Goal: Task Accomplishment & Management: Manage account settings

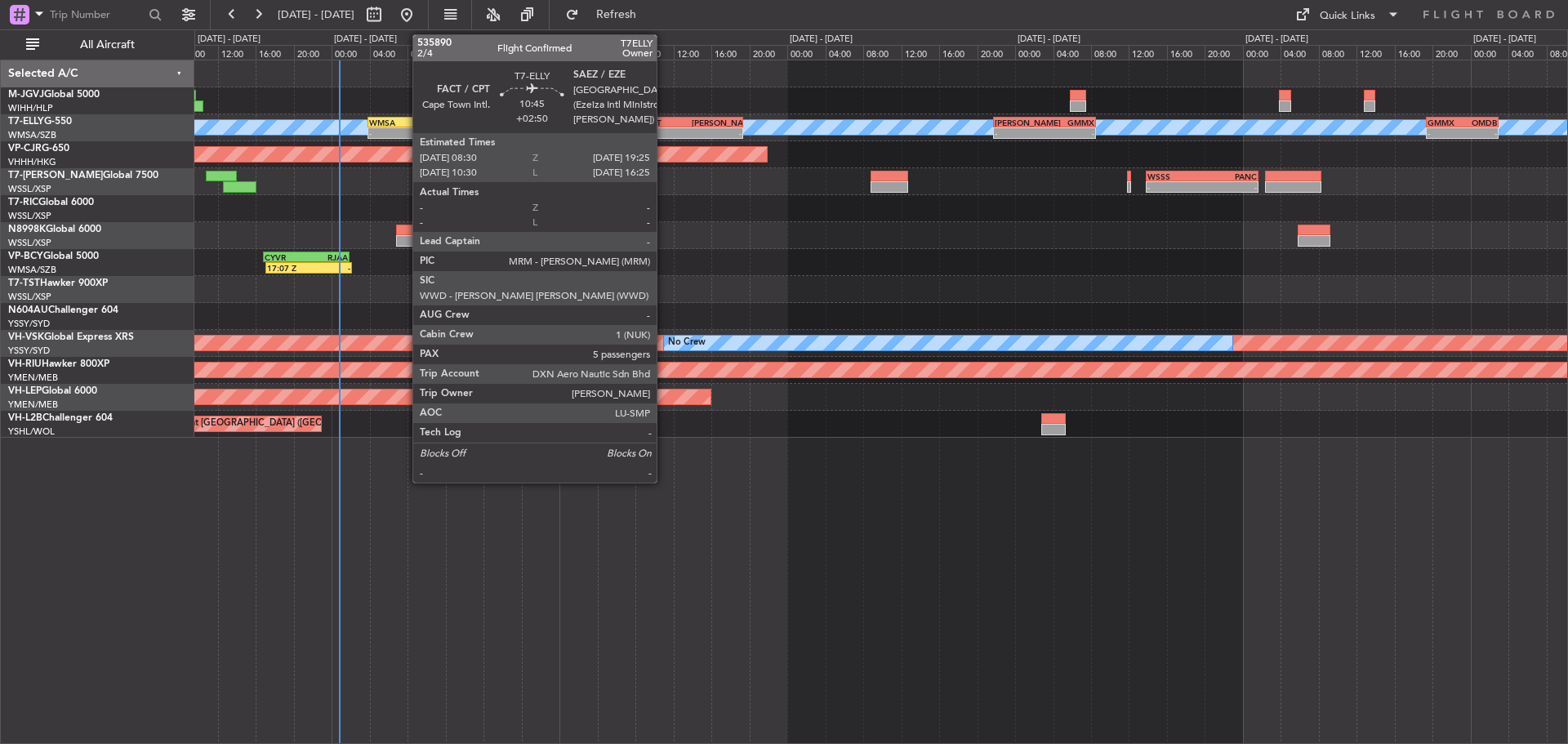
click at [664, 133] on div "-" at bounding box center [667, 133] width 51 height 10
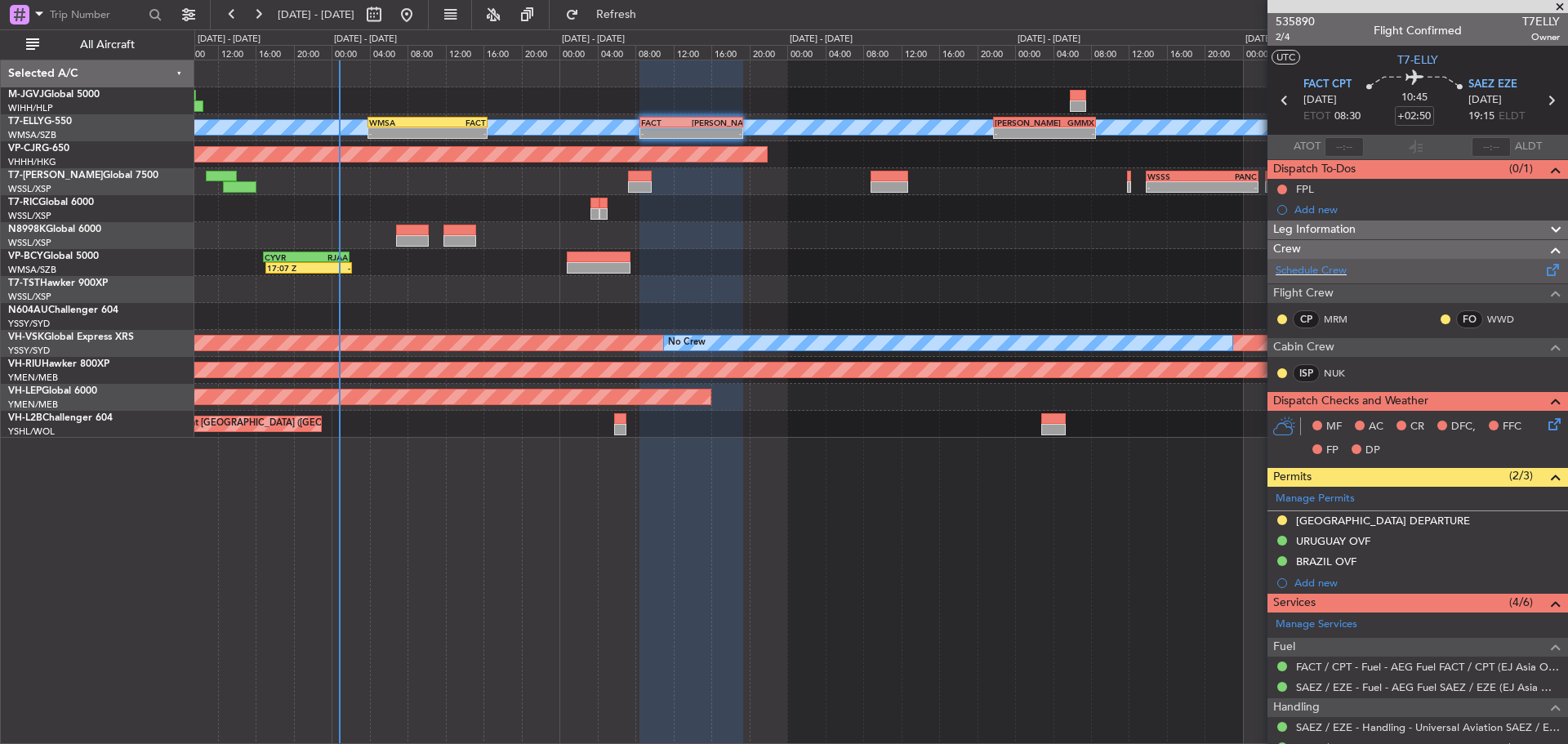
drag, startPoint x: 1539, startPoint y: 268, endPoint x: 1505, endPoint y: 272, distance: 34.2
click at [1505, 272] on div "Schedule Crew" at bounding box center [1418, 270] width 301 height 25
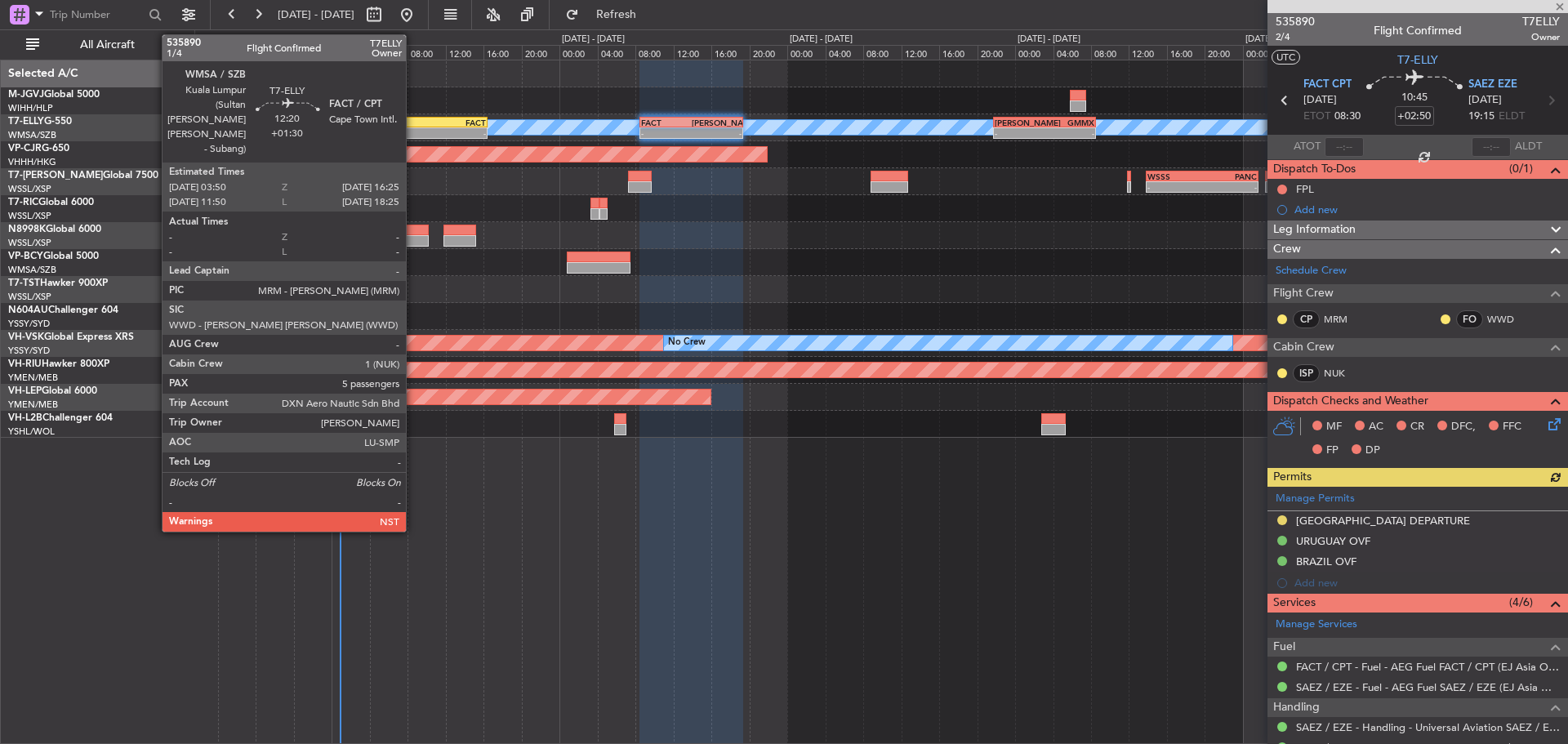
click at [413, 130] on div "-" at bounding box center [398, 133] width 58 height 10
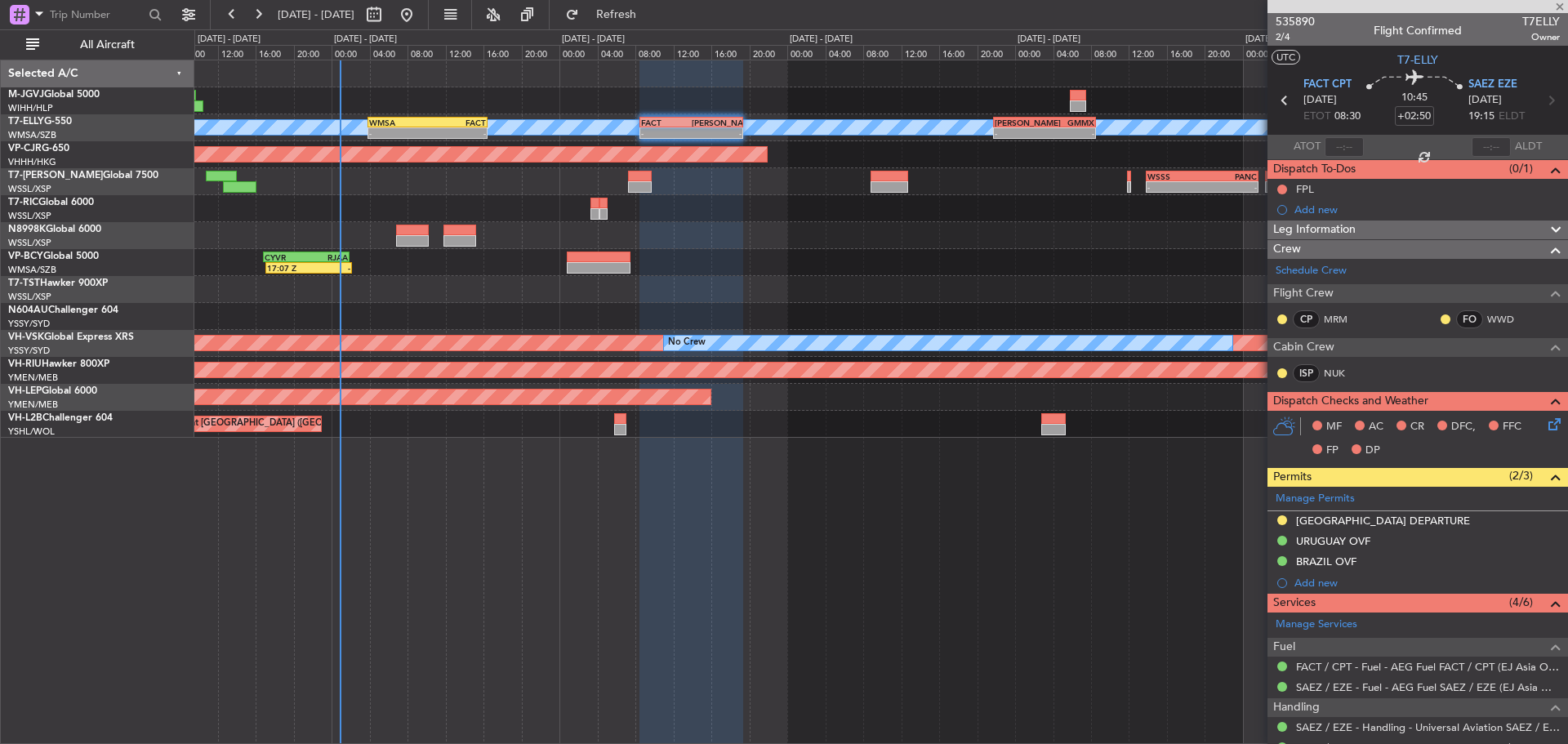
type input "+01:30"
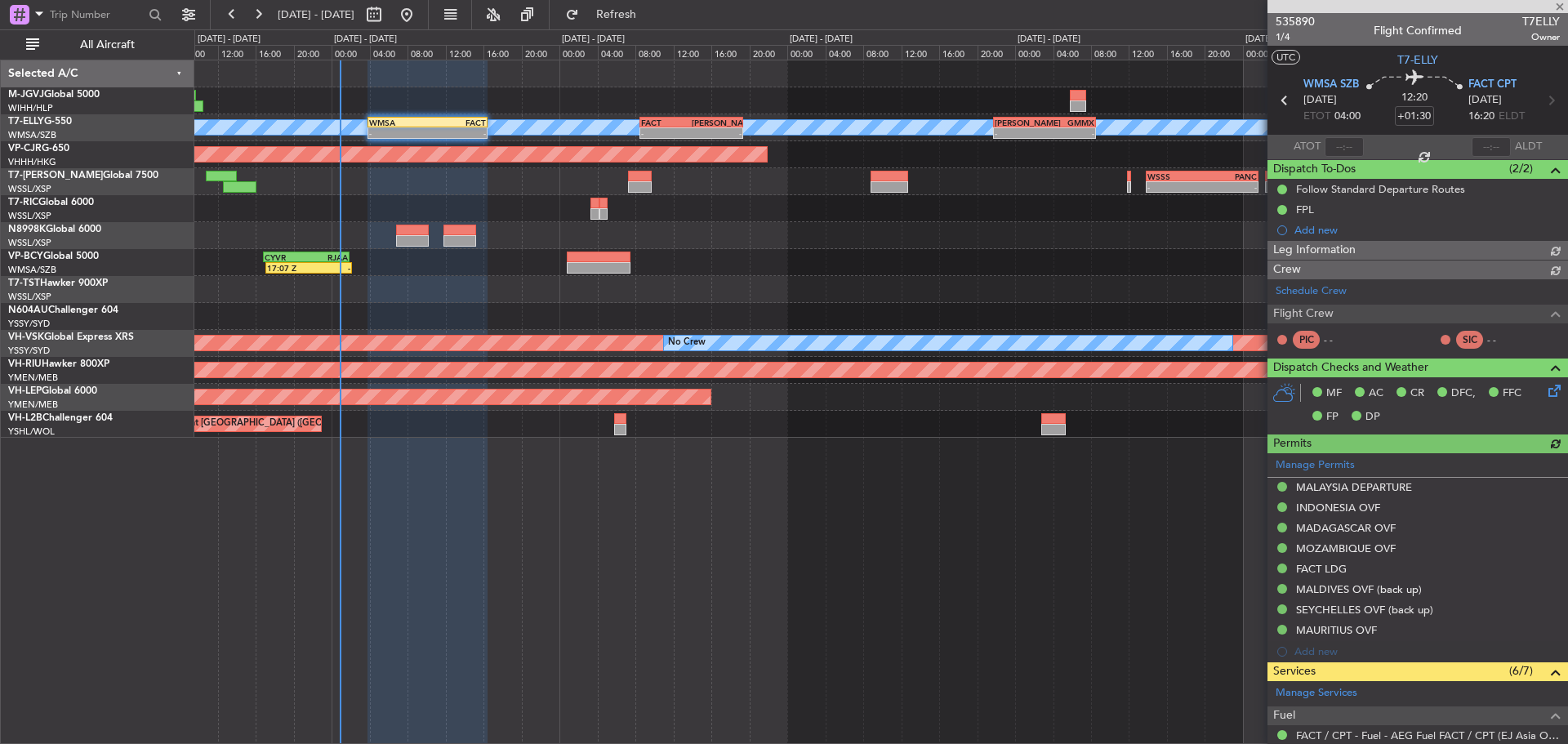
type input "[PERSON_NAME] (KYA)"
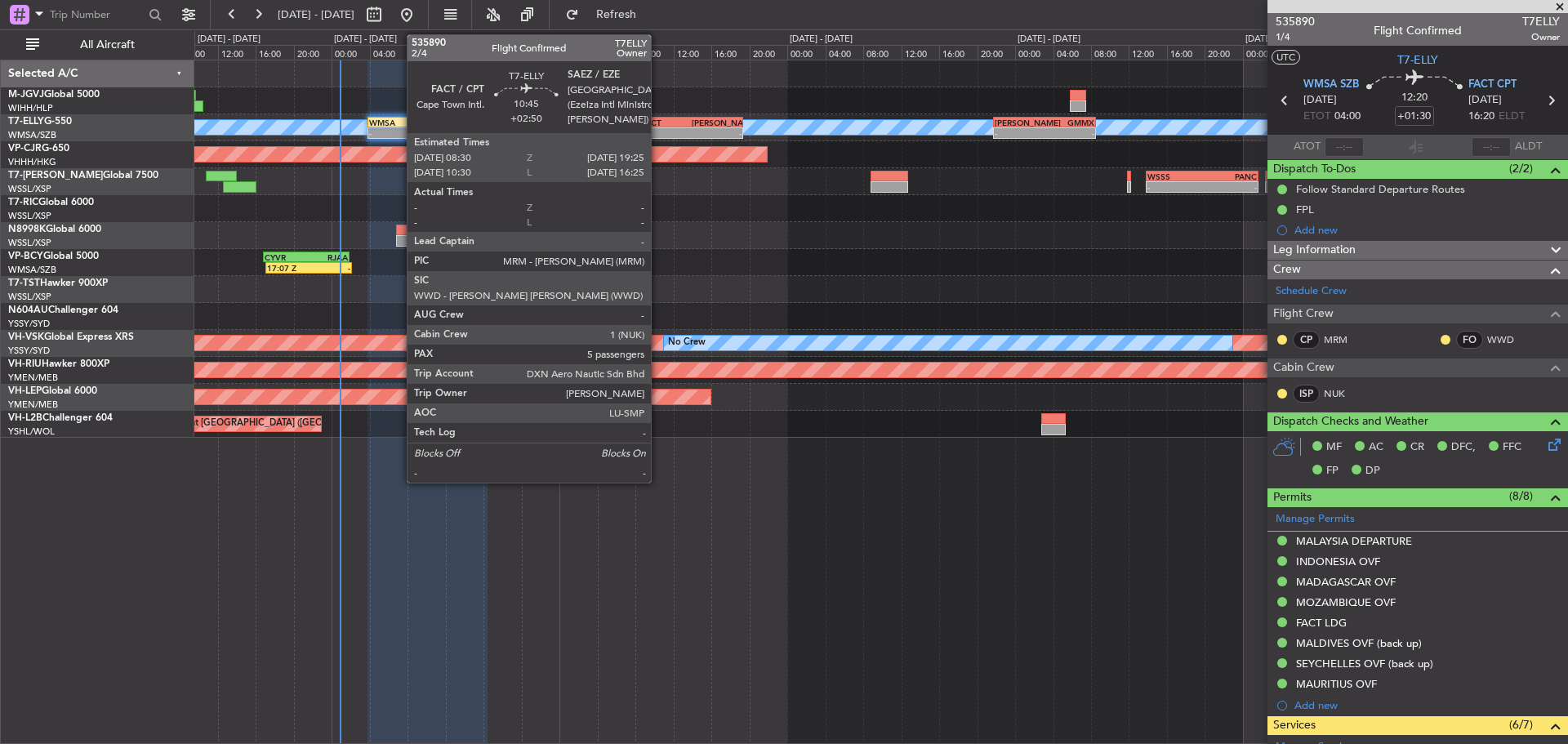
click at [659, 131] on div "-" at bounding box center [667, 133] width 51 height 10
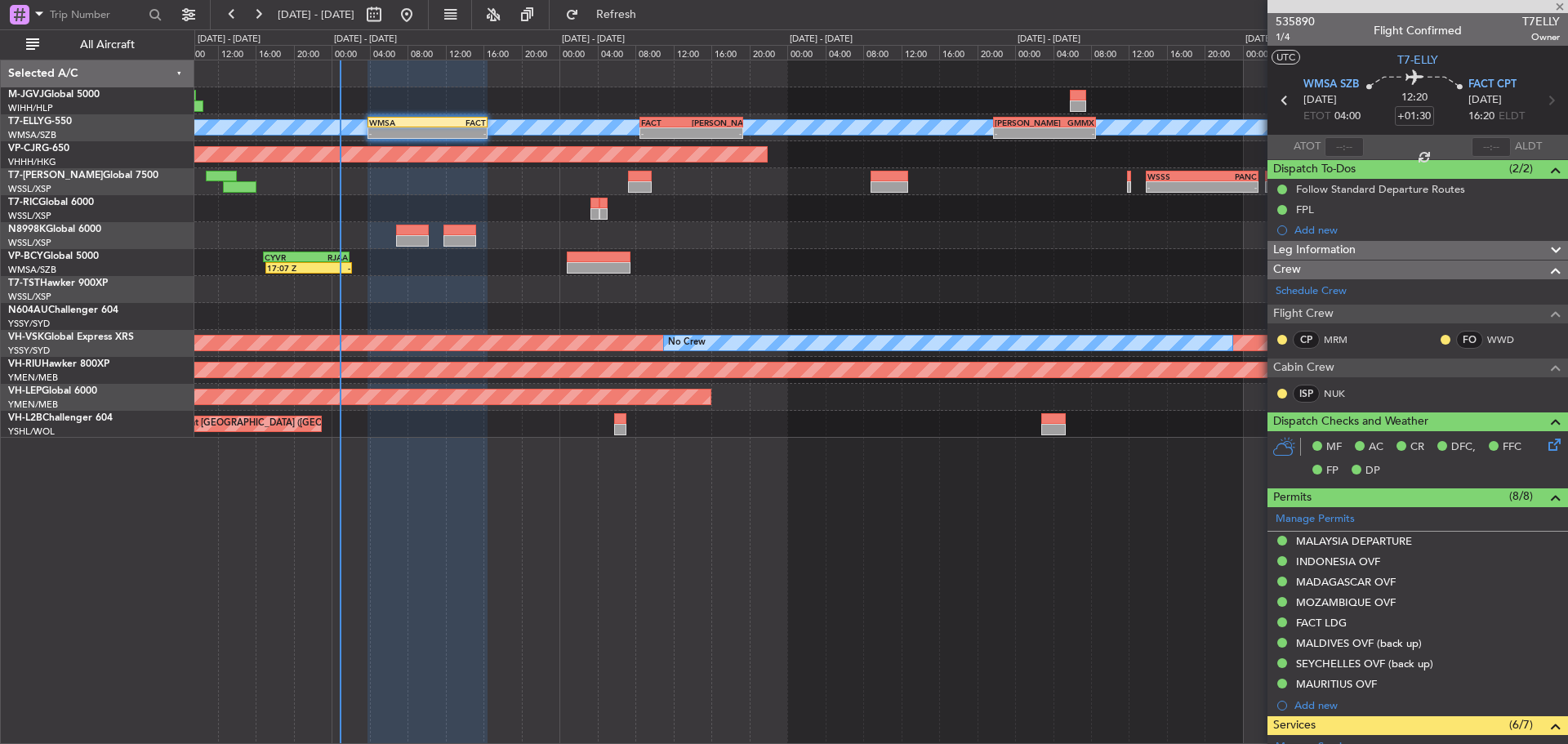
type input "+02:50"
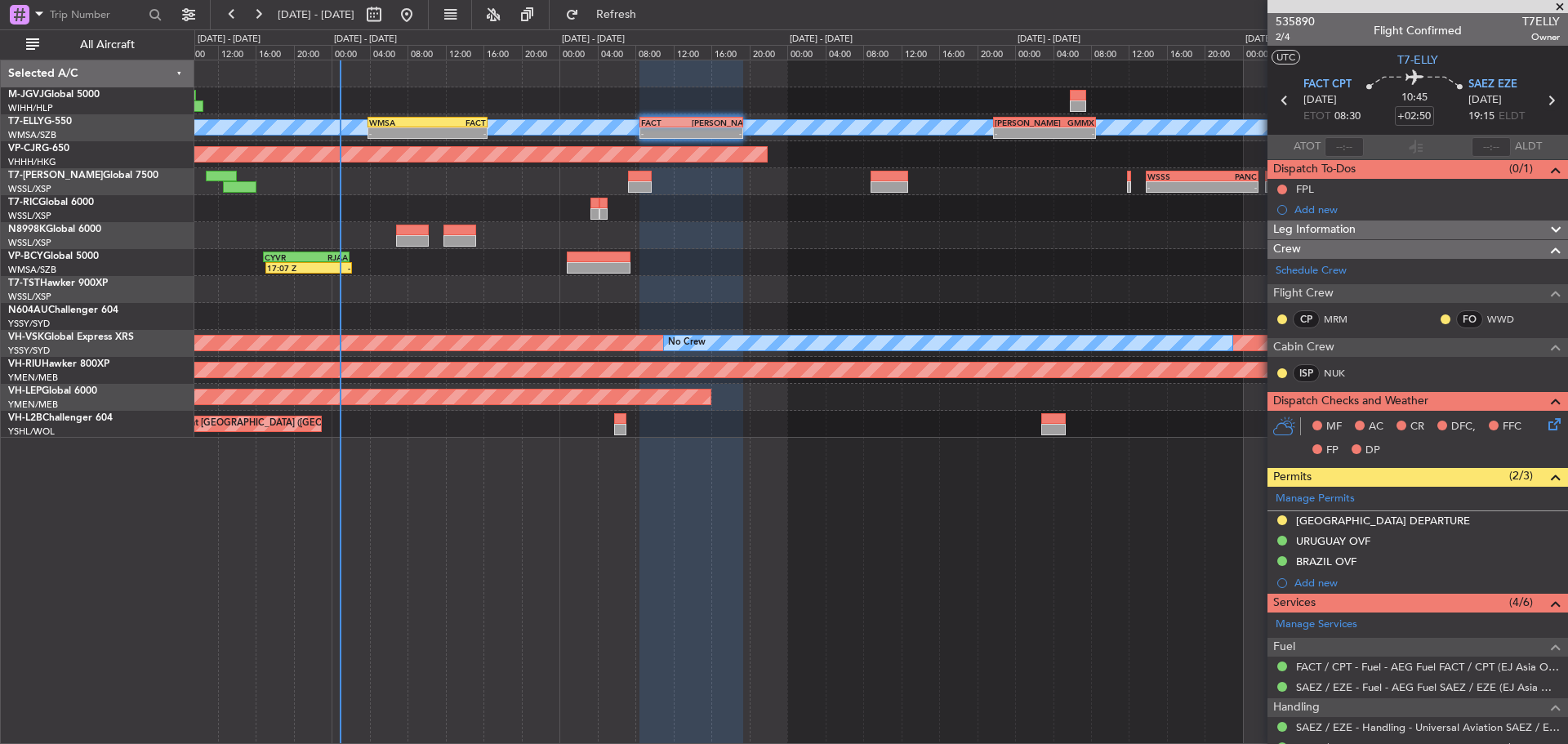
click at [1546, 102] on icon at bounding box center [1551, 100] width 22 height 22
type input "+00:15"
type input "0"
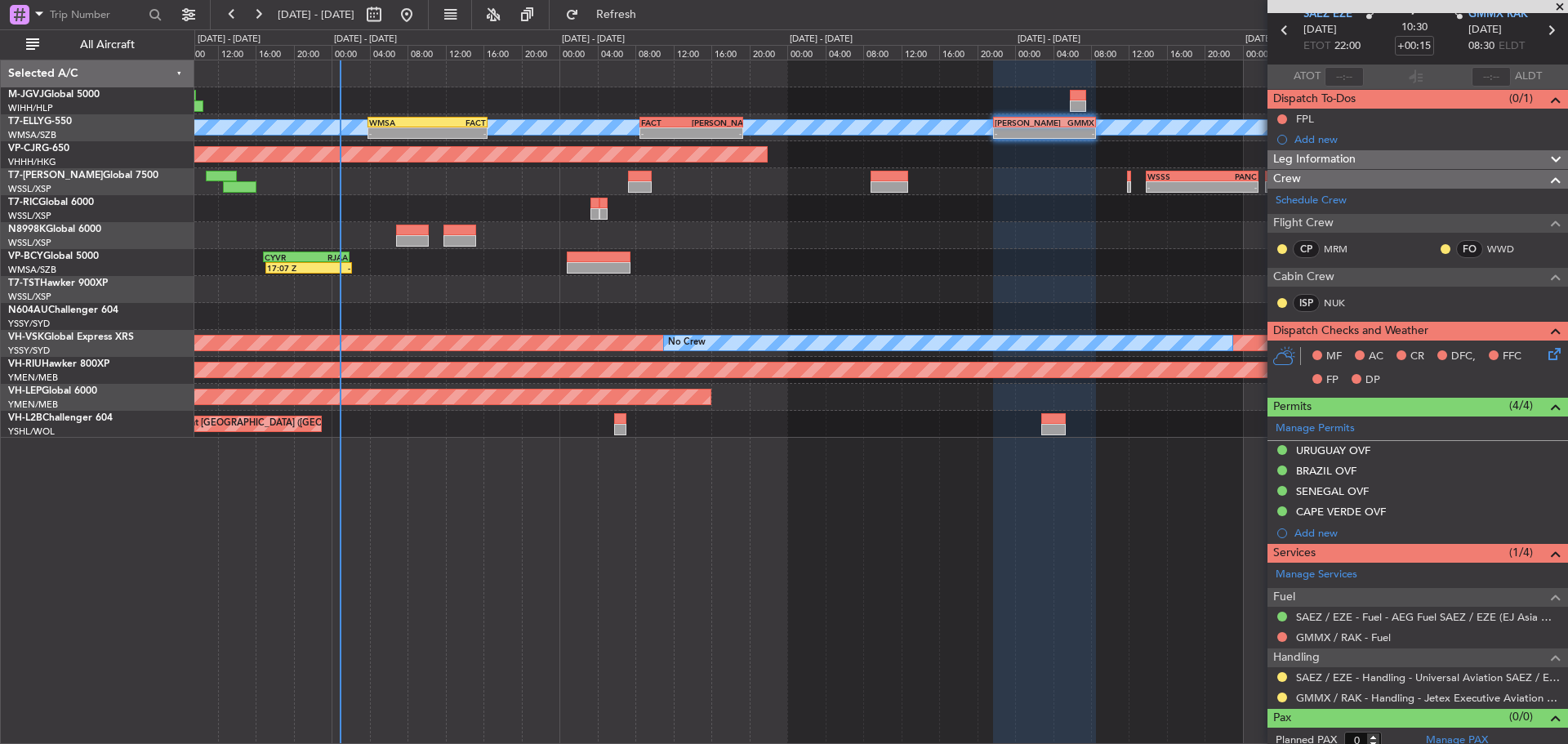
scroll to position [80, 0]
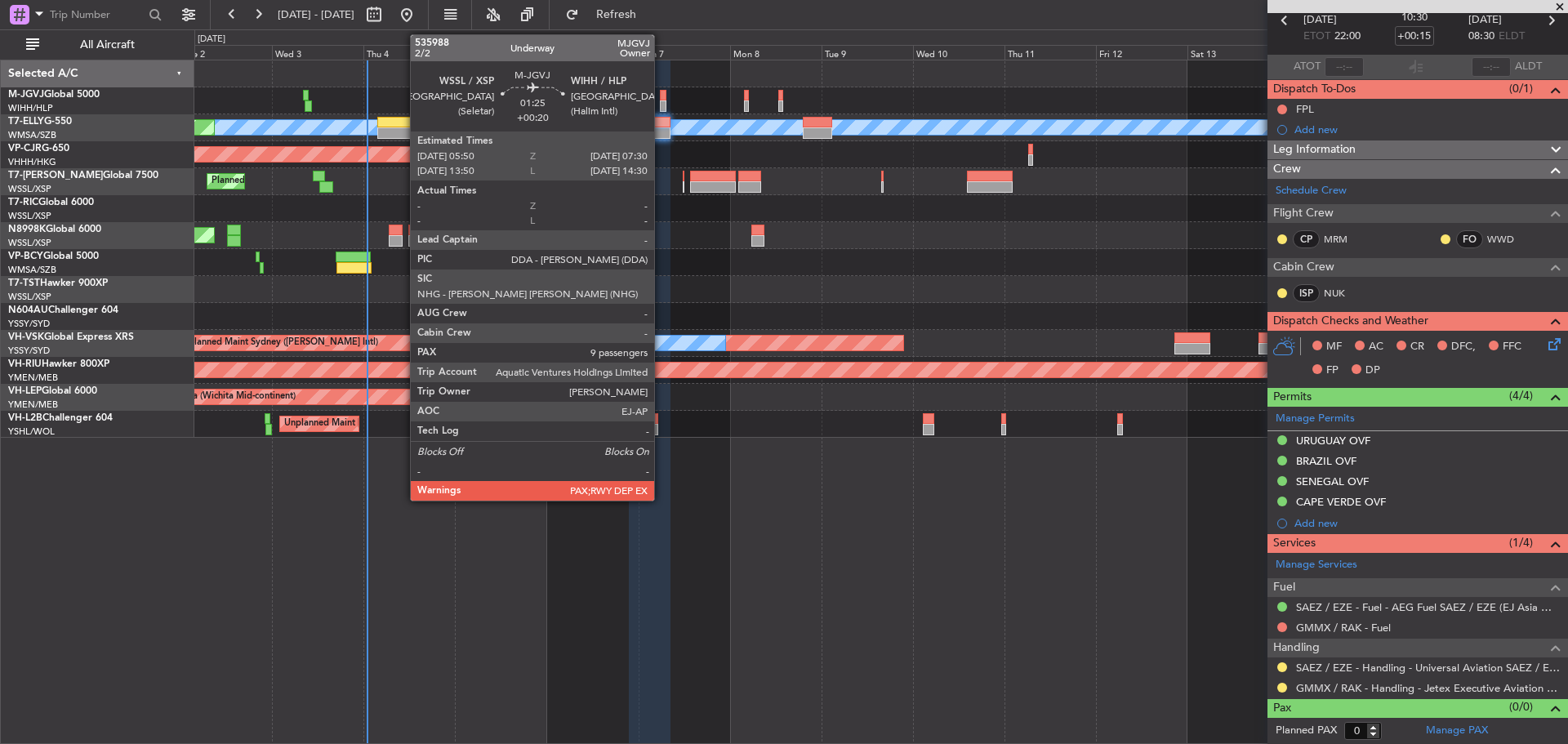
click at [662, 105] on div at bounding box center [663, 106] width 7 height 12
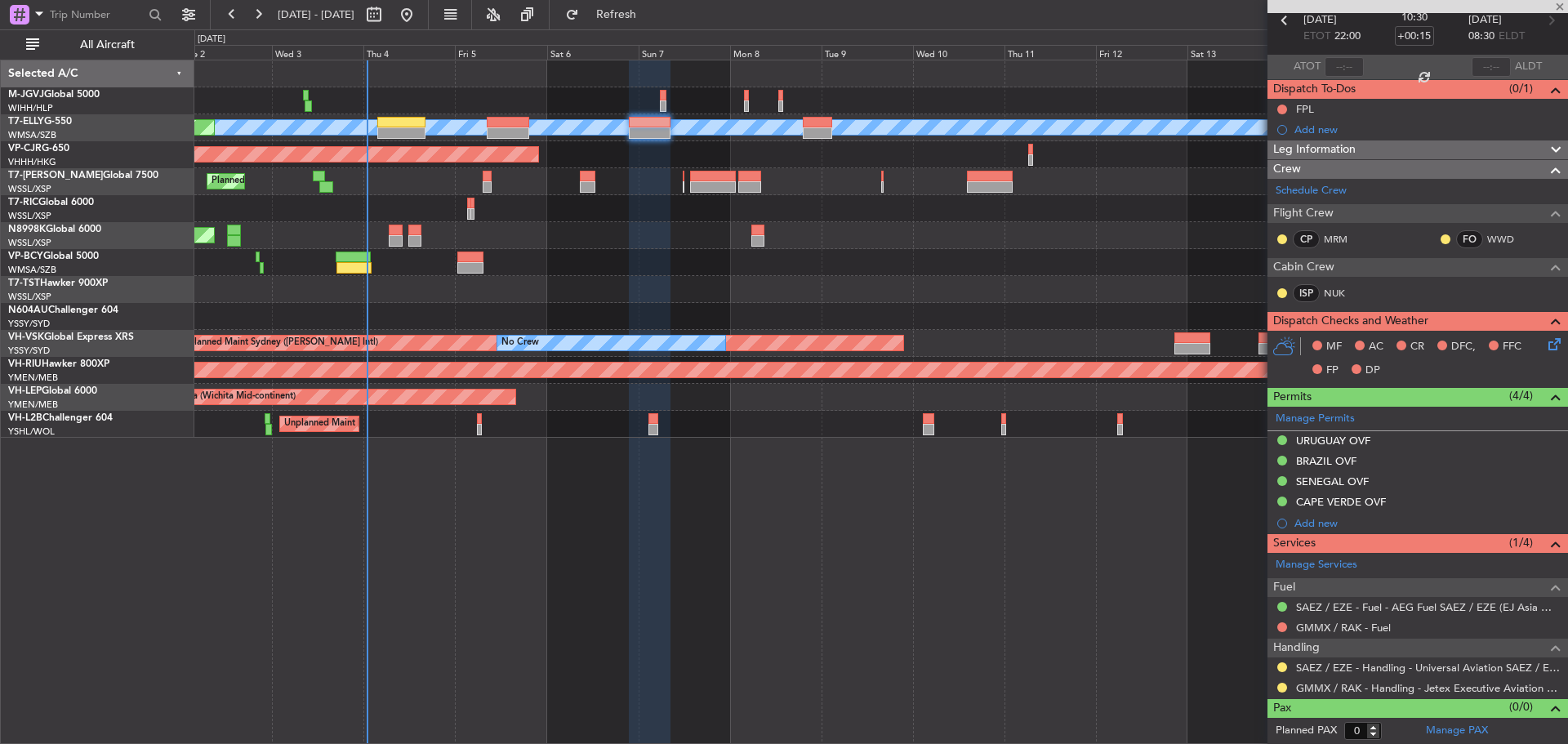
type input "+00:20"
type input "10"
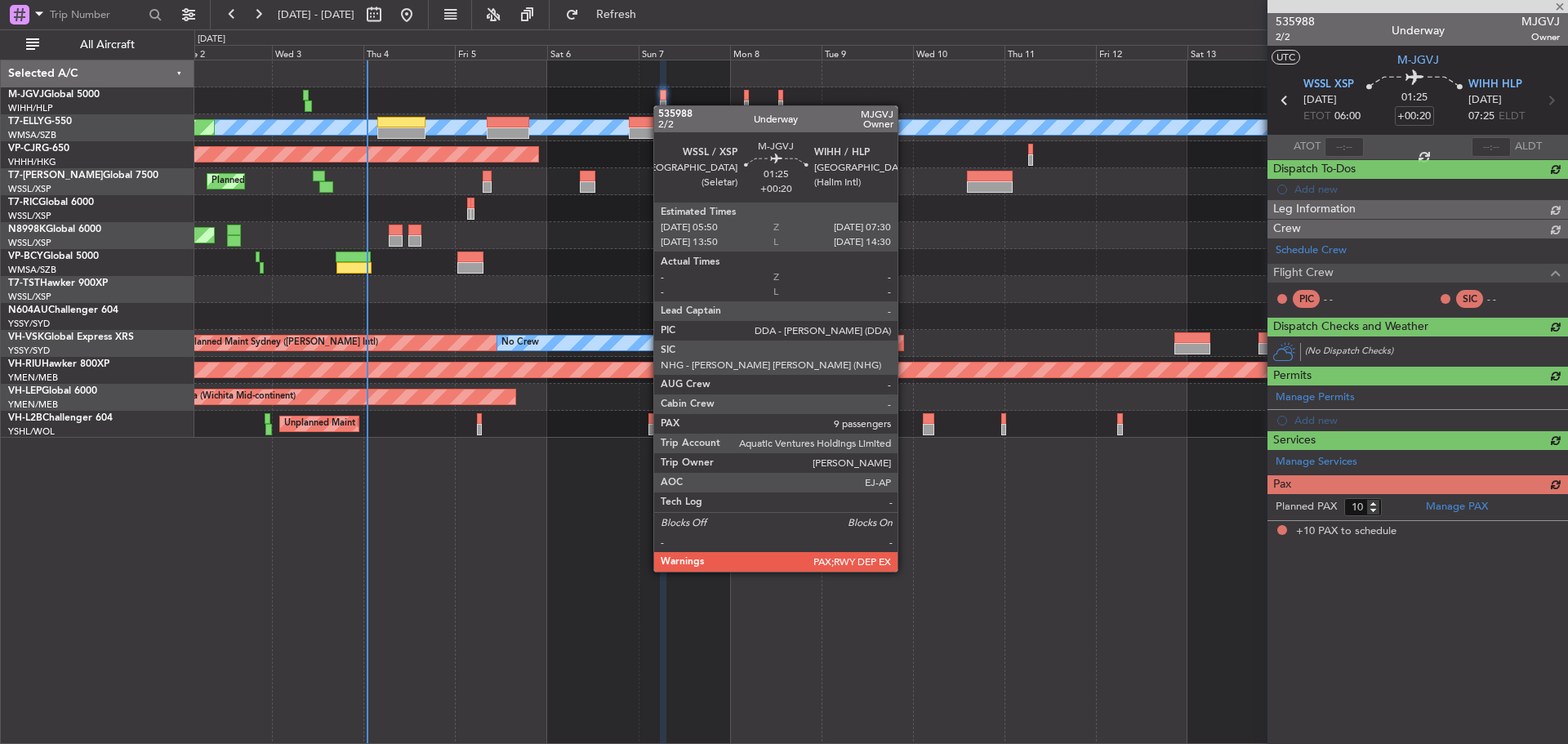
scroll to position [0, 0]
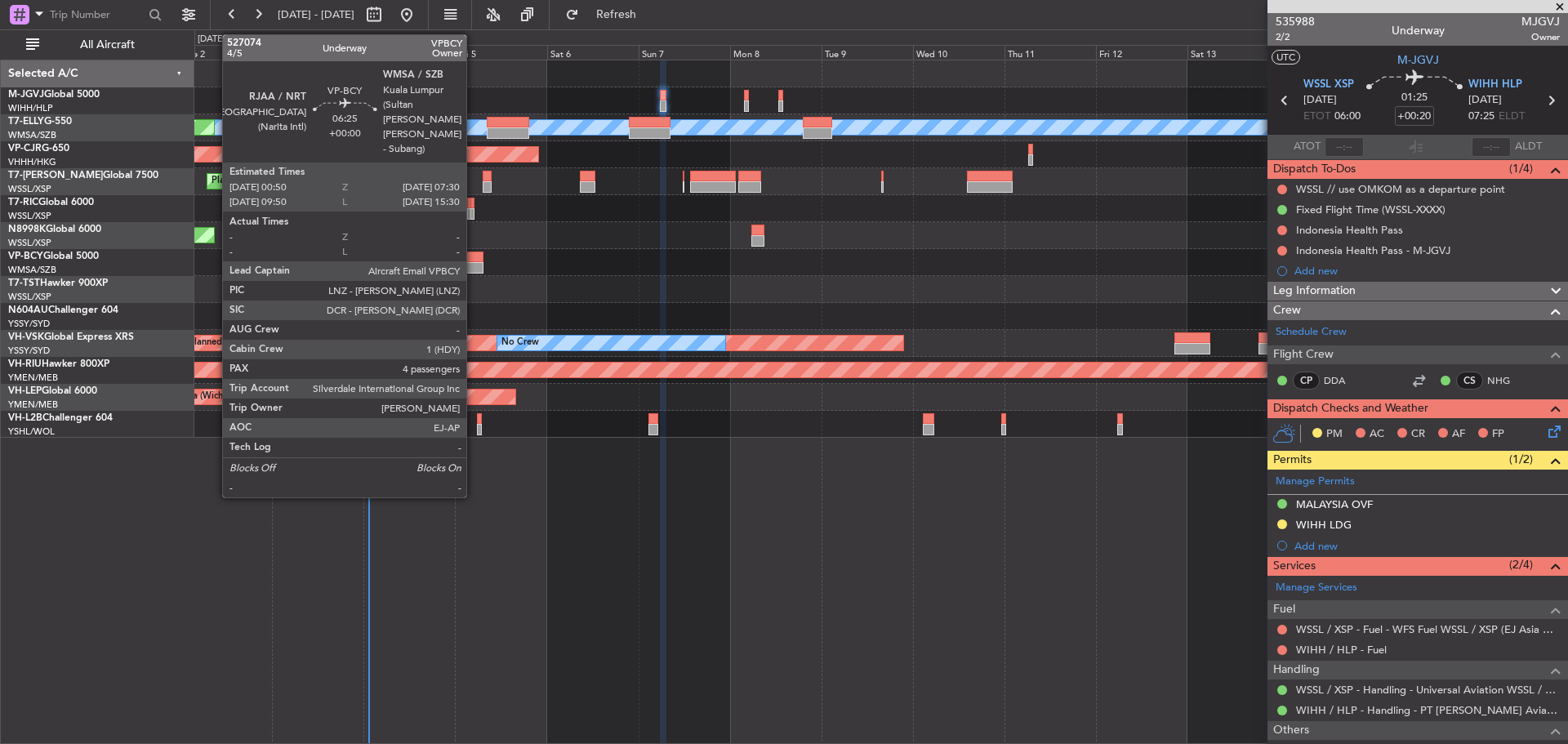
click at [474, 258] on div at bounding box center [470, 258] width 27 height 12
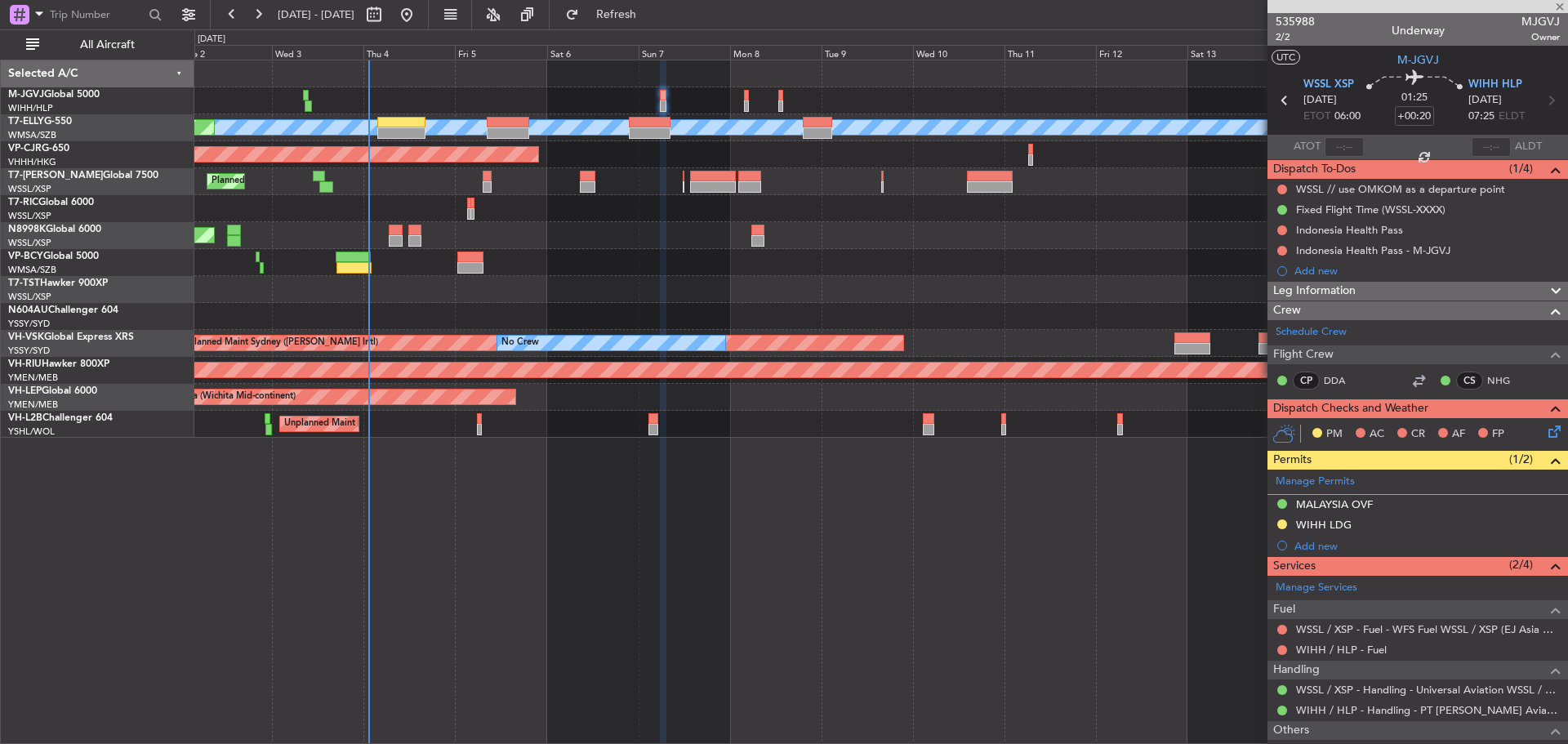
type input "4"
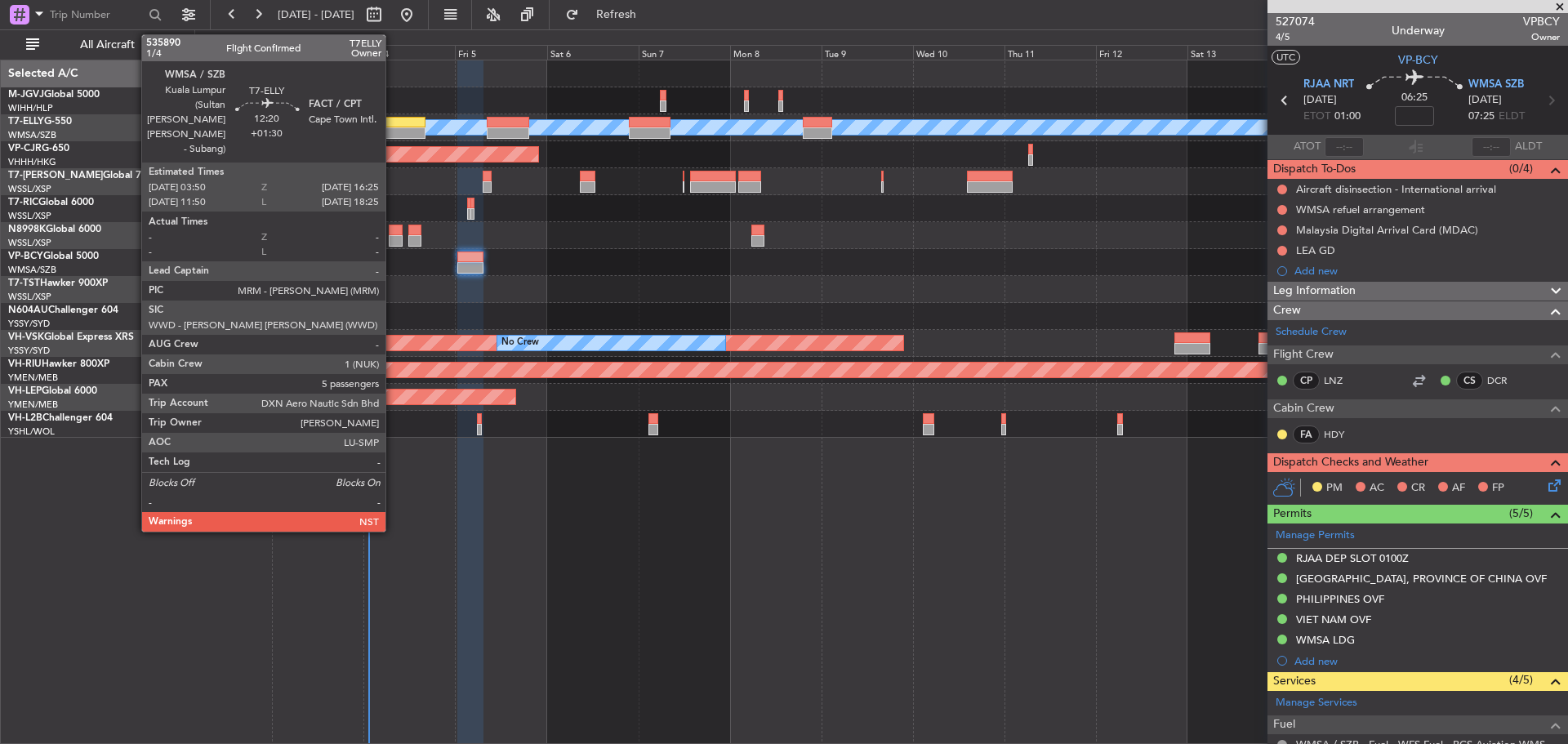
click at [393, 126] on div at bounding box center [401, 123] width 48 height 12
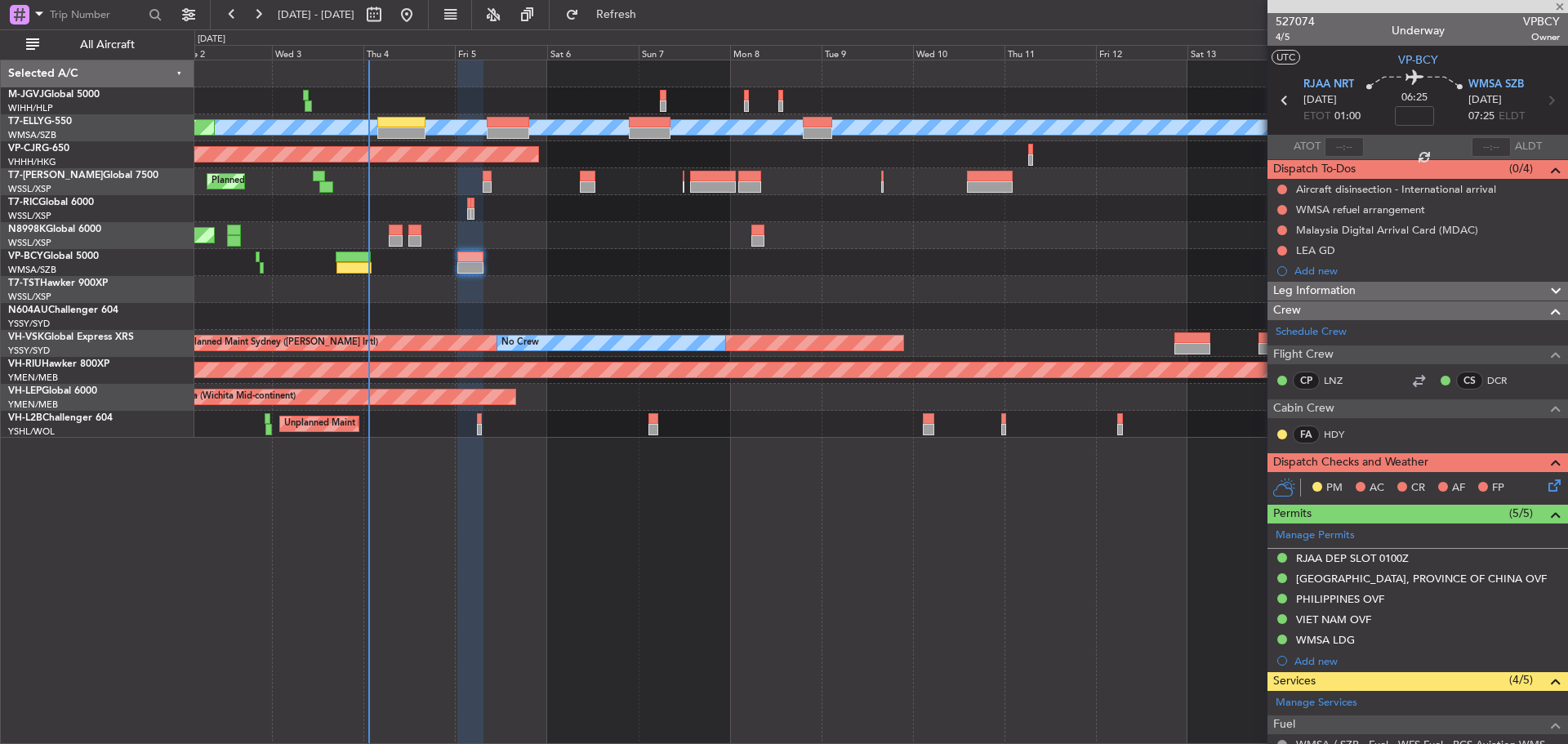
type input "+01:30"
type input "5"
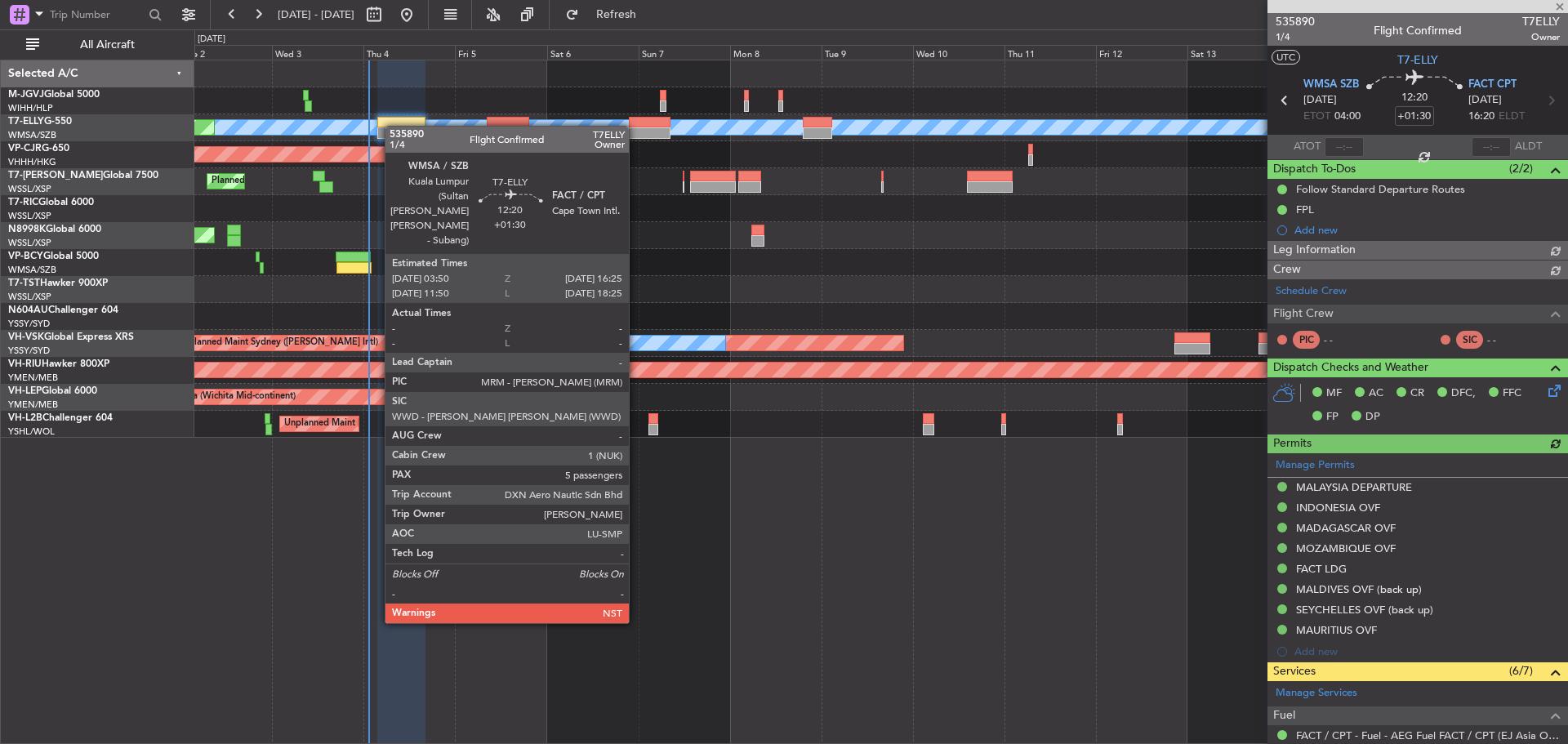
type input "[PERSON_NAME] (KYA)"
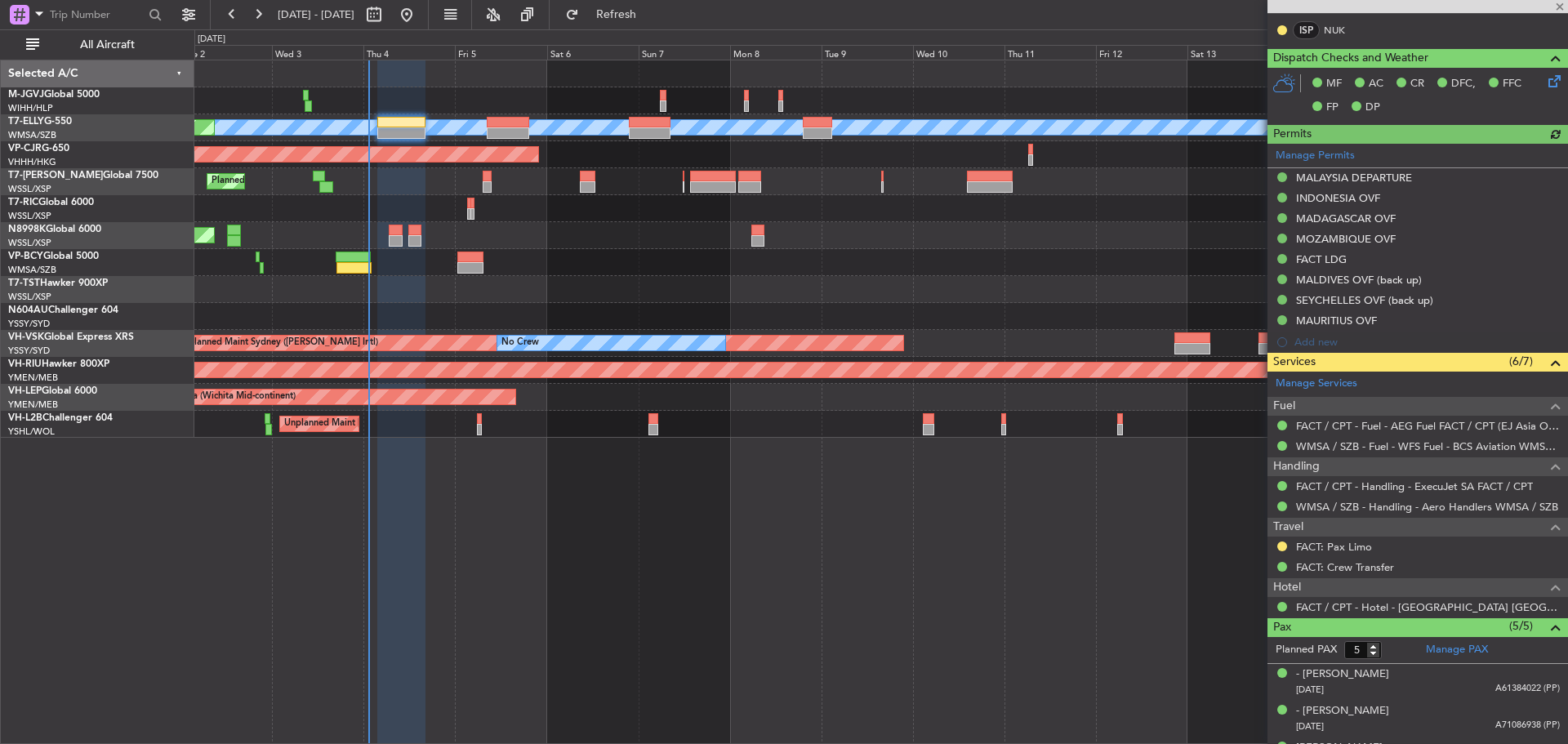
scroll to position [408, 0]
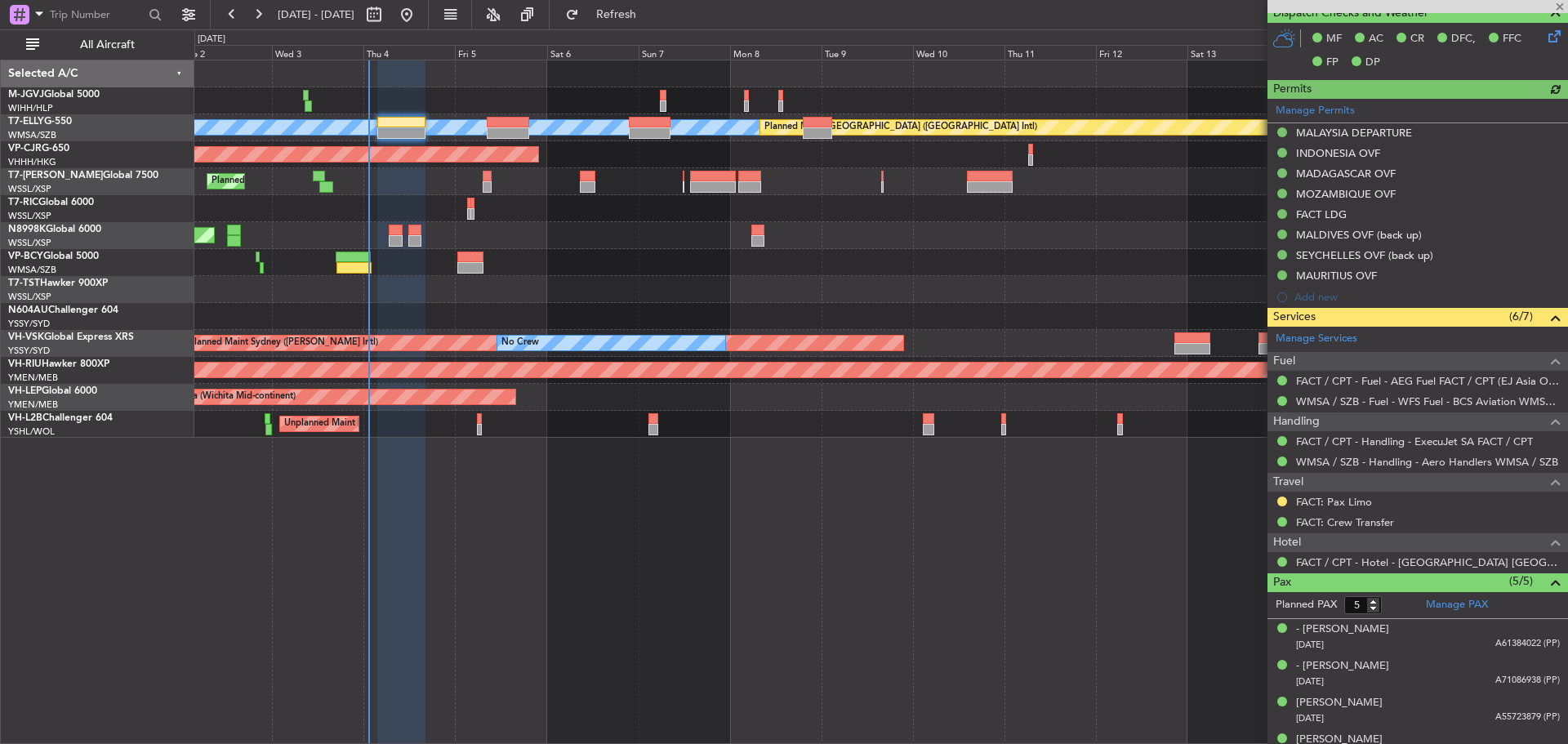
type input "[PERSON_NAME] (KYA)"
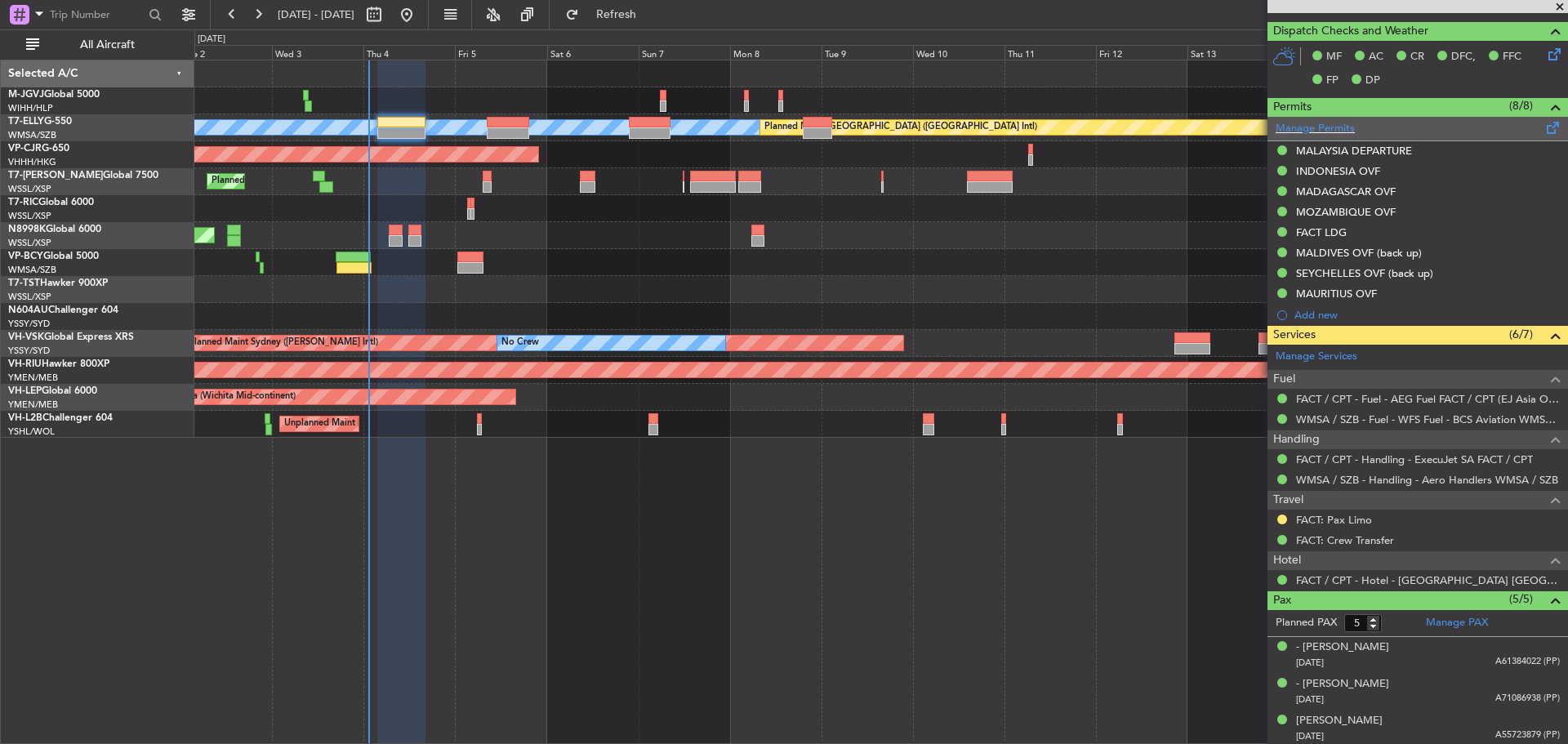
scroll to position [0, 0]
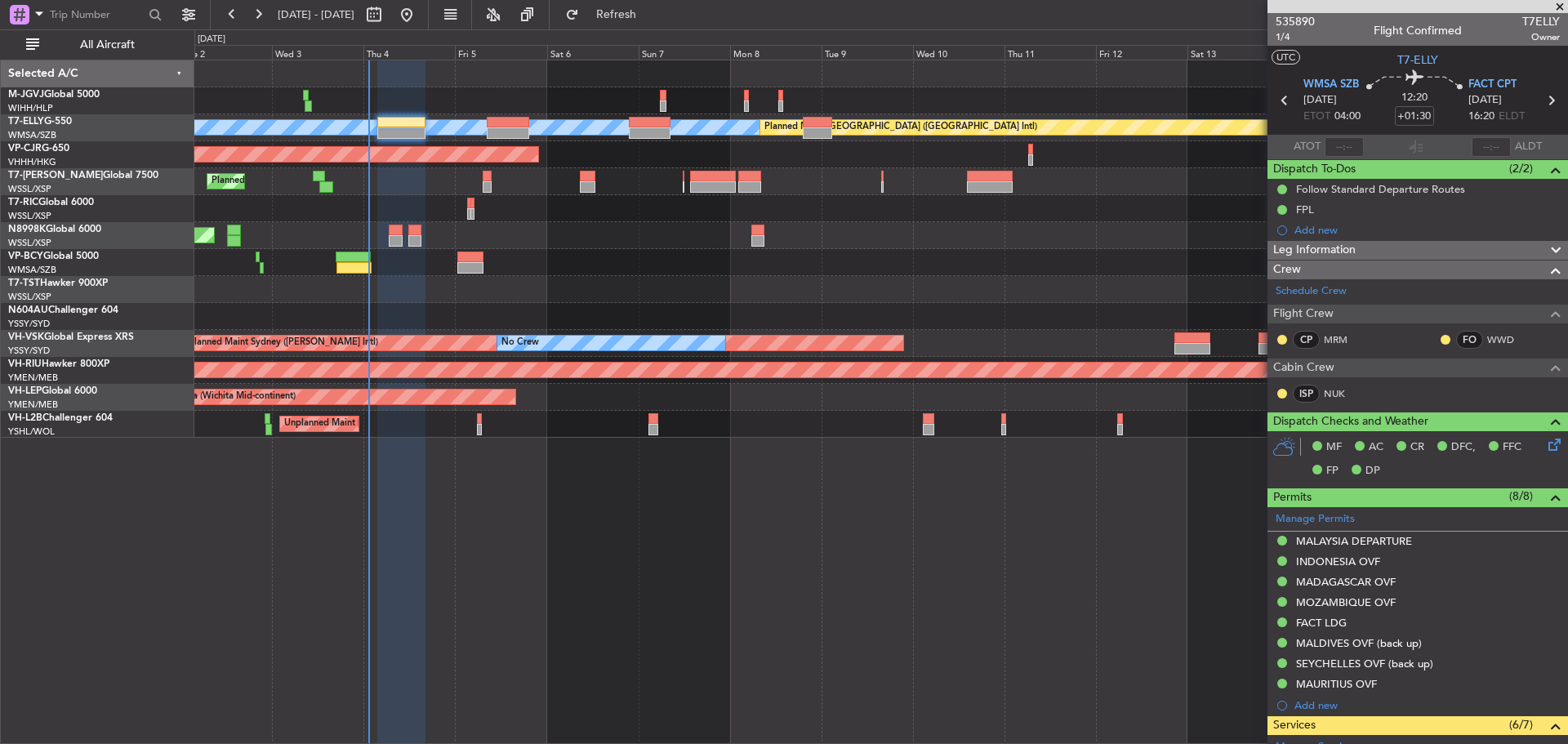
type input "[PERSON_NAME] (KYA)"
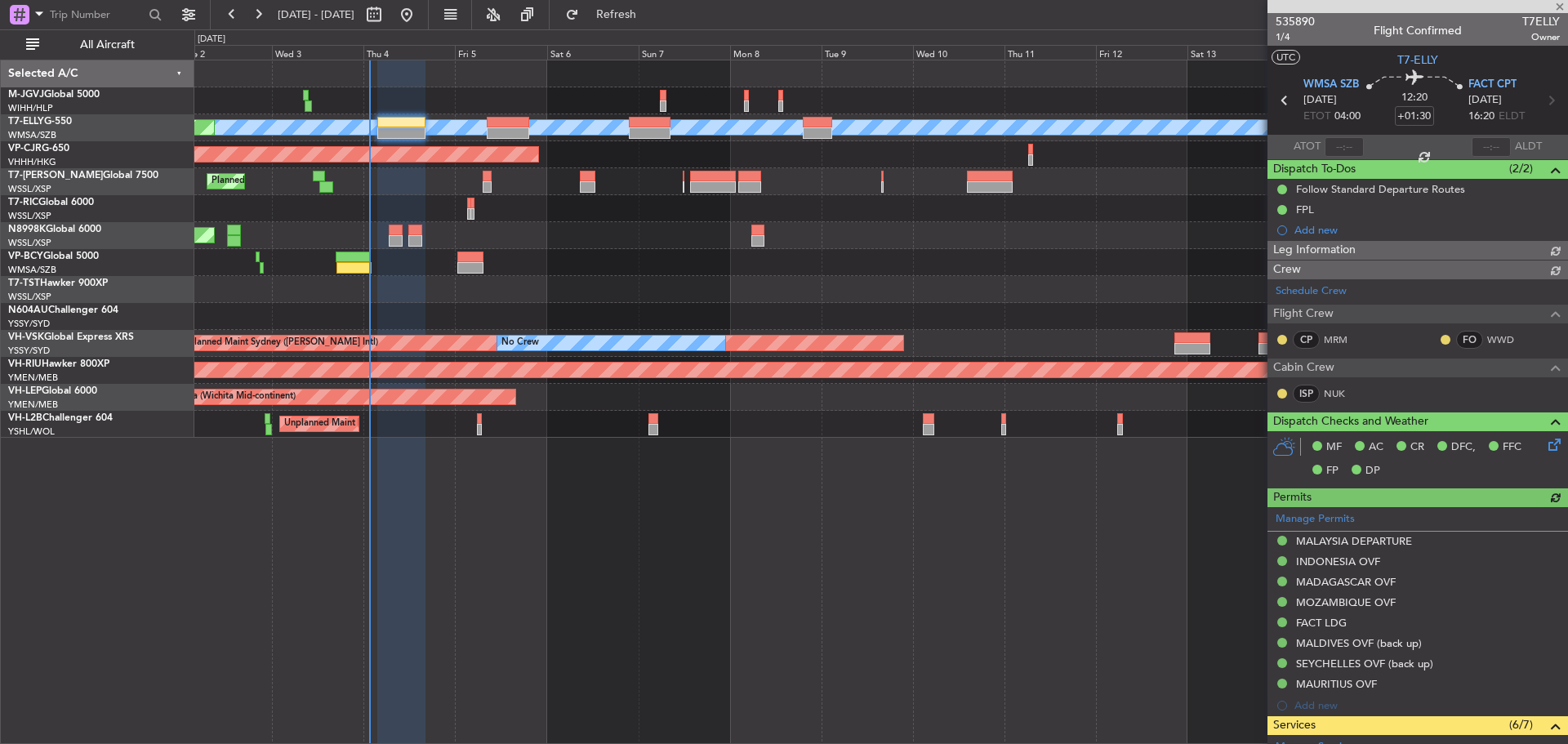
type input "[PERSON_NAME] (KYA)"
click at [550, 399] on div "Unplanned Maint Wichita (Wichita Mid-continent) Unplanned Maint Wichita (Wichit…" at bounding box center [881, 396] width 1373 height 27
click at [78, 94] on link "M-JGVJ Global 5000" at bounding box center [53, 94] width 91 height 10
type input "[PERSON_NAME] (KYA)"
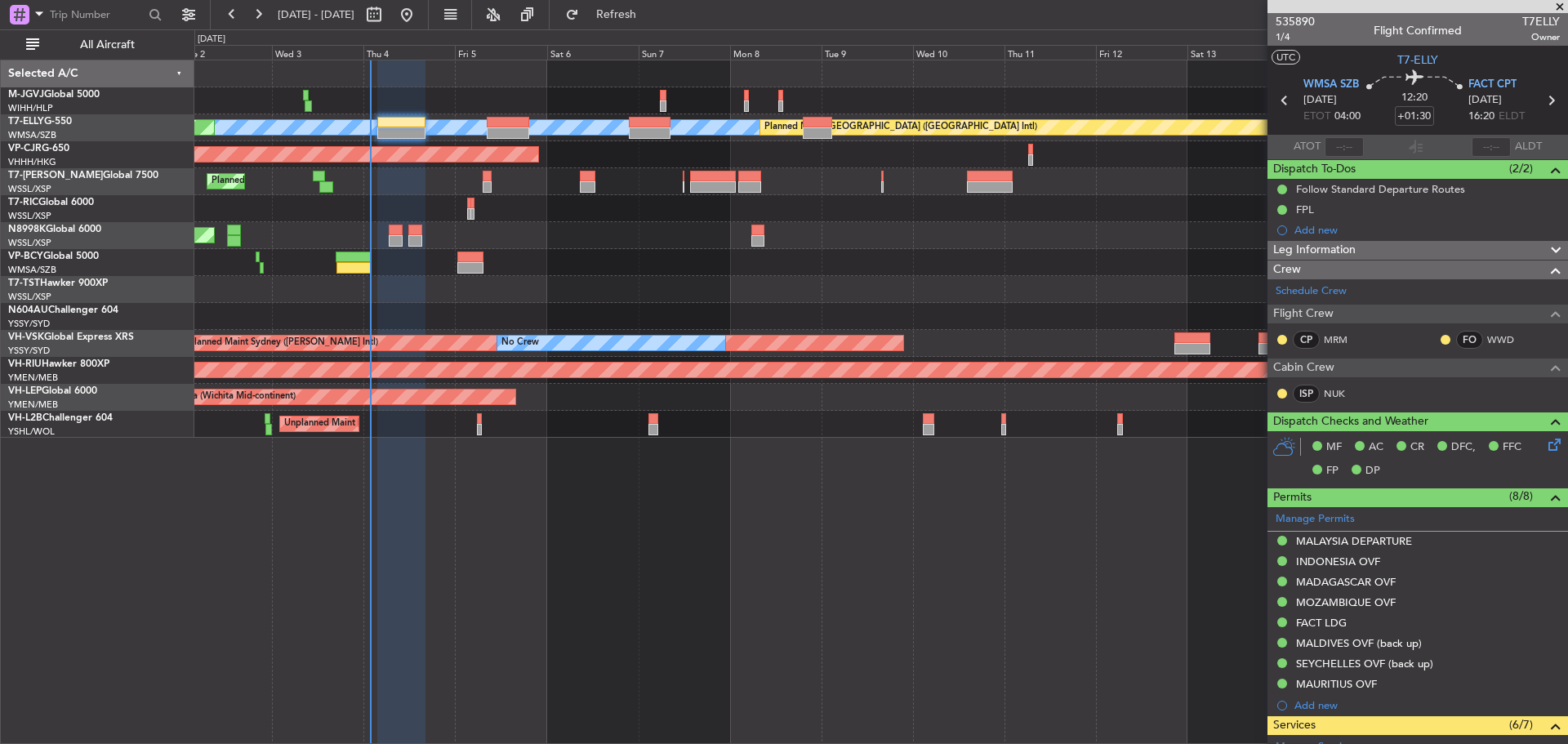
click at [539, 577] on div "[PERSON_NAME] Planned Maint [GEOGRAPHIC_DATA] ([GEOGRAPHIC_DATA]) Planned Maint…" at bounding box center [881, 402] width 1373 height 684
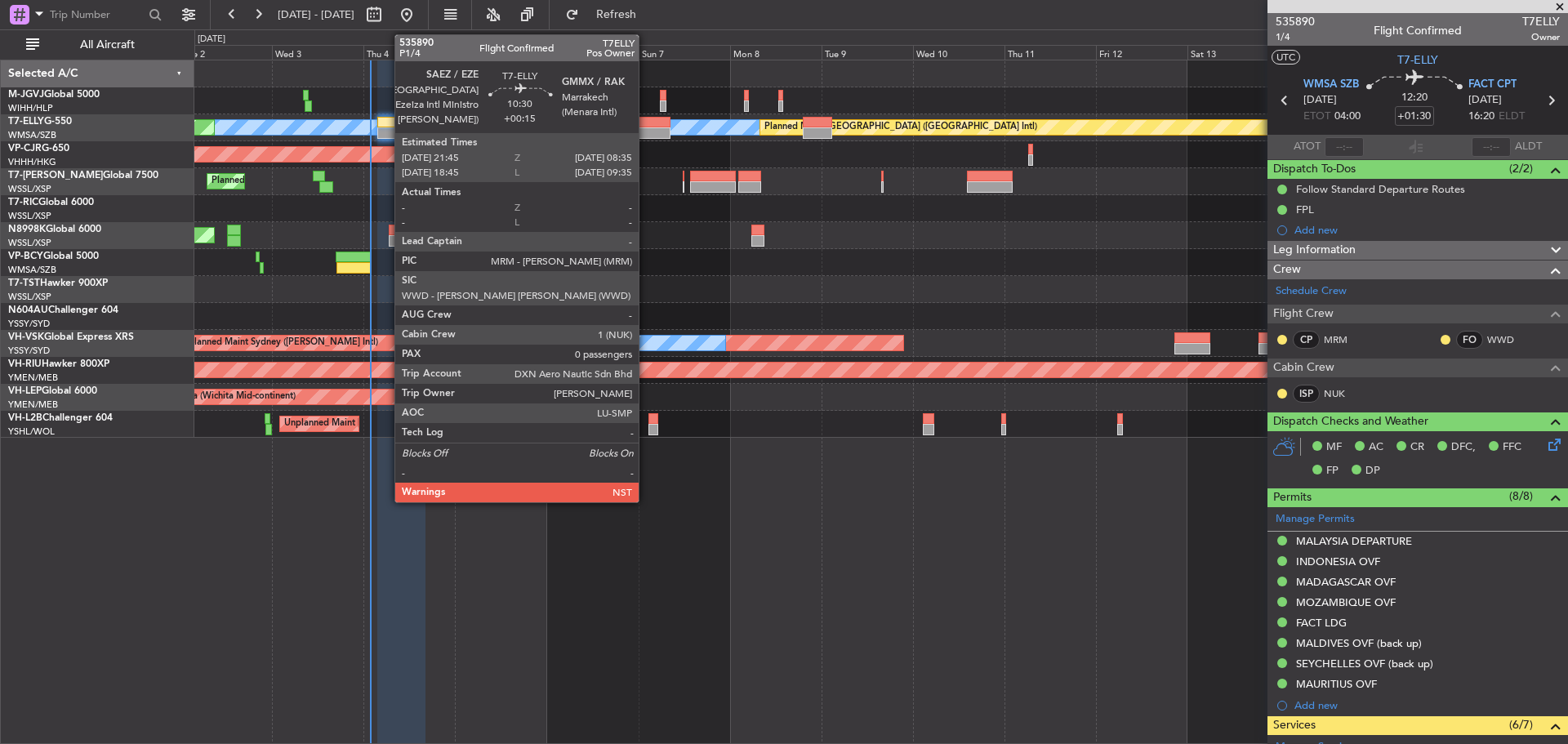
click at [646, 123] on div at bounding box center [650, 123] width 41 height 12
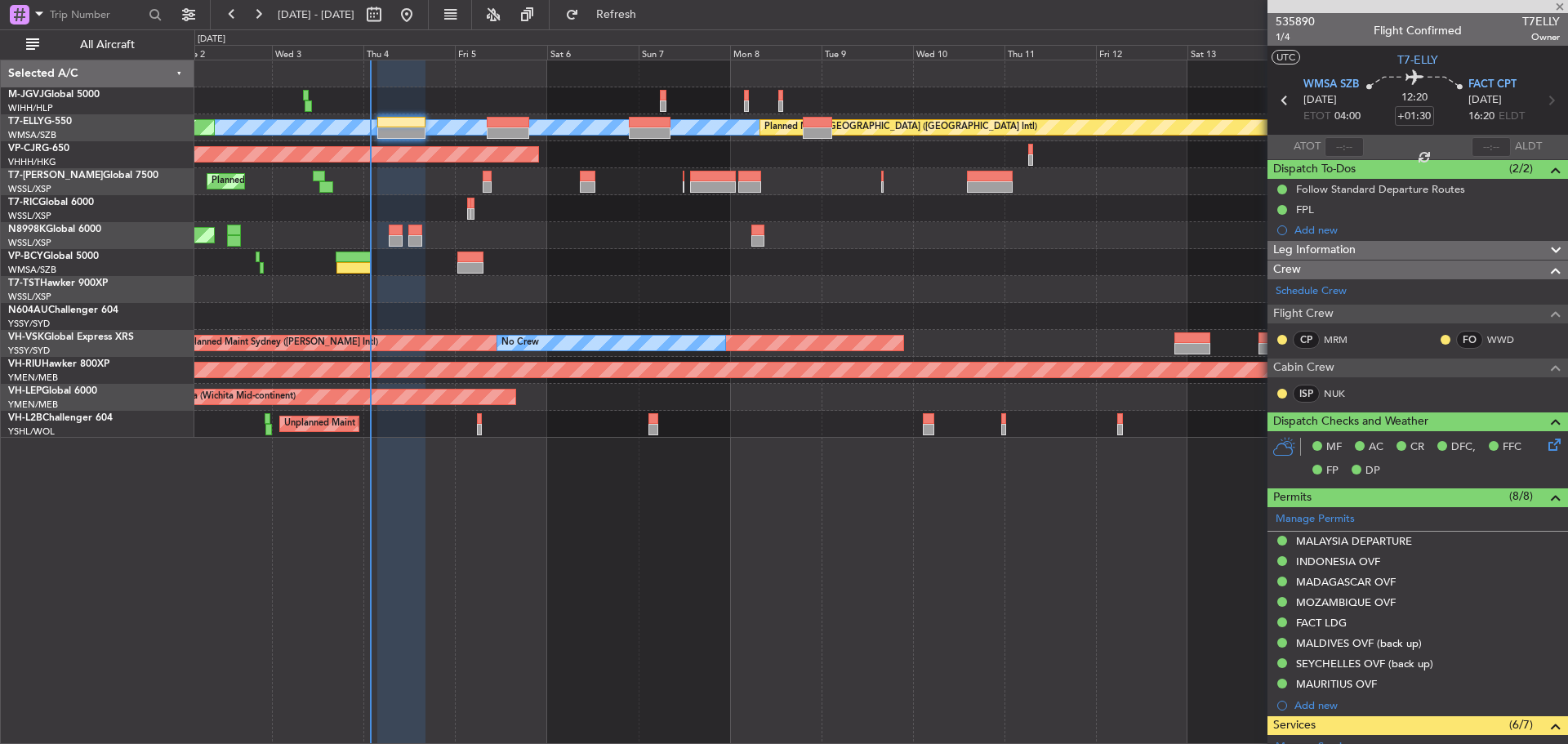
type input "+00:15"
type input "0"
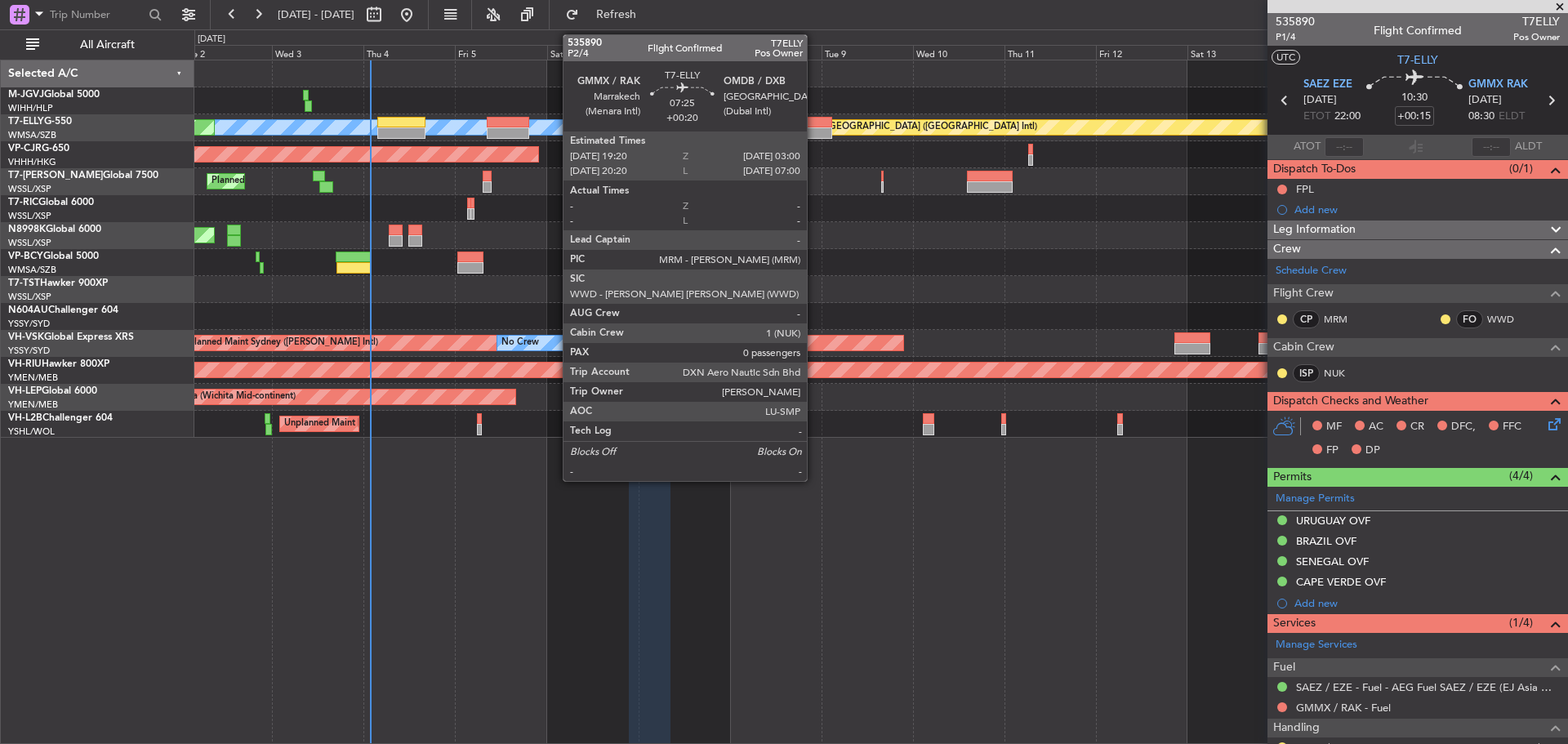
click at [814, 126] on div at bounding box center [818, 123] width 29 height 12
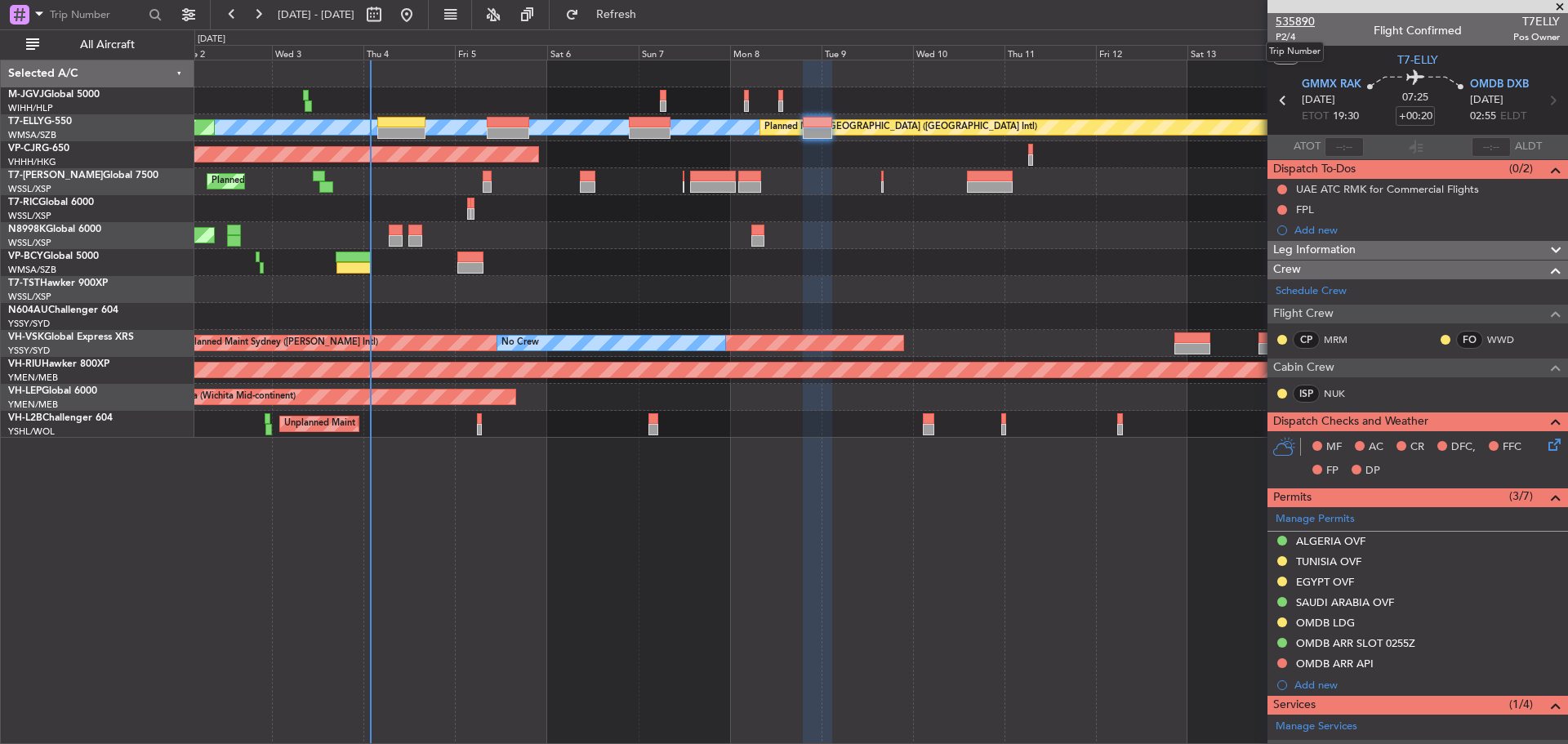
click at [1291, 22] on span "535890" at bounding box center [1296, 21] width 39 height 17
click at [1281, 35] on span "P2/4" at bounding box center [1296, 37] width 39 height 14
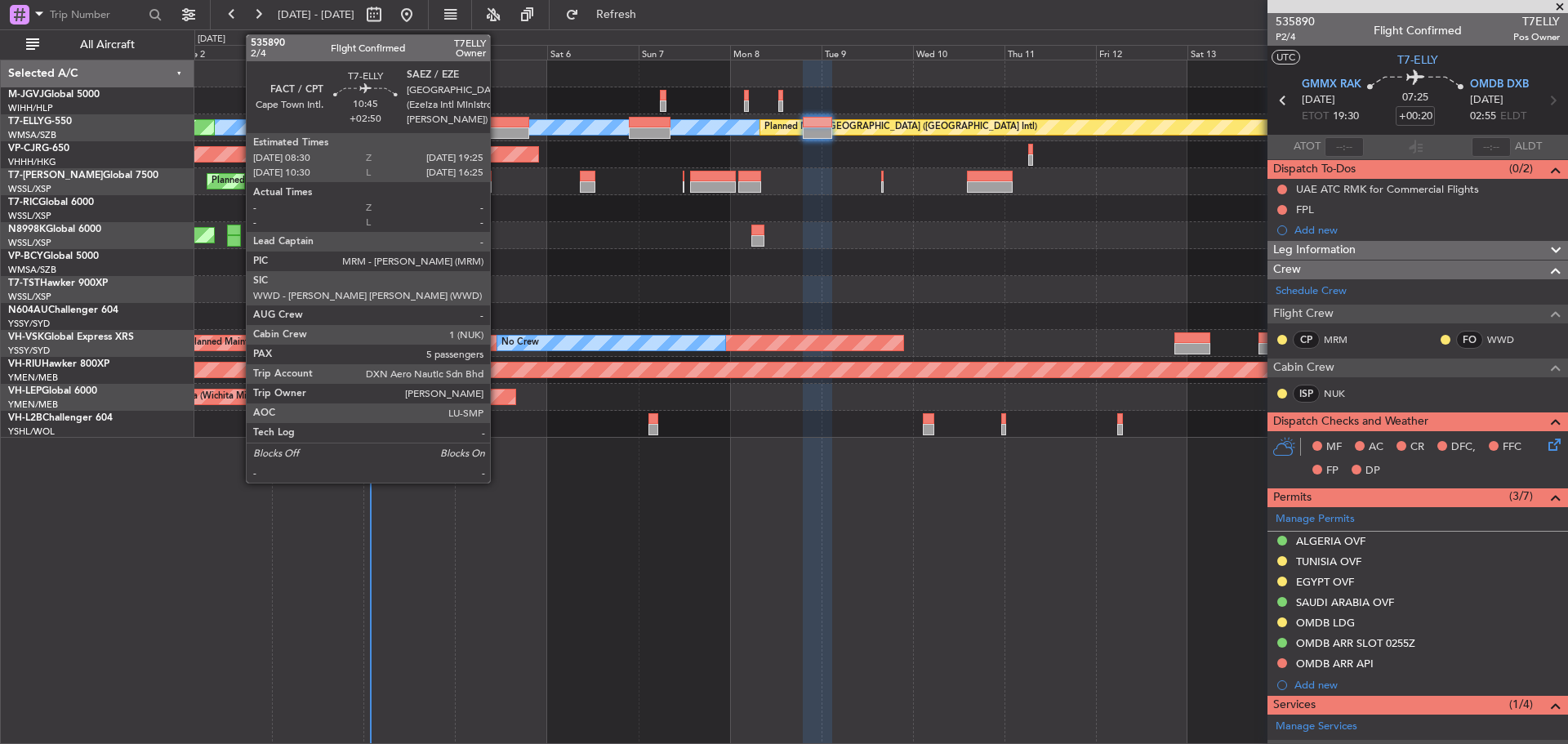
click at [497, 133] on div at bounding box center [507, 134] width 41 height 12
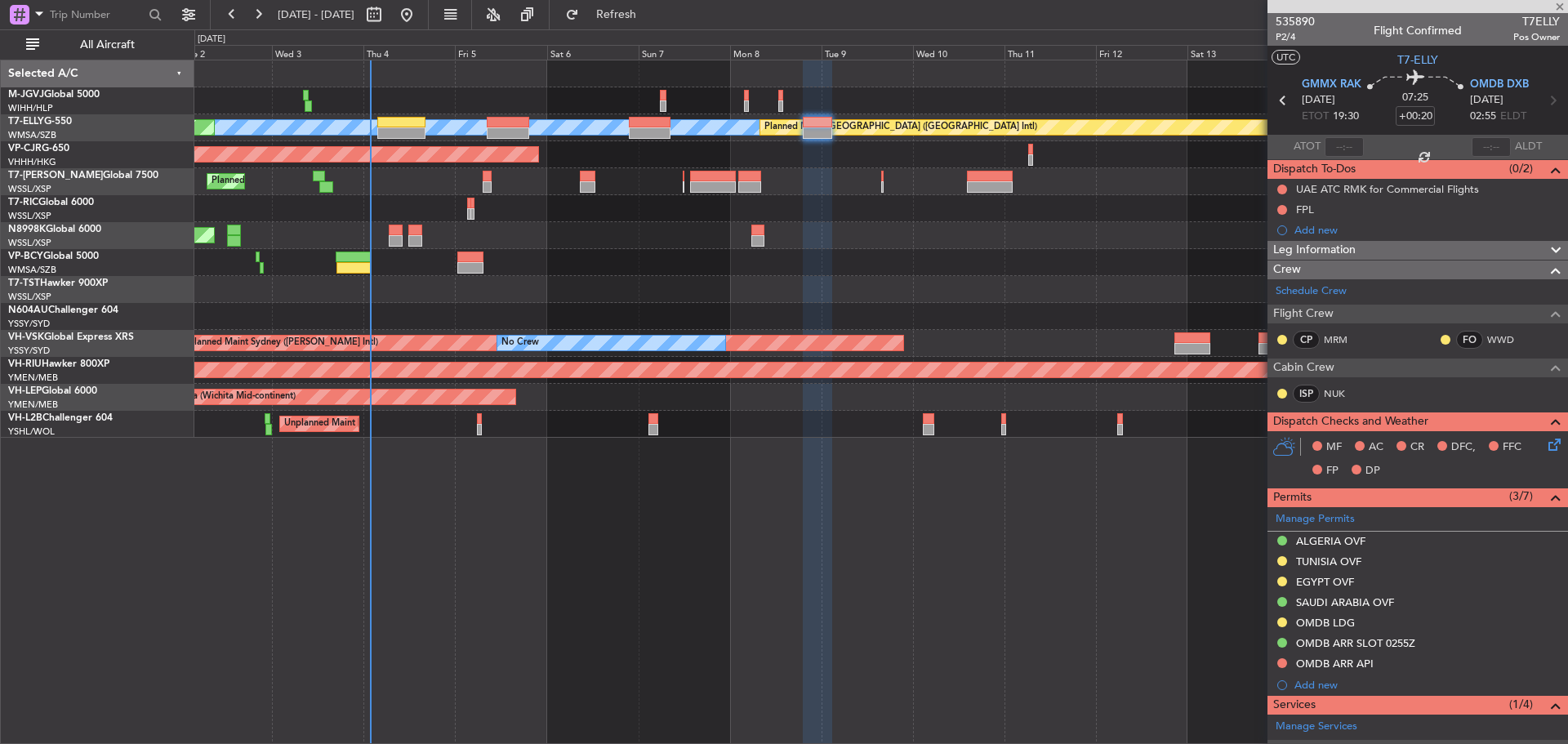
type input "+02:50"
type input "5"
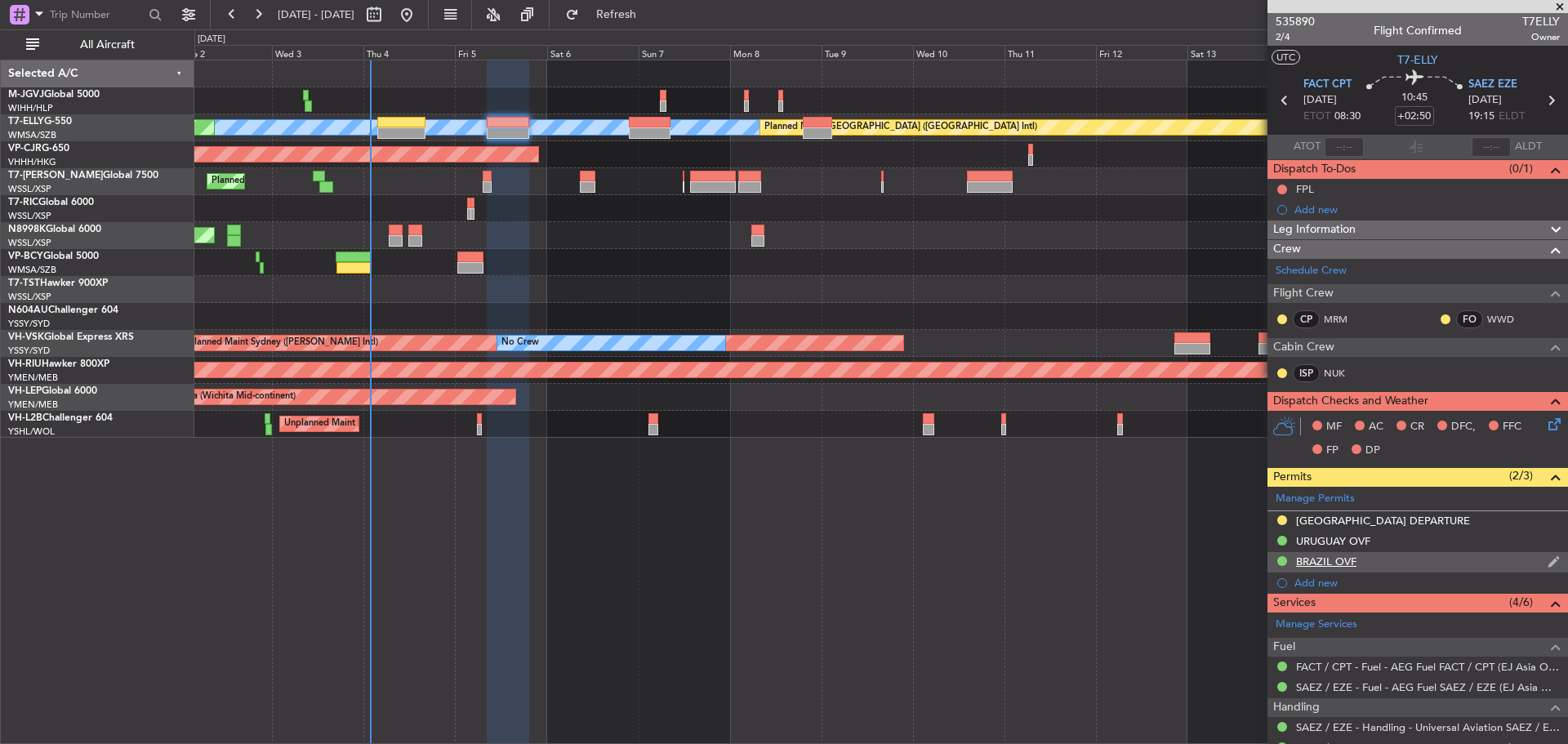
scroll to position [304, 0]
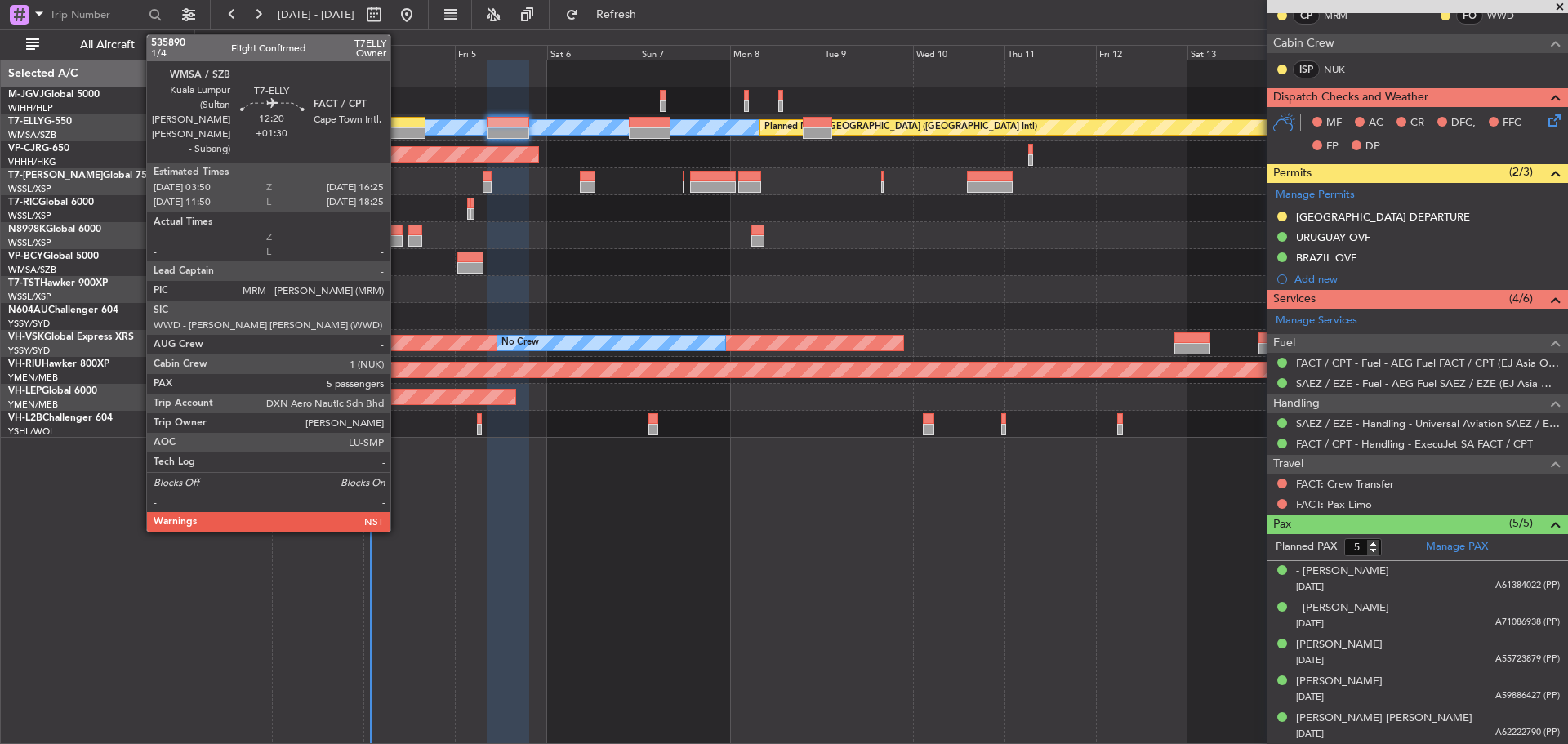
click at [398, 132] on div at bounding box center [401, 134] width 48 height 12
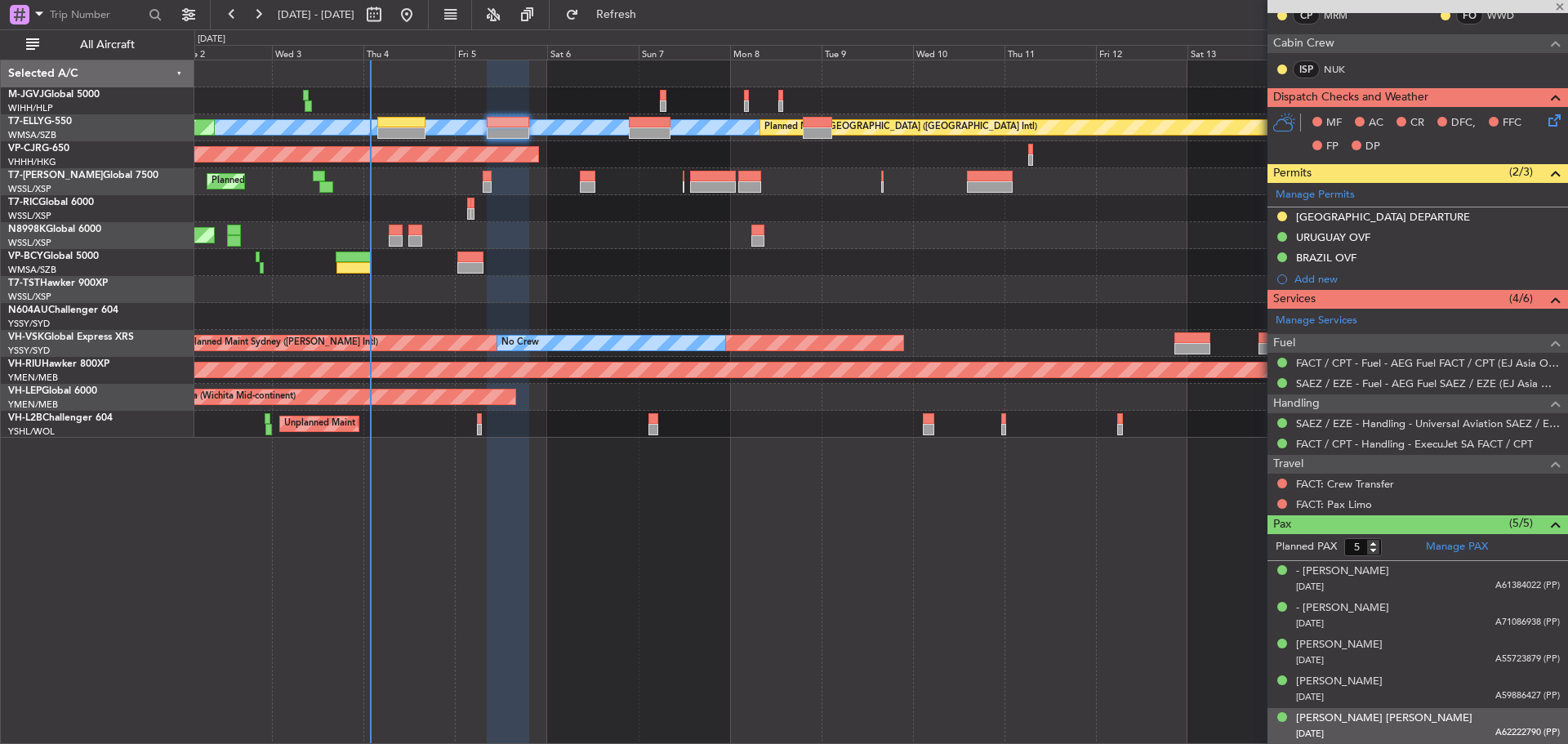
type input "+01:30"
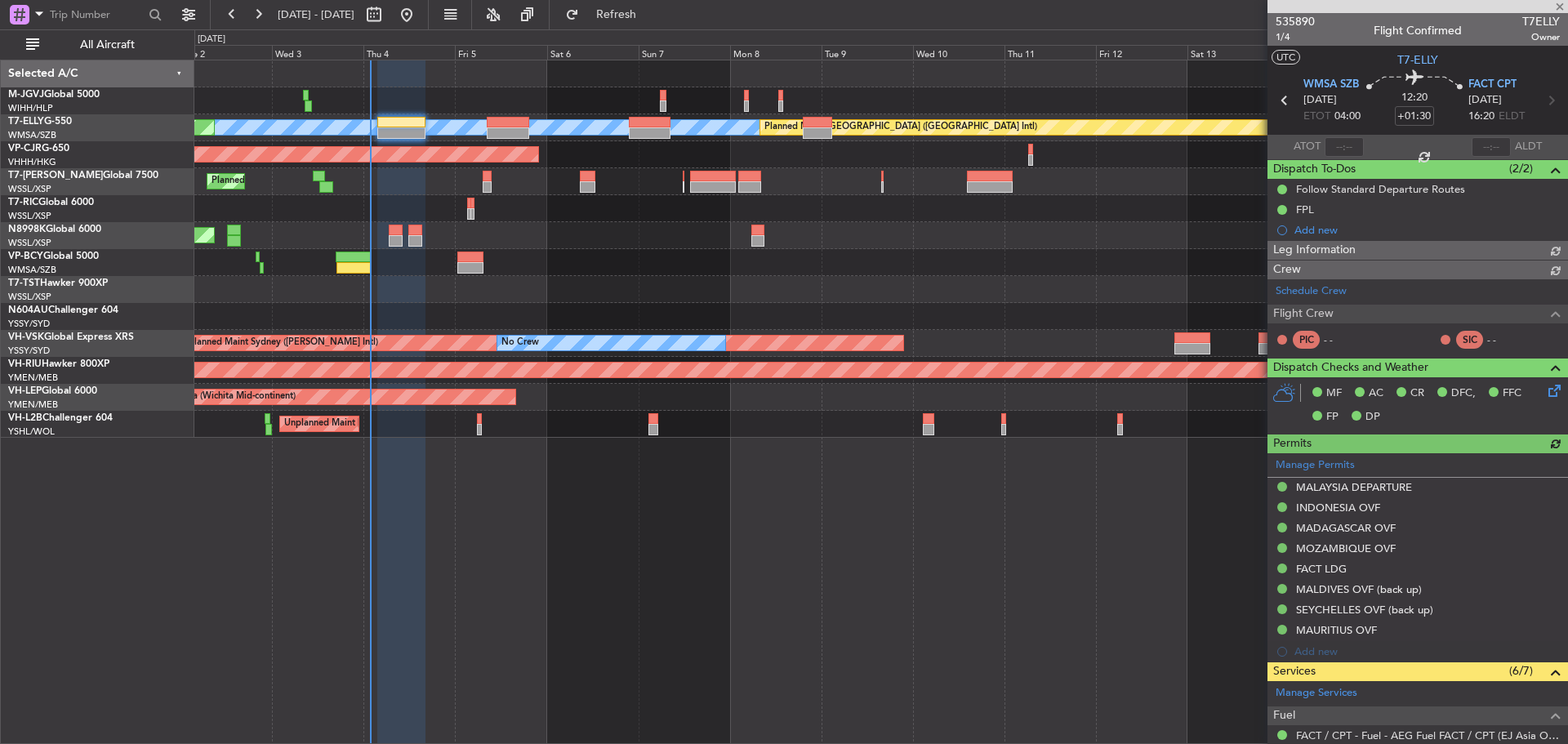
type input "[PERSON_NAME] (KYA)"
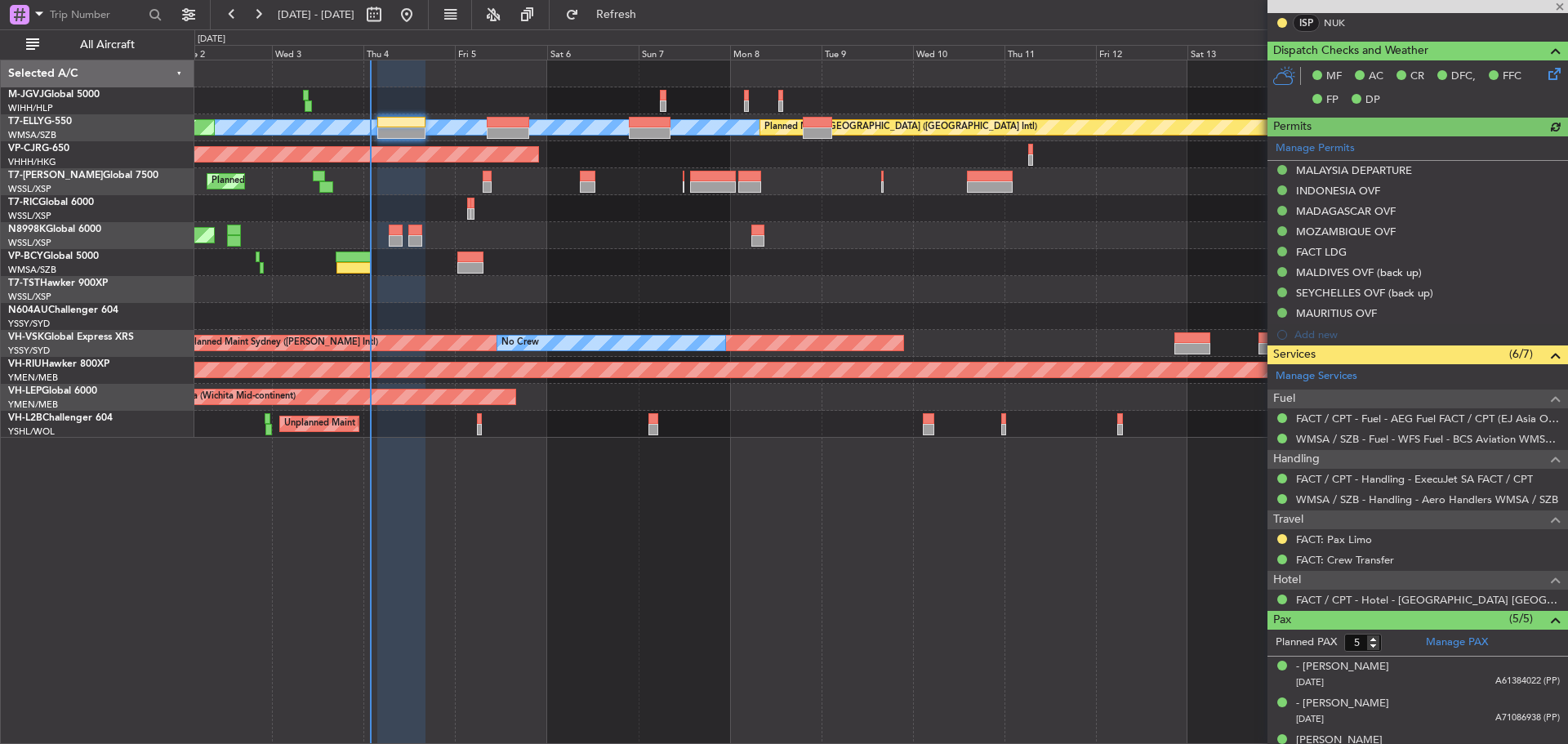
scroll to position [466, 0]
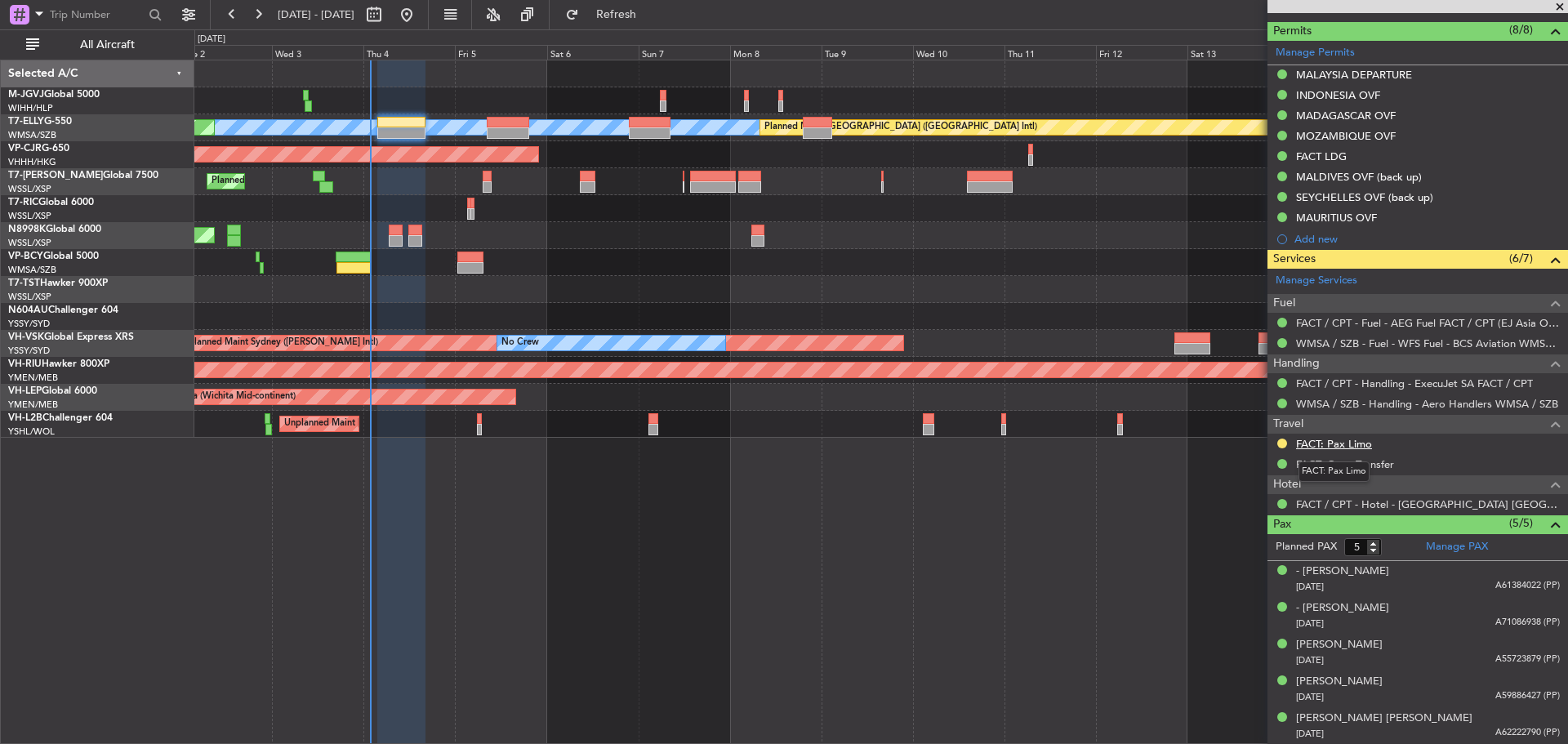
click at [1353, 445] on link "FACT: Pax Limo" at bounding box center [1333, 443] width 76 height 14
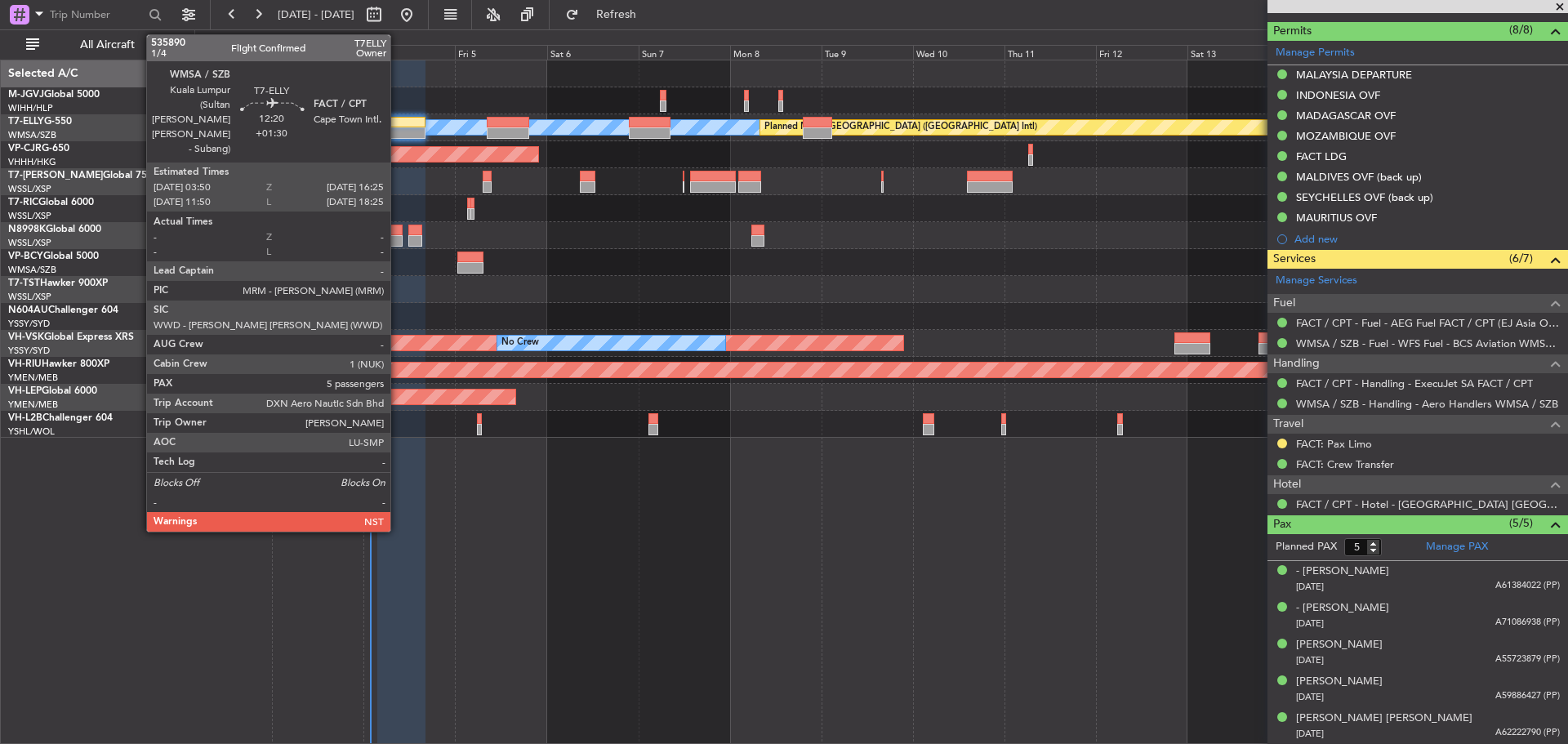
click at [398, 127] on div at bounding box center [401, 123] width 48 height 12
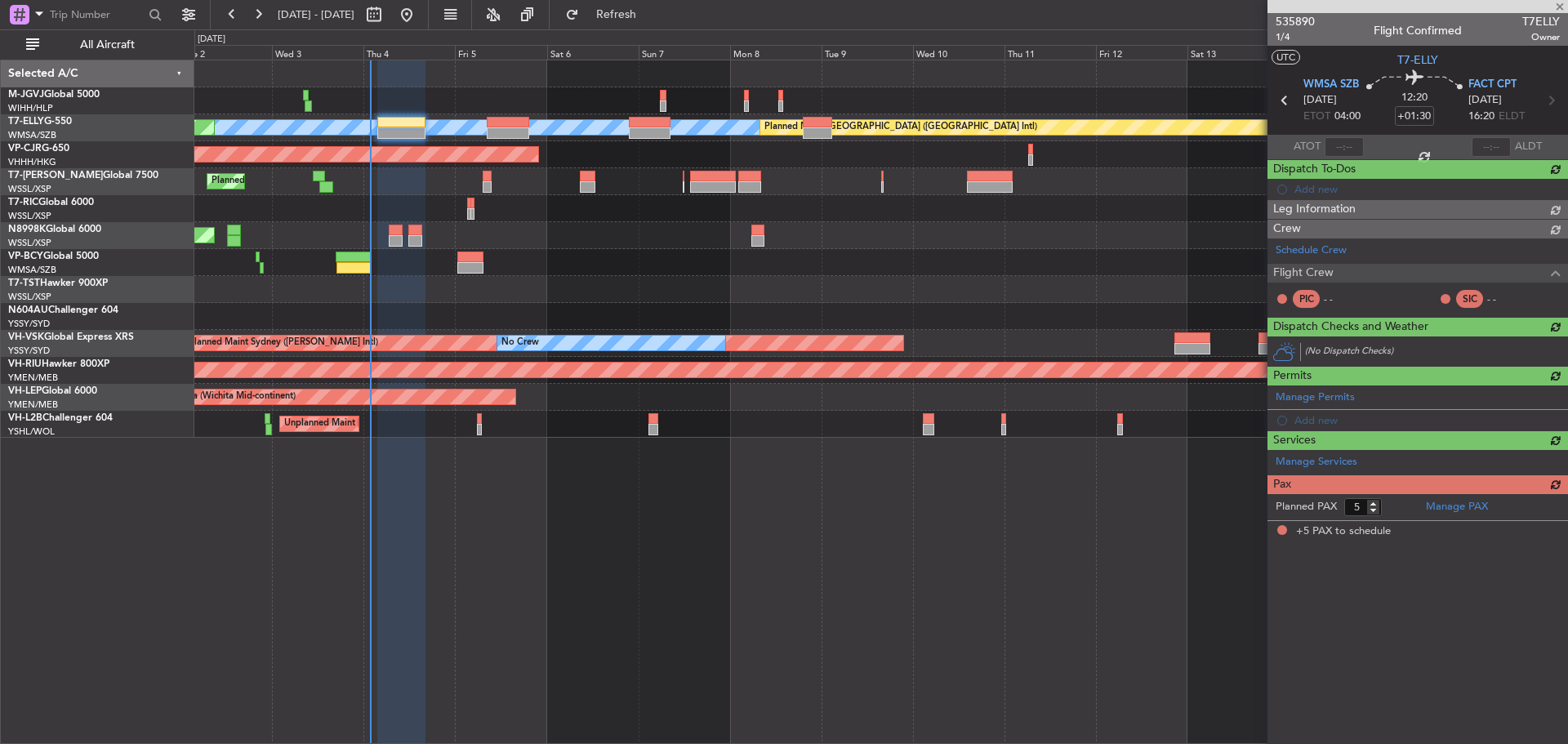
scroll to position [0, 0]
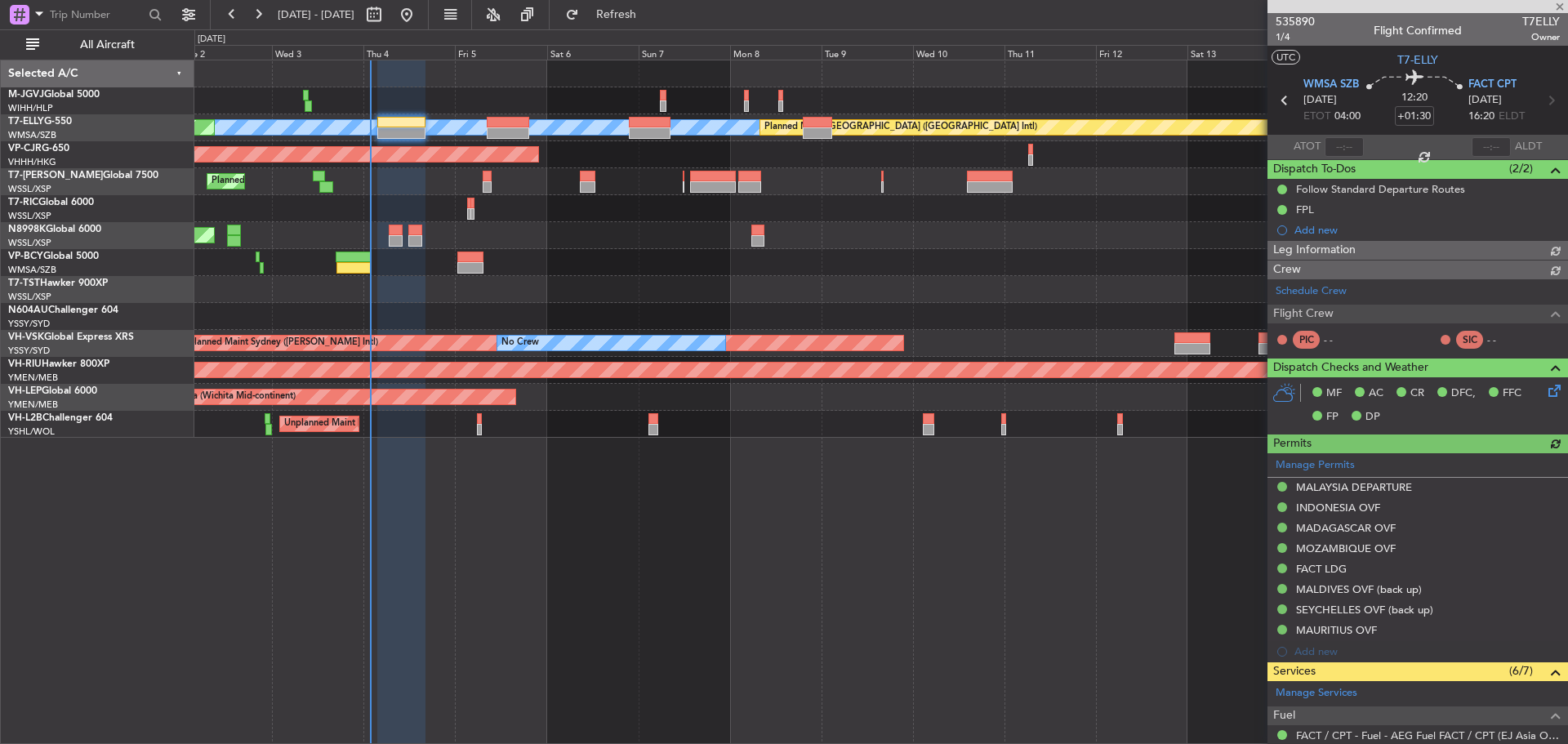
type input "[PERSON_NAME] (KYA)"
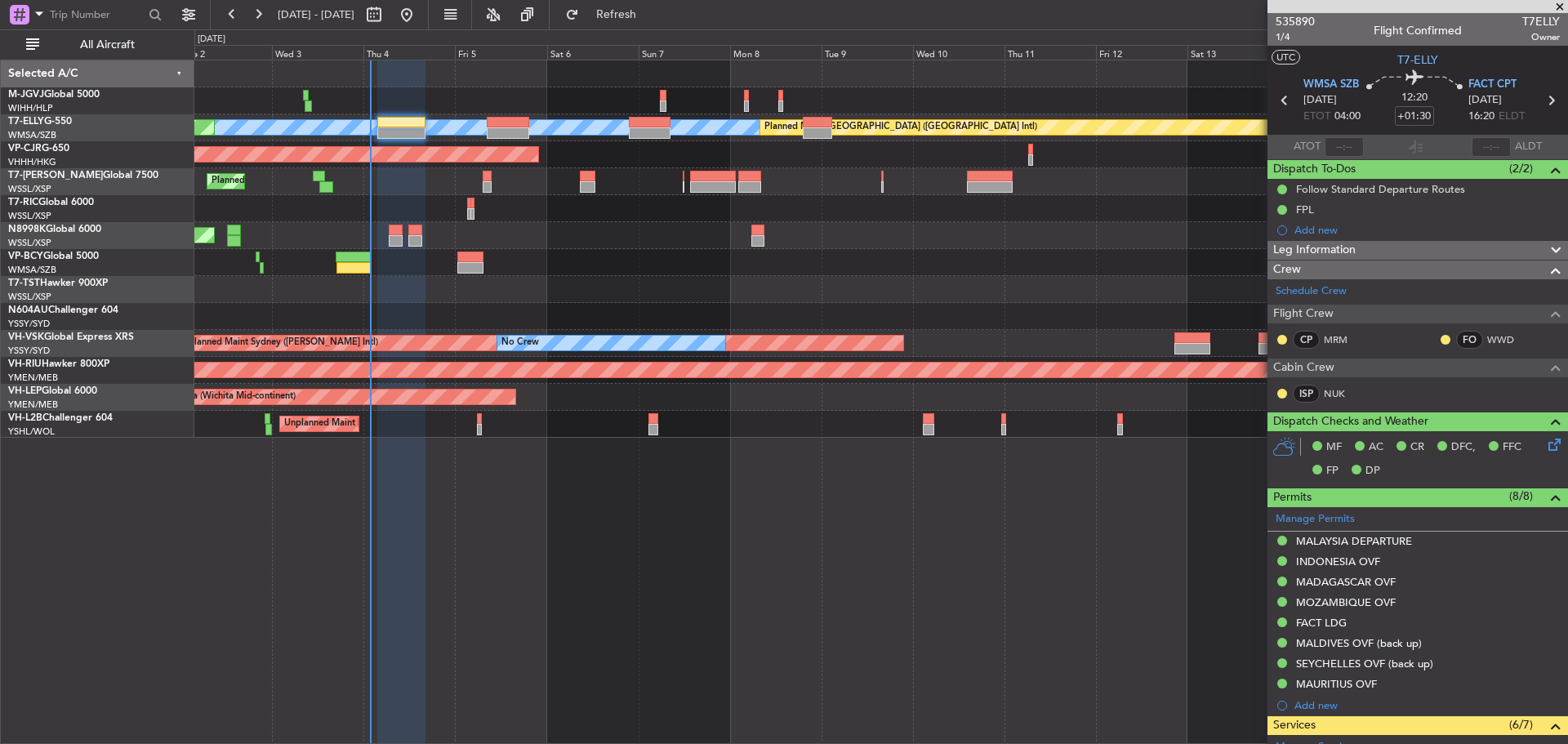
click at [863, 552] on div "[PERSON_NAME] Planned Maint [GEOGRAPHIC_DATA] ([GEOGRAPHIC_DATA]) Planned Maint…" at bounding box center [881, 402] width 1373 height 684
type input "[PERSON_NAME] (KYA)"
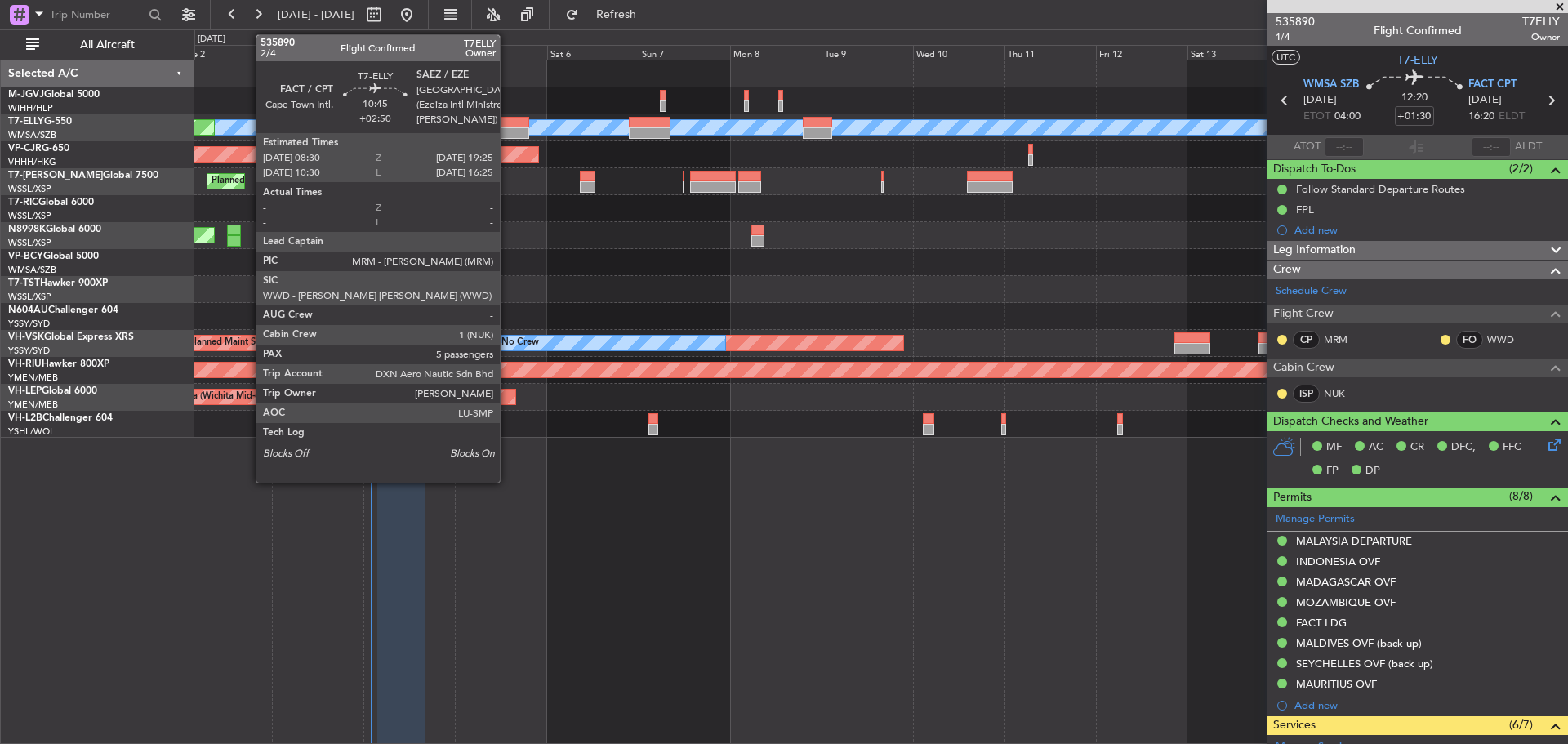
click at [507, 131] on div at bounding box center [507, 134] width 41 height 12
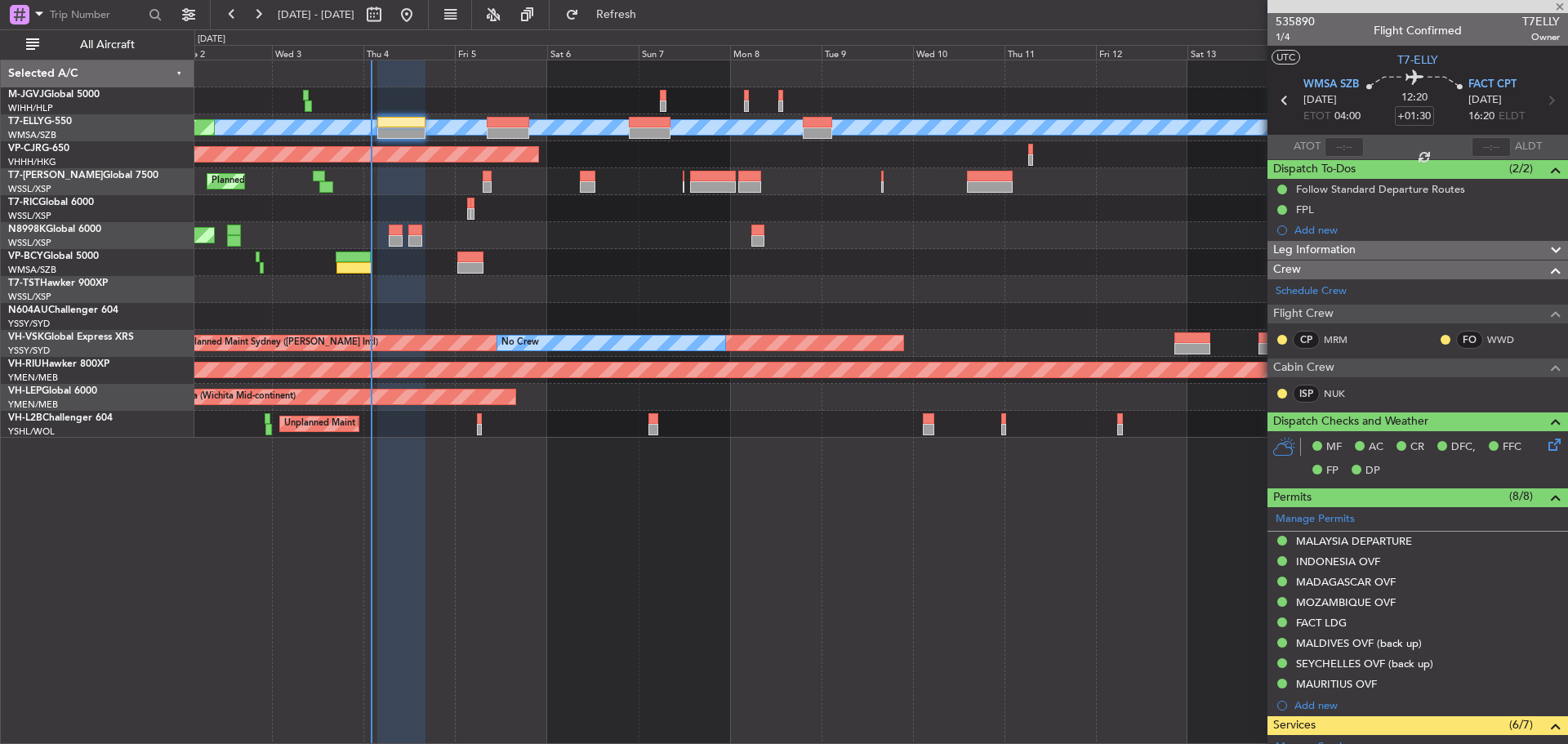
type input "+02:50"
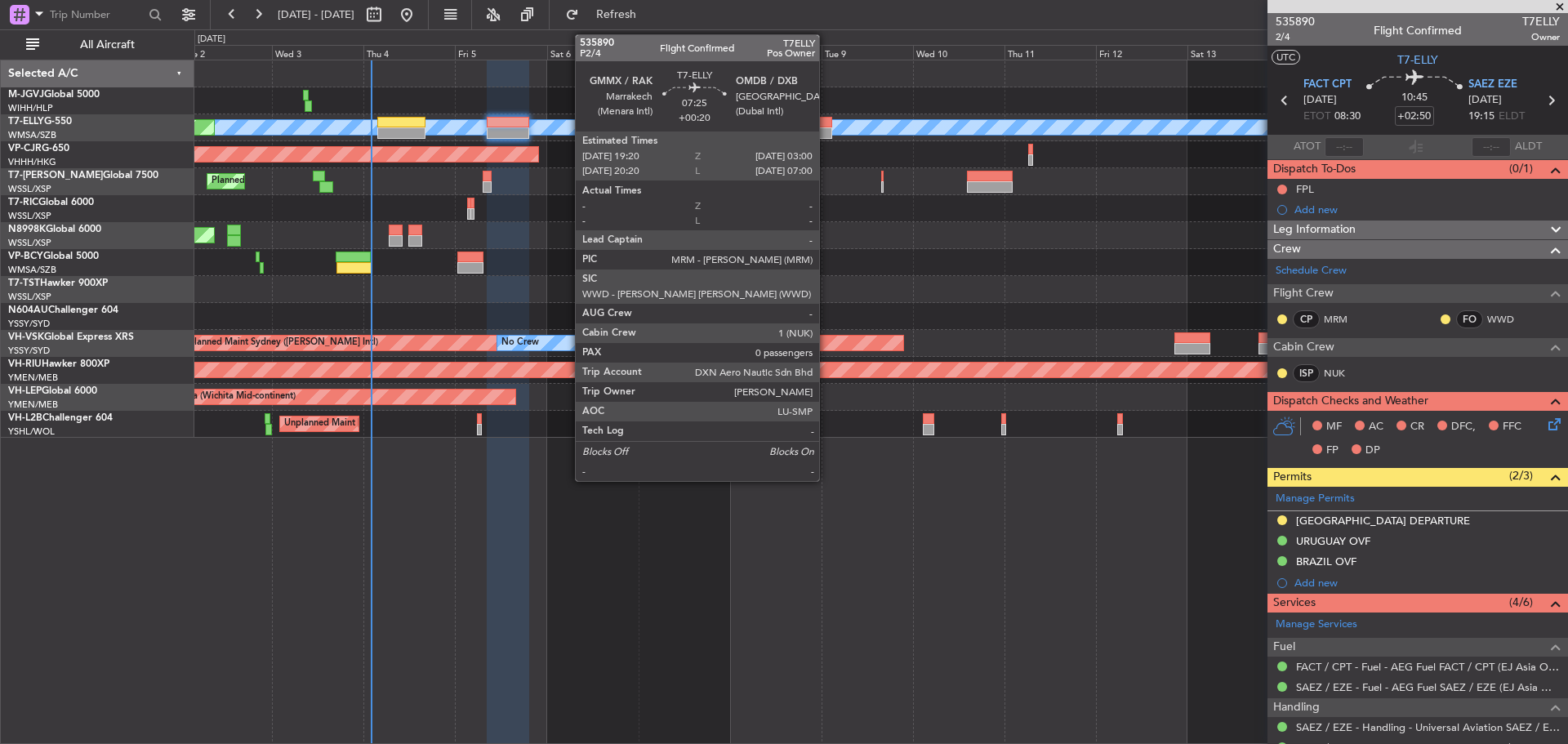
click at [827, 128] on div at bounding box center [818, 134] width 29 height 12
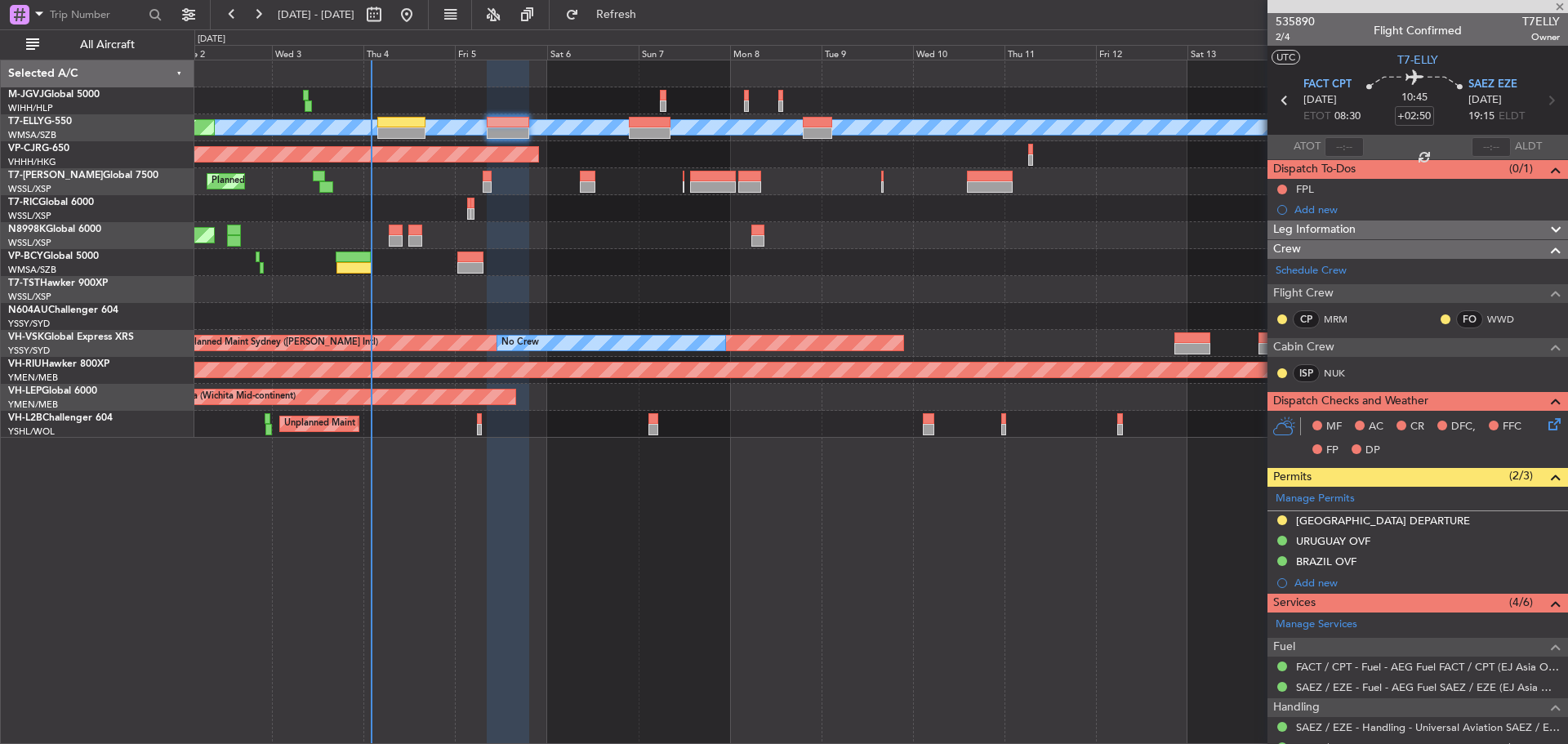
type input "+00:20"
type input "0"
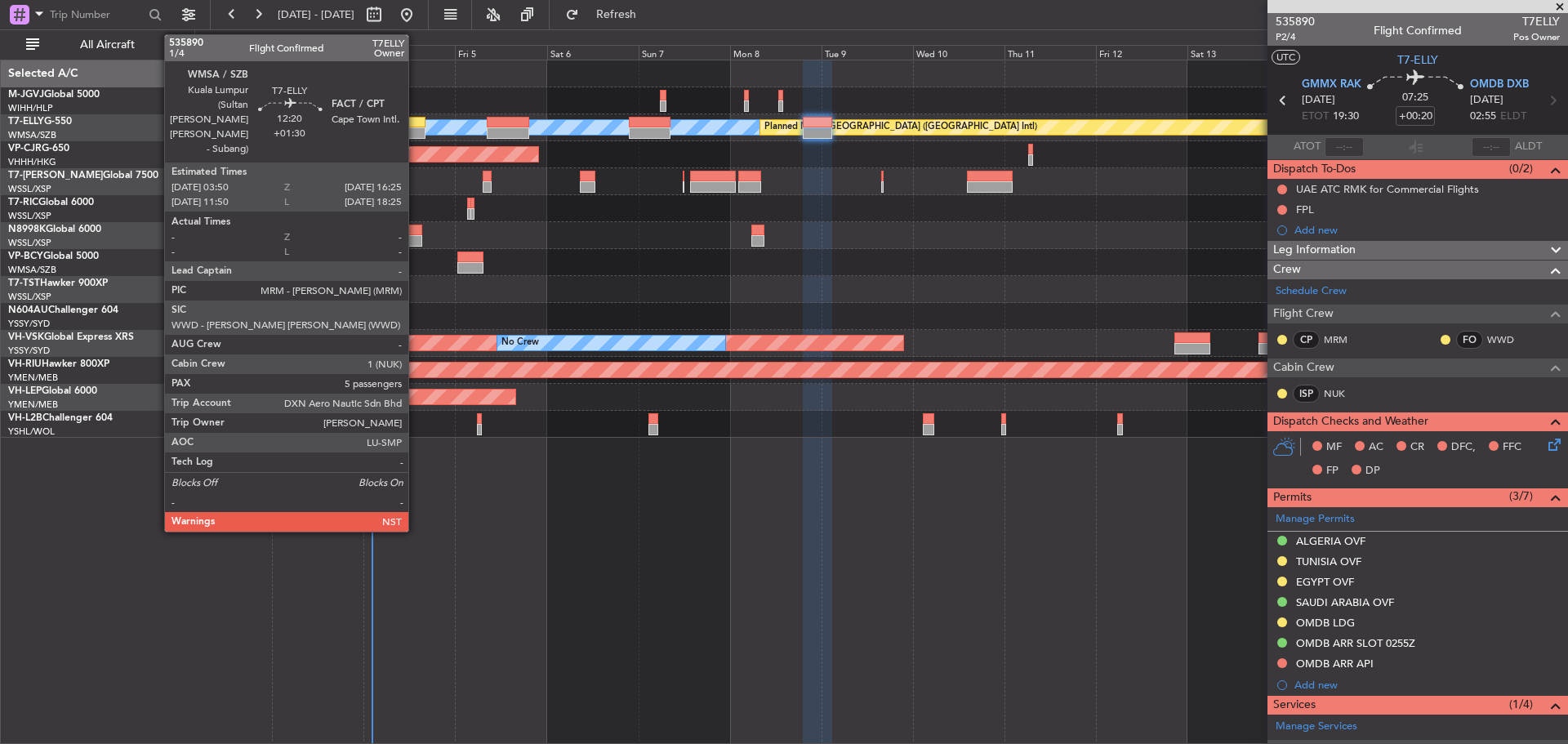
click at [416, 125] on div at bounding box center [401, 123] width 48 height 12
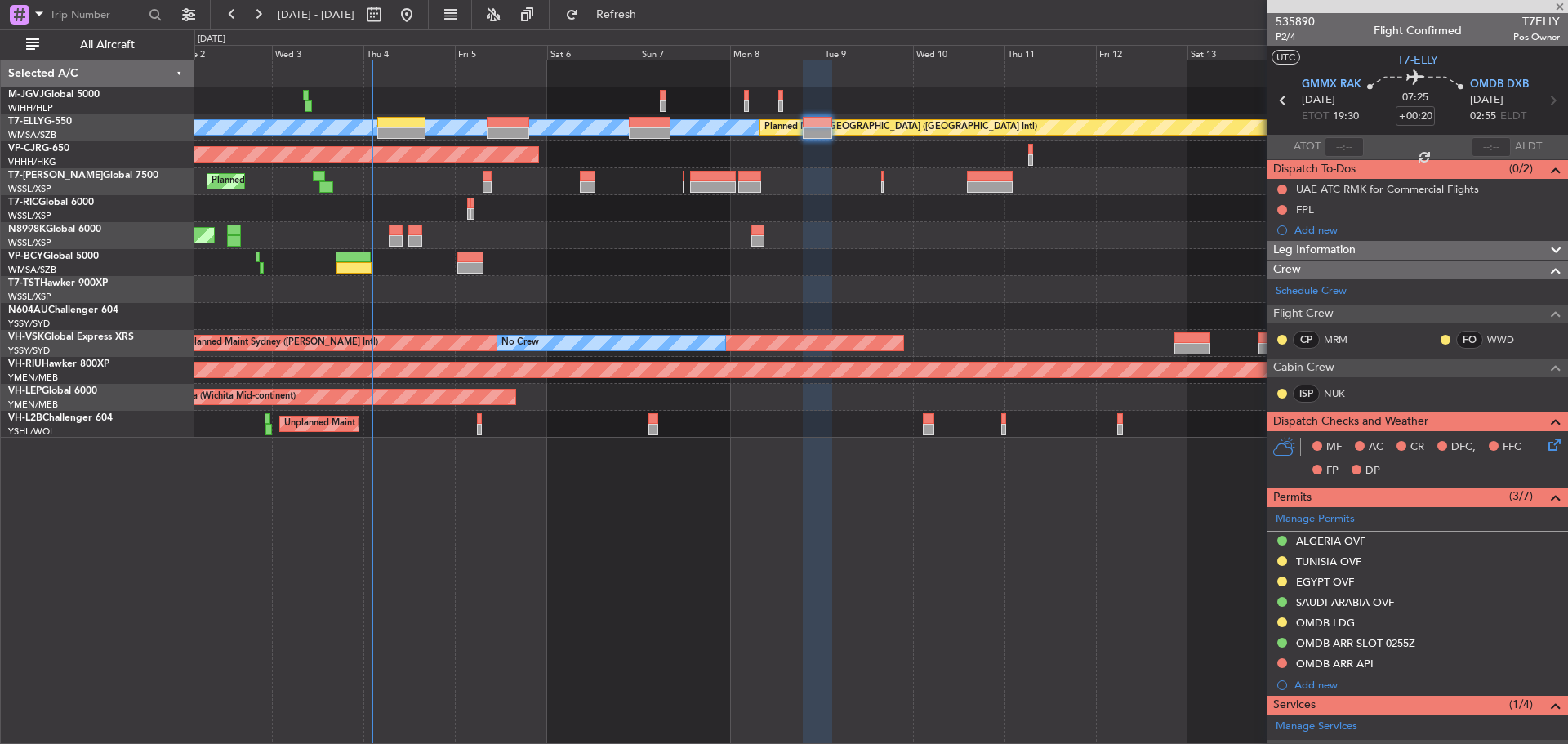
type input "+01:30"
type input "5"
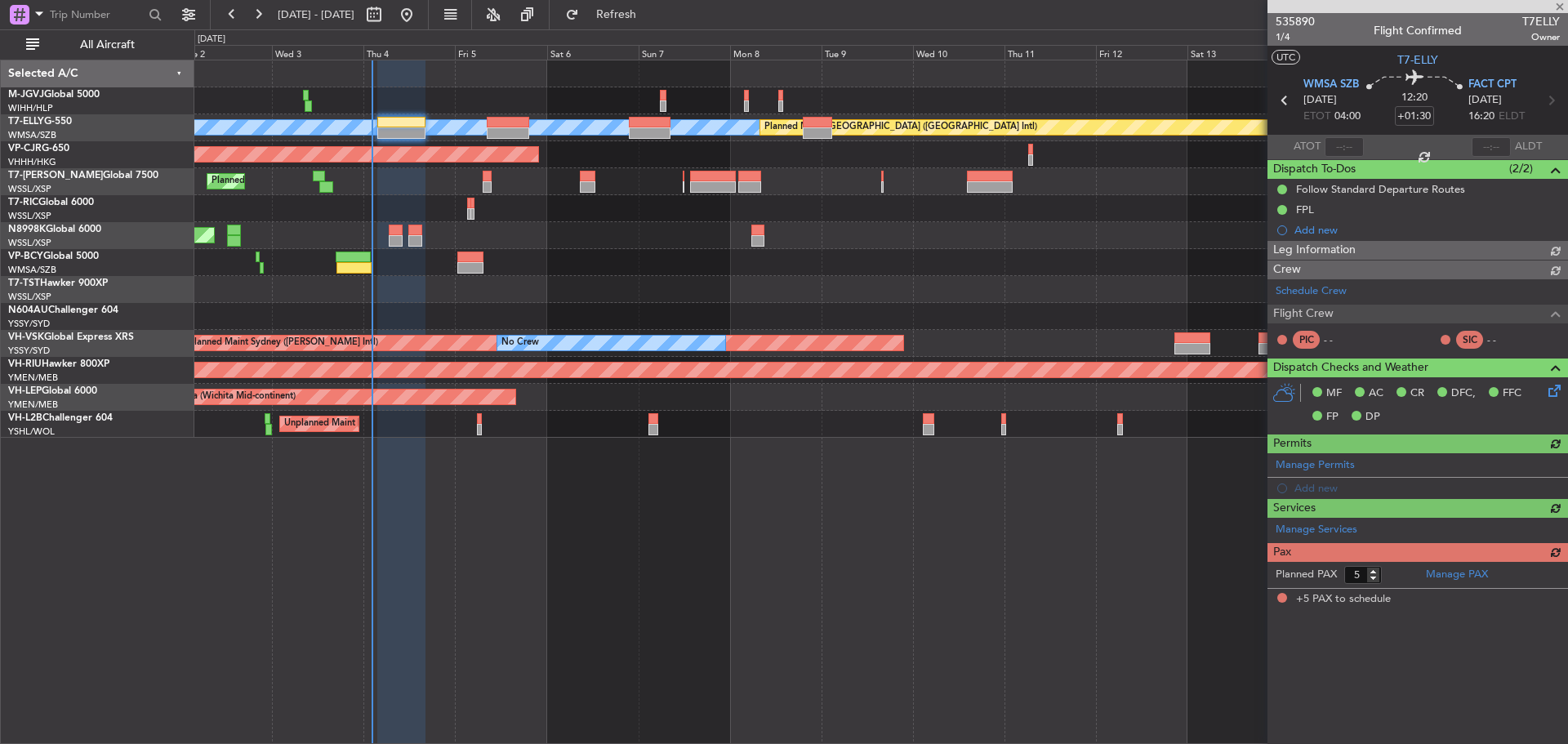
type input "[PERSON_NAME] (KYA)"
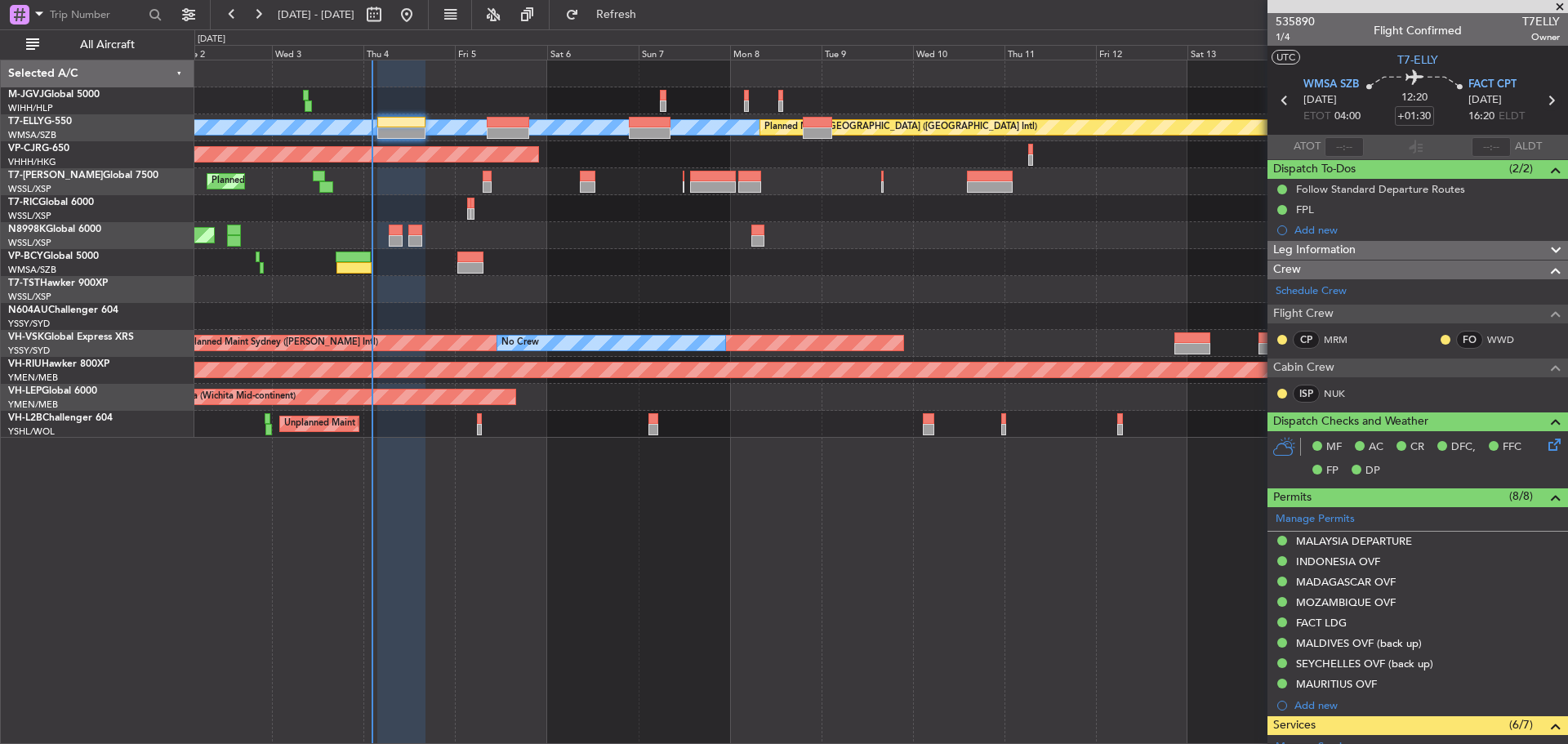
click at [1540, 103] on icon at bounding box center [1551, 100] width 22 height 22
type input "+02:50"
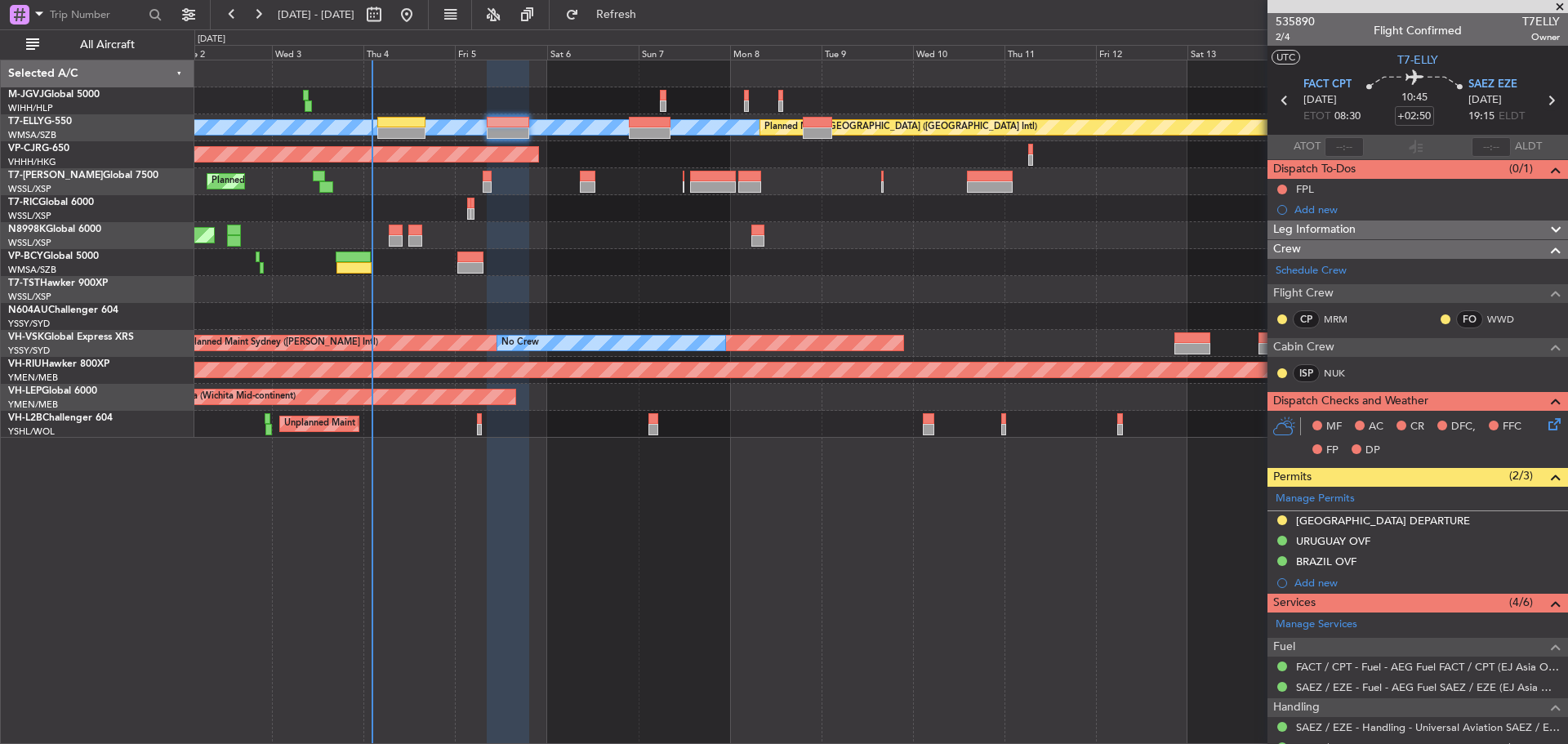
click at [1540, 102] on icon at bounding box center [1551, 100] width 22 height 22
type input "+00:15"
type input "0"
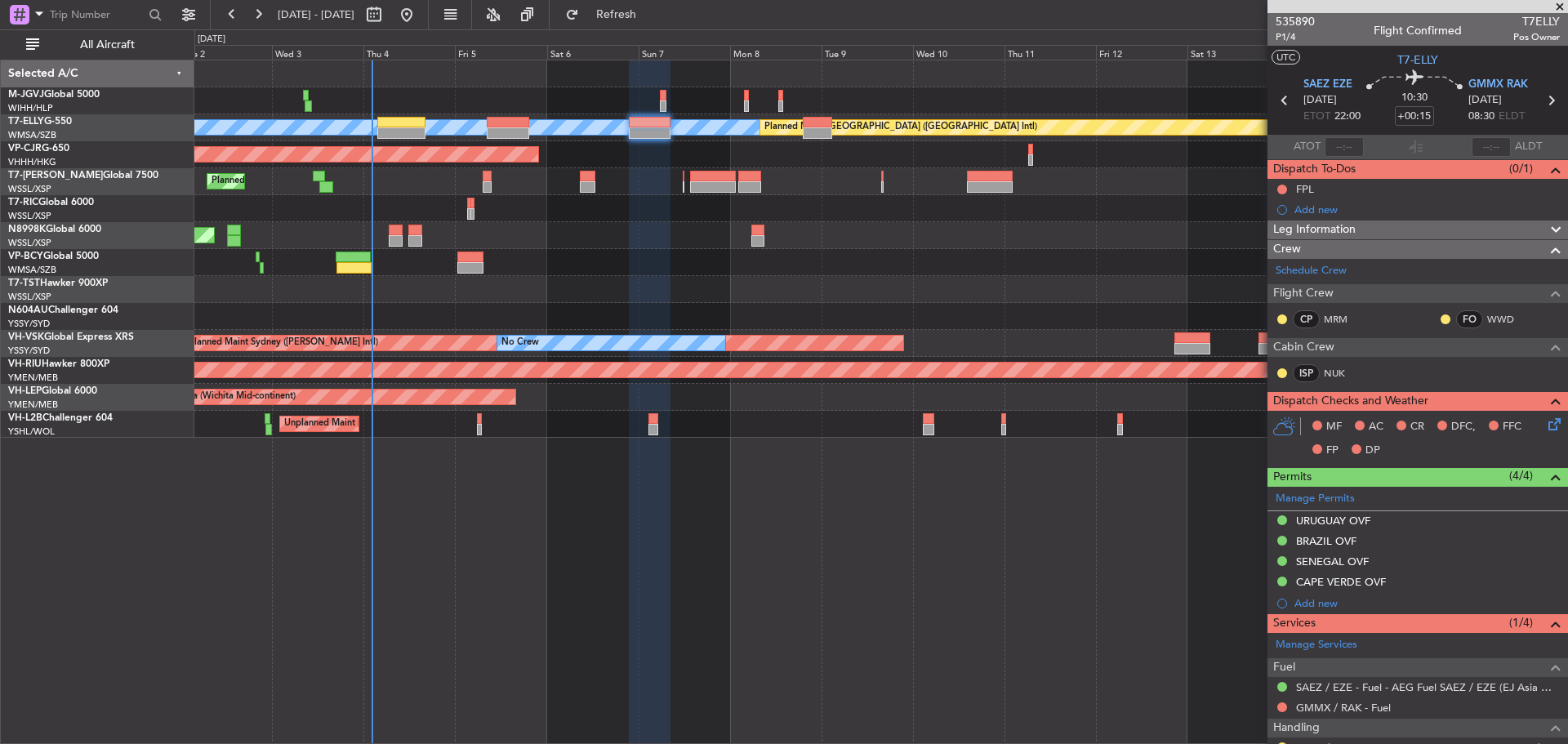
scroll to position [80, 0]
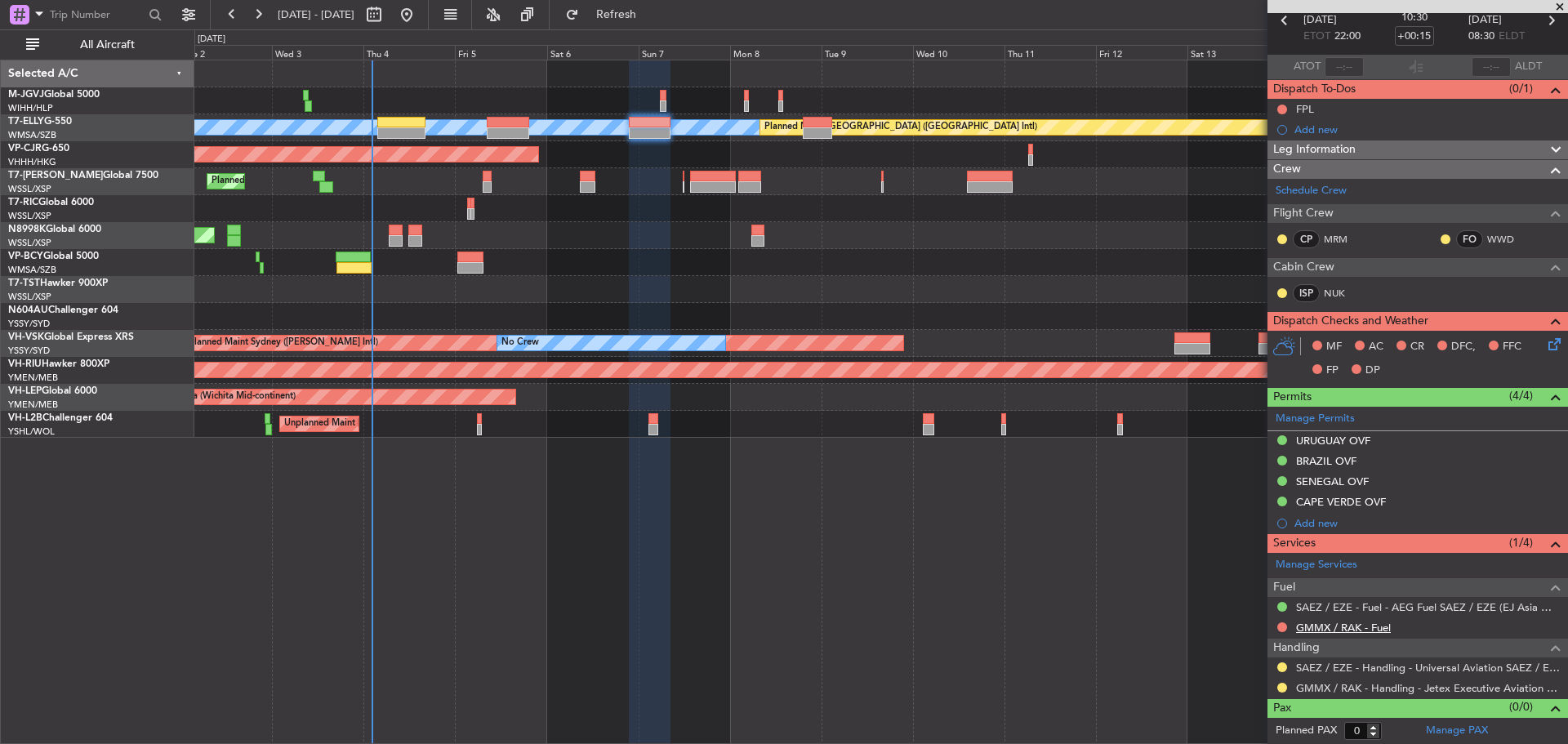
click at [1364, 626] on link "GMMX / RAK - Fuel" at bounding box center [1343, 627] width 94 height 14
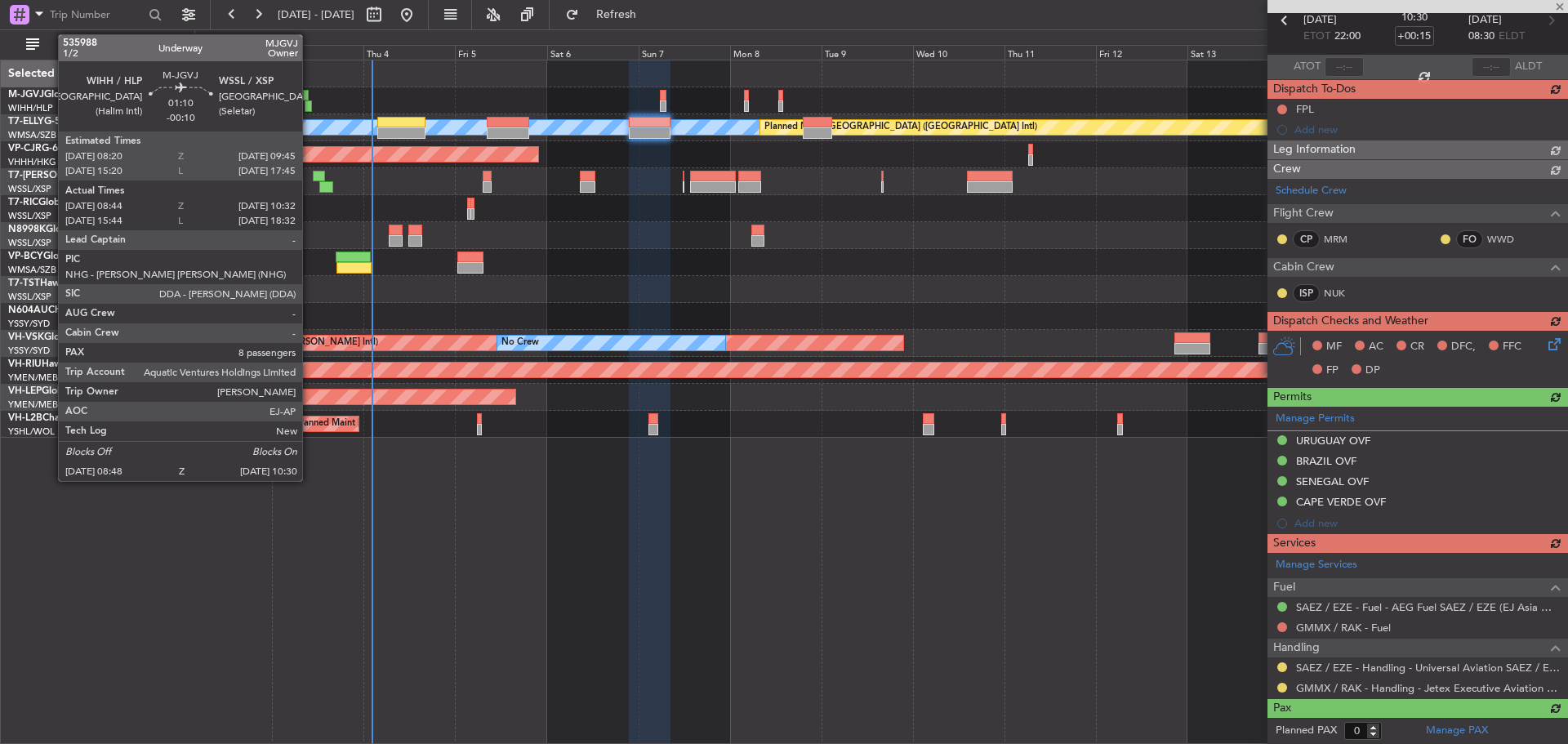
click at [310, 101] on div at bounding box center [308, 106] width 7 height 12
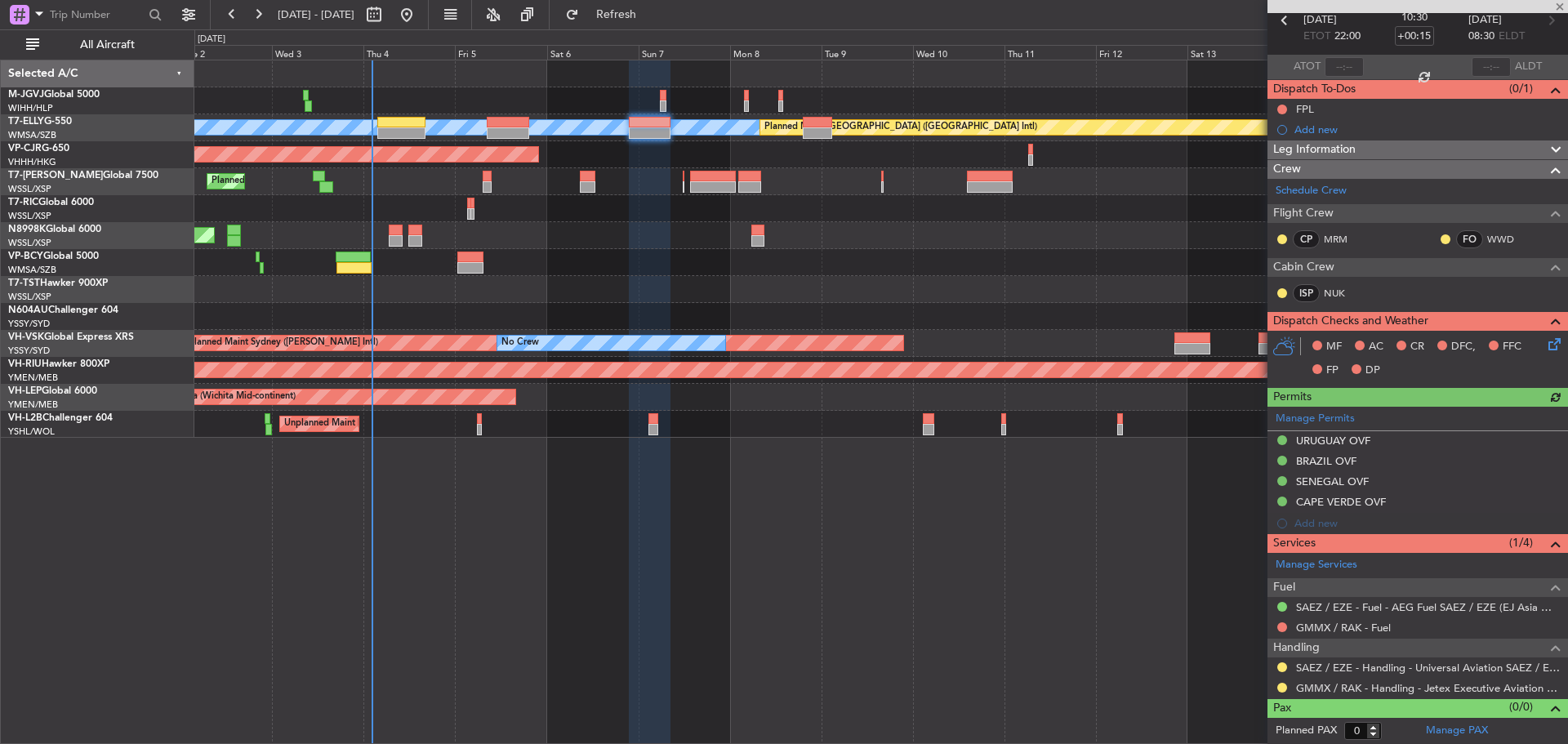
type input "-00:10"
type input "08:54"
type input "10:27"
type input "8"
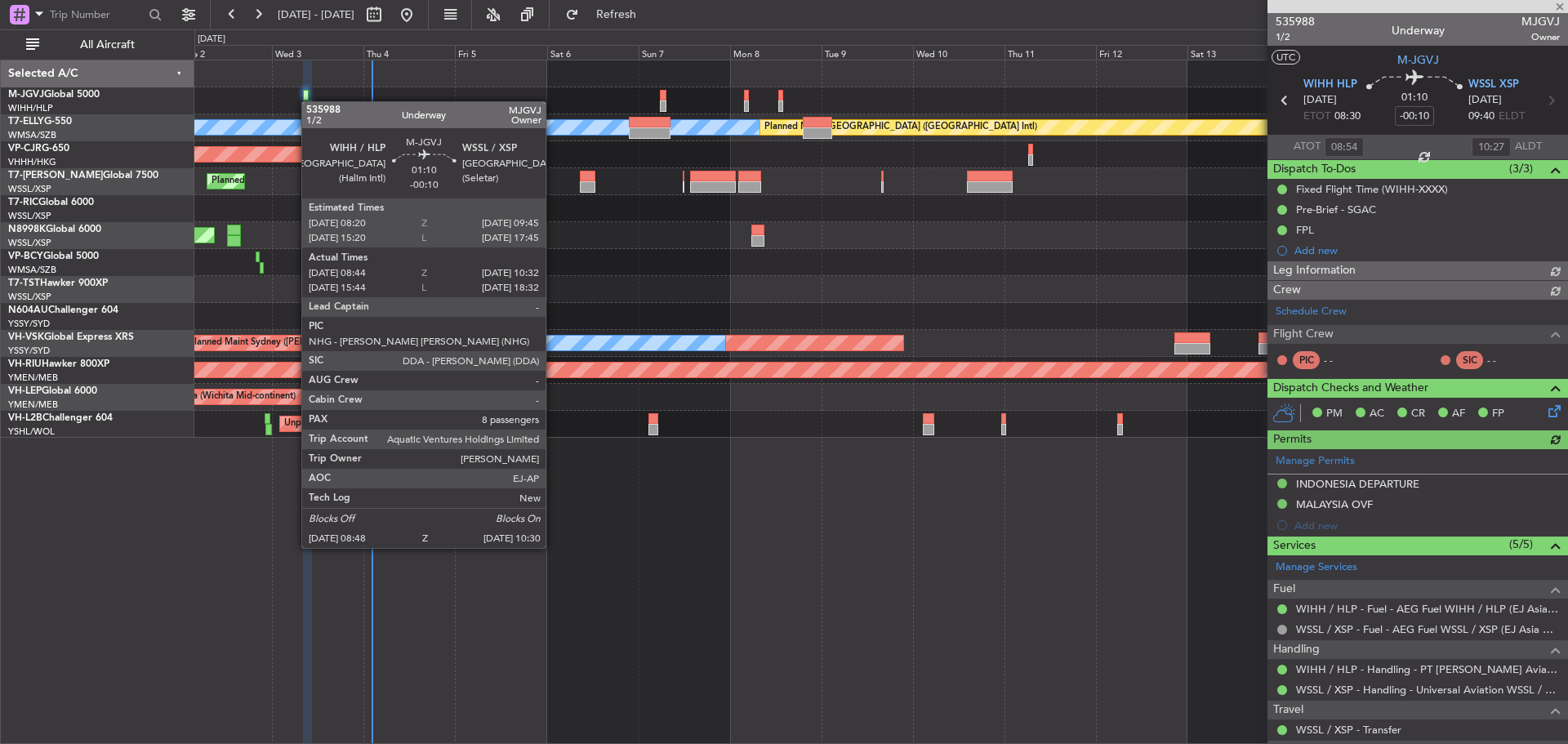
type input "[PERSON_NAME] (KYA)"
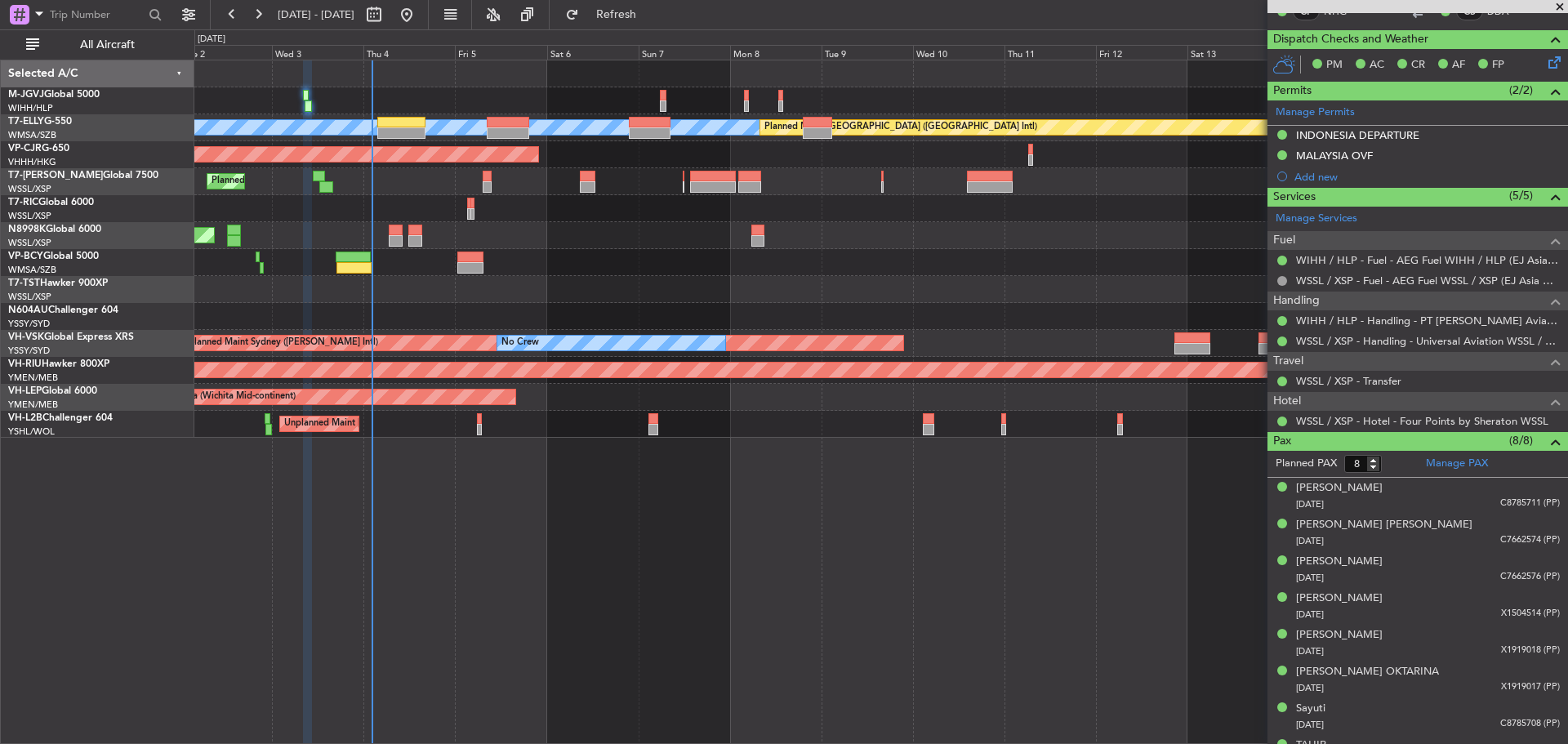
scroll to position [375, 0]
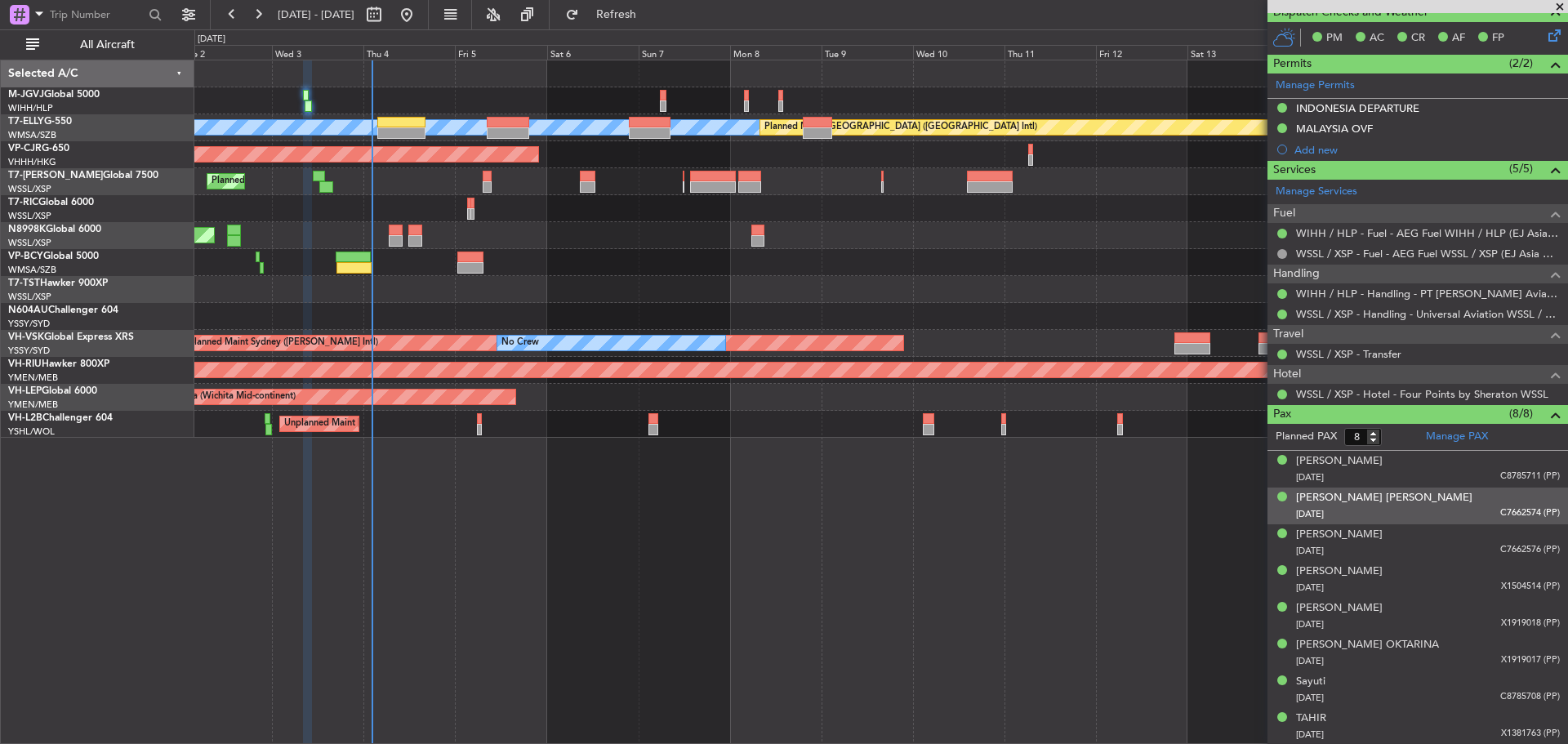
click at [1435, 504] on div "[PERSON_NAME] [PERSON_NAME] [DATE] C7662574 (PP)" at bounding box center [1427, 505] width 263 height 31
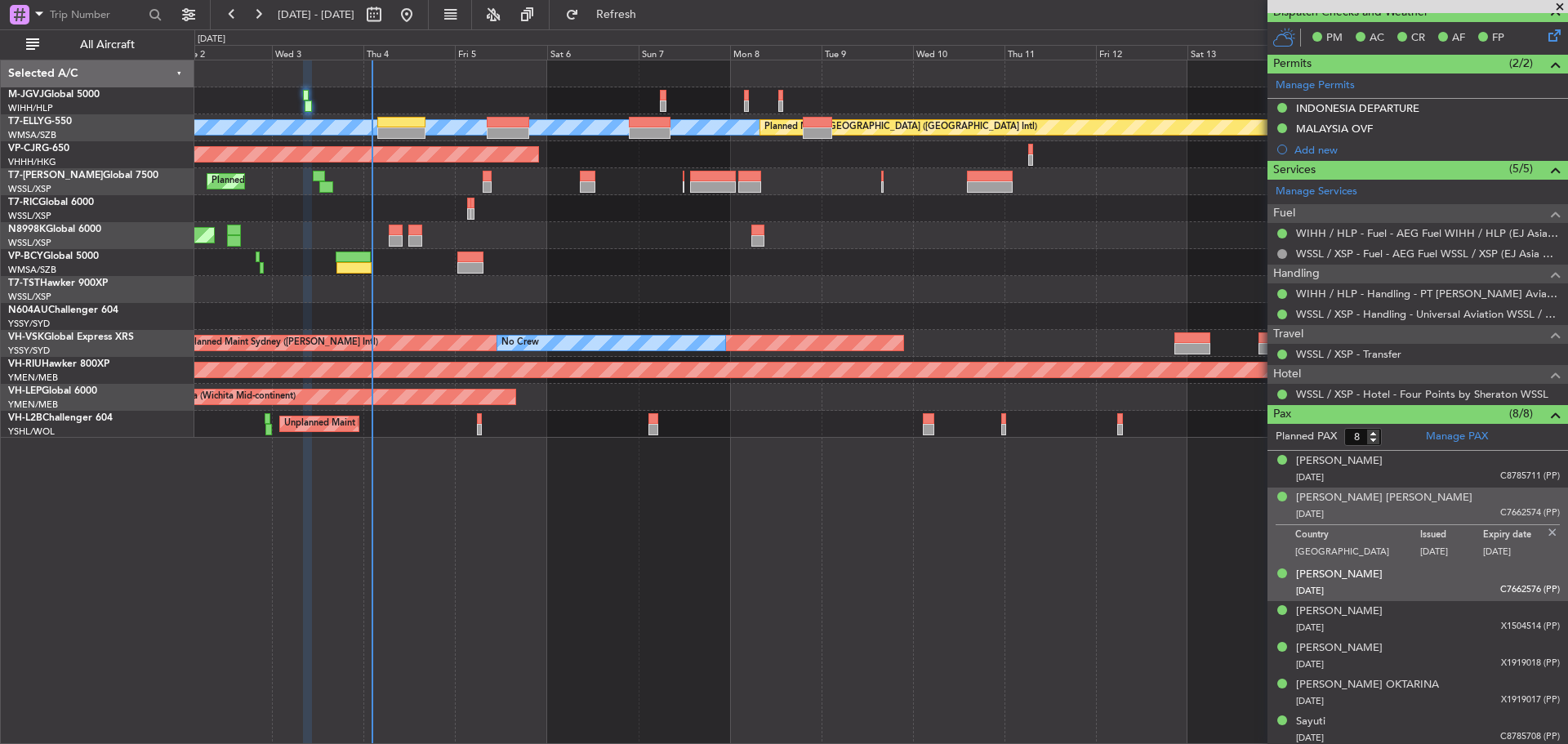
click at [1431, 580] on div "[PERSON_NAME] TAHIR [DATE] C7662576 (PP)" at bounding box center [1427, 583] width 263 height 31
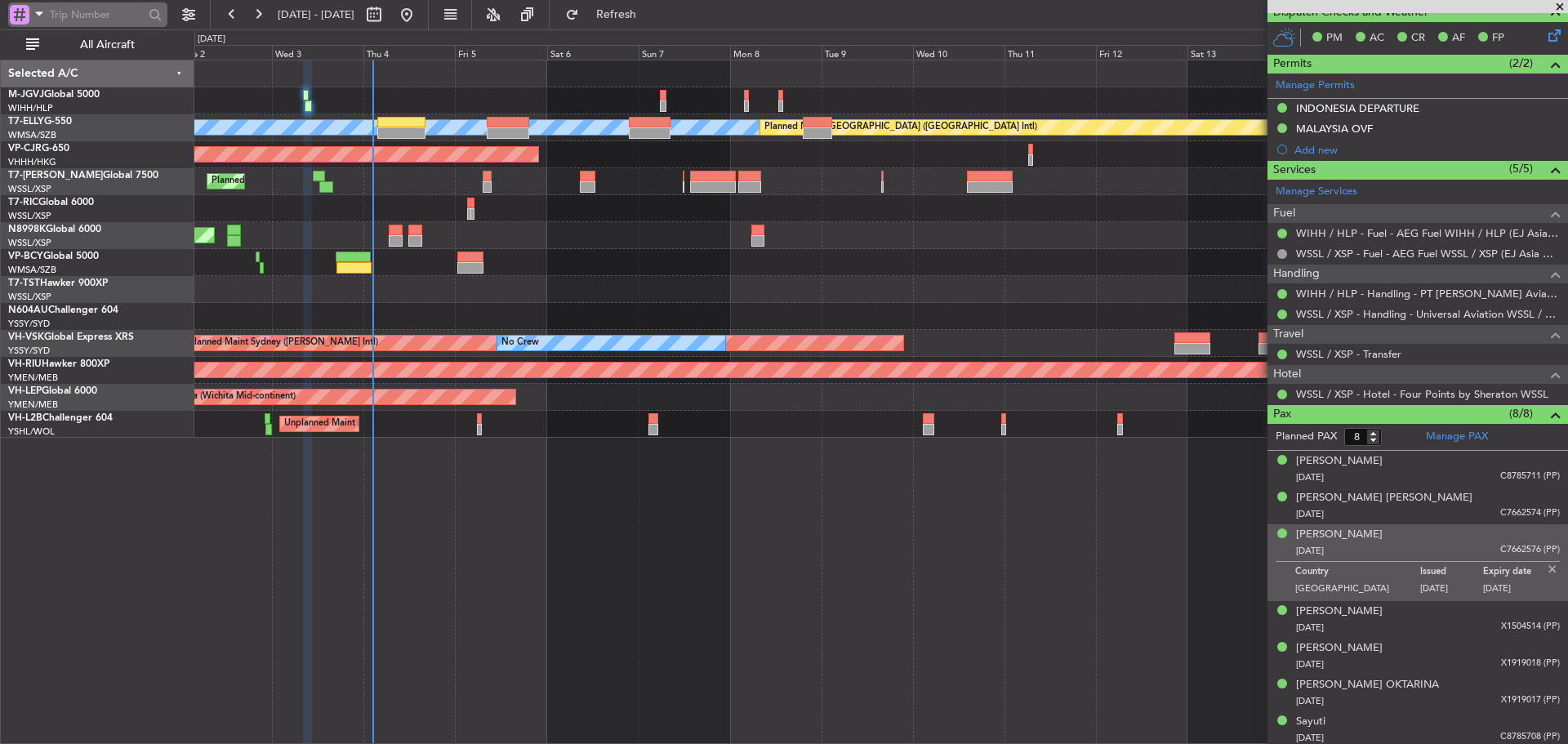
type input "[PERSON_NAME] (KYA)"
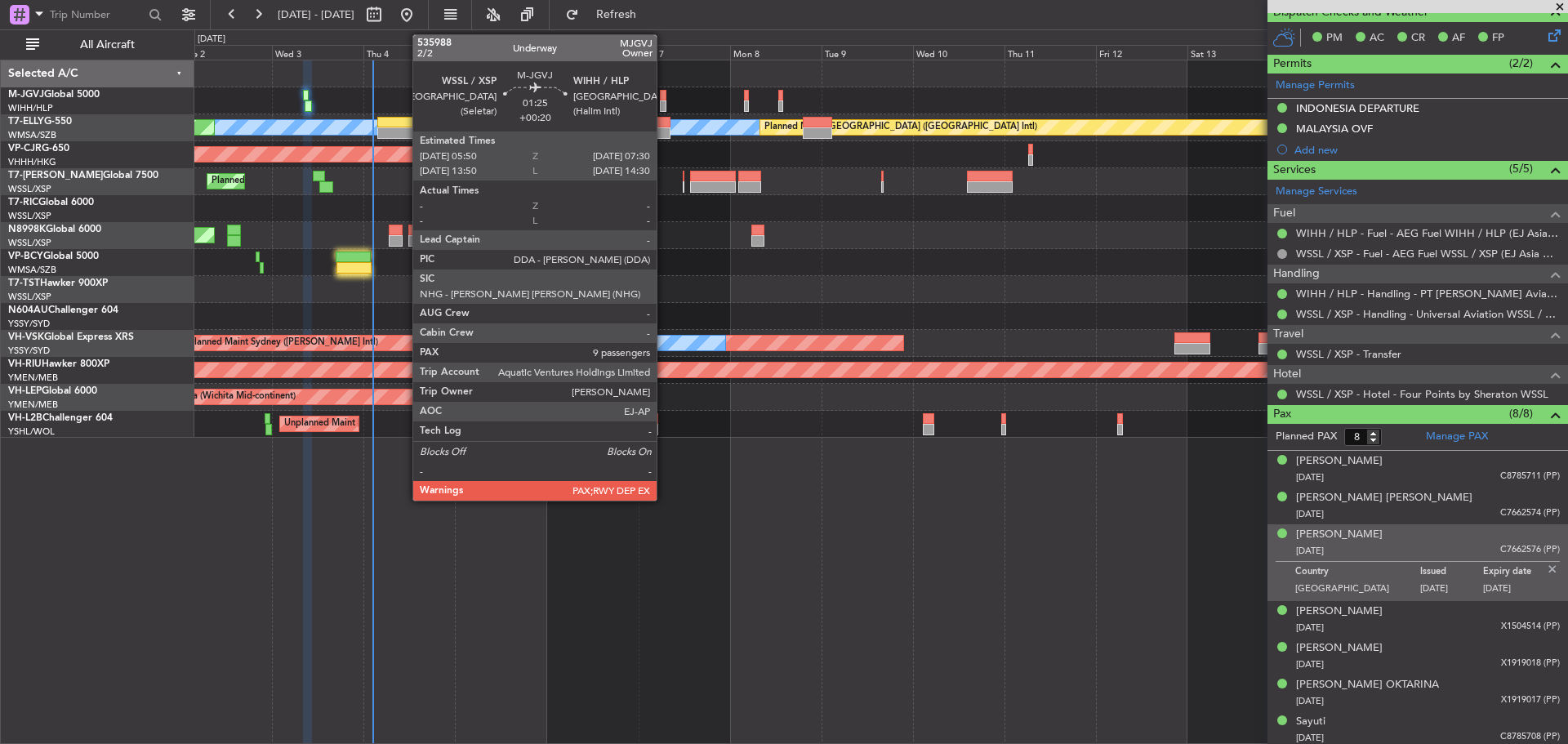
click at [664, 99] on div at bounding box center [663, 95] width 7 height 12
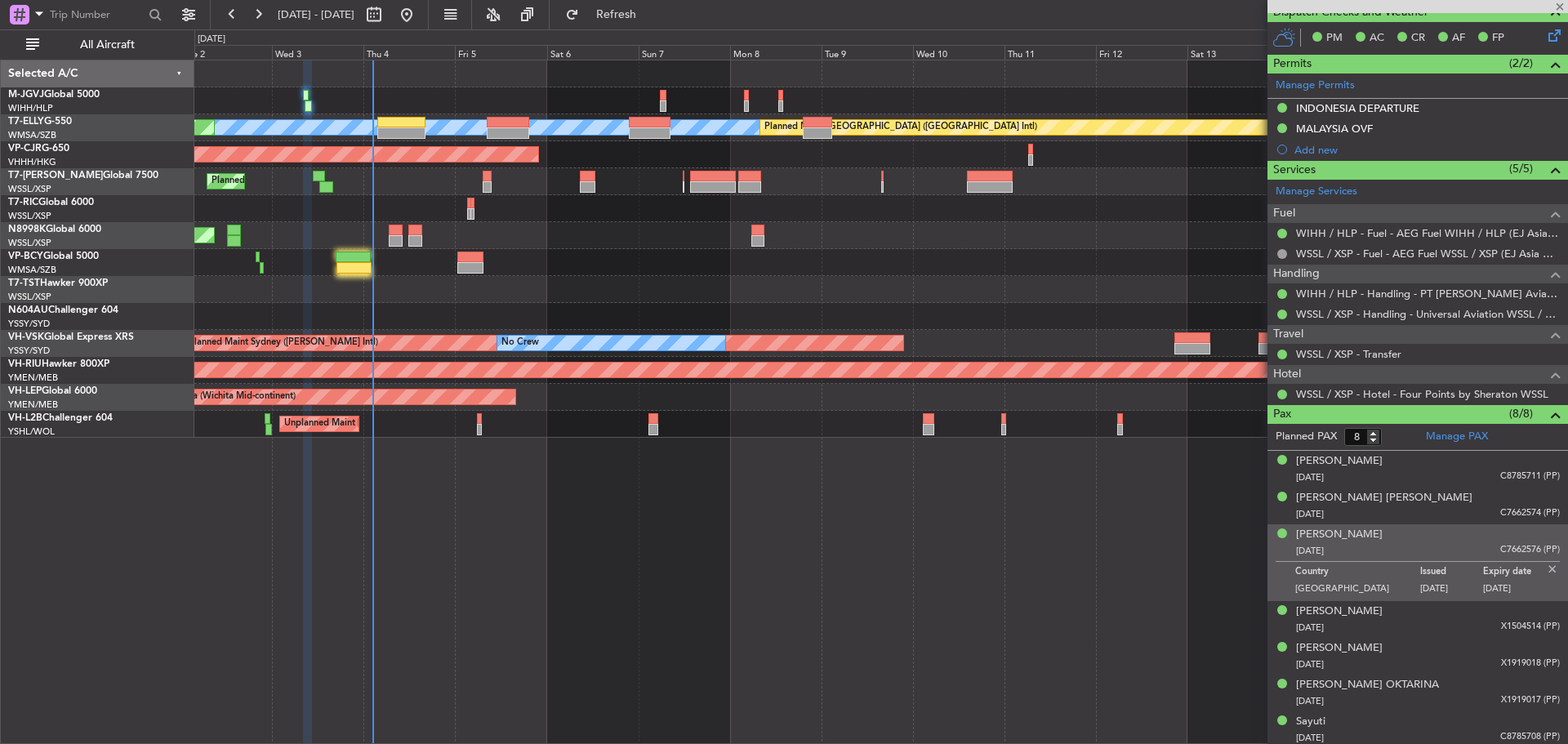
type input "+00:20"
type input "10"
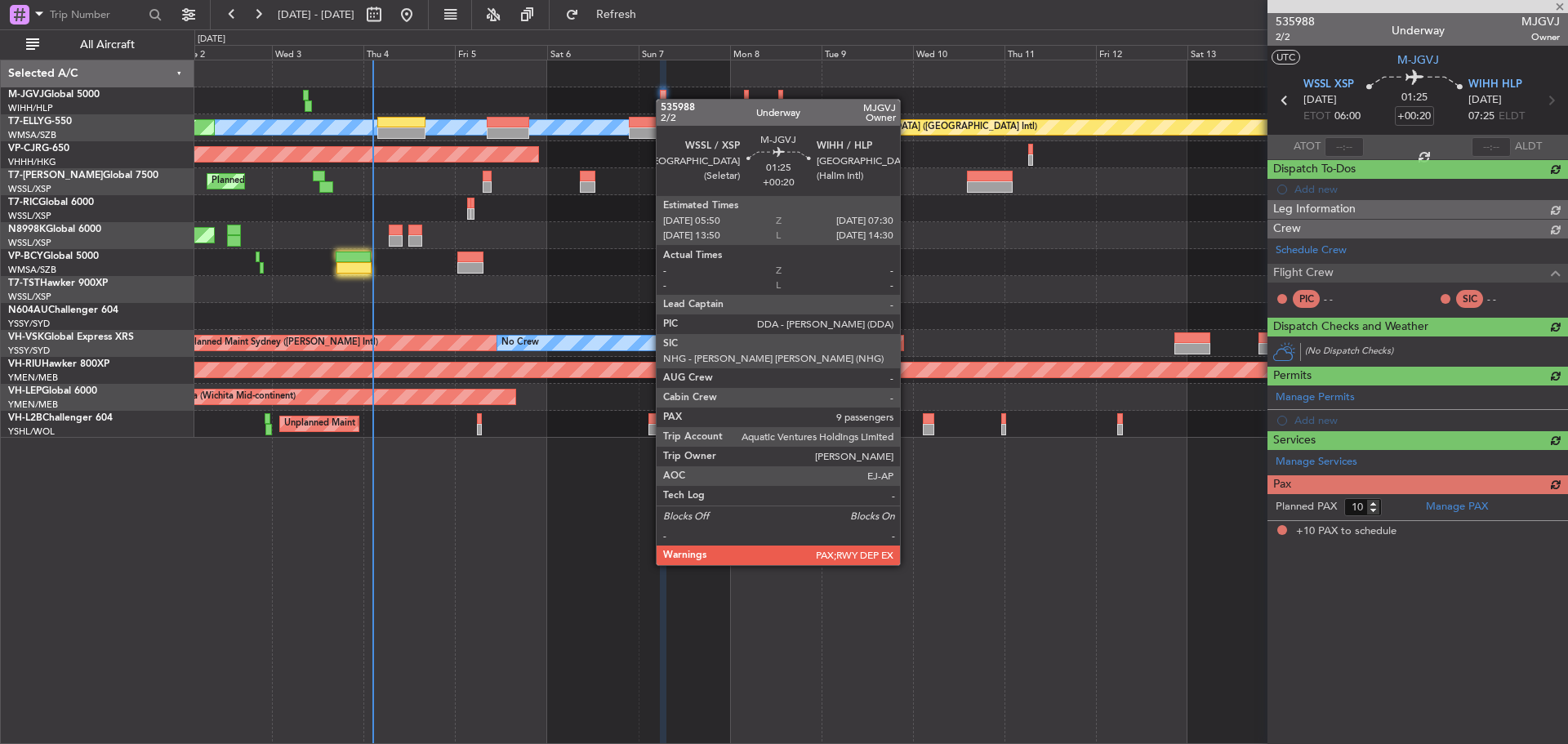
scroll to position [0, 0]
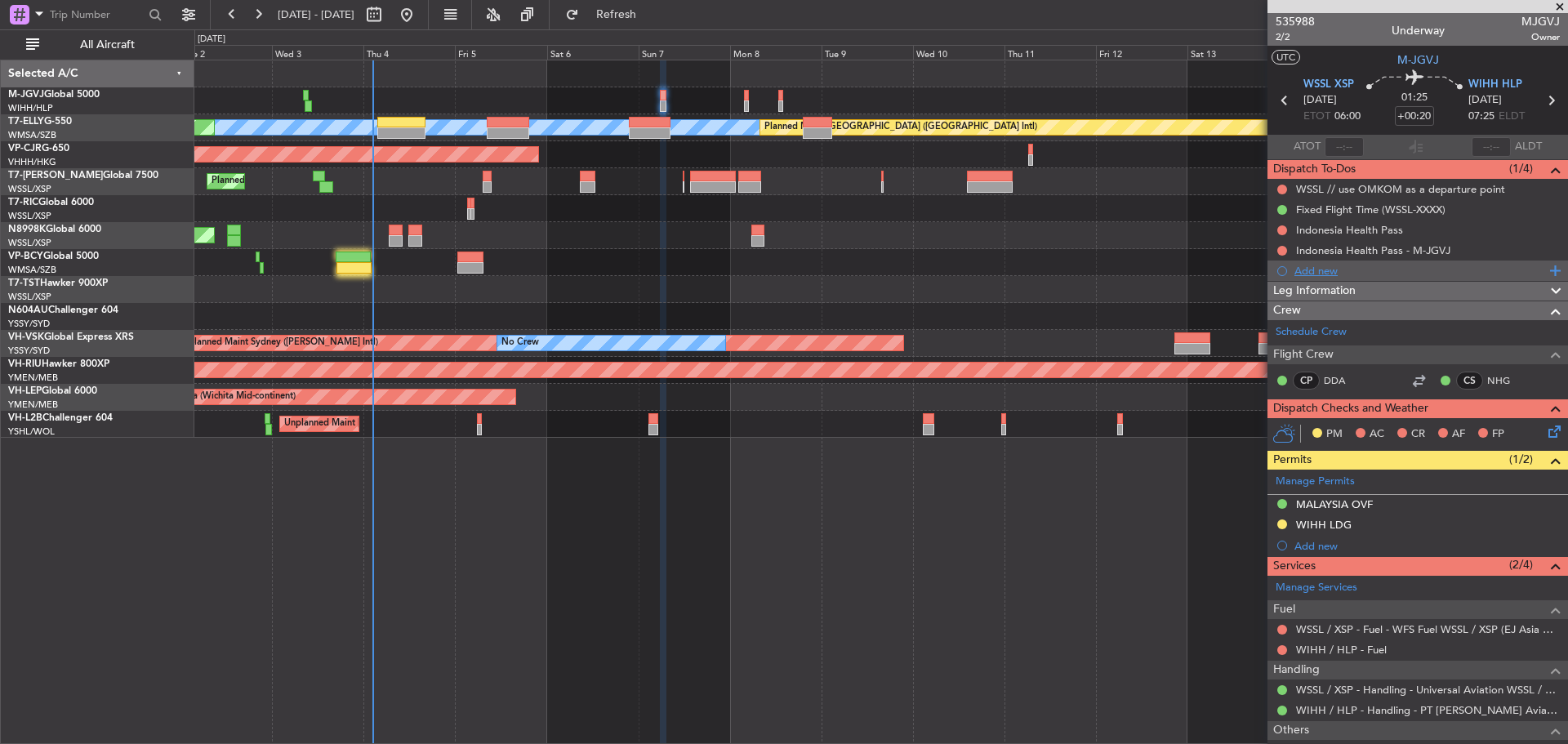
click at [1545, 267] on span at bounding box center [1552, 271] width 15 height 22
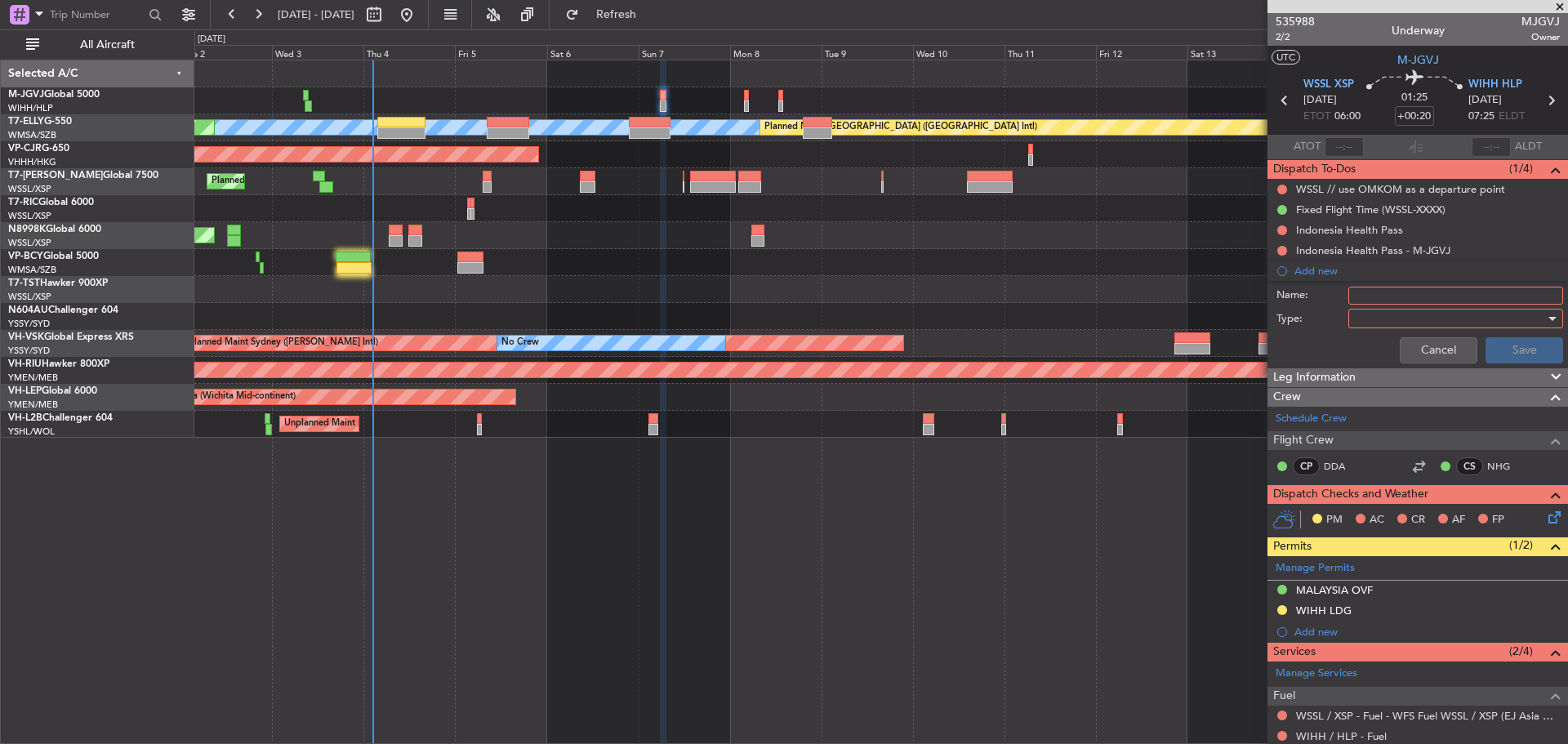
click at [1439, 290] on input "Name:" at bounding box center [1456, 296] width 215 height 18
type input "FPL"
click at [1420, 319] on div at bounding box center [1450, 318] width 191 height 25
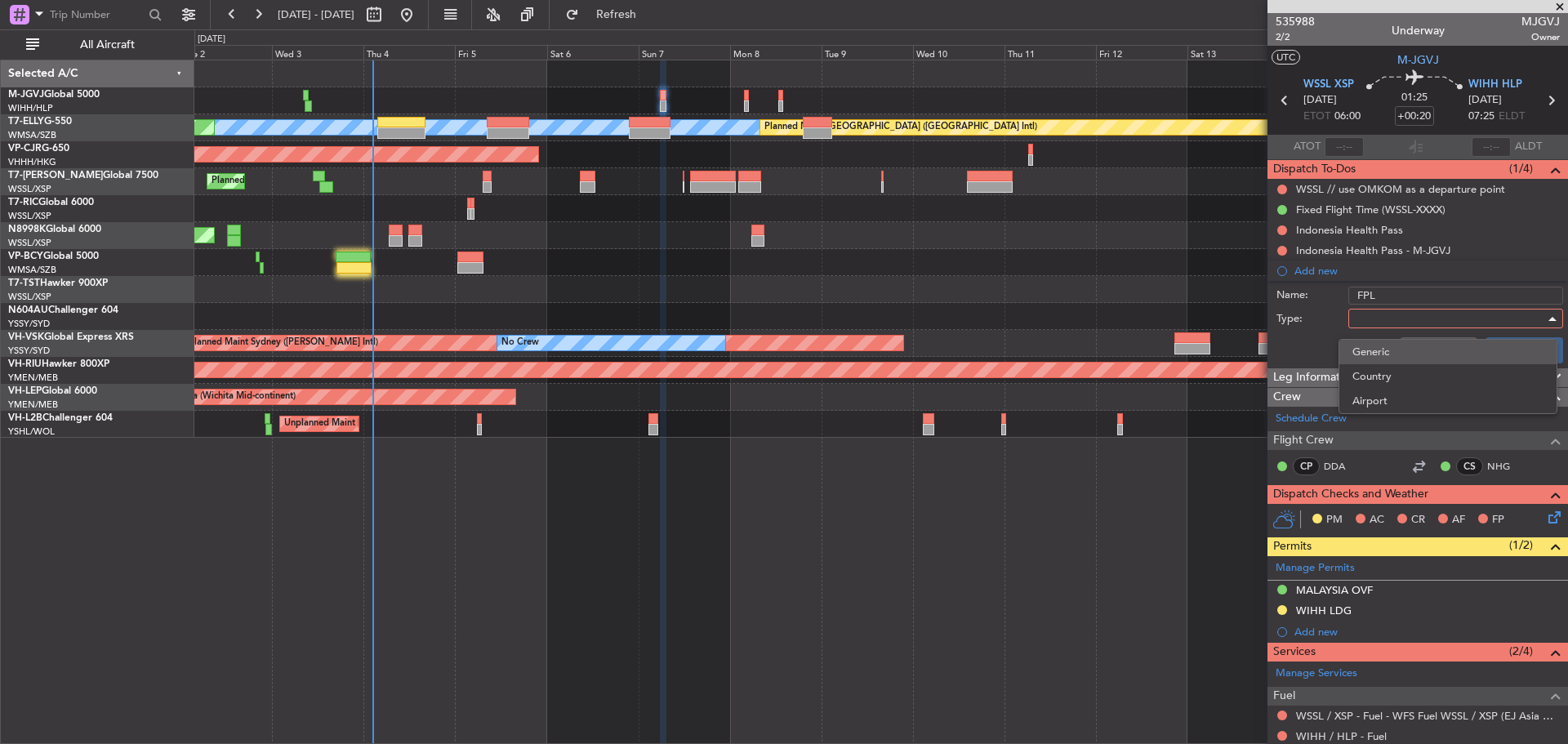
click at [1403, 356] on span "Generic" at bounding box center [1448, 352] width 191 height 25
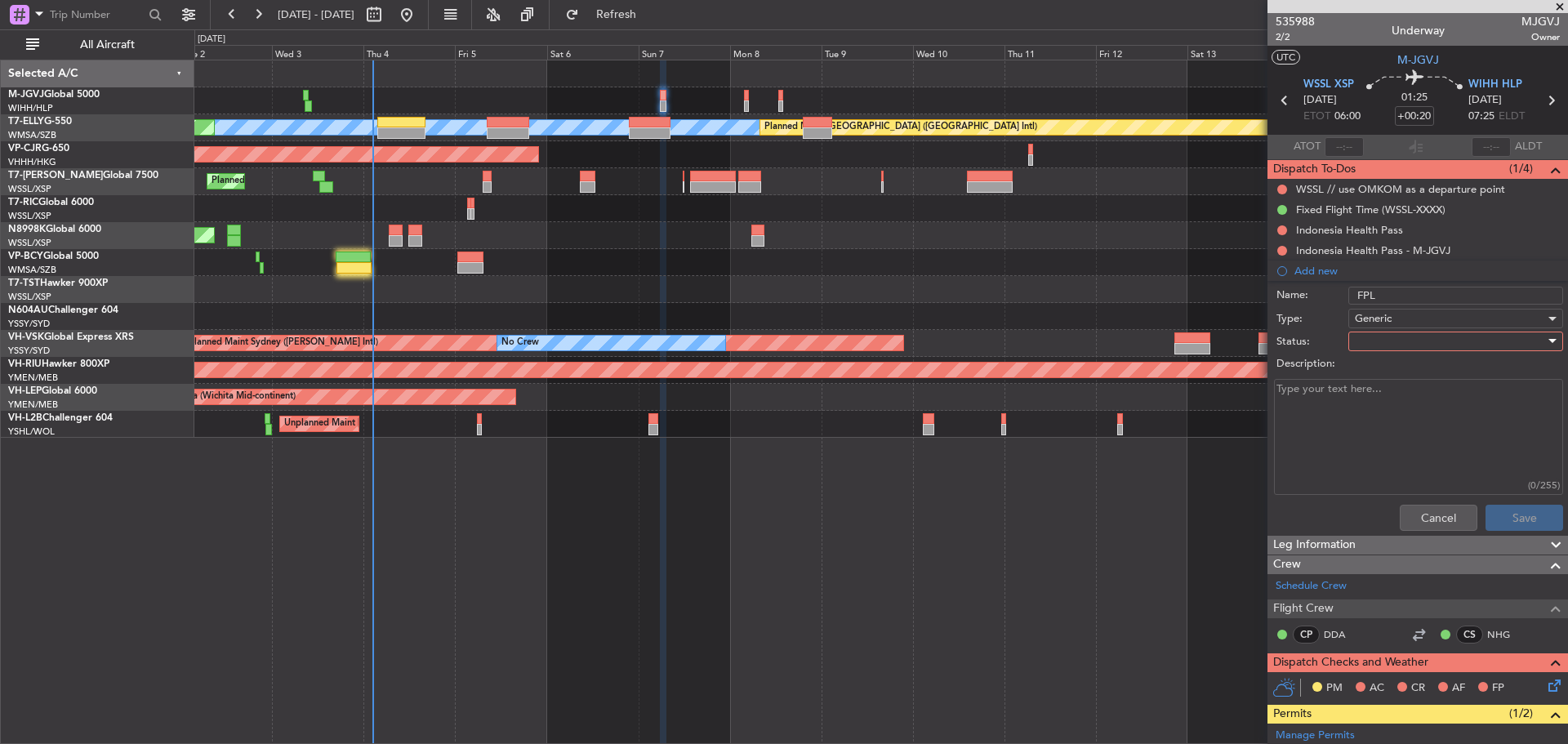
click at [1402, 346] on div at bounding box center [1450, 341] width 191 height 25
click at [1399, 374] on span "Not Started" at bounding box center [1448, 373] width 191 height 25
click at [1392, 387] on textarea "Description:" at bounding box center [1419, 436] width 289 height 117
click at [1402, 393] on textarea "Description:" at bounding box center [1419, 436] width 289 height 117
type textarea "FL410 14000lbs FOB"
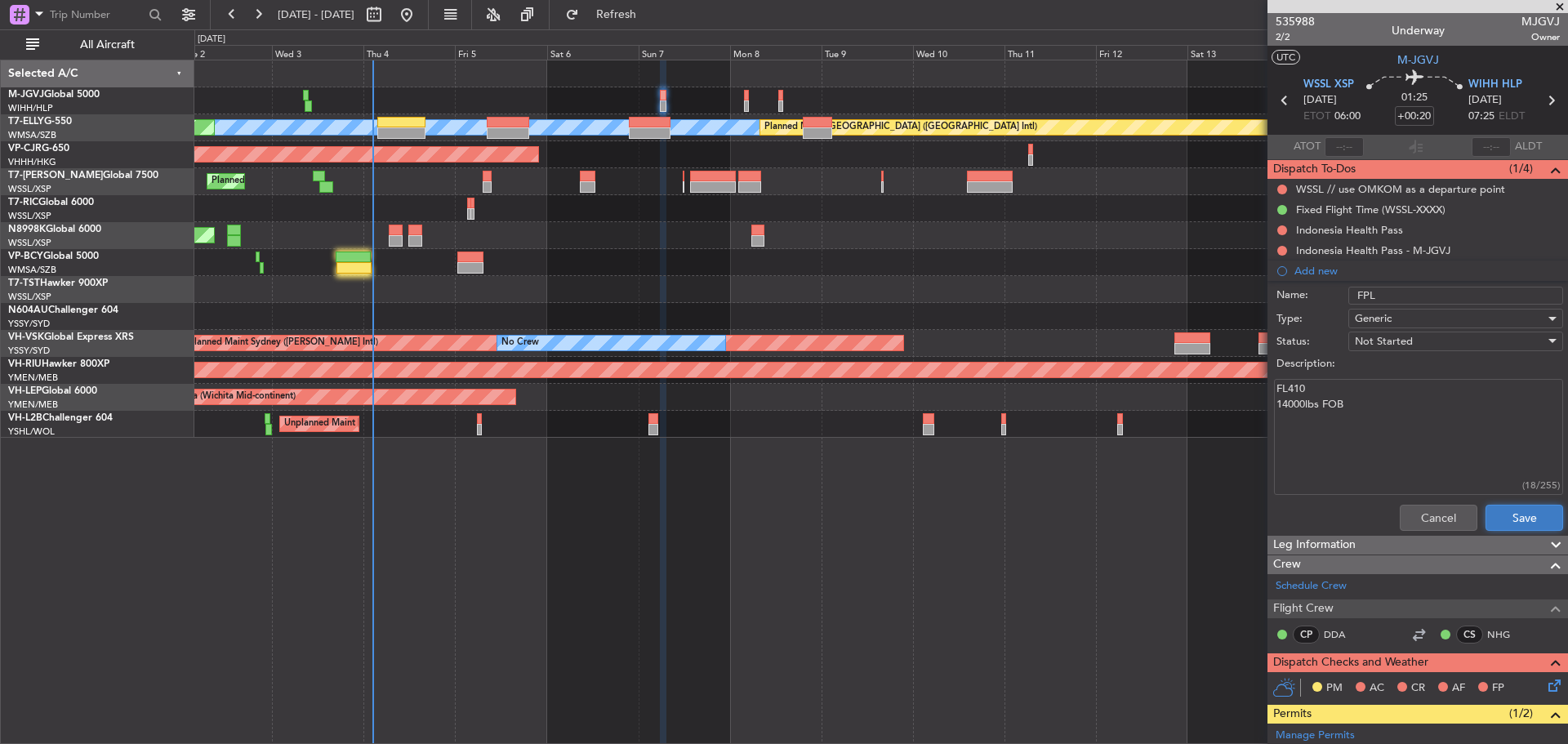
click at [1513, 507] on button "Save" at bounding box center [1524, 517] width 78 height 27
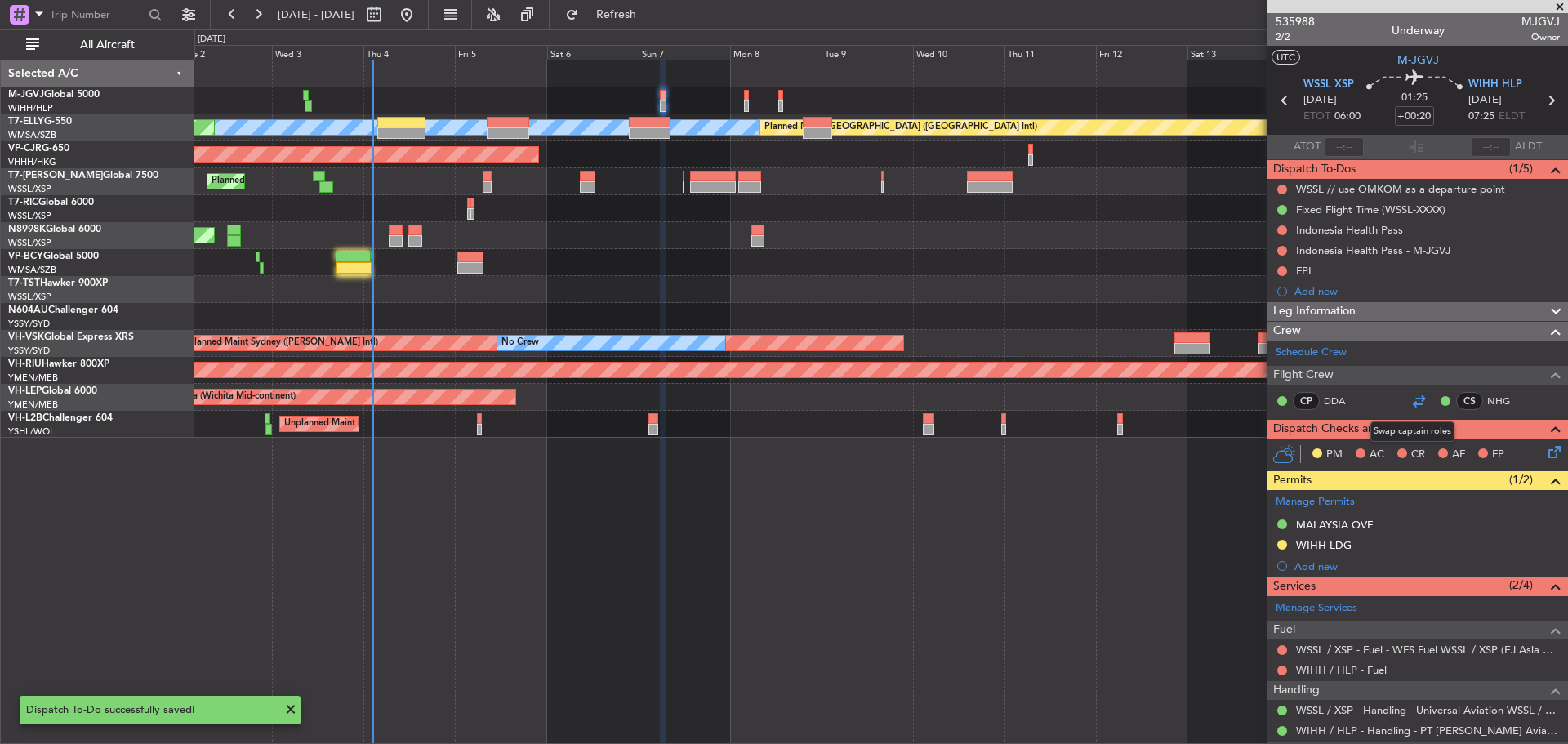
click at [1411, 398] on div at bounding box center [1419, 401] width 20 height 20
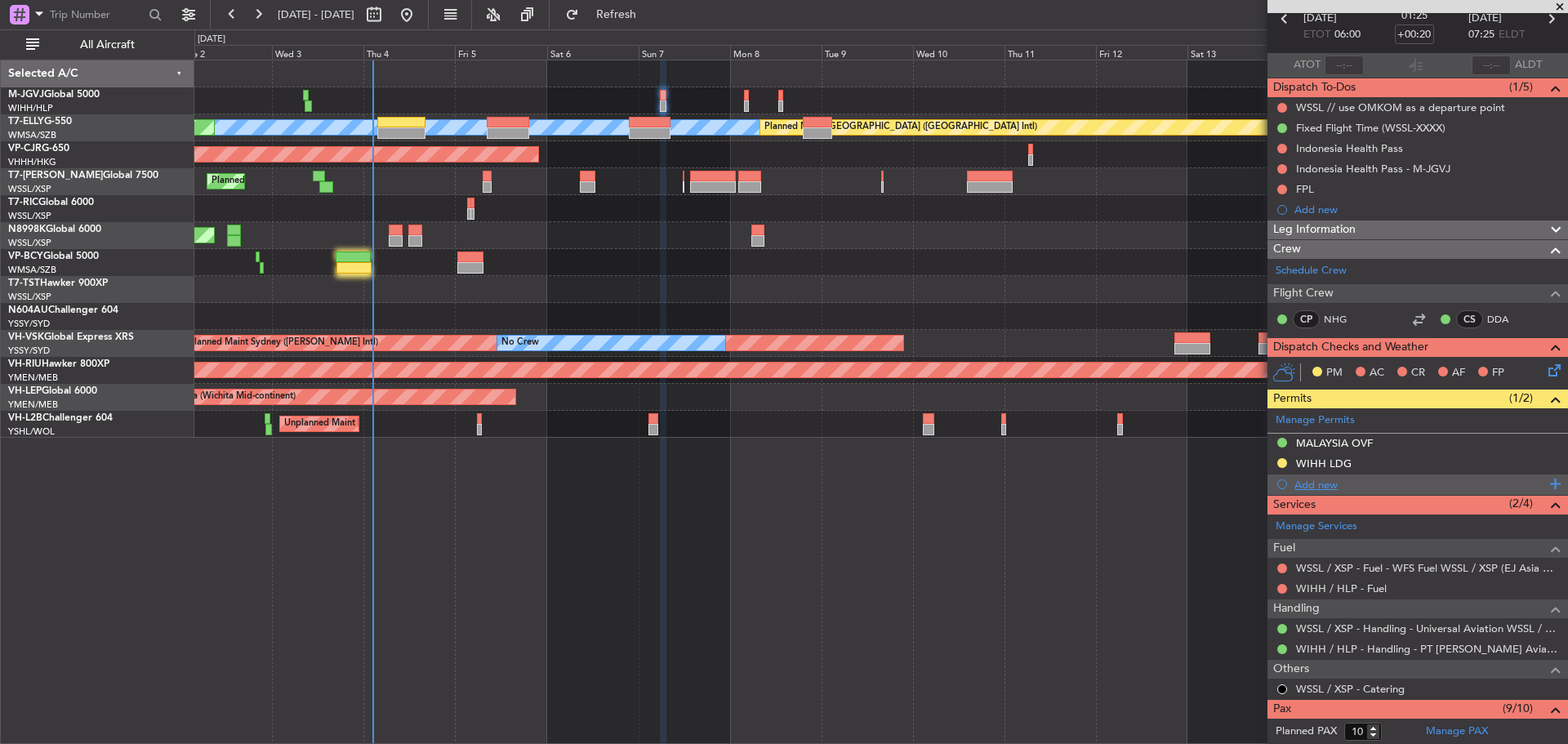
scroll to position [245, 0]
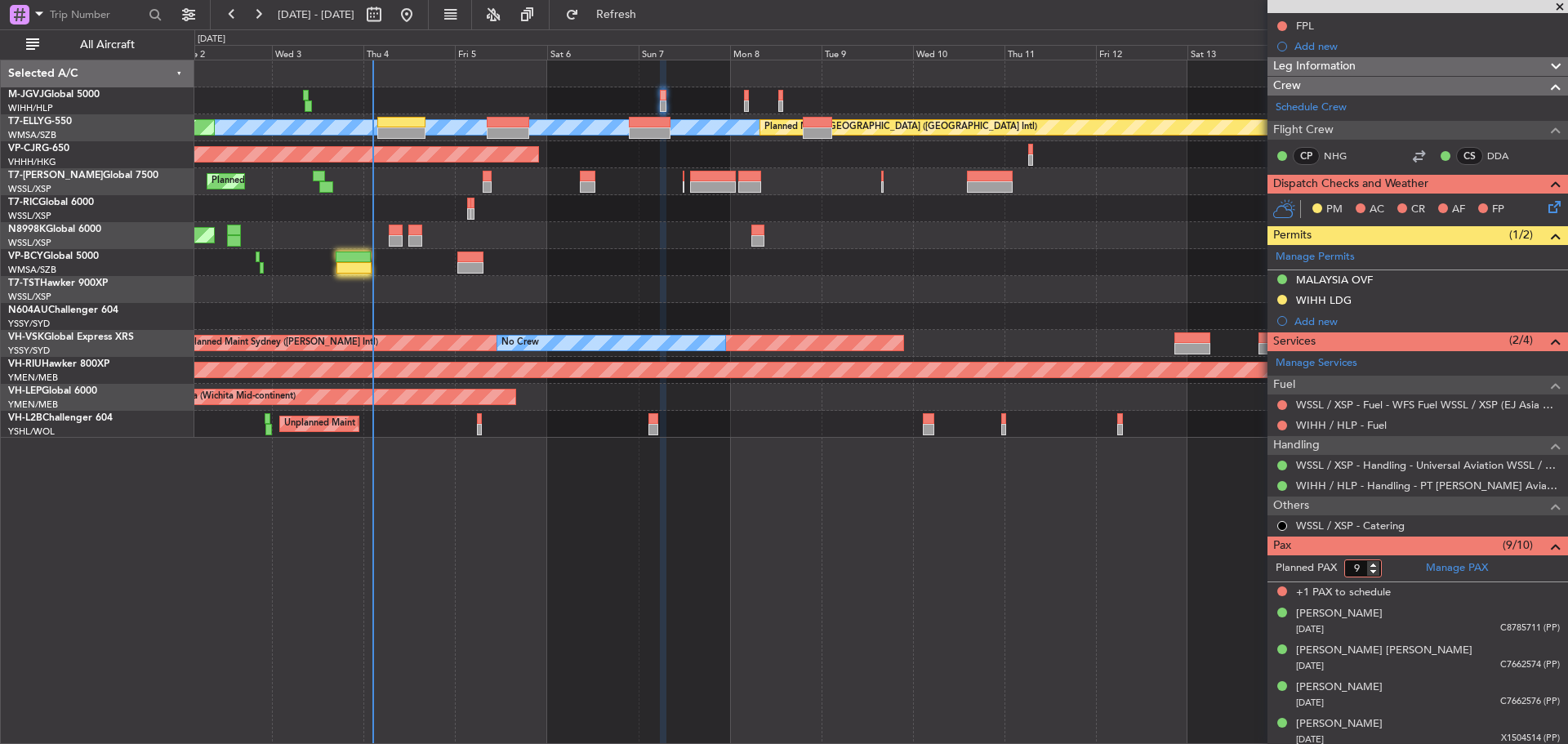
type input "9"
click at [1374, 572] on input "9" at bounding box center [1363, 568] width 37 height 18
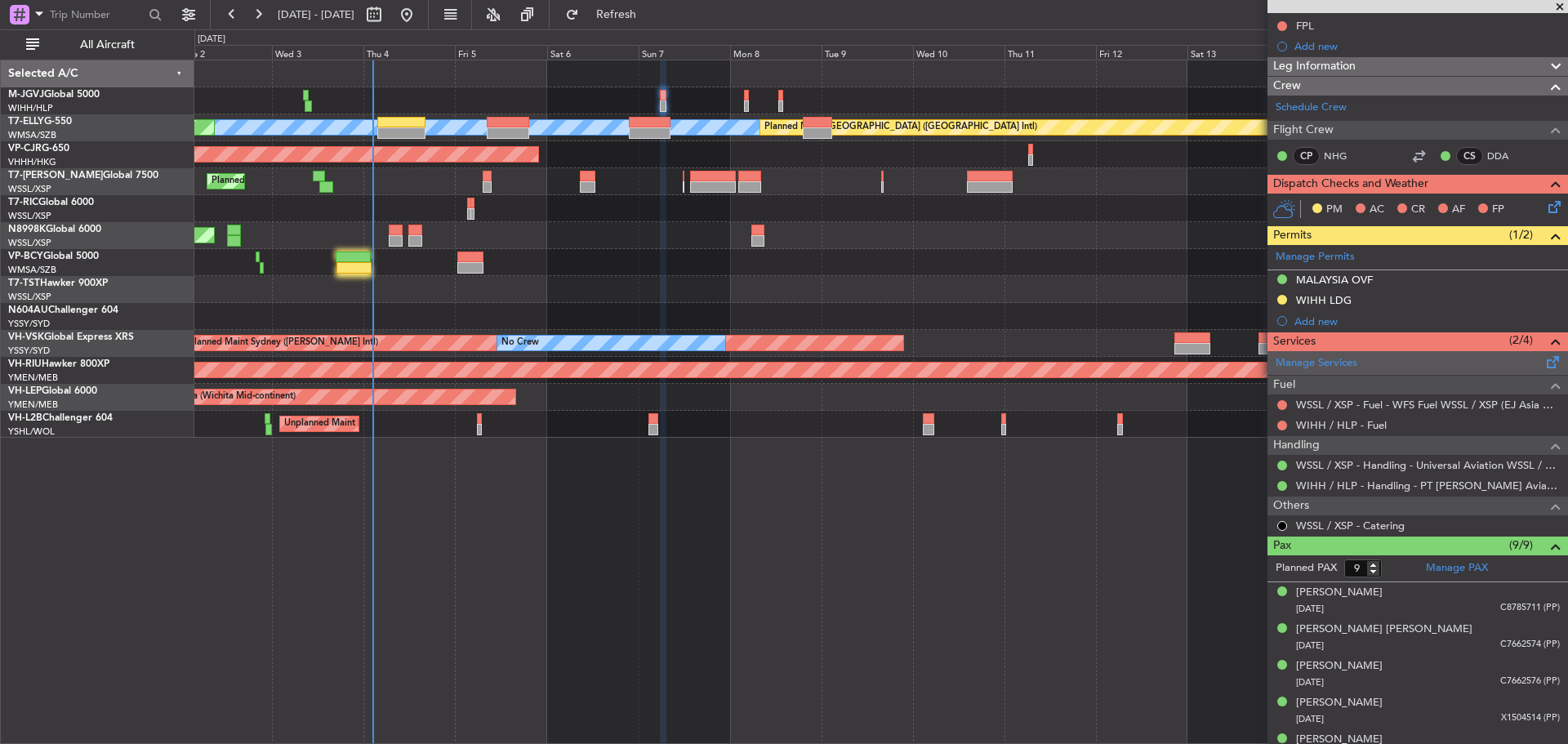
click at [1543, 356] on span at bounding box center [1553, 359] width 20 height 12
click at [651, 17] on span "Refresh" at bounding box center [616, 15] width 69 height 12
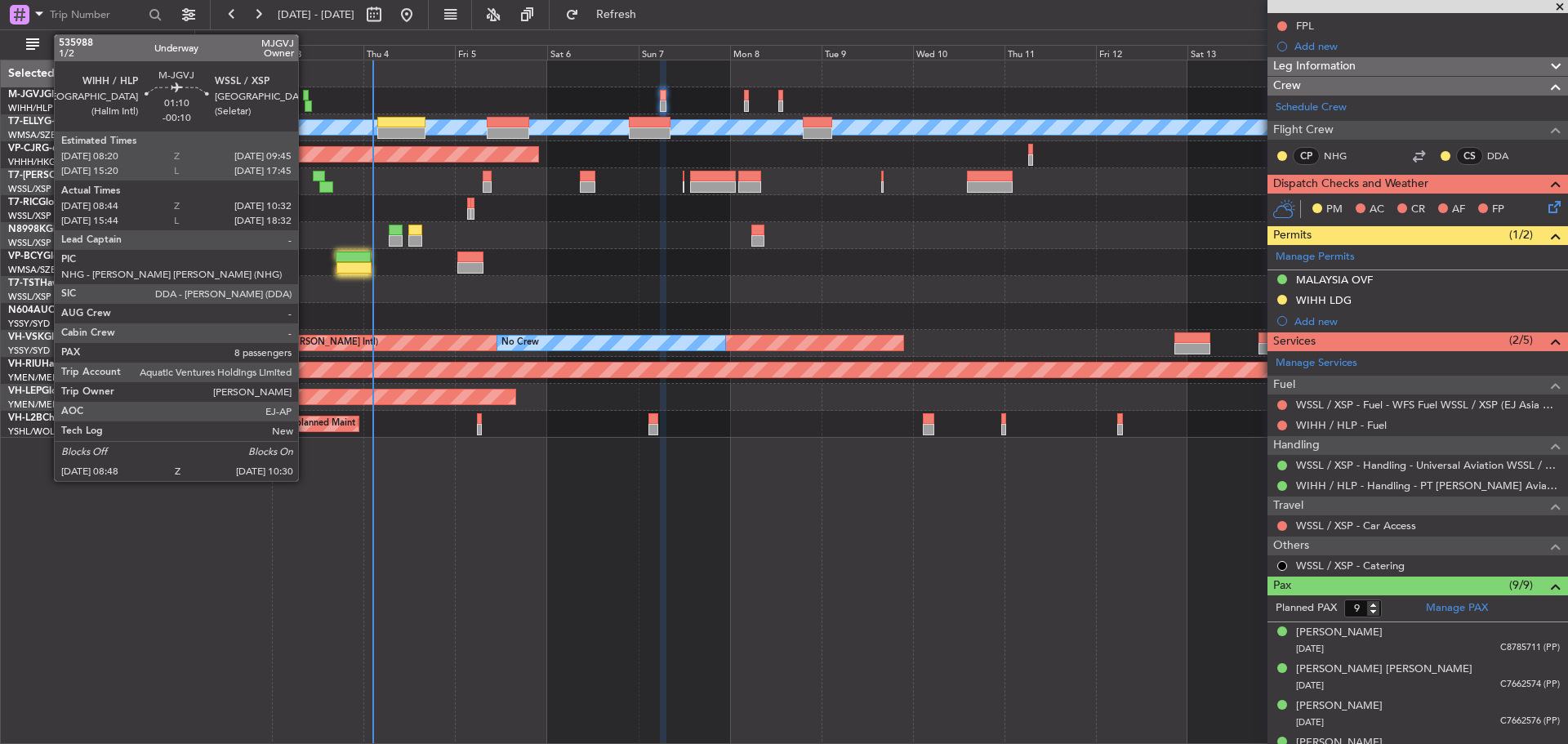
click at [306, 104] on div at bounding box center [308, 106] width 7 height 12
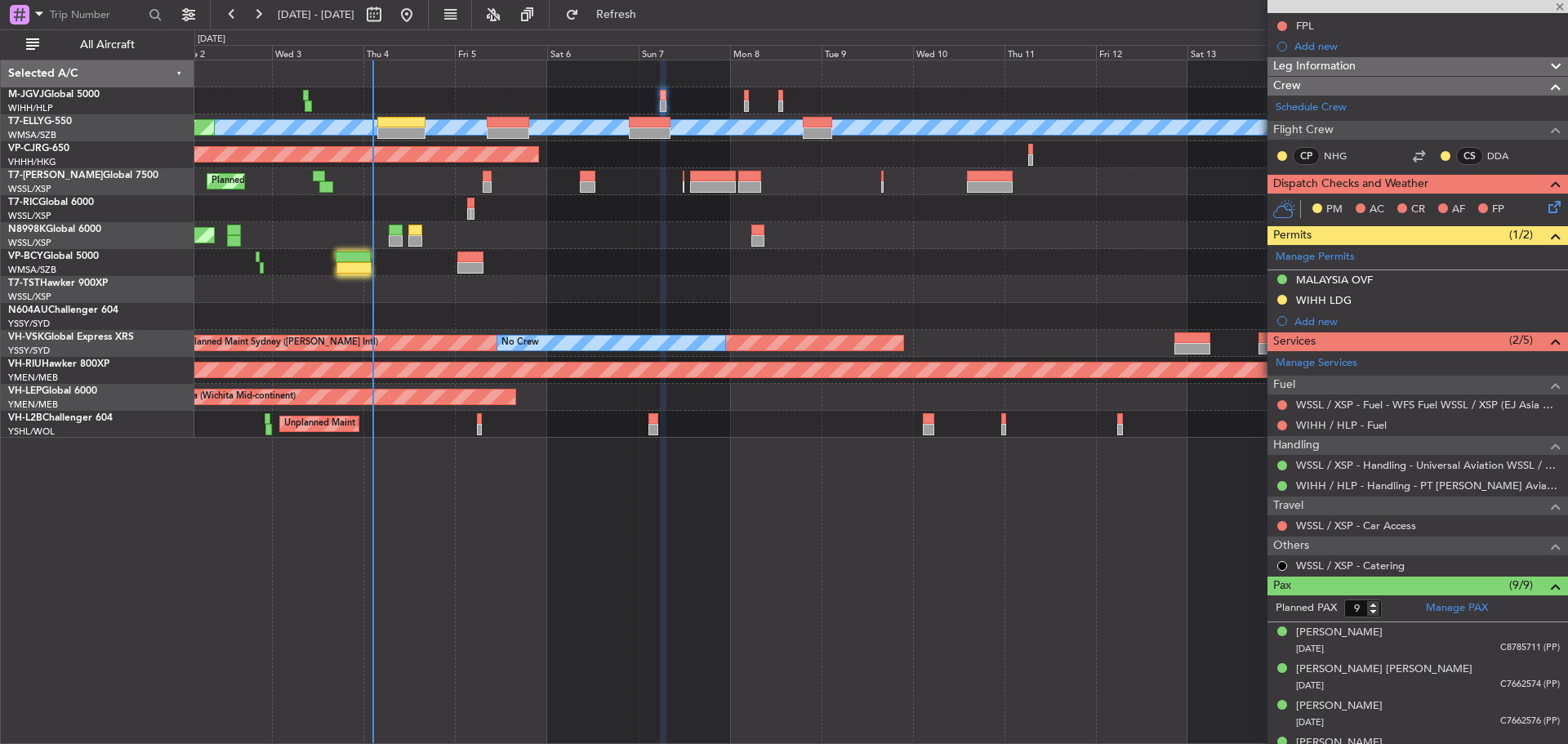
type input "-00:10"
type input "08:54"
type input "10:27"
type input "8"
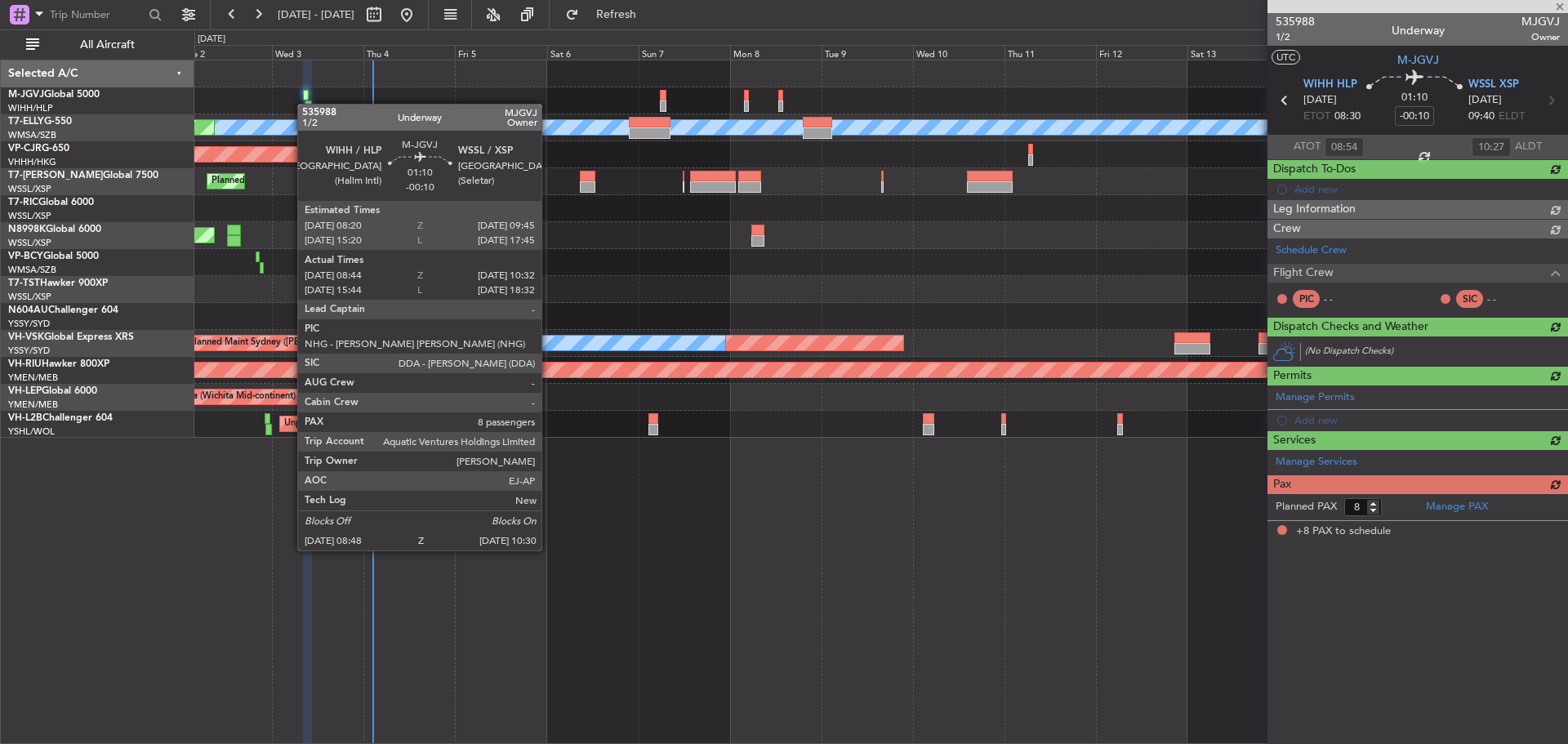
scroll to position [0, 0]
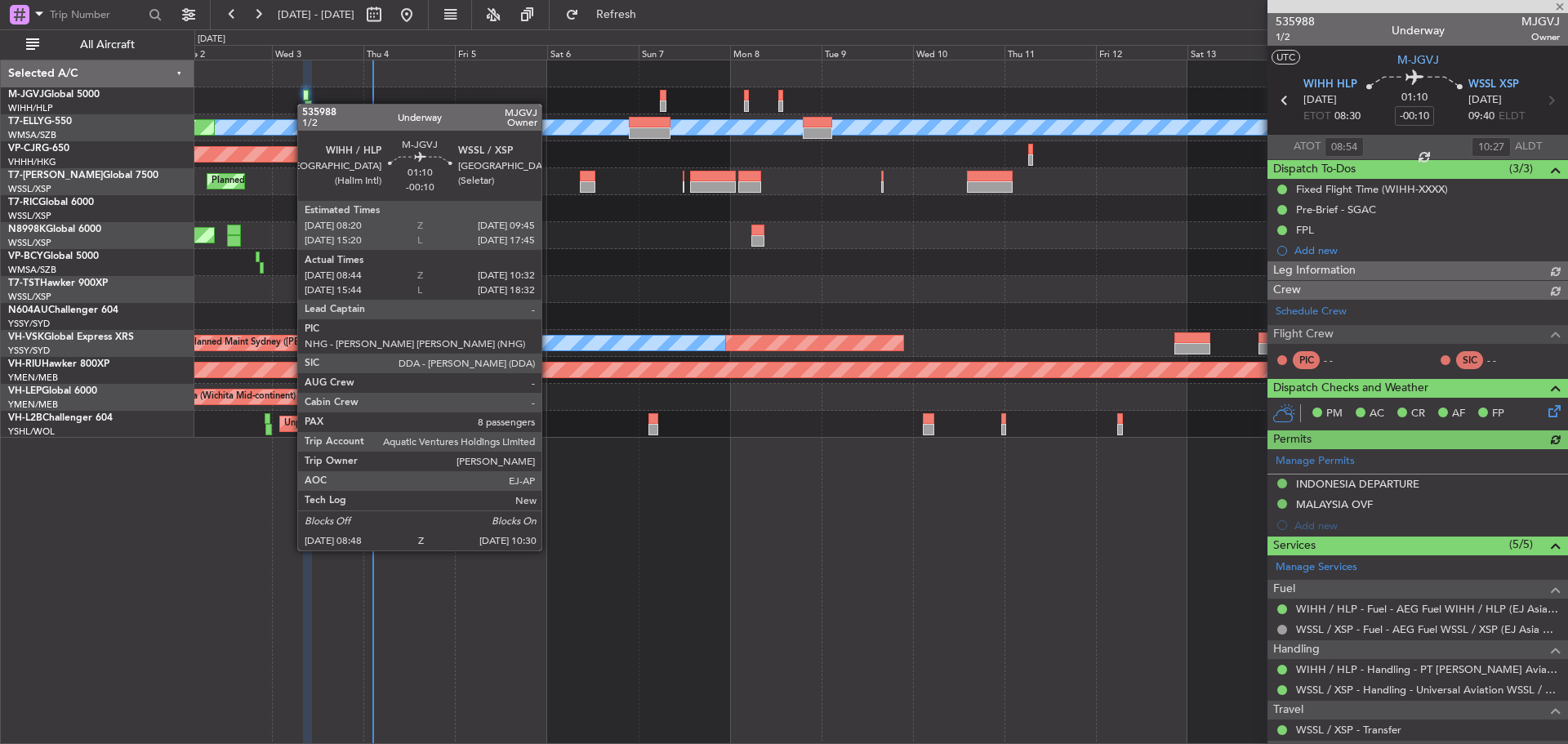
type input "[PERSON_NAME] (KYA)"
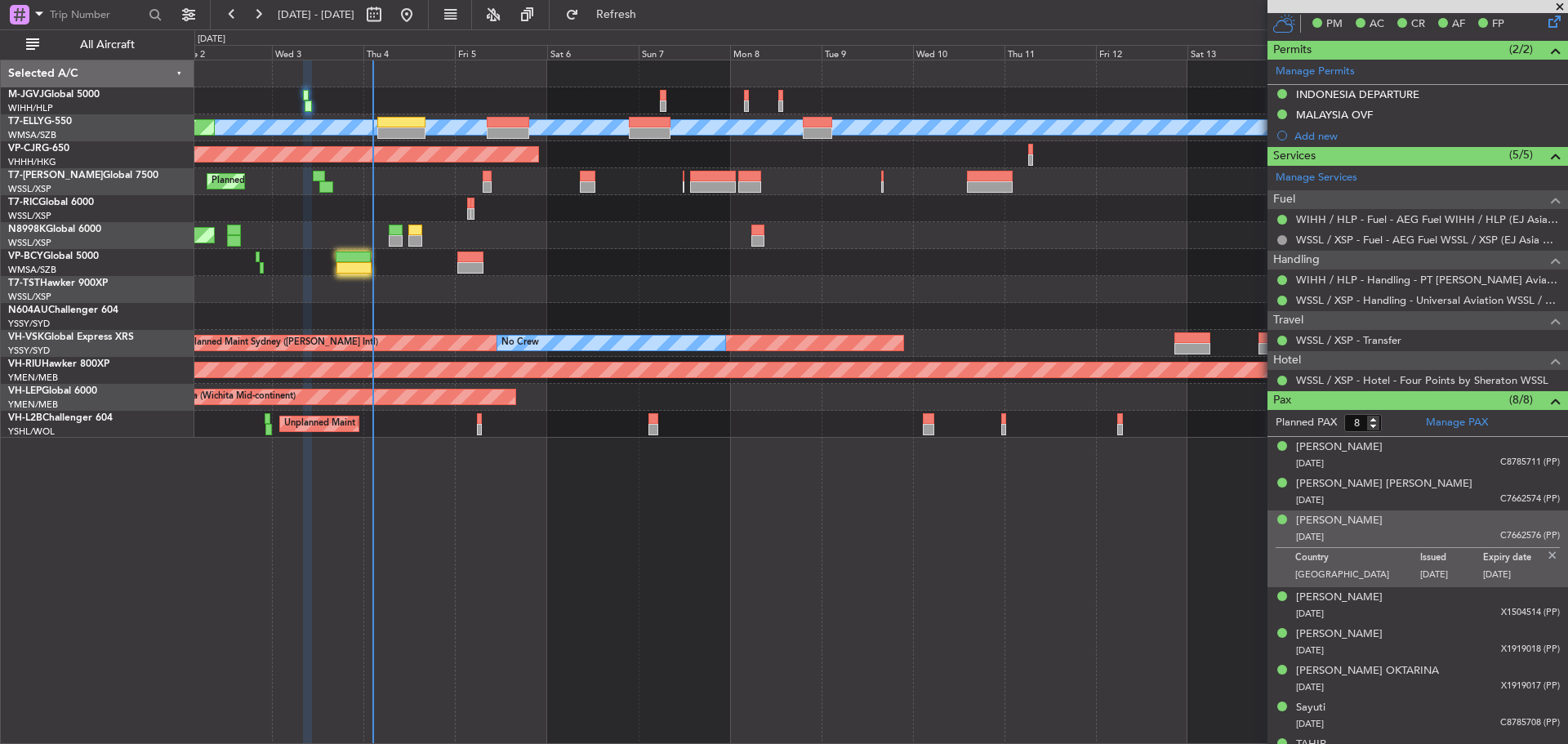
scroll to position [416, 0]
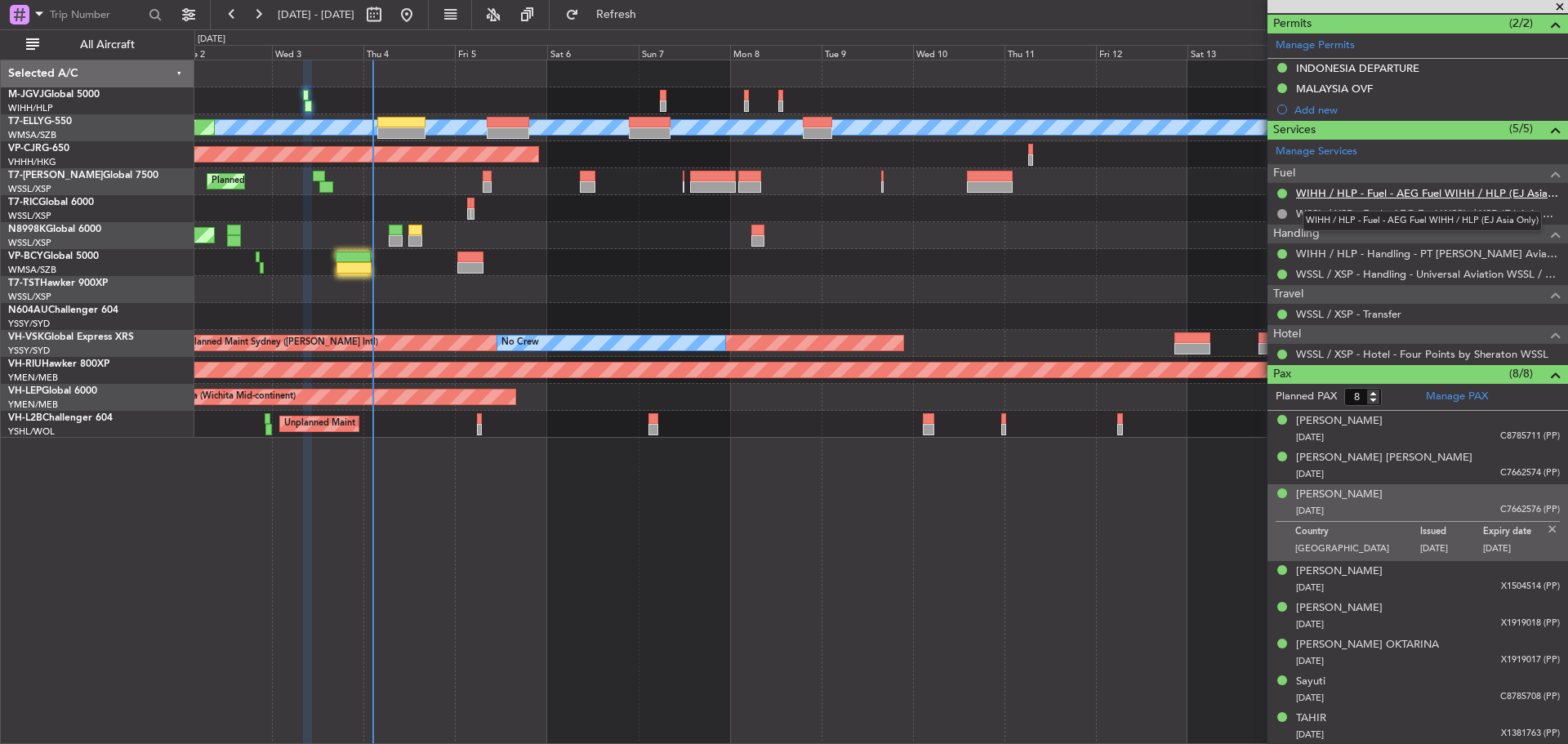
click at [1363, 197] on link "WIHH / HLP - Fuel - AEG Fuel WIHH / HLP (EJ Asia Only)" at bounding box center [1427, 193] width 263 height 14
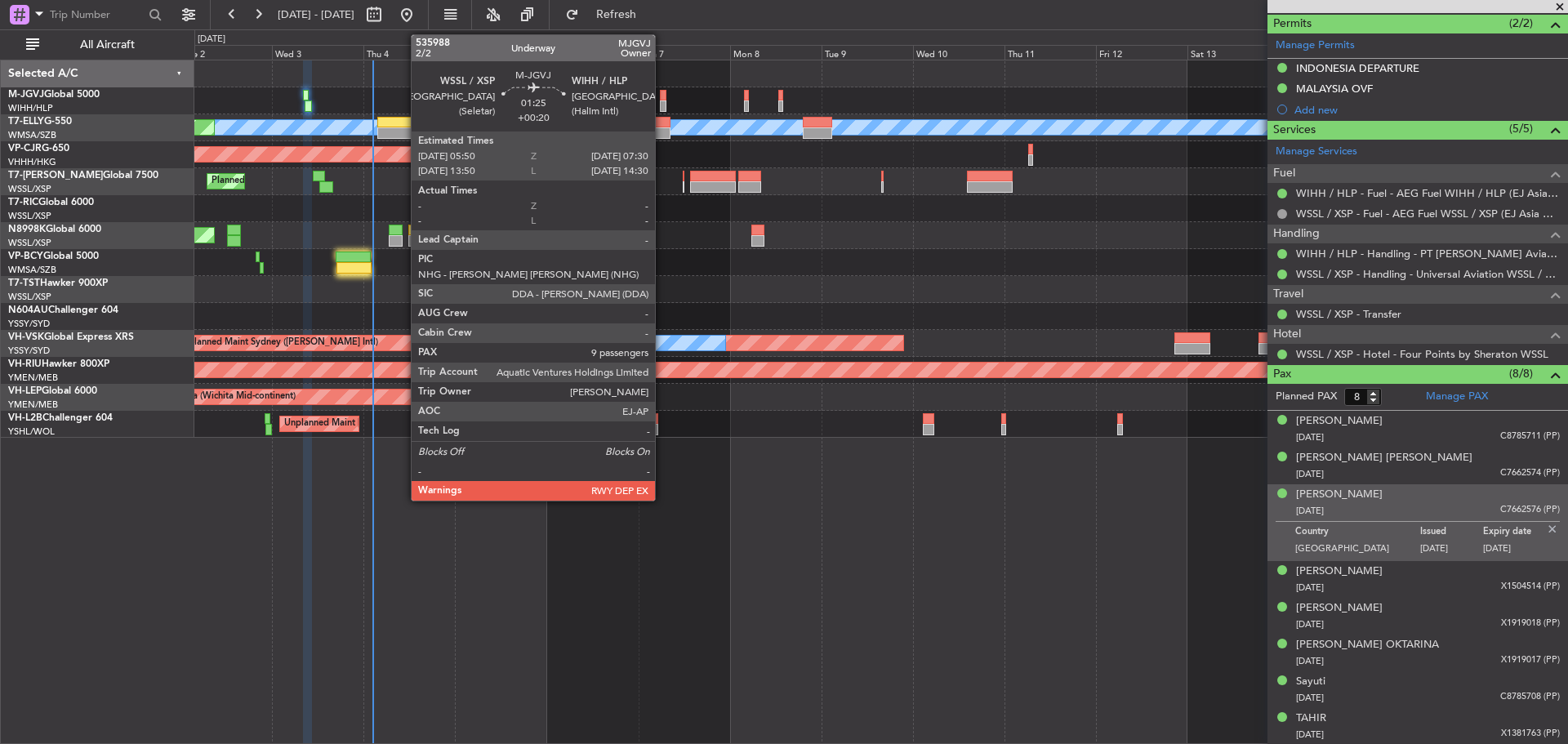
click at [663, 103] on div at bounding box center [663, 106] width 7 height 12
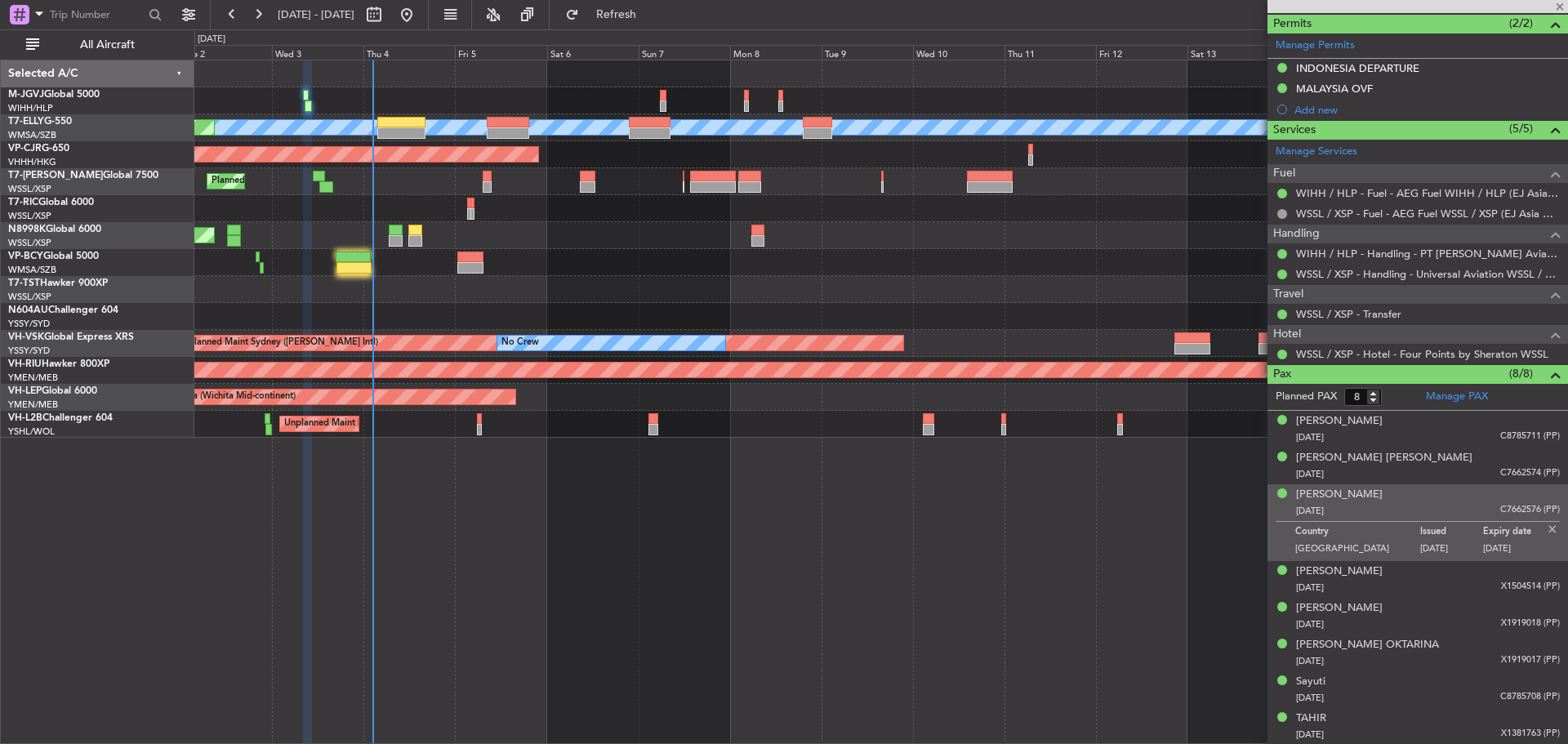
type input "+00:20"
type input "9"
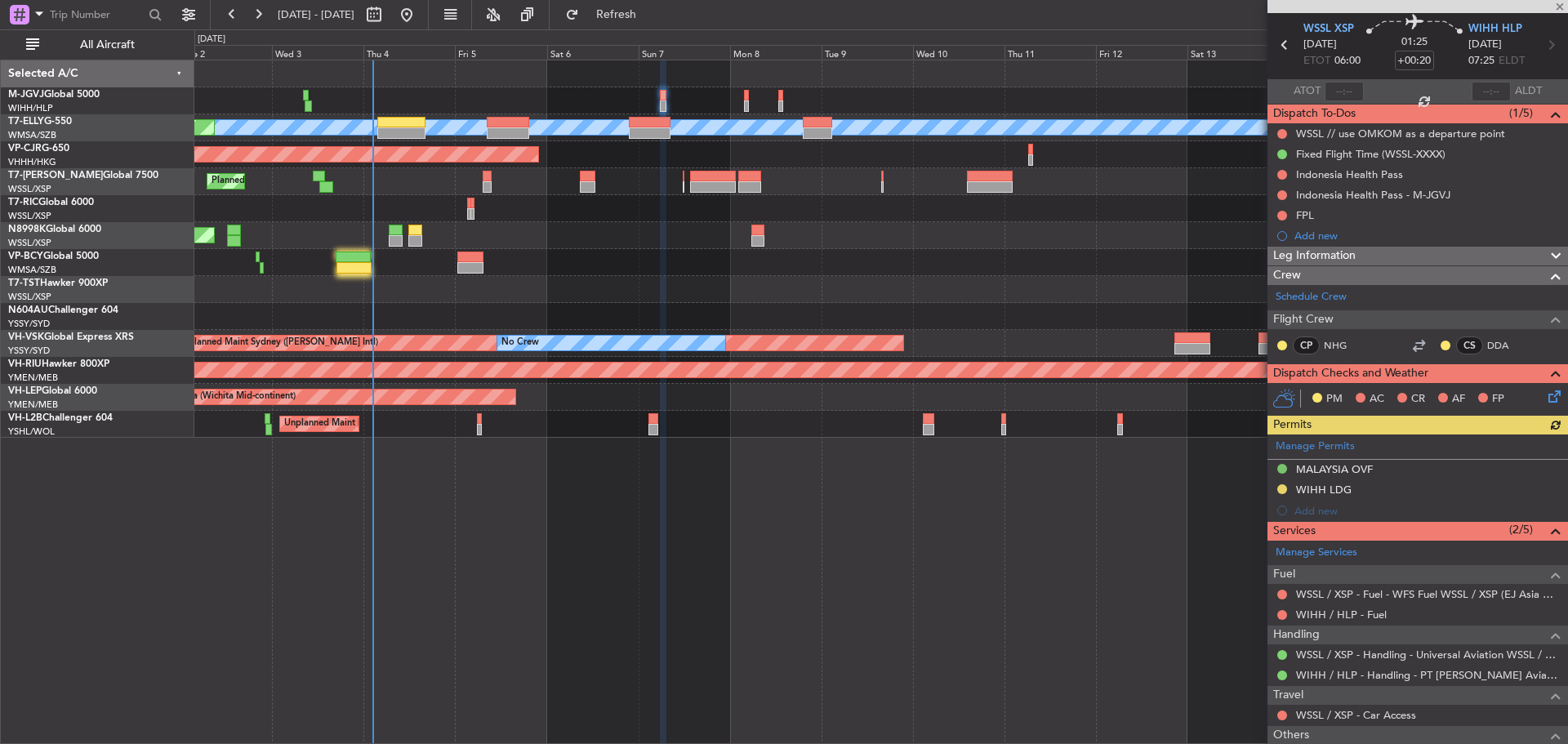
scroll to position [82, 0]
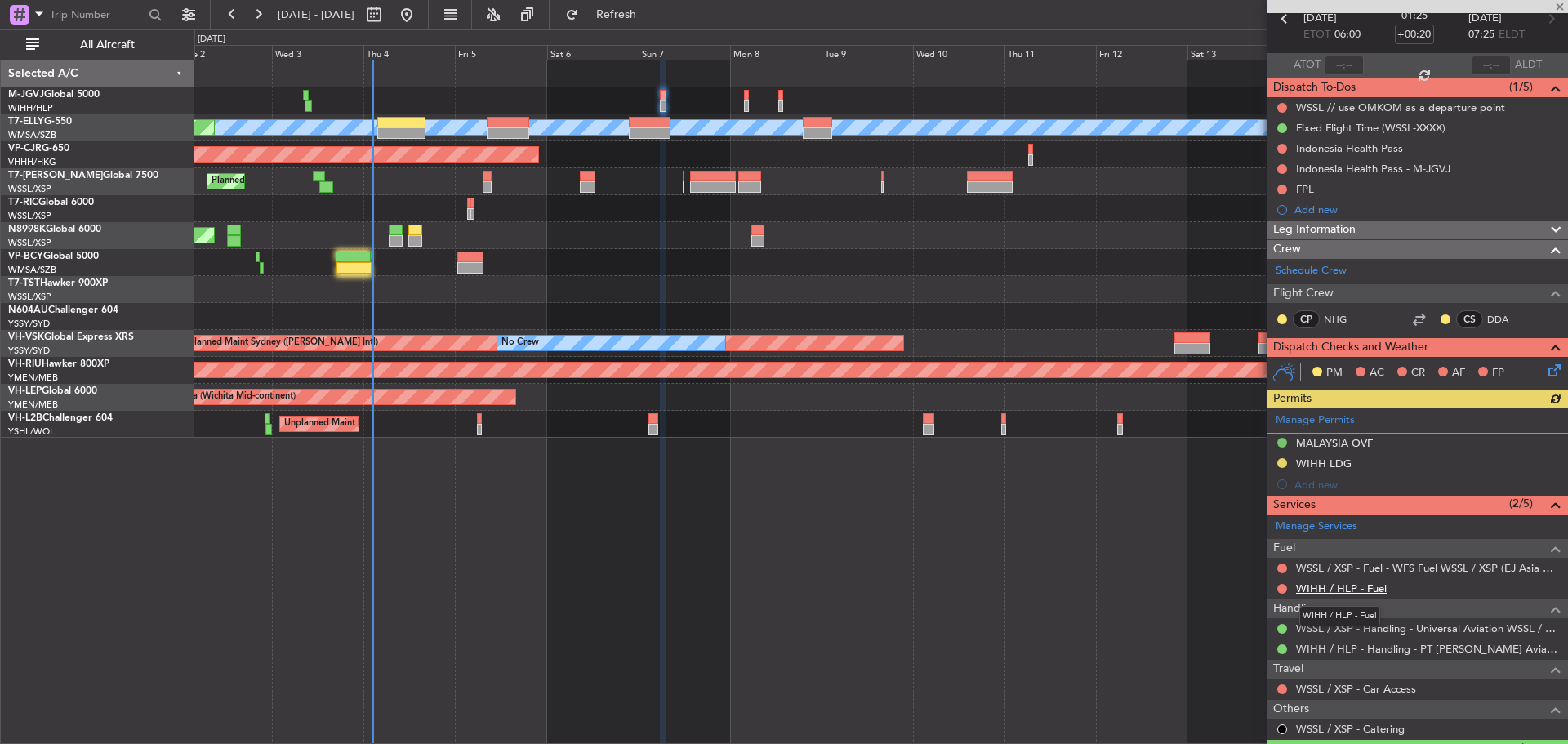
click at [1368, 589] on link "WIHH / HLP - Fuel" at bounding box center [1341, 589] width 90 height 14
click at [651, 17] on span "Refresh" at bounding box center [616, 15] width 69 height 12
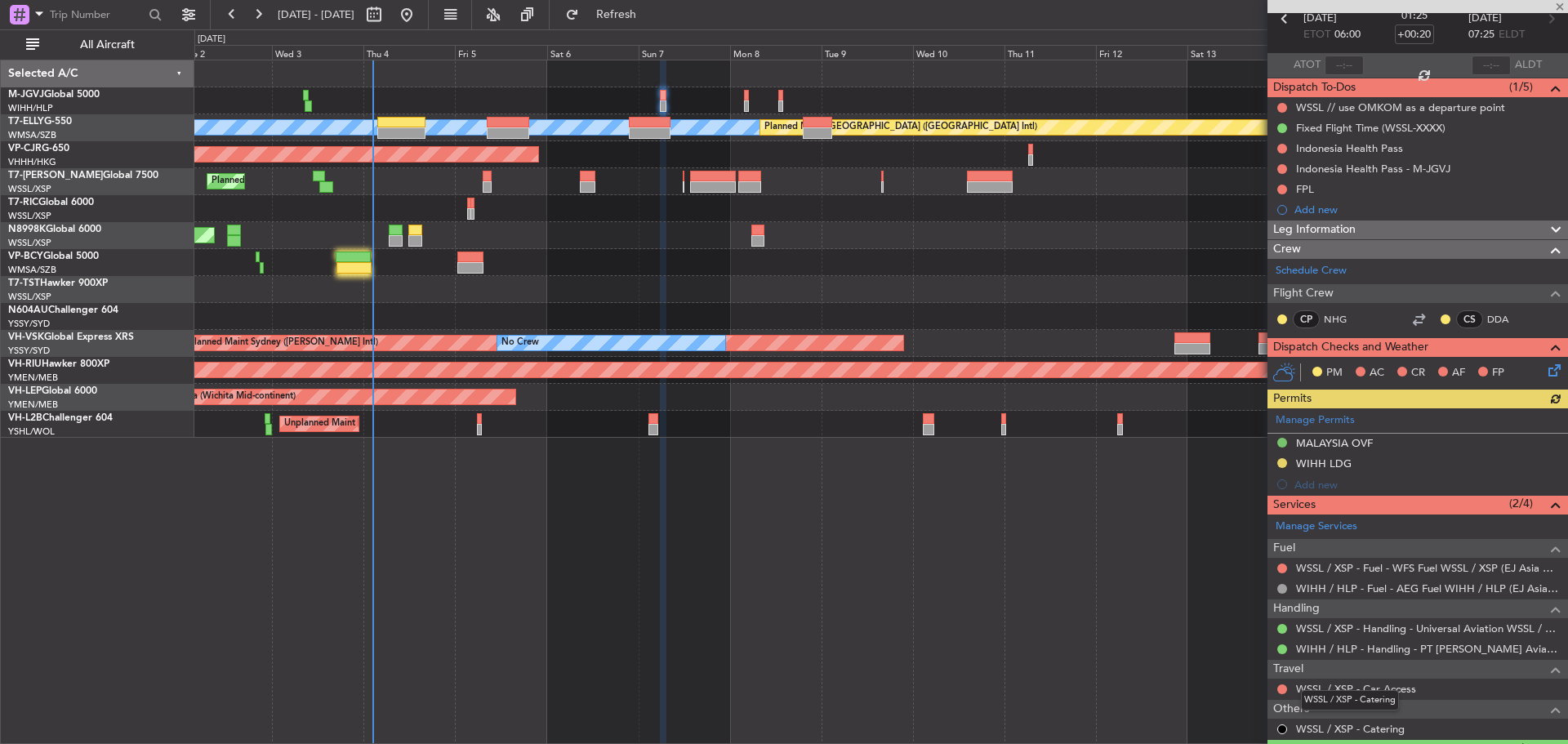
click at [1353, 688] on mat-tooltip-component "WSSL / XSP - Catering" at bounding box center [1350, 700] width 121 height 43
click at [1344, 686] on link "WSSL / XSP - Car Access" at bounding box center [1356, 689] width 120 height 14
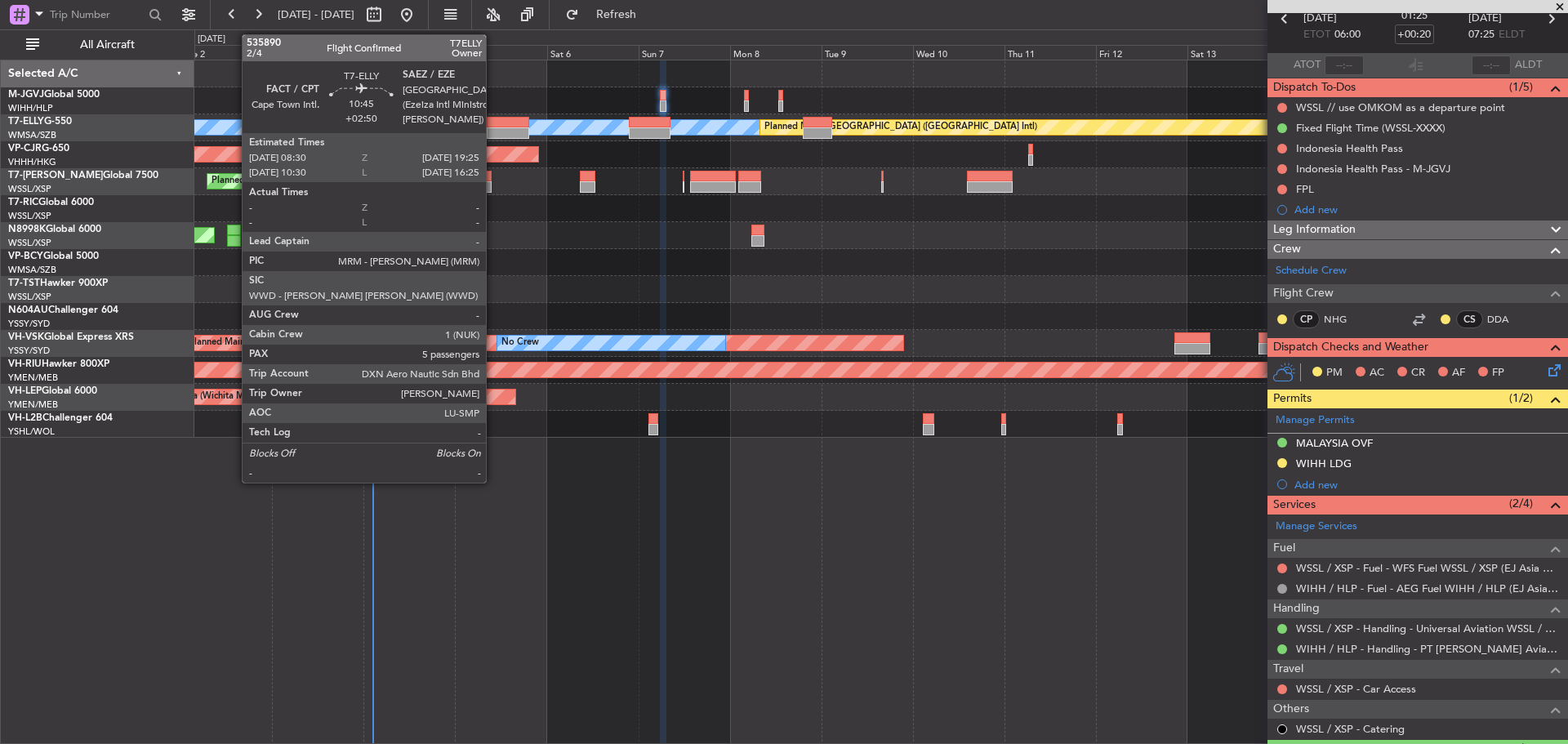
click at [494, 123] on div at bounding box center [507, 123] width 41 height 12
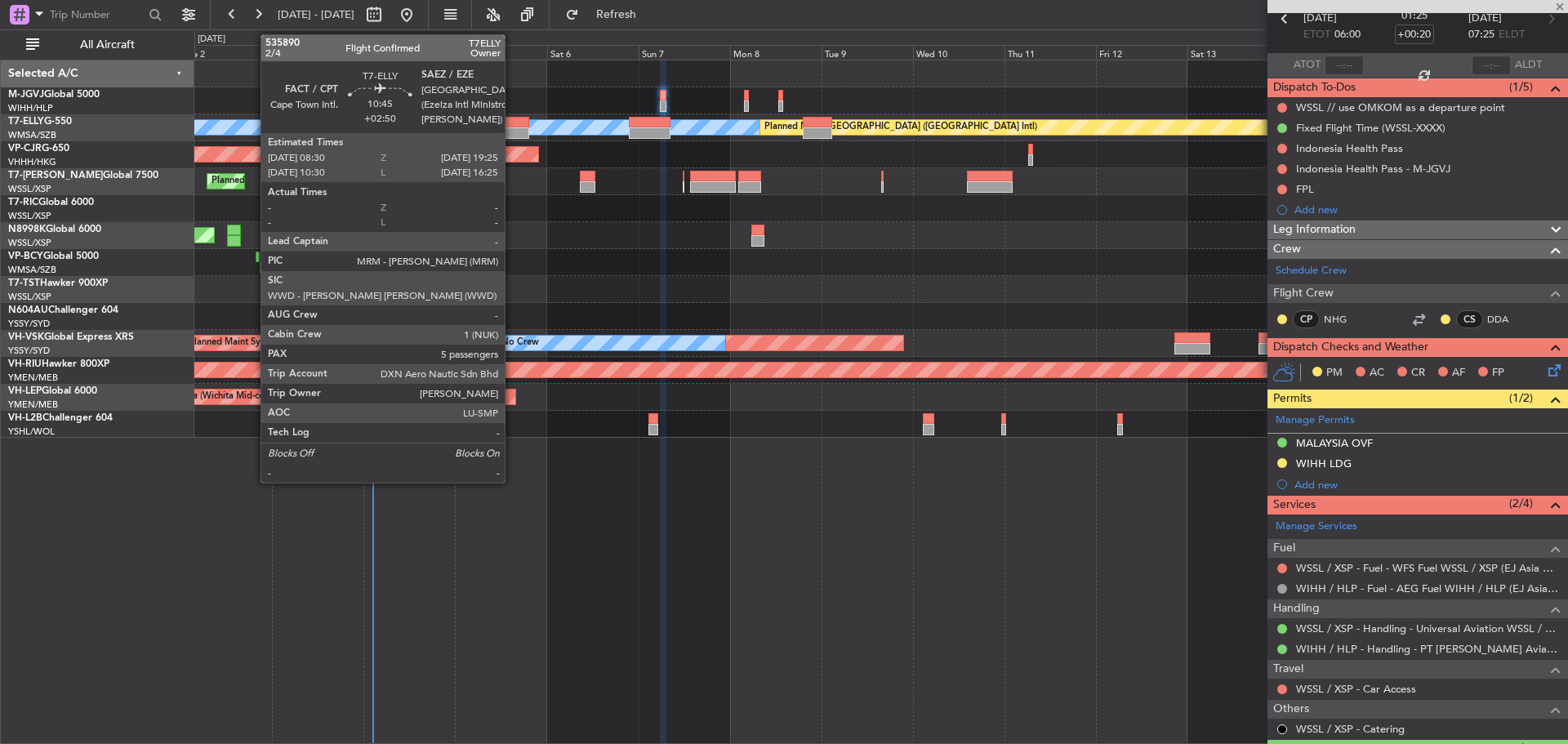
type input "+02:50"
type input "5"
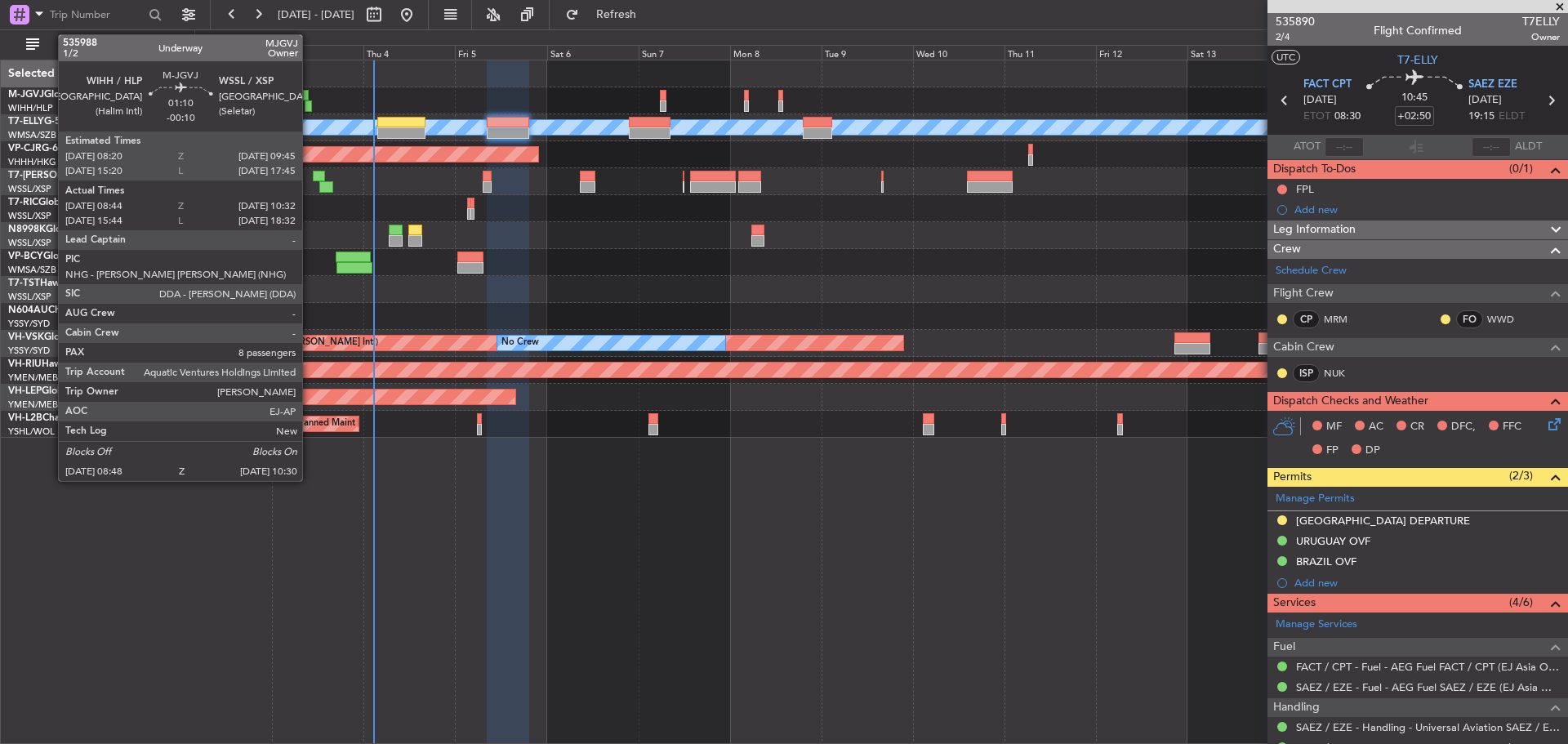
click at [310, 104] on div at bounding box center [308, 106] width 7 height 12
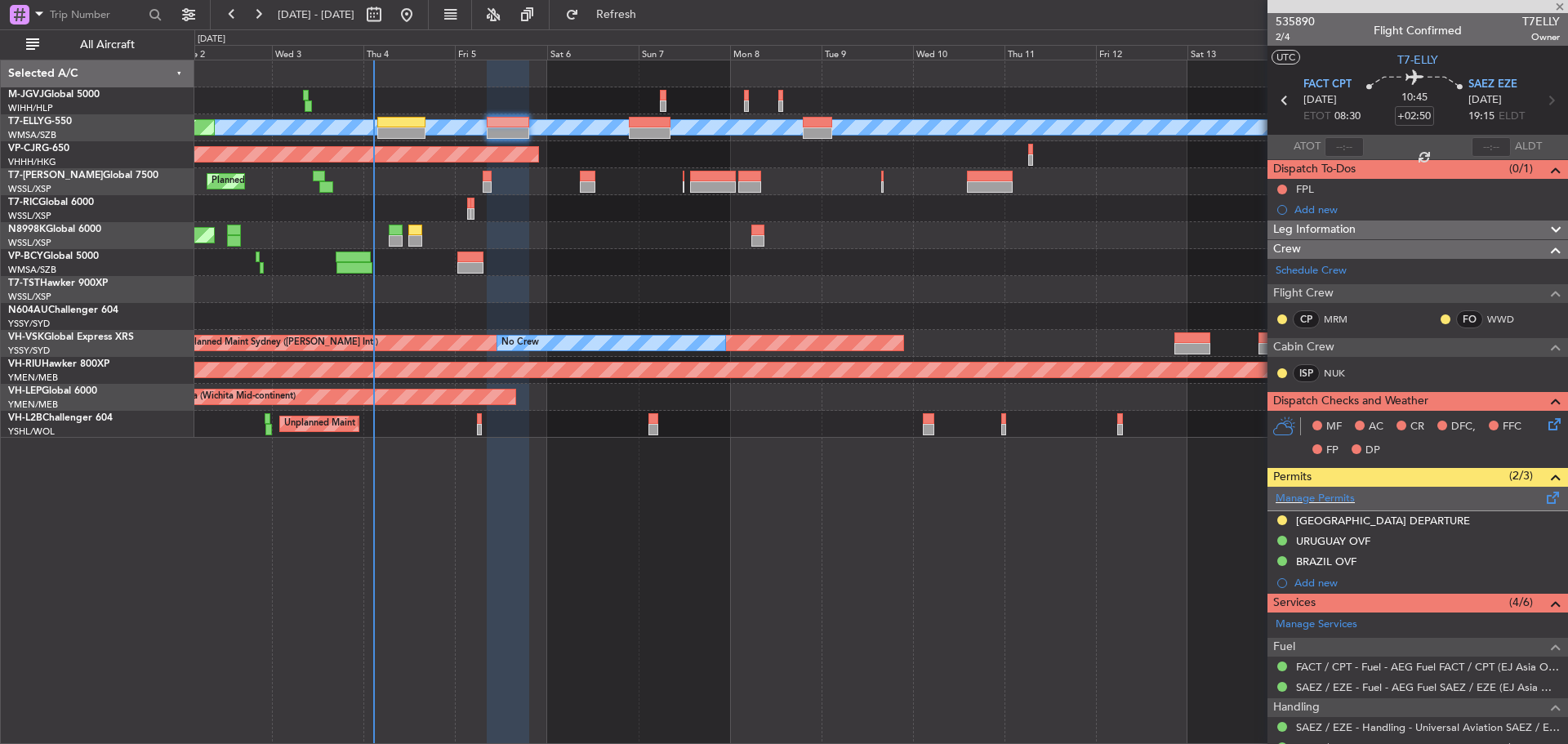
type input "-00:10"
type input "08:54"
type input "10:27"
type input "8"
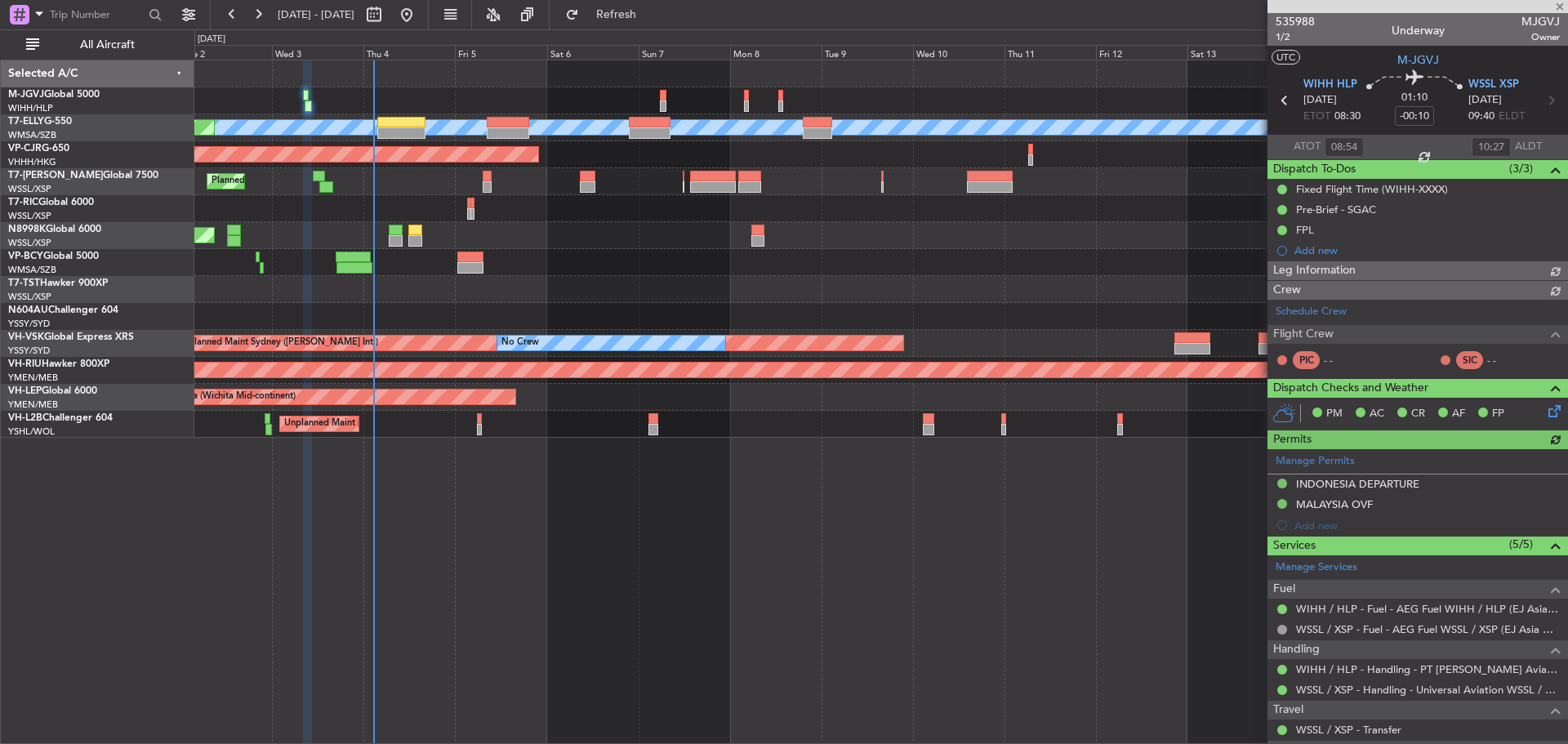
type input "[PERSON_NAME] (KYA)"
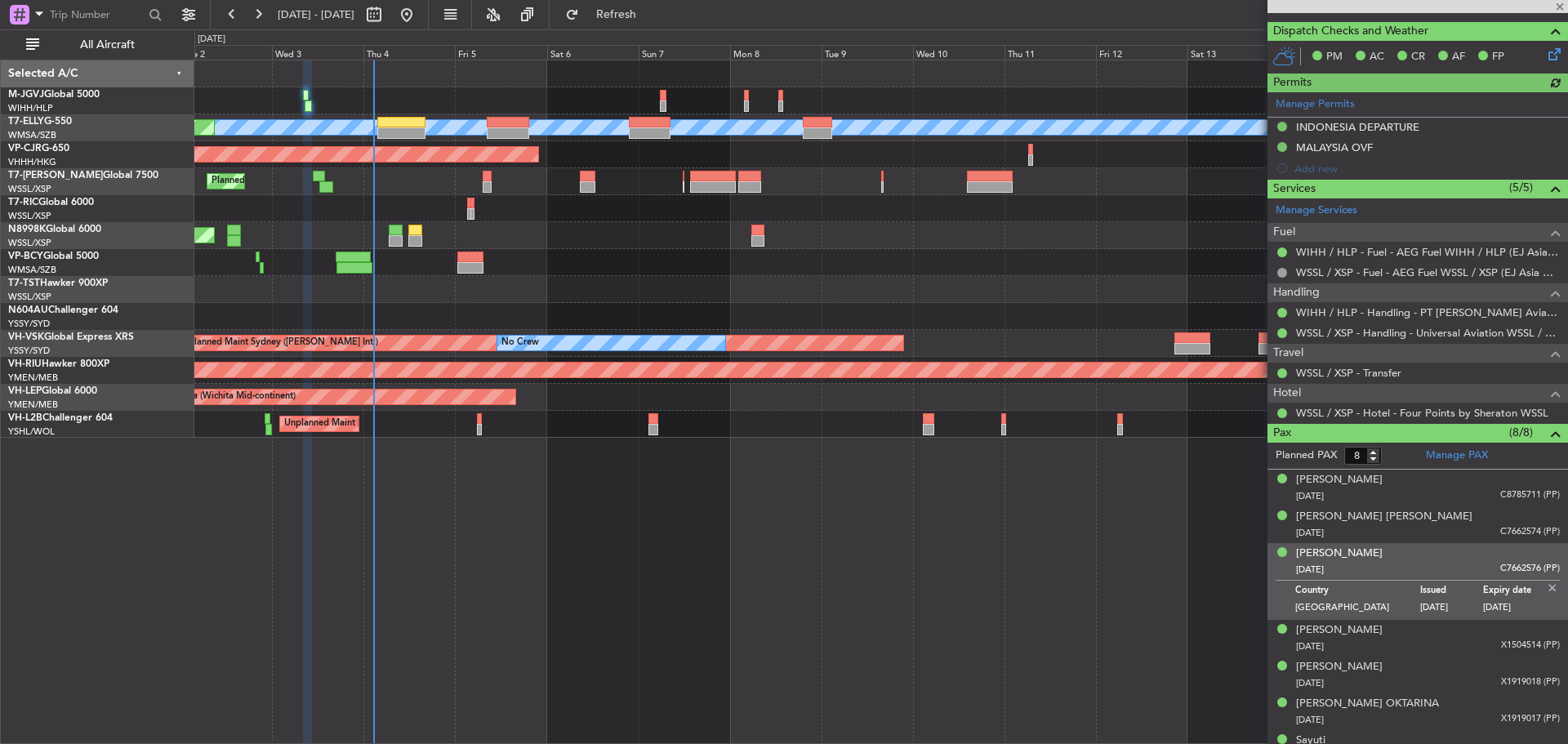
scroll to position [416, 0]
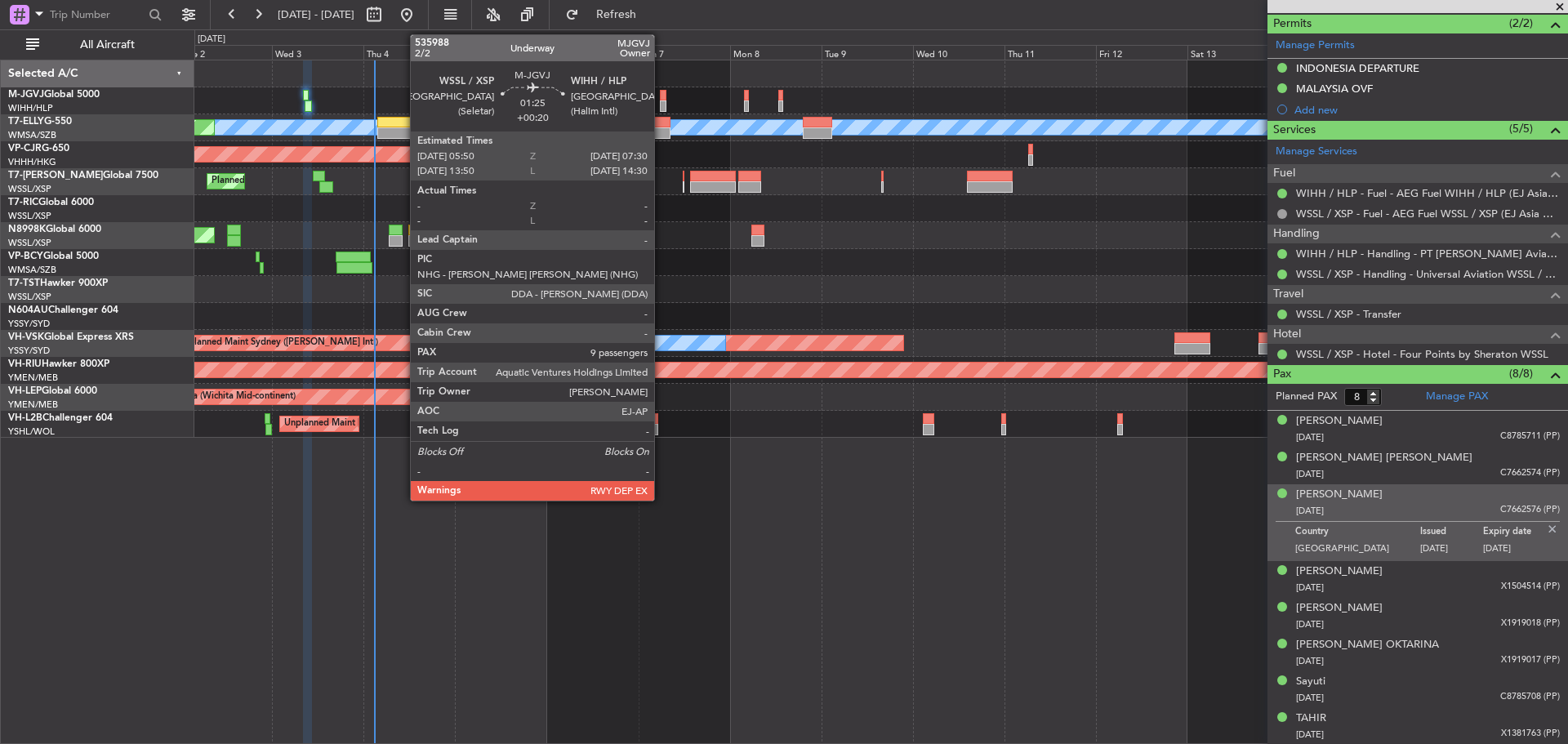
click at [662, 96] on div at bounding box center [663, 95] width 7 height 12
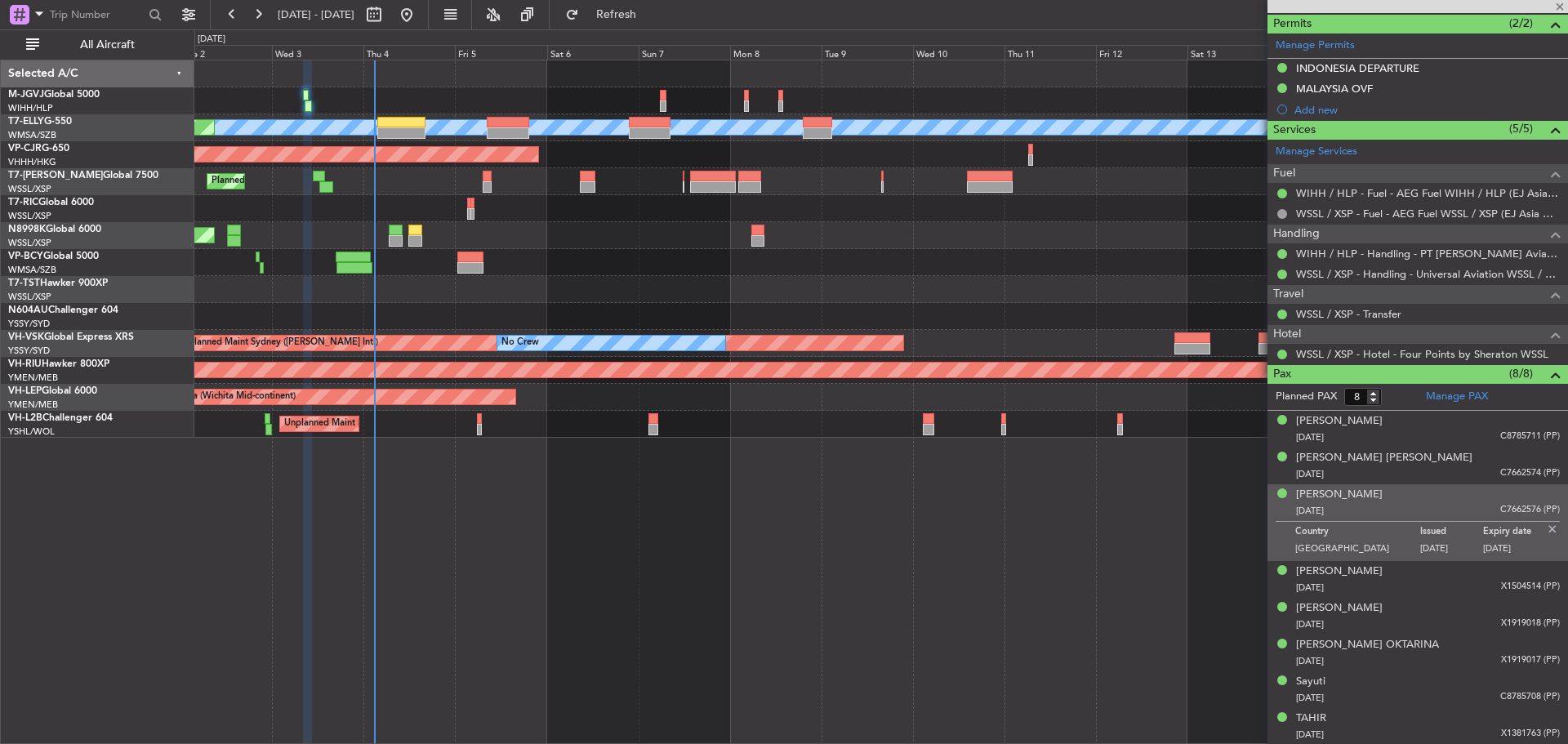
type input "+00:20"
type input "9"
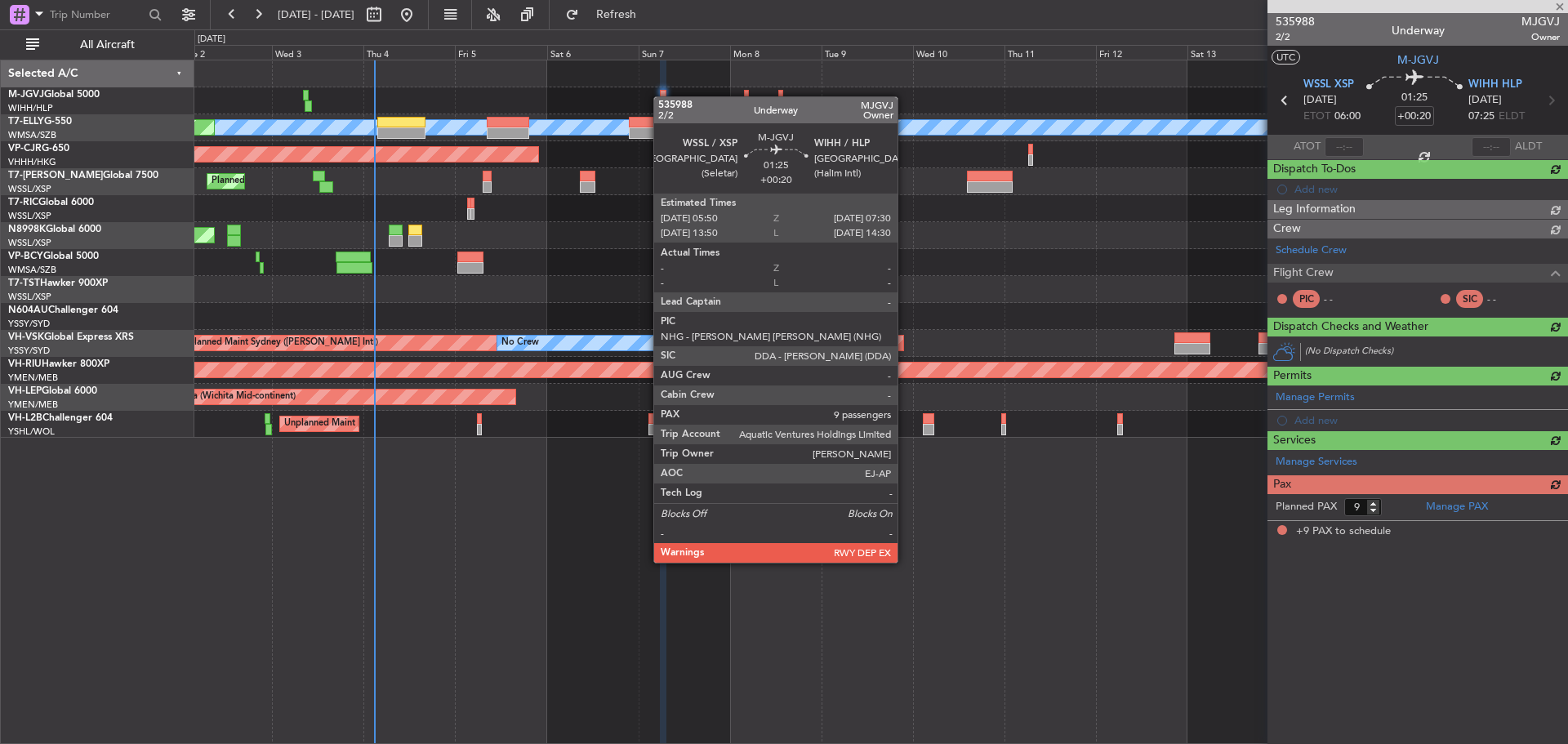
scroll to position [0, 0]
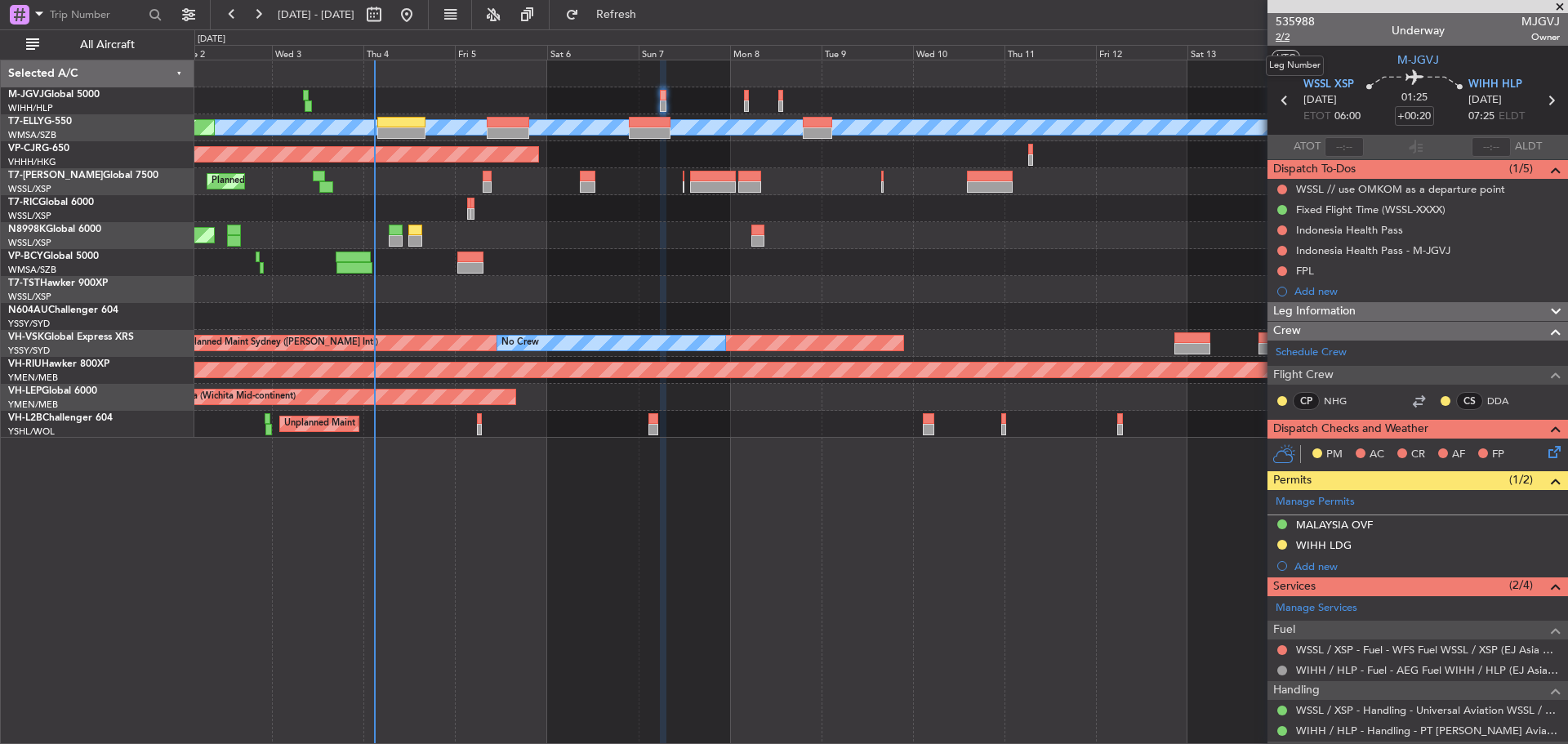
click at [1283, 36] on span "2/2" at bounding box center [1296, 37] width 39 height 14
click at [621, 7] on button "Refresh" at bounding box center [607, 15] width 98 height 27
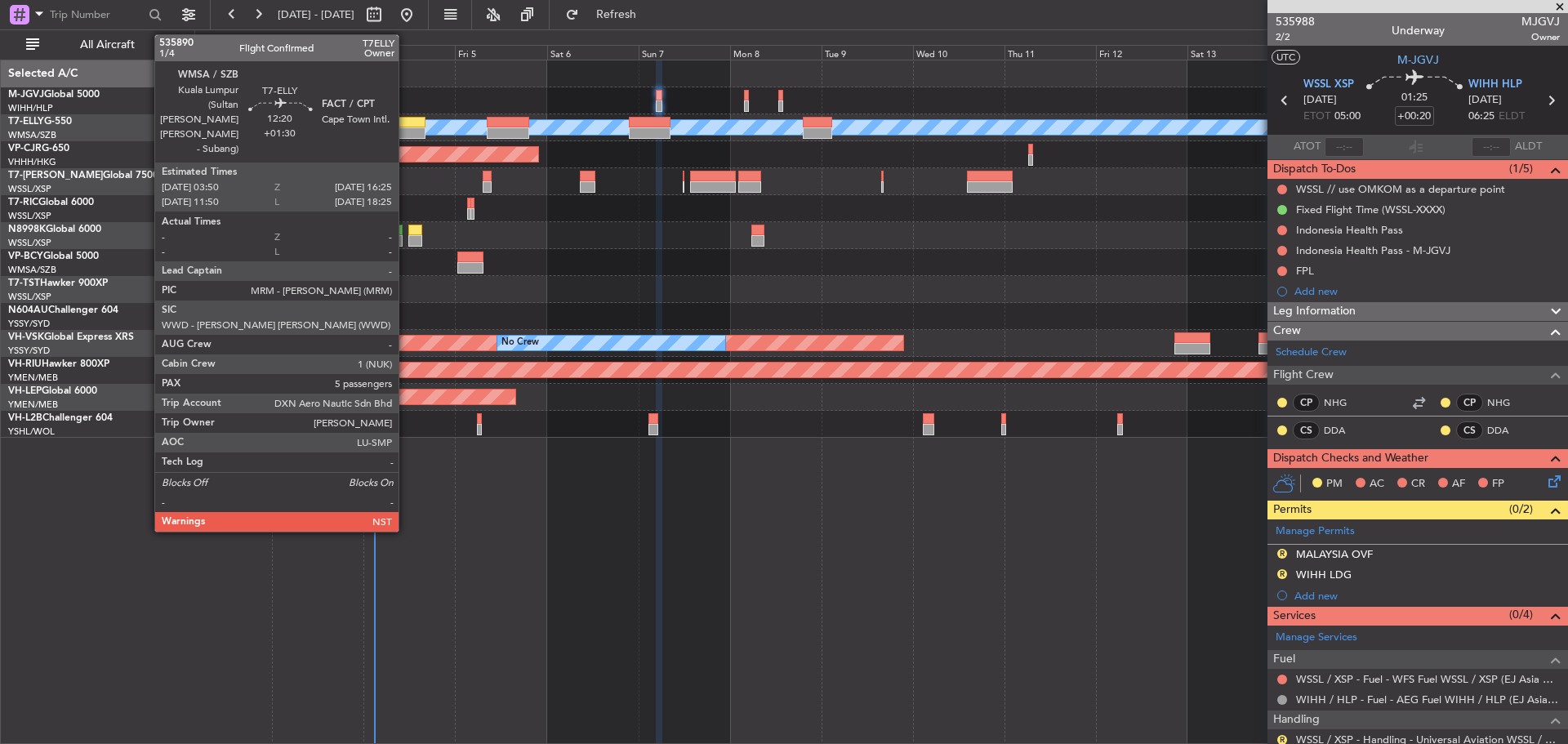
click at [406, 133] on div at bounding box center [401, 134] width 48 height 12
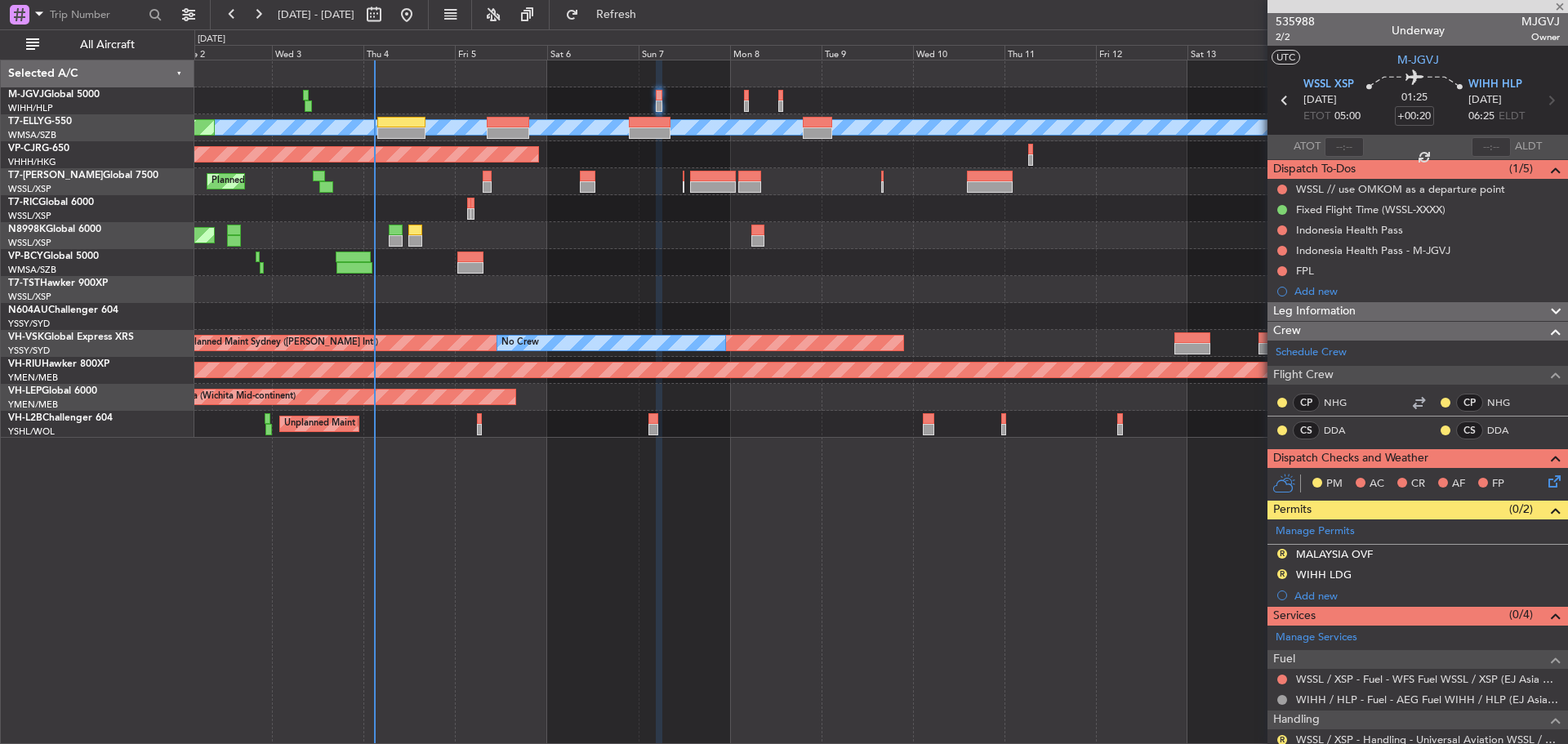
type input "+01:30"
type input "5"
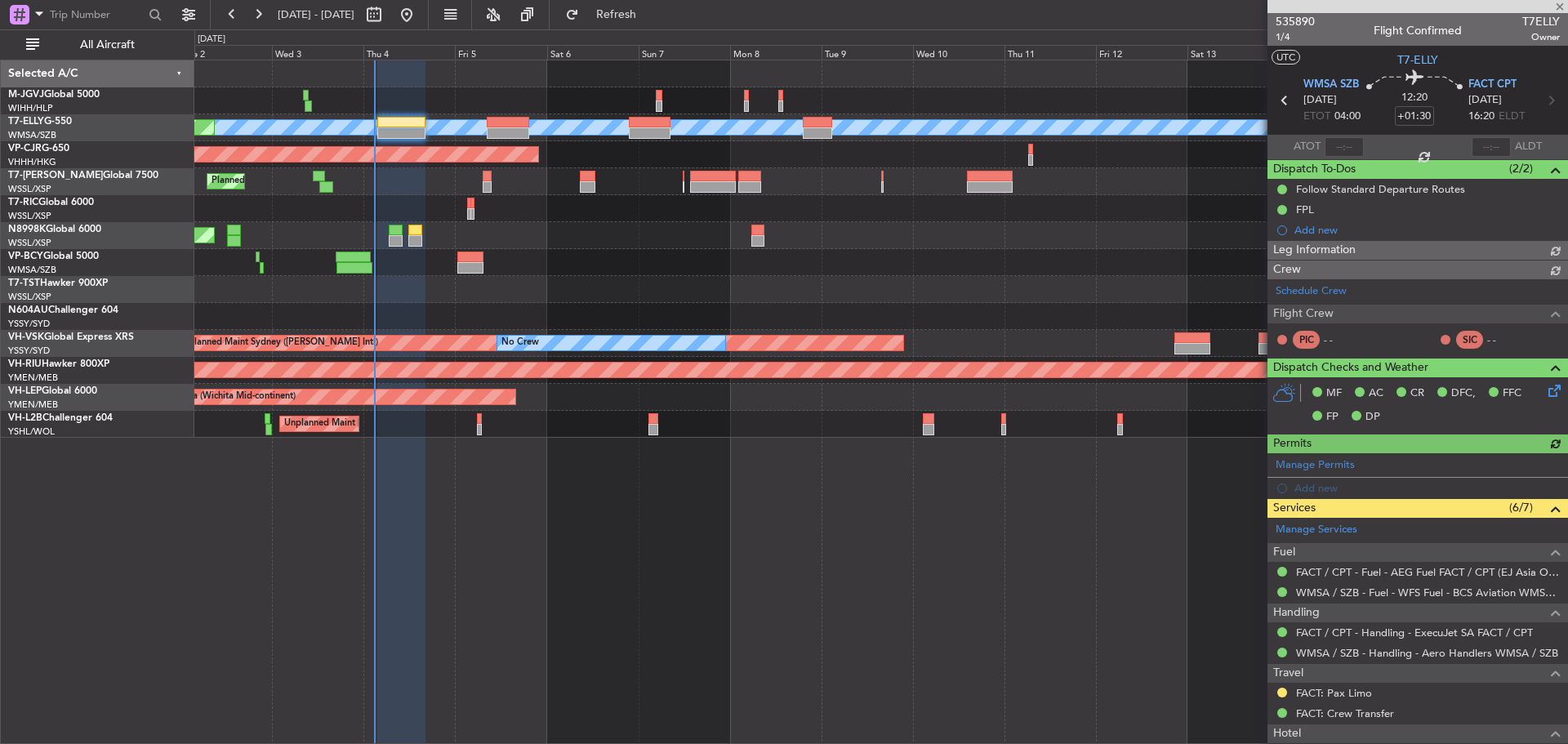
type input "[PERSON_NAME] (KYA)"
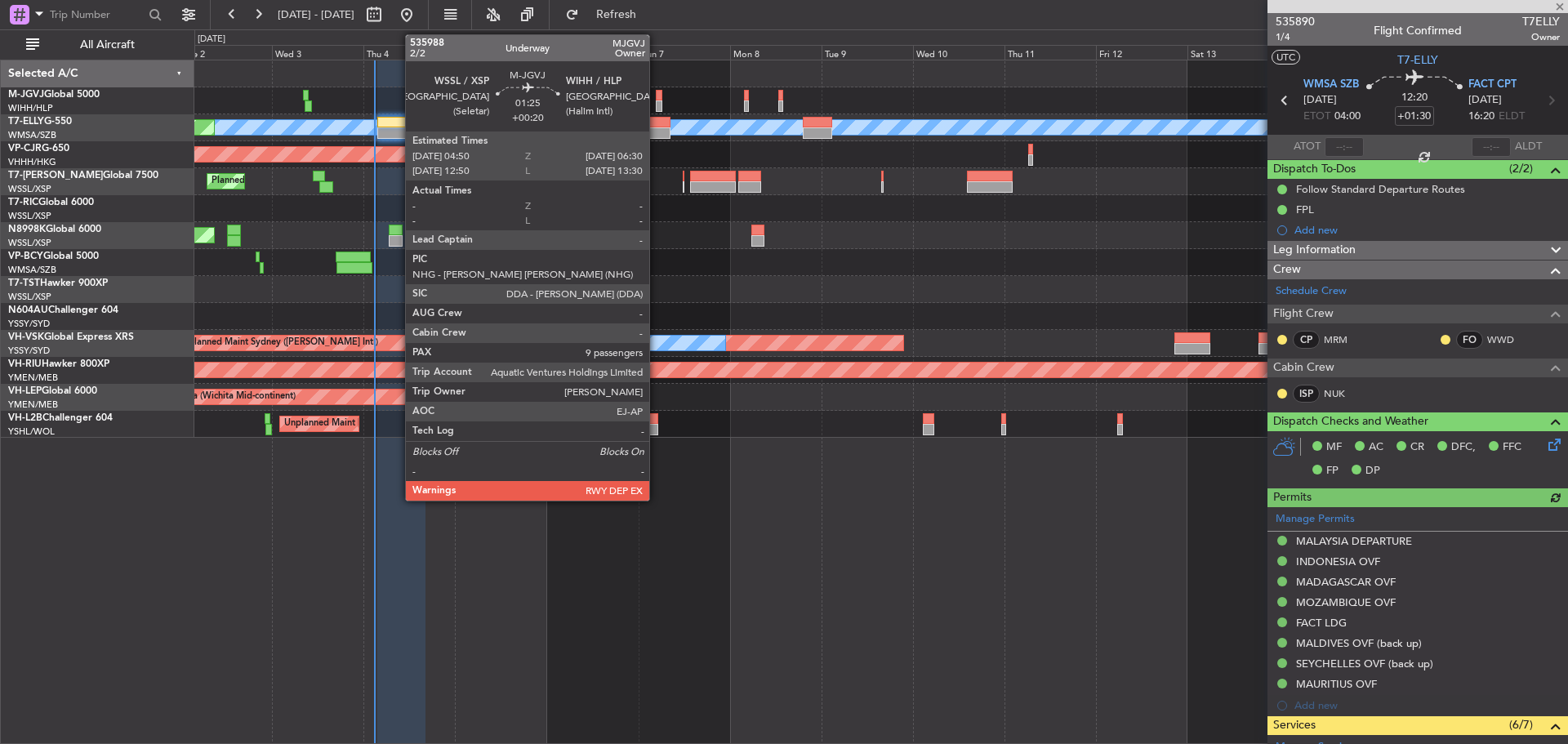
click at [657, 104] on div at bounding box center [659, 106] width 7 height 12
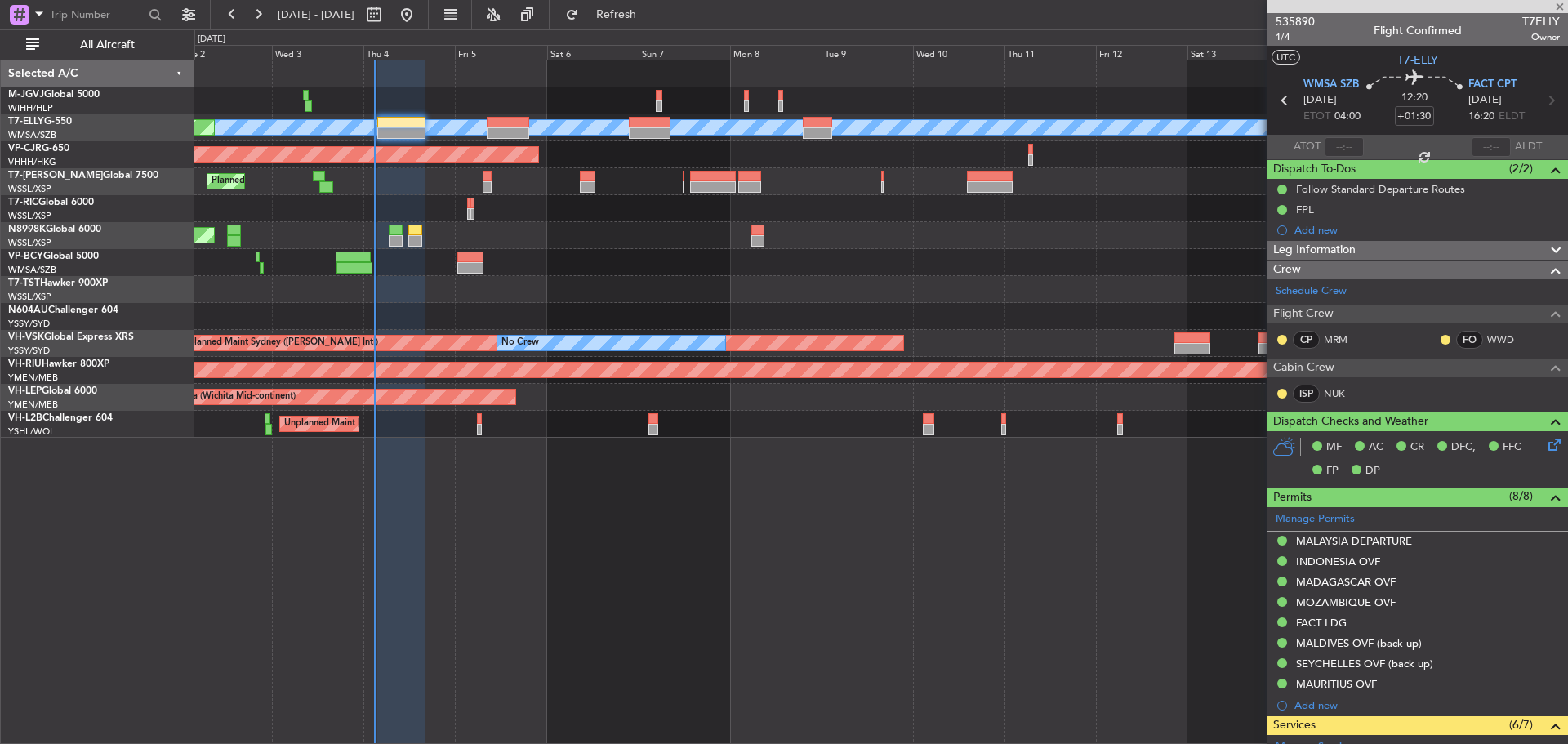
type input "+00:20"
type input "9"
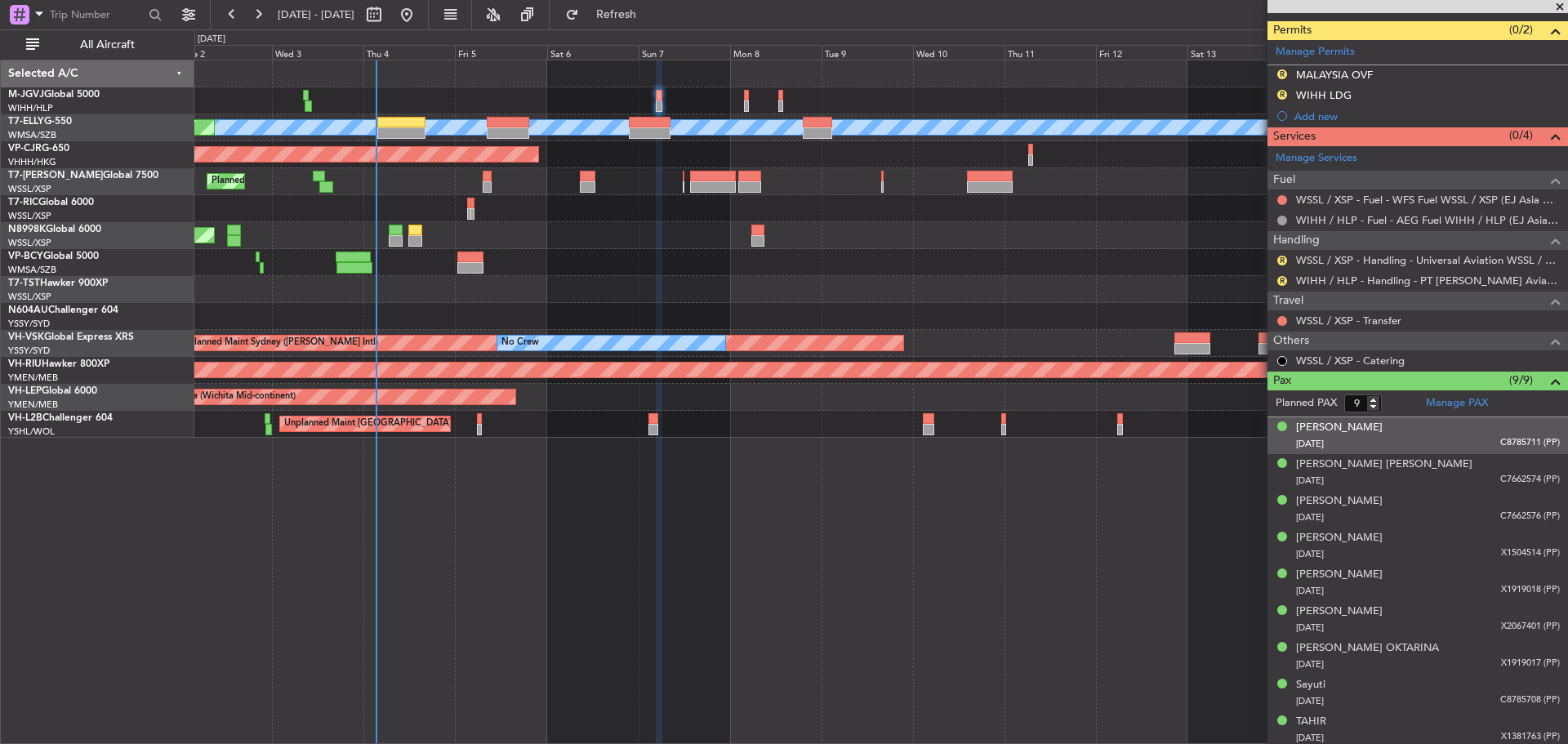
scroll to position [453, 0]
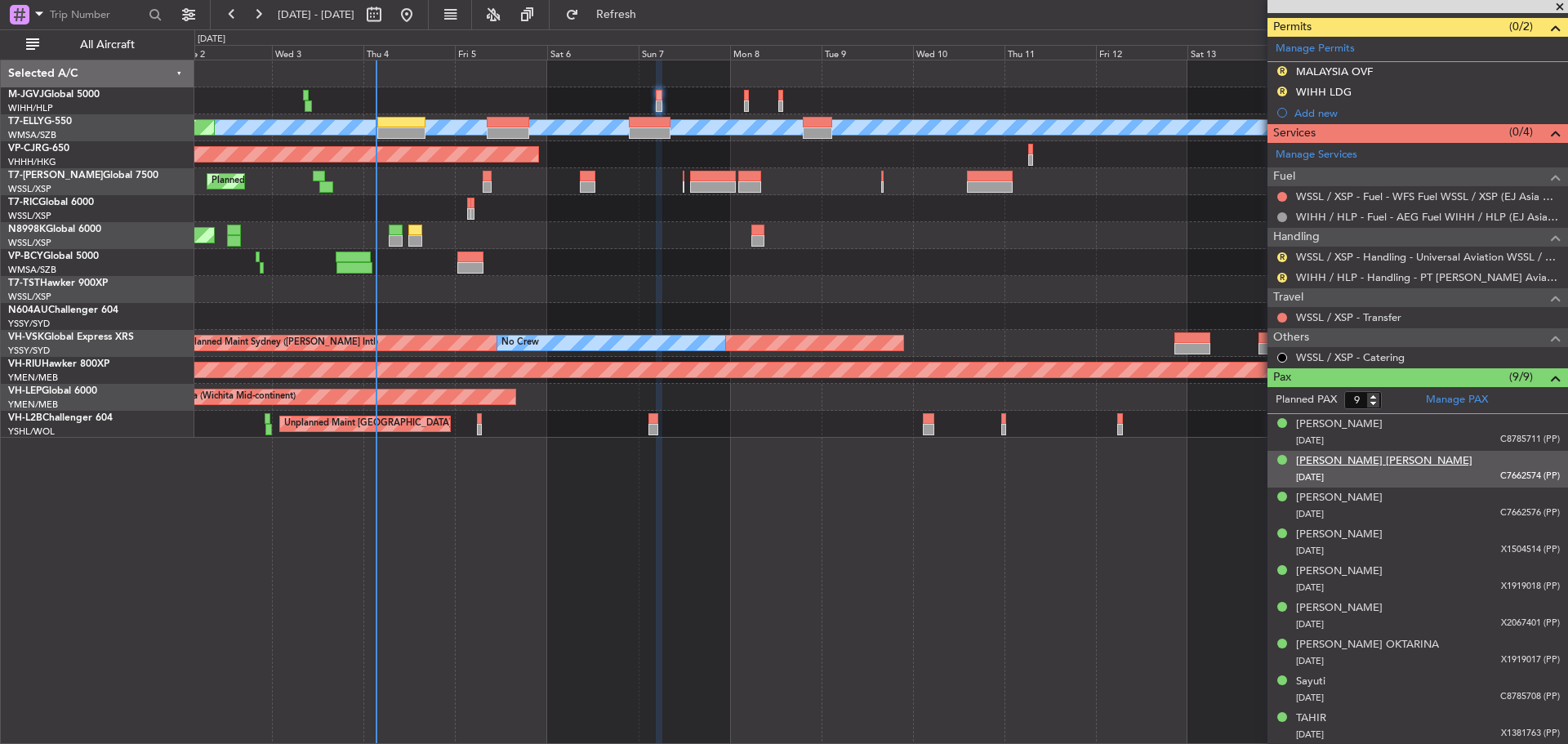
click at [1389, 461] on div "[PERSON_NAME] [PERSON_NAME]" at bounding box center [1383, 461] width 176 height 17
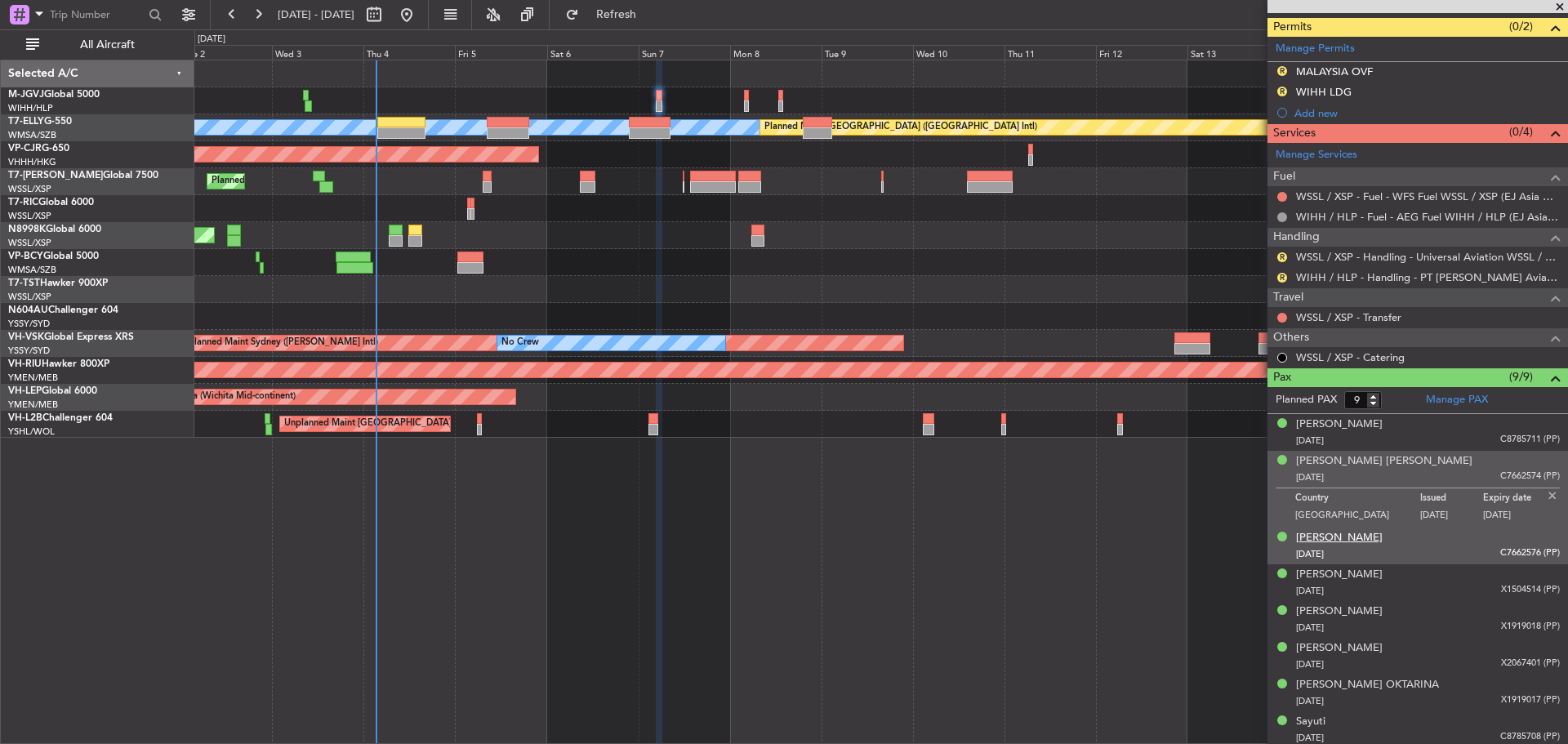
click at [1383, 543] on div "[PERSON_NAME]" at bounding box center [1339, 538] width 87 height 17
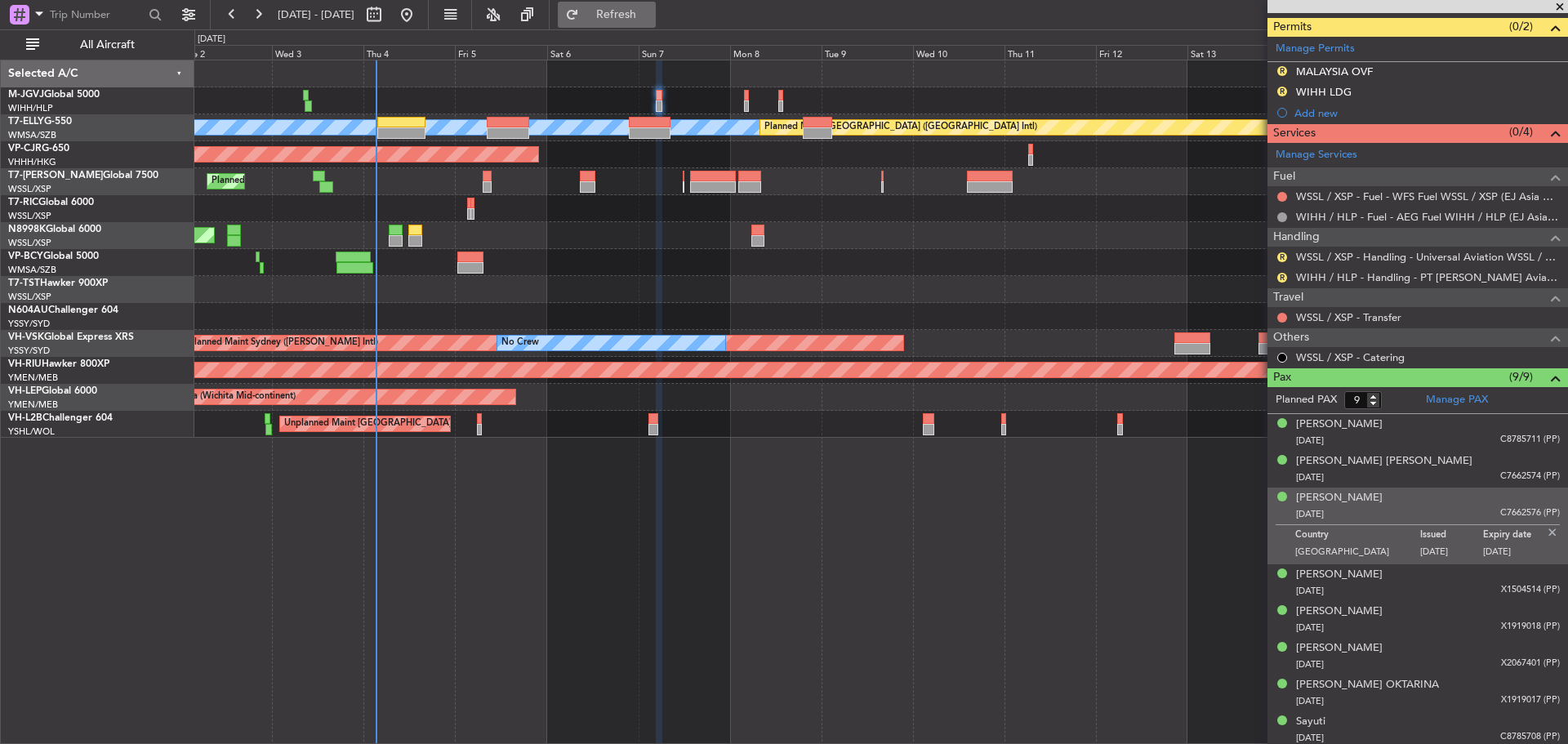
click at [625, 14] on button "Refresh" at bounding box center [607, 15] width 98 height 27
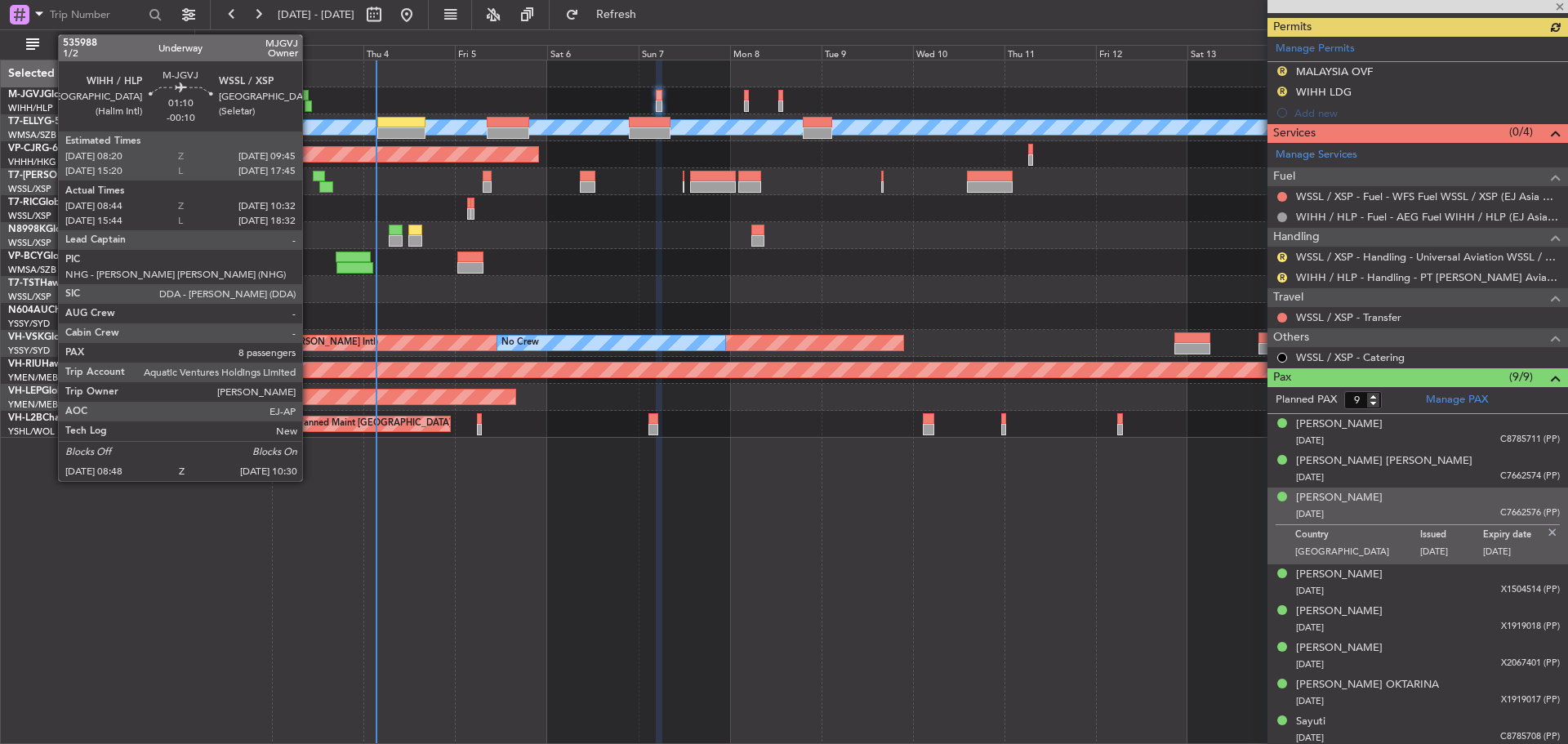
click at [310, 104] on div at bounding box center [308, 106] width 7 height 12
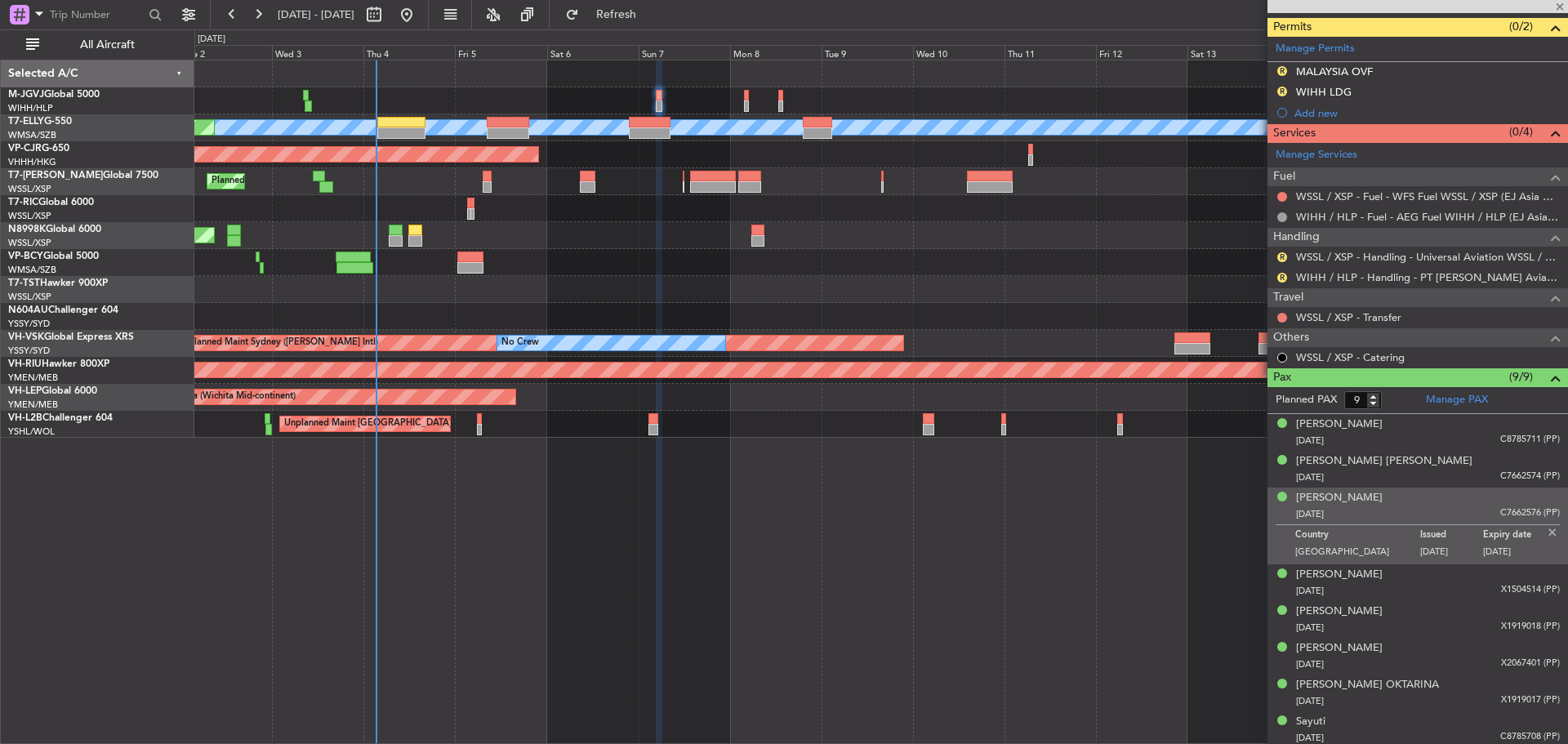
type input "-00:10"
type input "08:54"
type input "10:27"
type input "8"
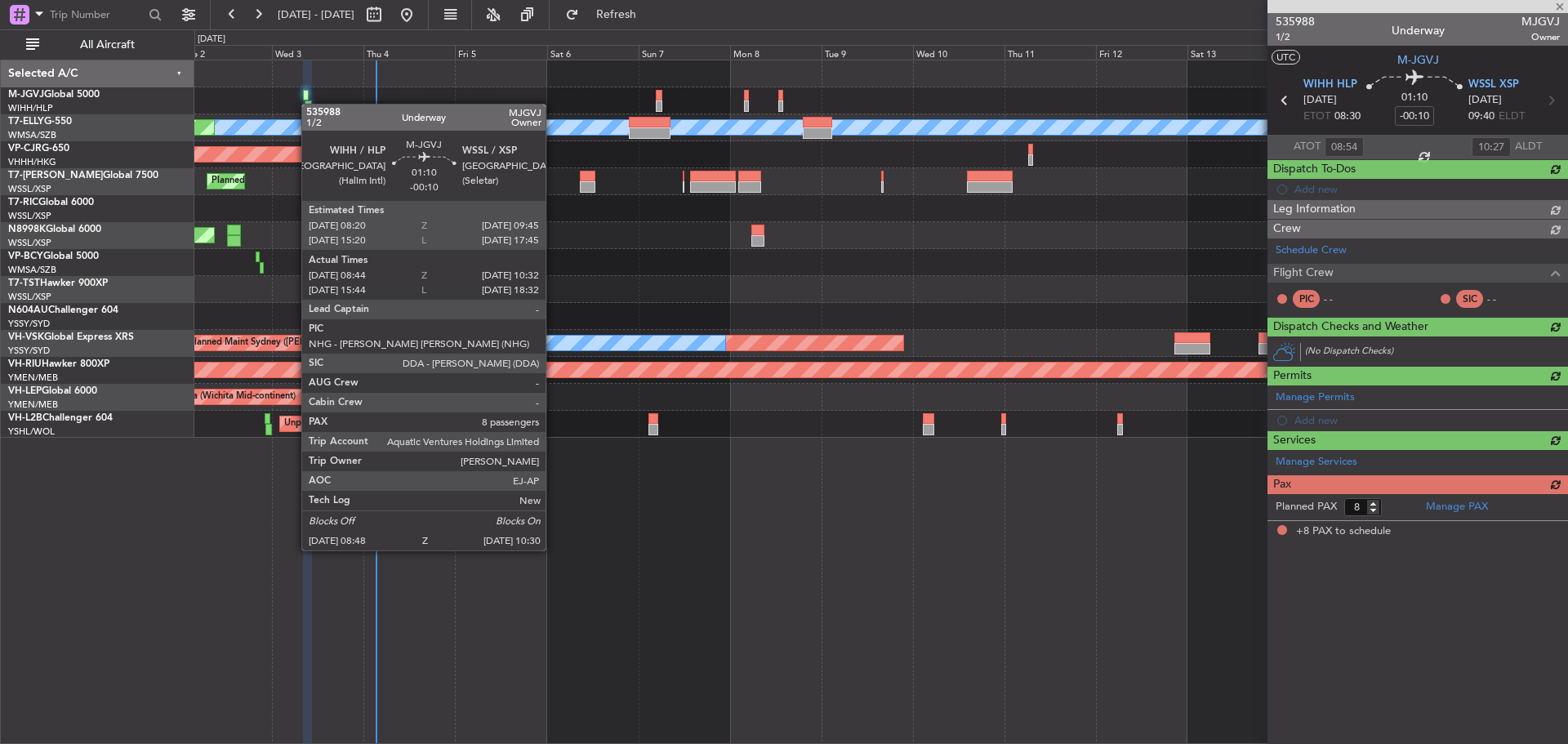
scroll to position [0, 0]
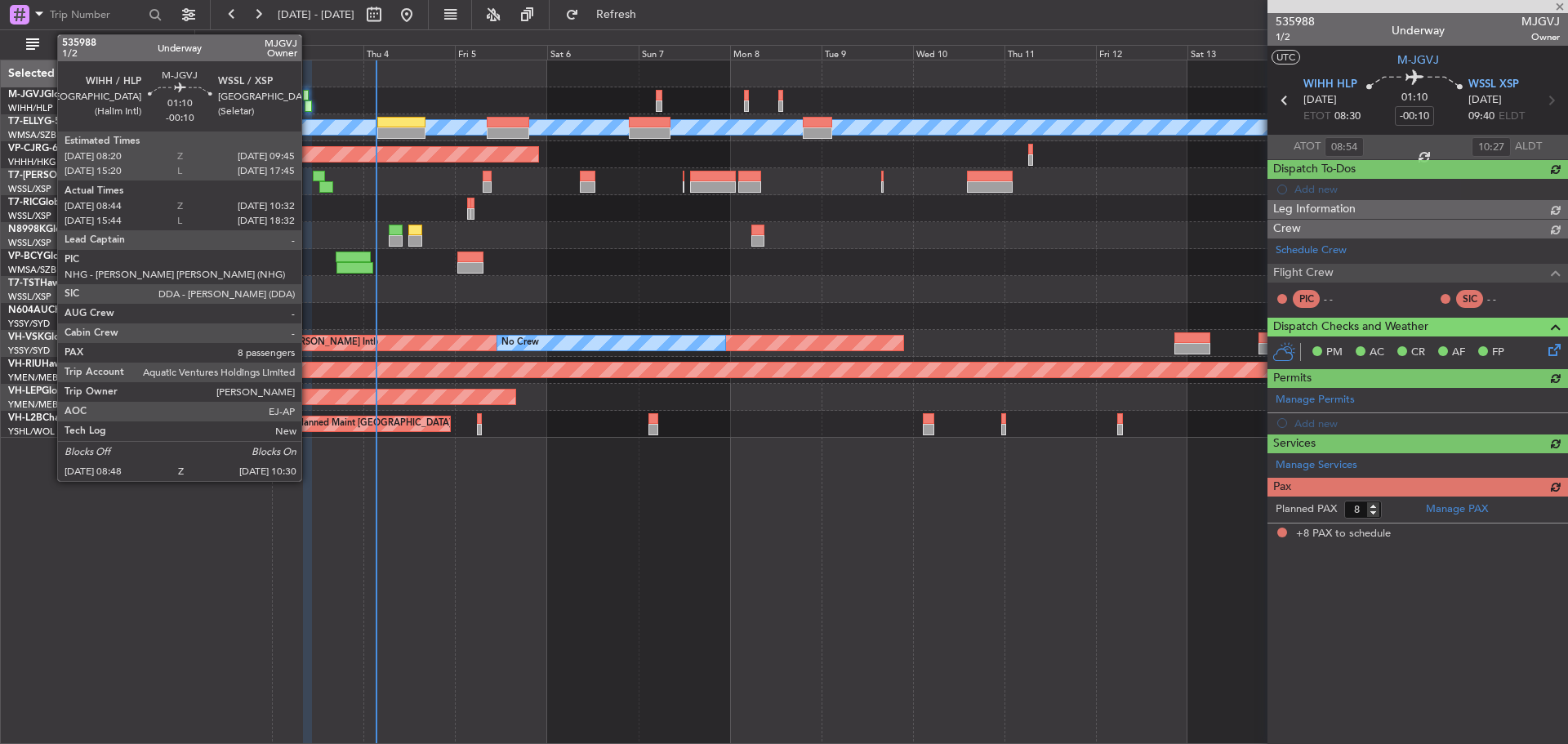
type input "[PERSON_NAME] (KYA)"
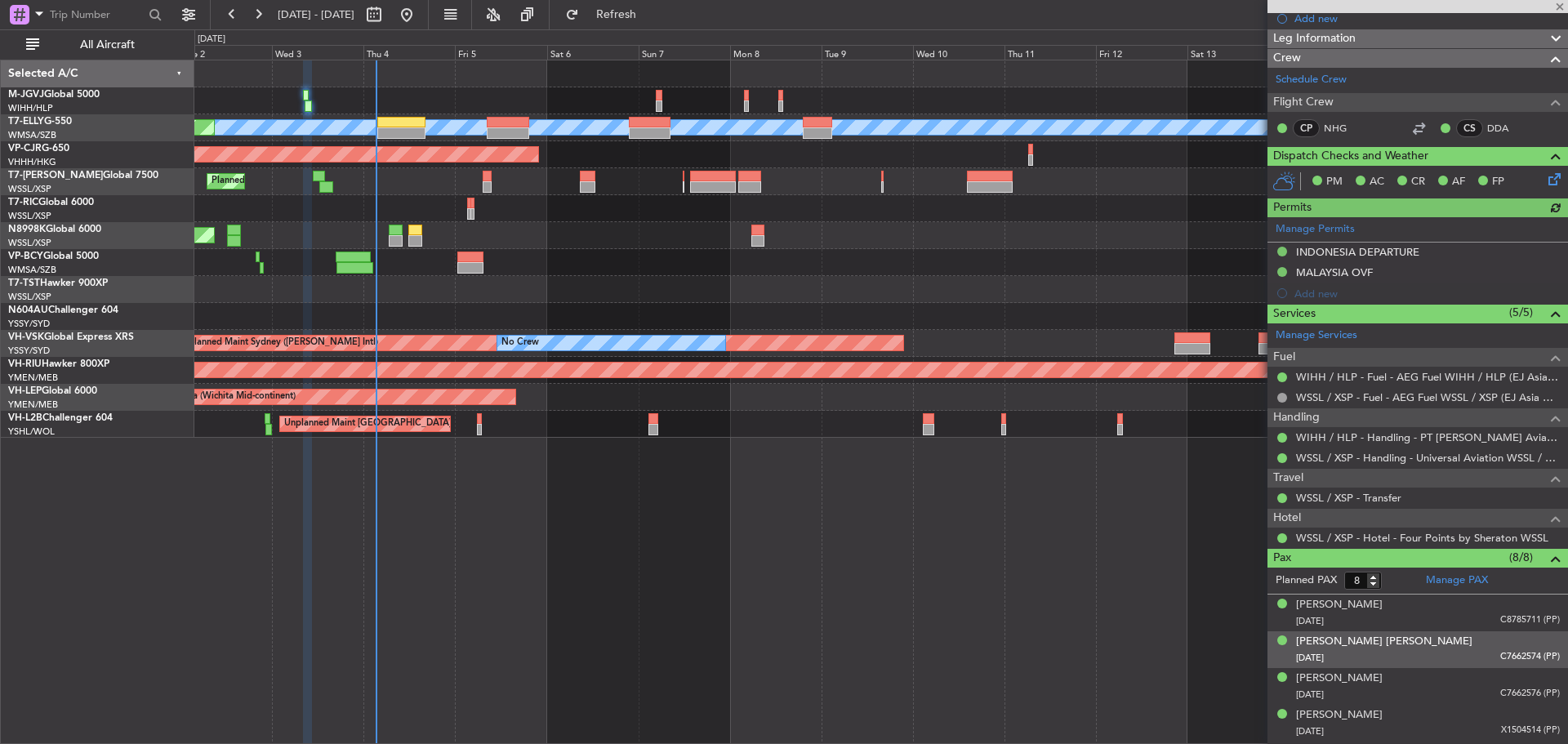
scroll to position [245, 0]
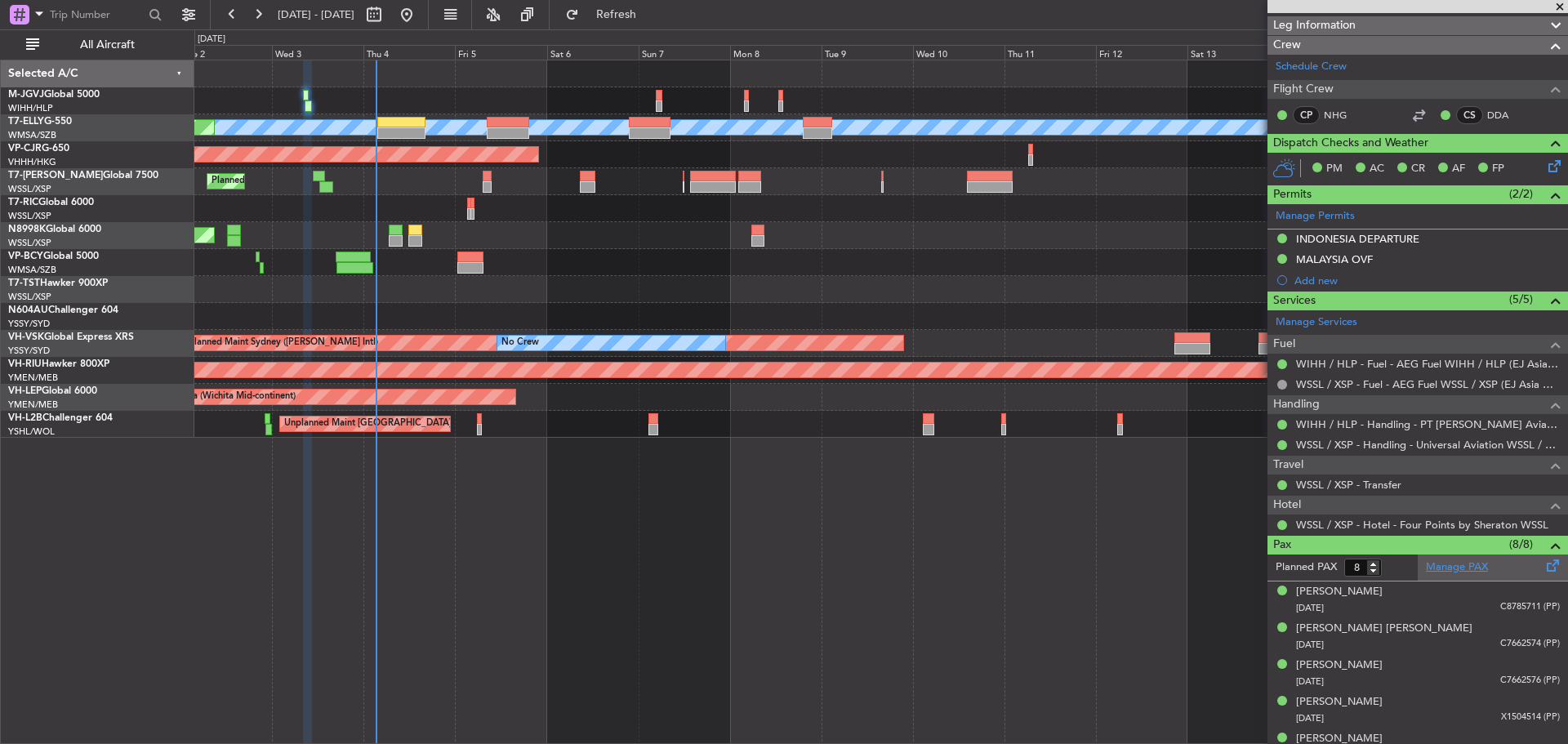
click at [1480, 567] on link "Manage PAX" at bounding box center [1457, 567] width 62 height 17
click at [651, 14] on span "Refresh" at bounding box center [616, 15] width 69 height 12
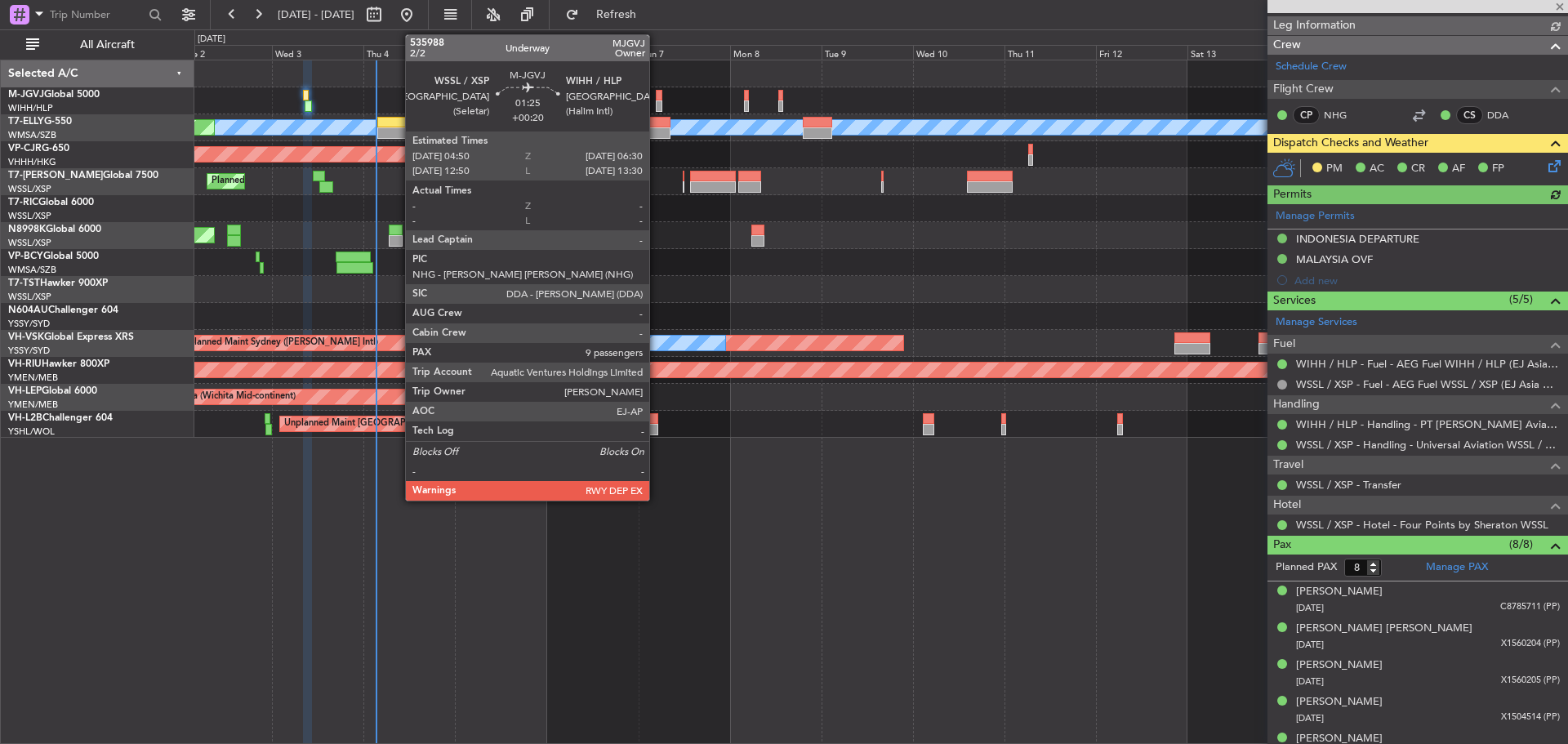
type input "[PERSON_NAME] (KYA)"
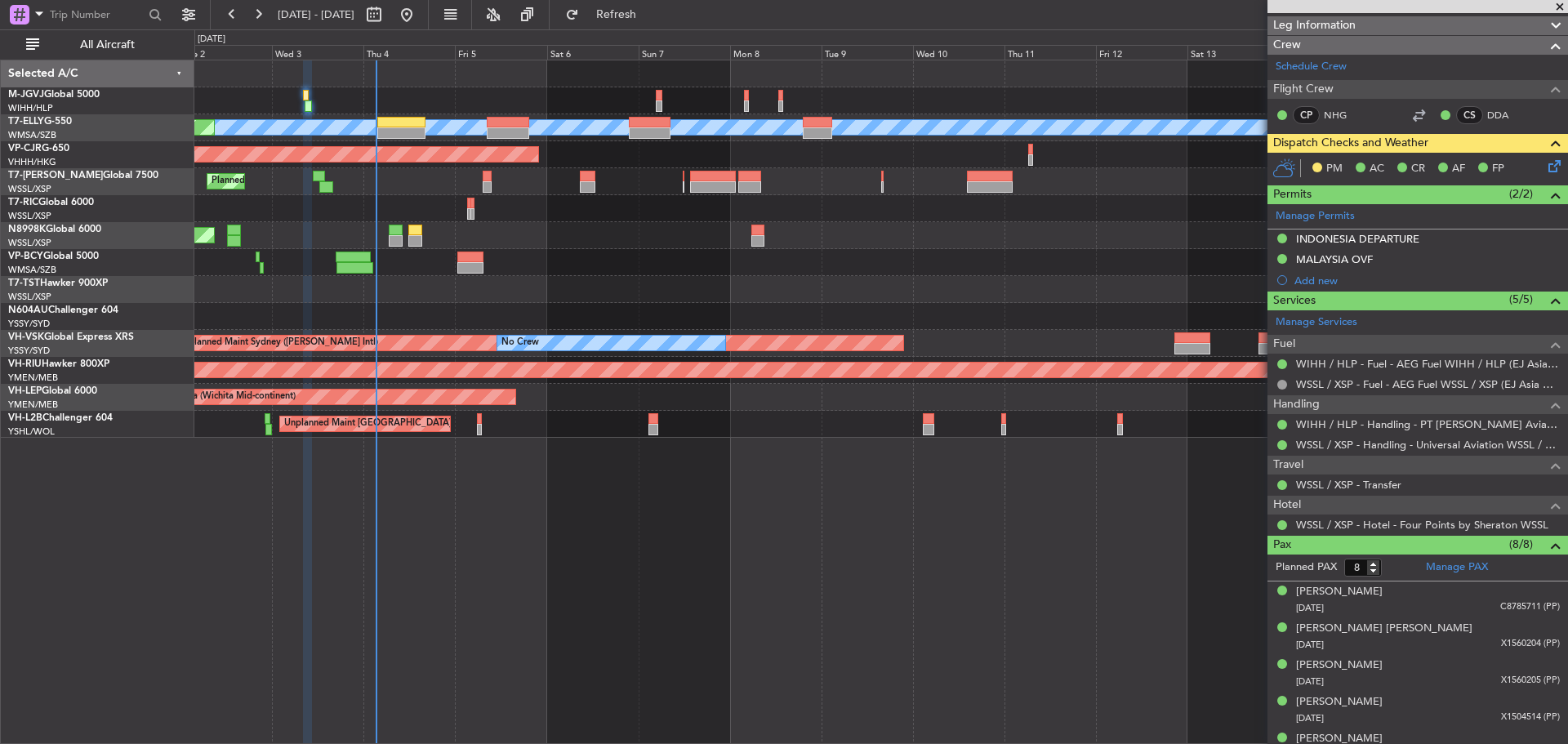
click at [1545, 170] on icon at bounding box center [1551, 163] width 13 height 13
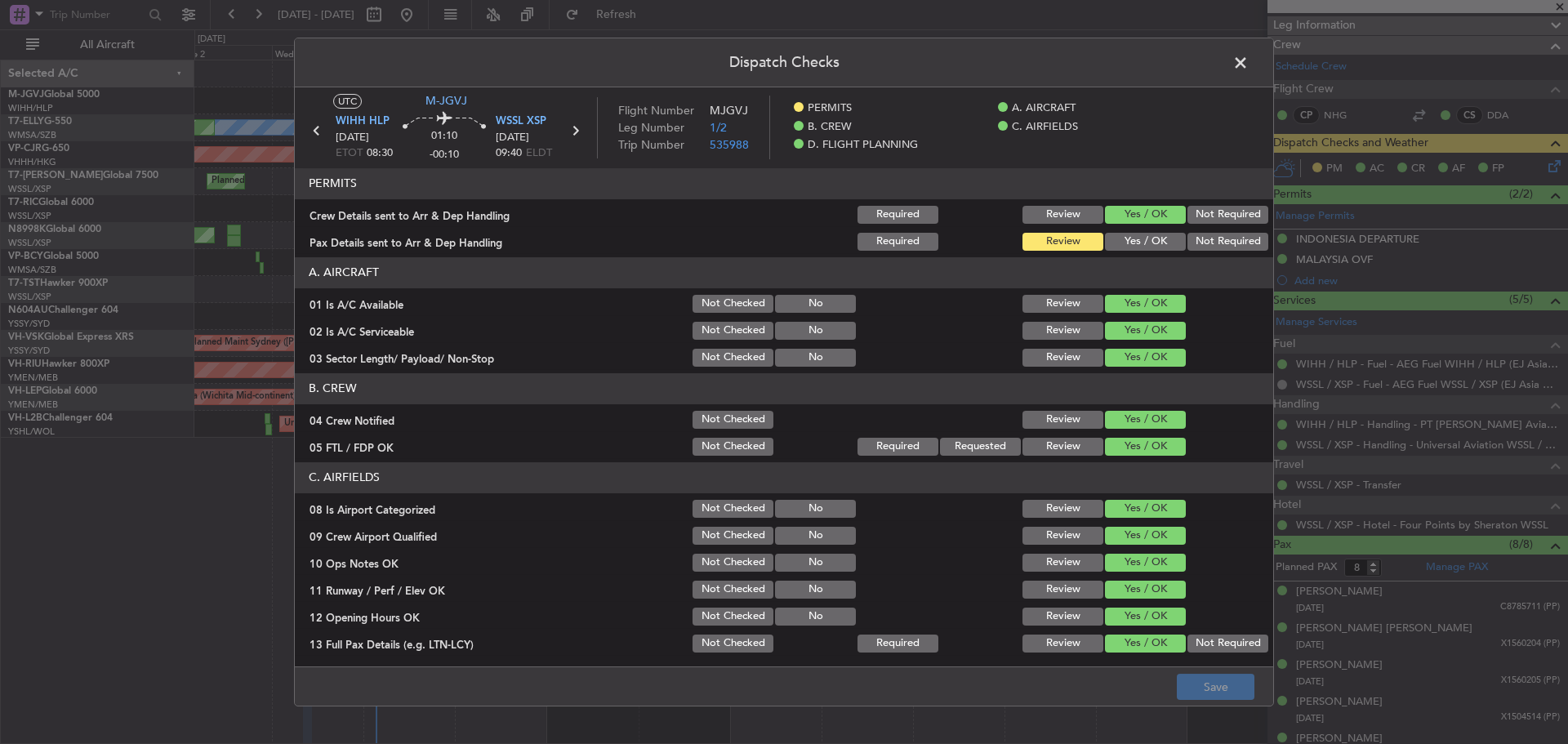
click at [1127, 244] on button "Yes / OK" at bounding box center [1145, 242] width 81 height 18
click at [1224, 679] on button "Save" at bounding box center [1215, 686] width 78 height 27
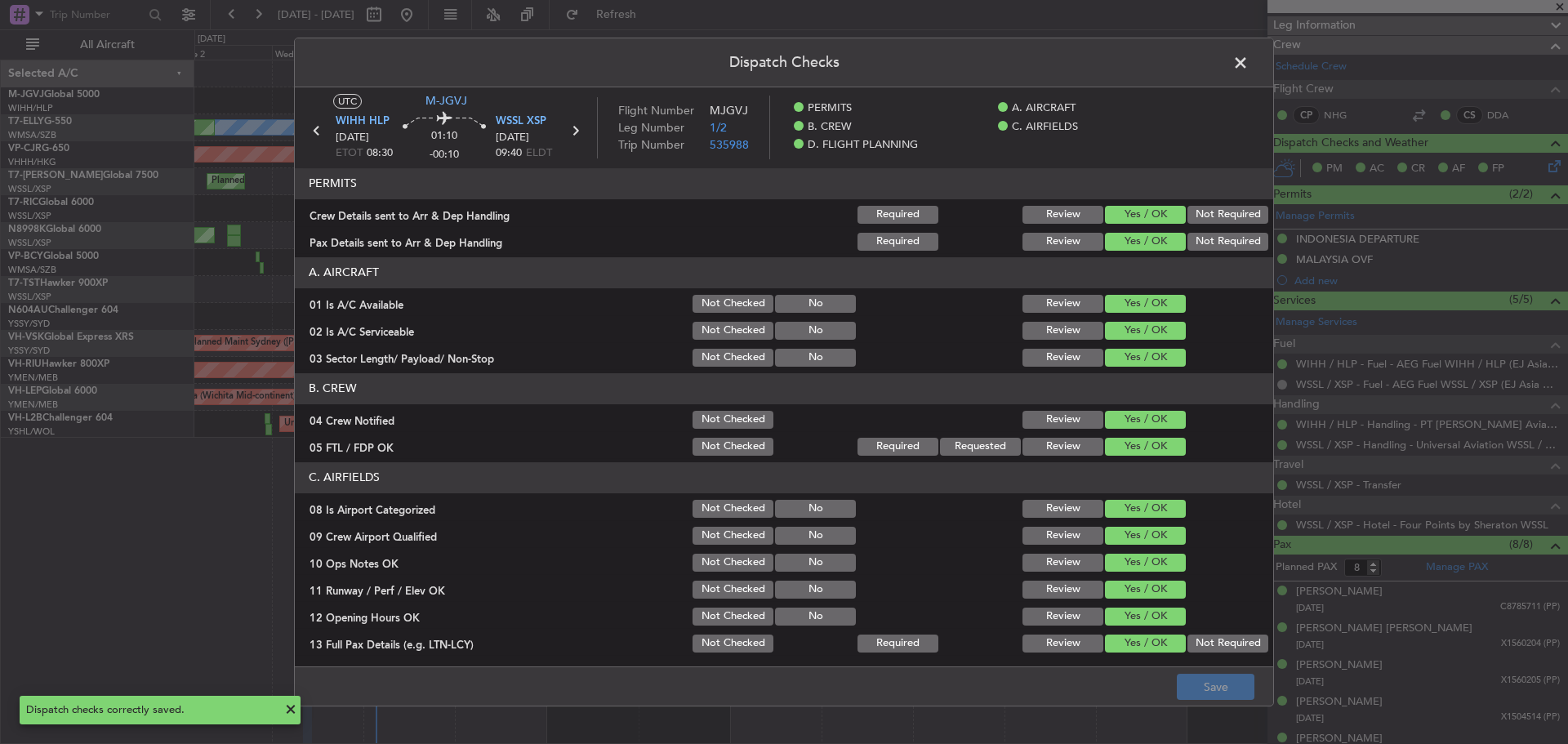
click at [1249, 58] on span at bounding box center [1249, 67] width 0 height 32
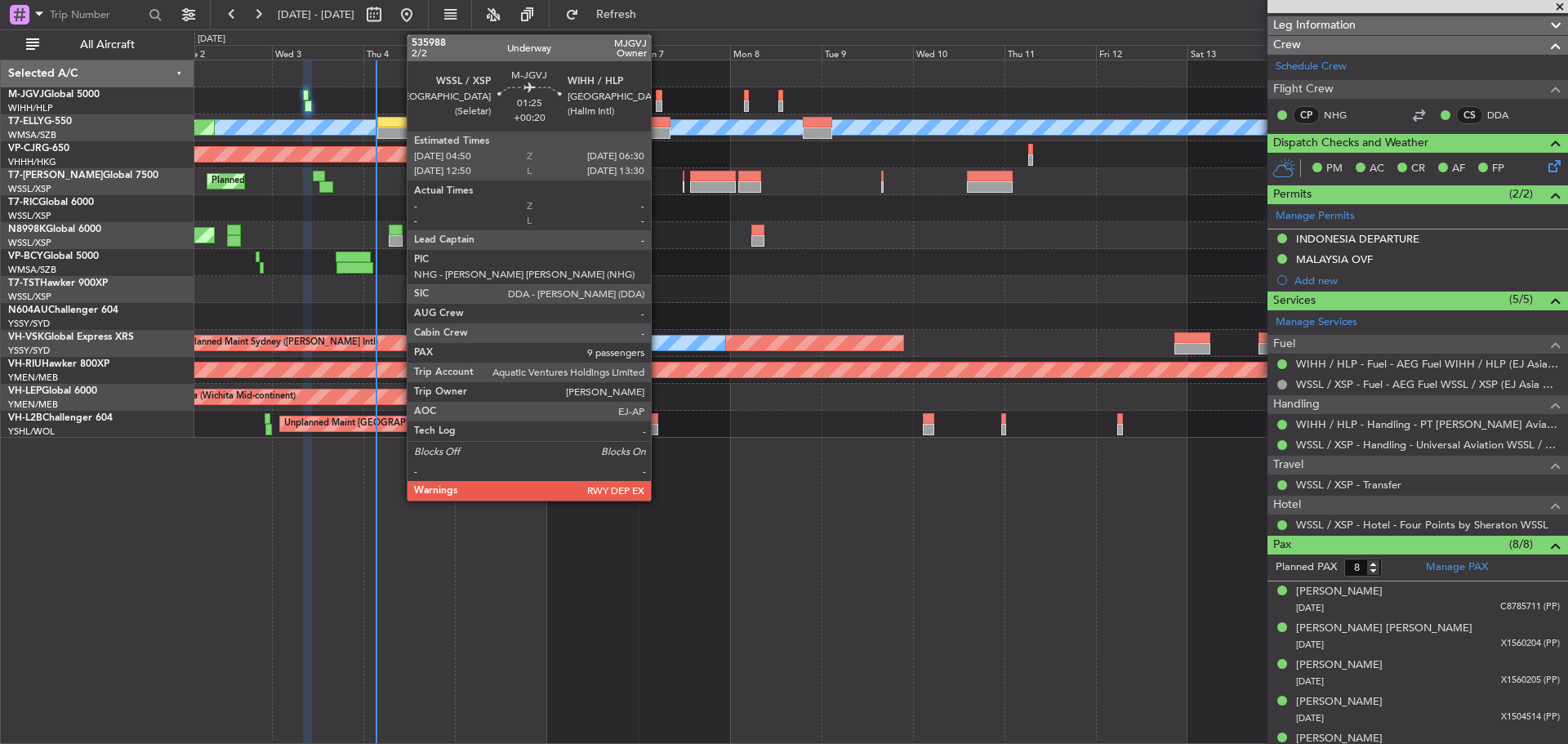
click at [659, 107] on div at bounding box center [659, 106] width 7 height 12
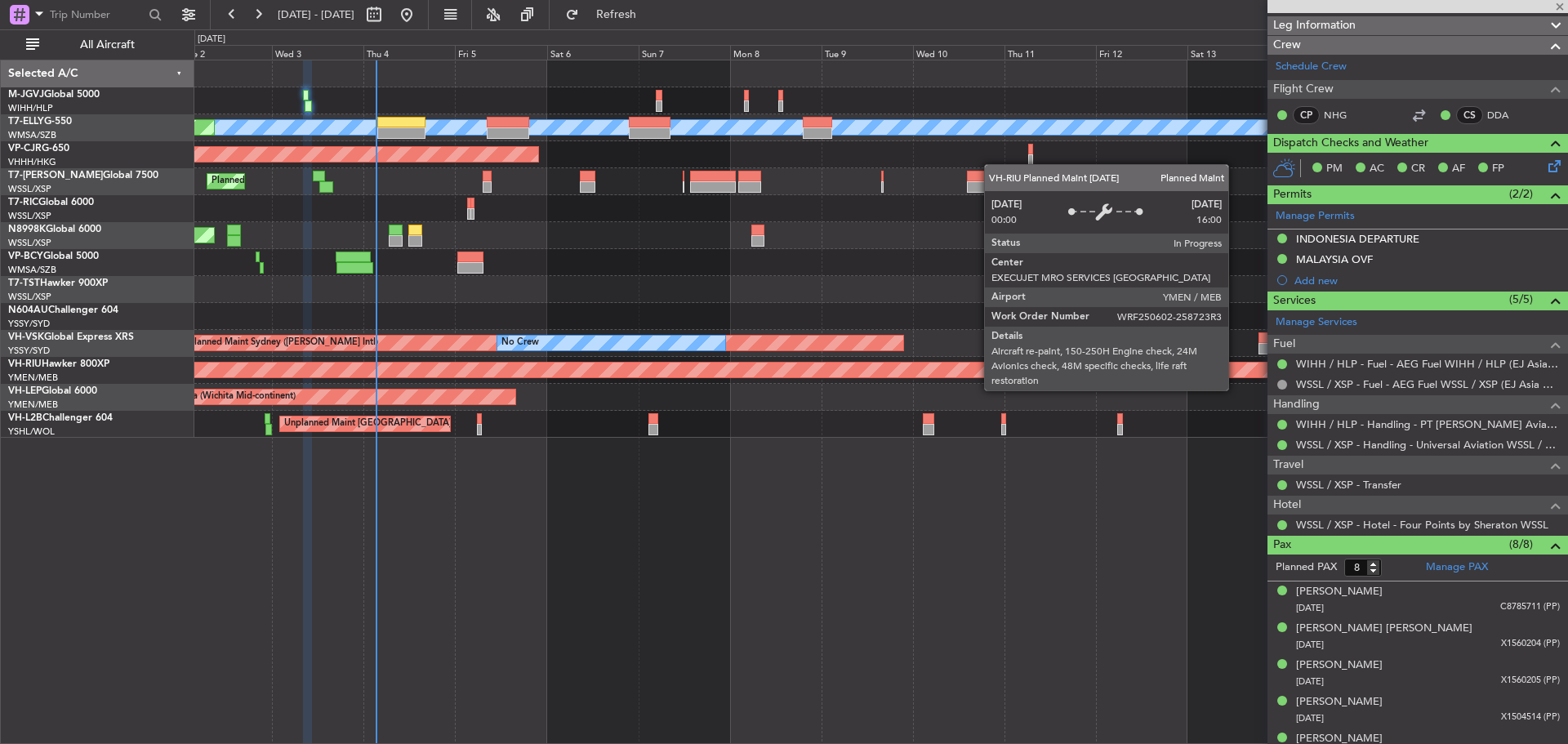
type input "+00:20"
type input "9"
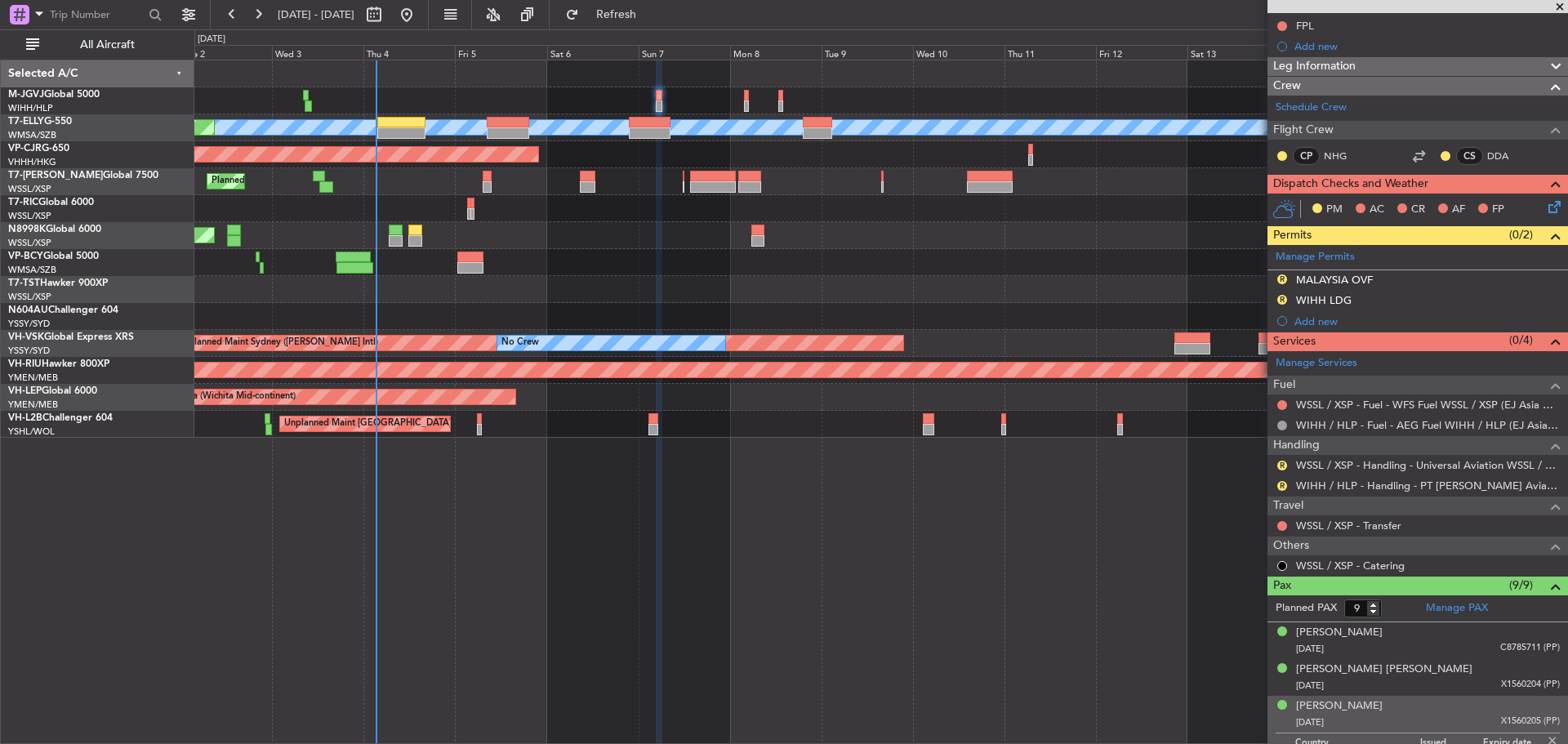
scroll to position [0, 0]
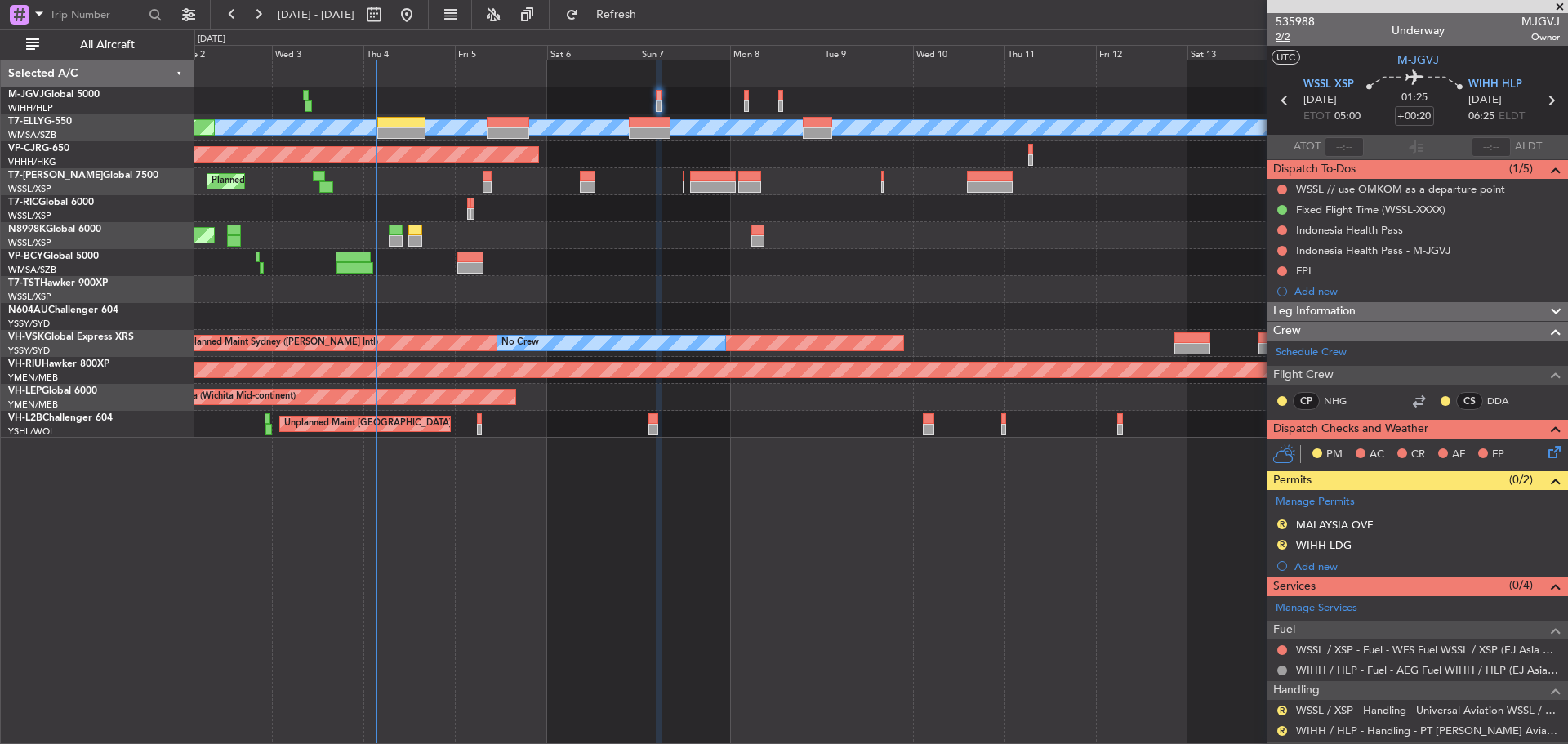
click at [1280, 38] on span "2/2" at bounding box center [1296, 37] width 39 height 14
click at [1365, 714] on link "WSSL / XSP - Handling - Universal Aviation WSSL / XSP" at bounding box center [1427, 710] width 263 height 14
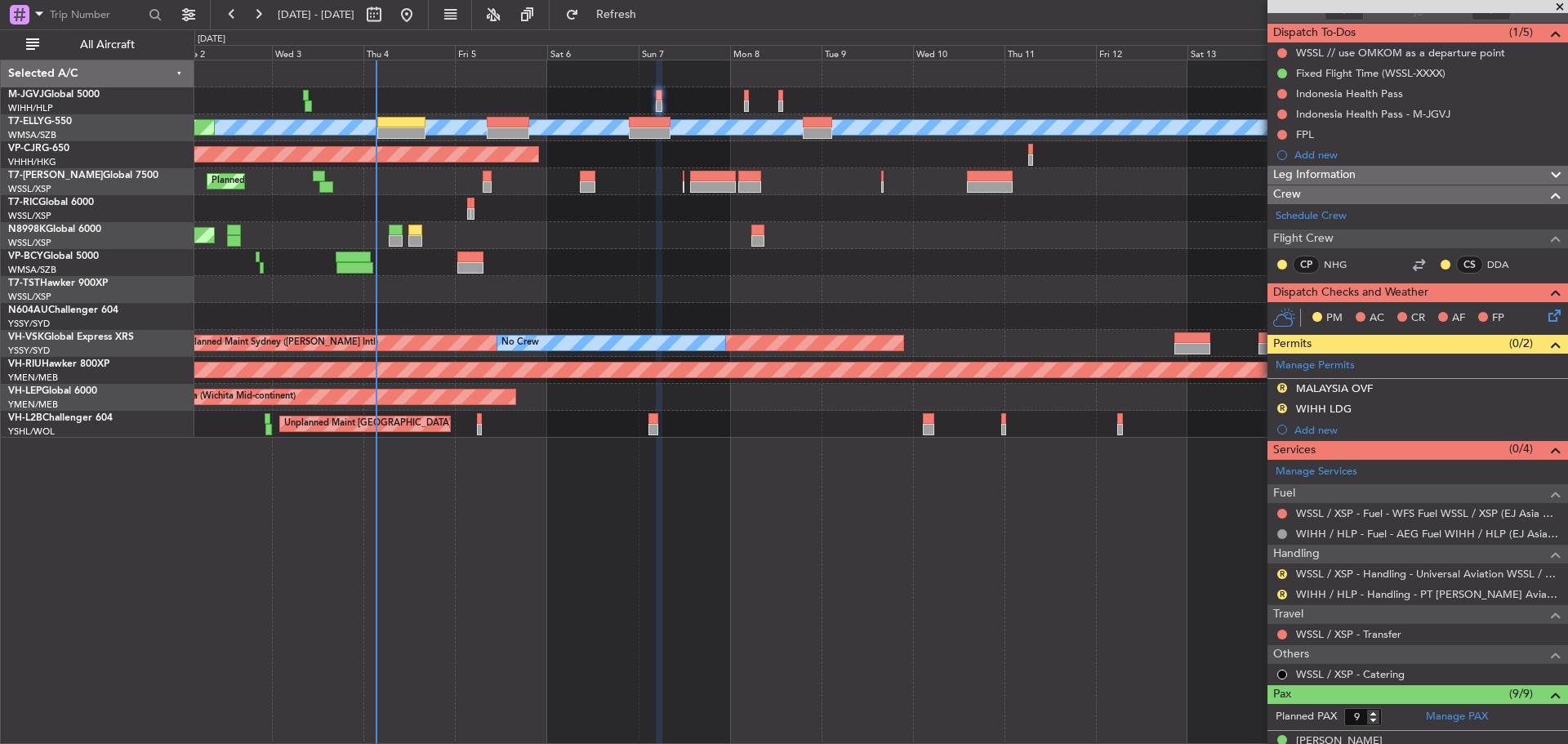
scroll to position [163, 0]
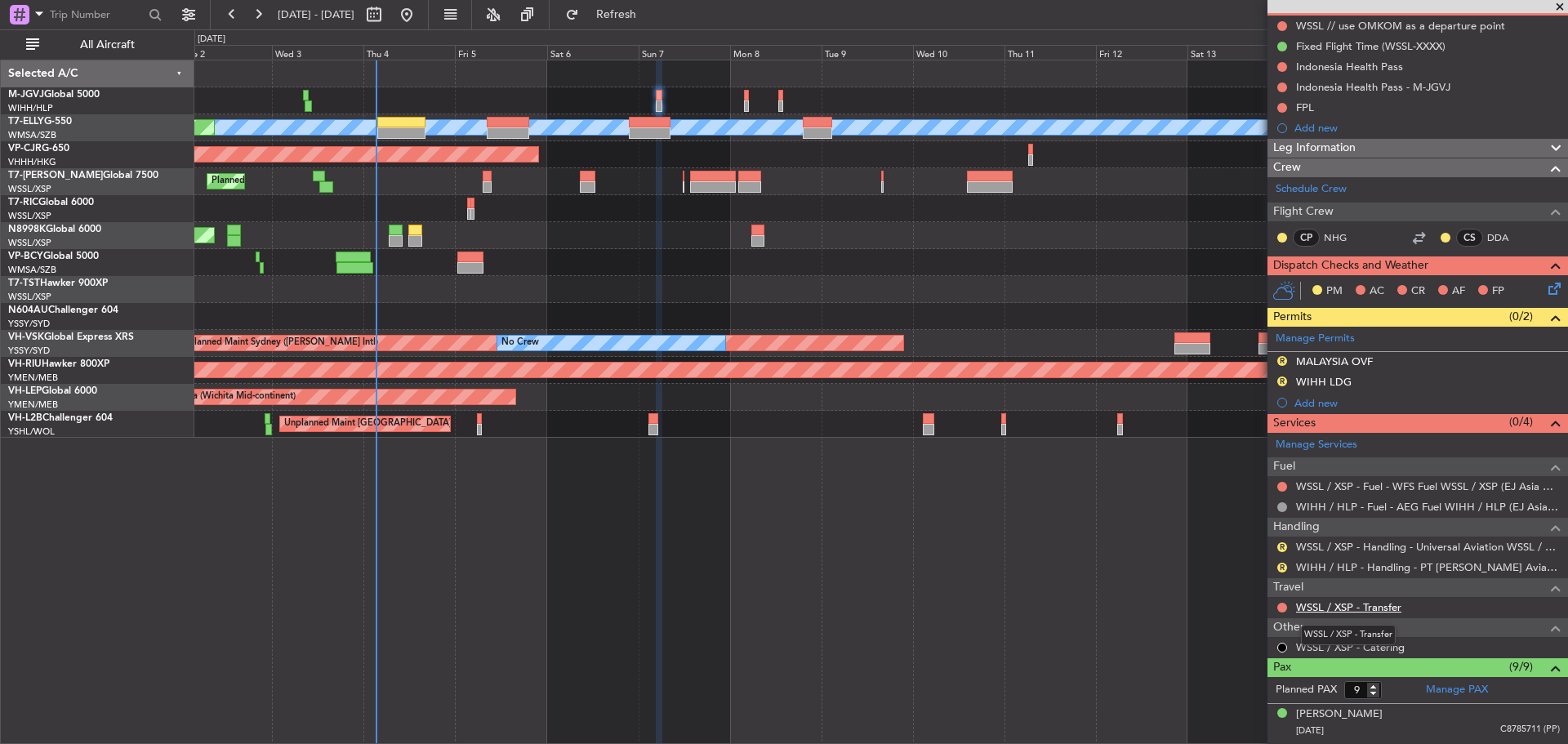
click at [1371, 605] on link "WSSL / XSP - Transfer" at bounding box center [1348, 607] width 105 height 14
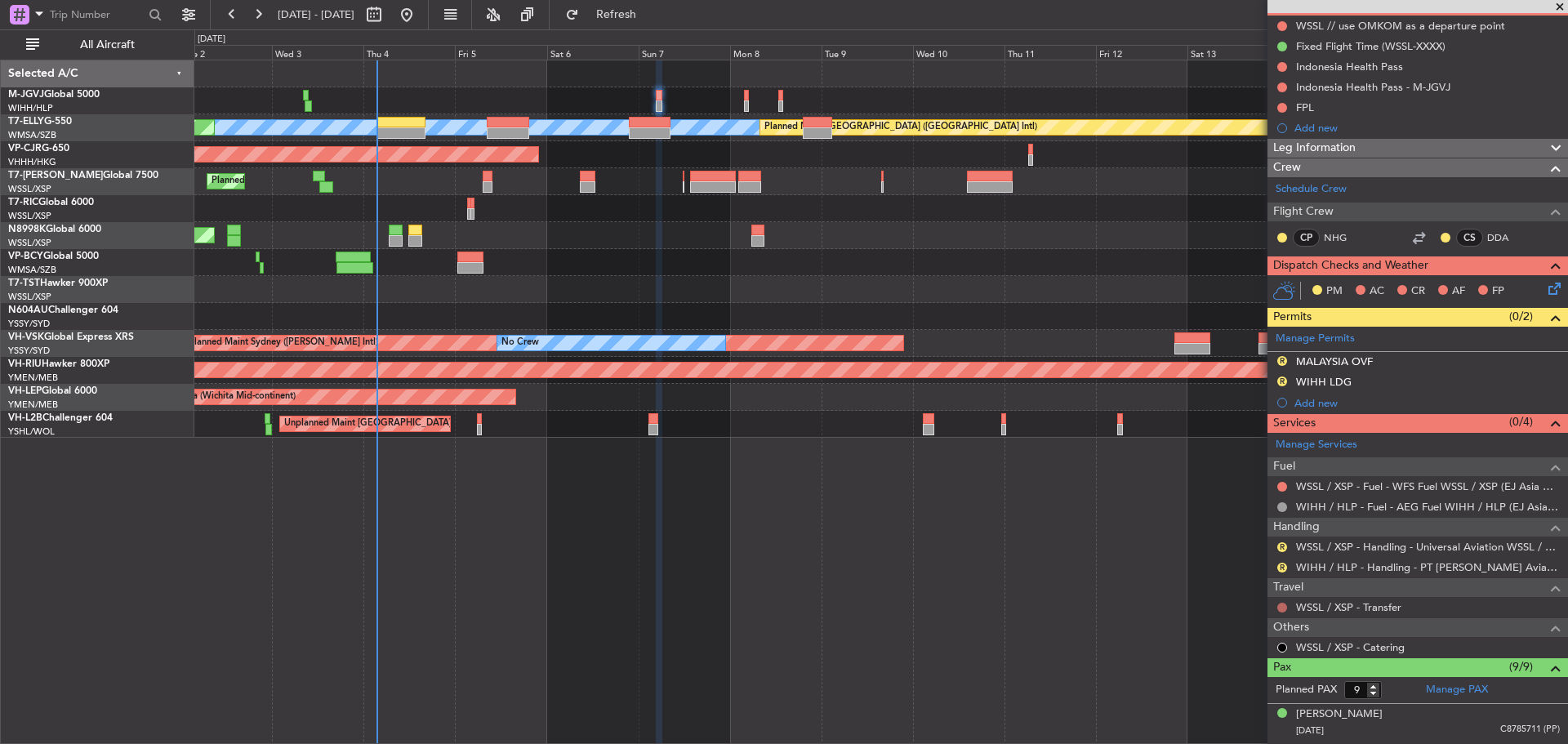
click at [1285, 605] on button at bounding box center [1282, 607] width 10 height 10
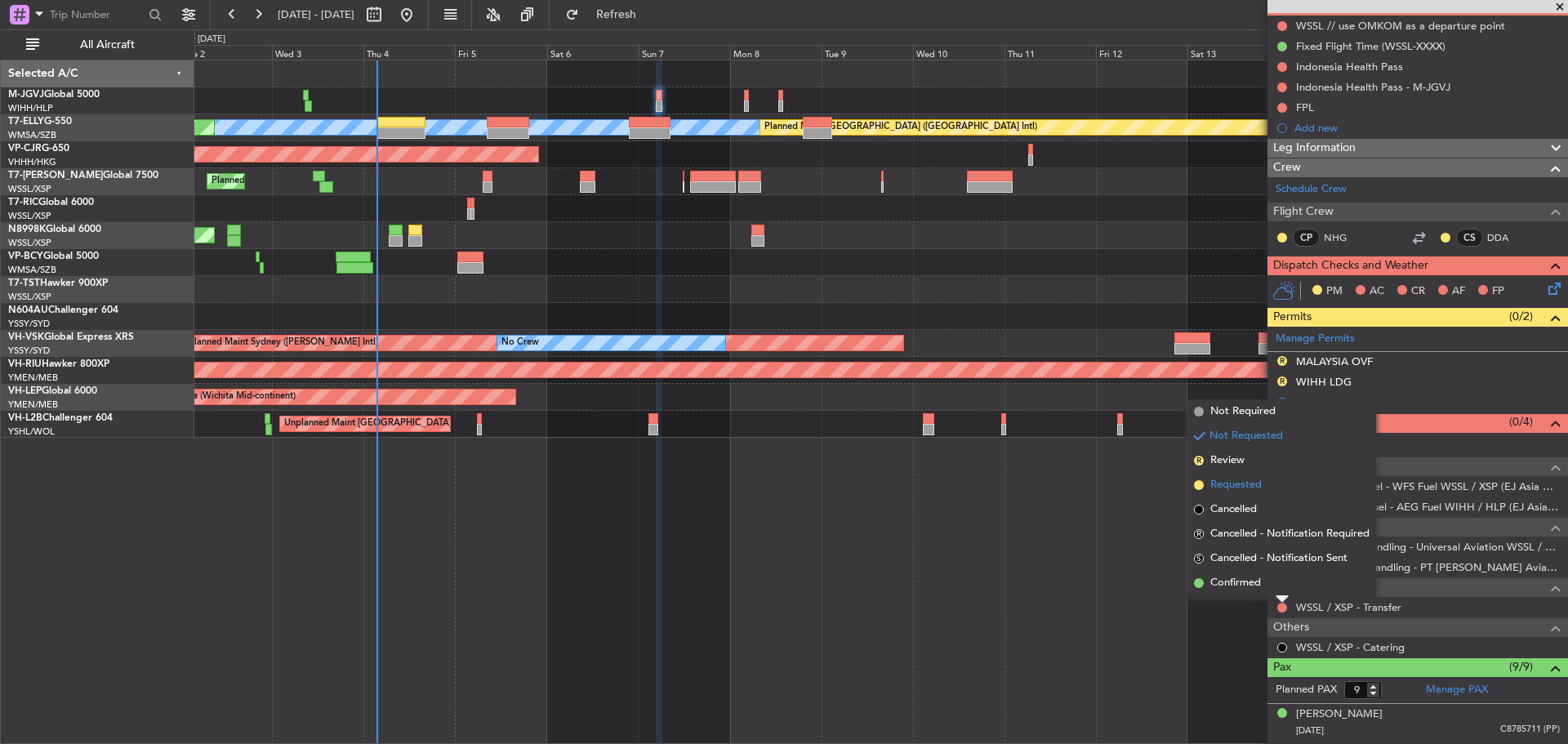
click at [1237, 481] on span "Requested" at bounding box center [1236, 485] width 51 height 17
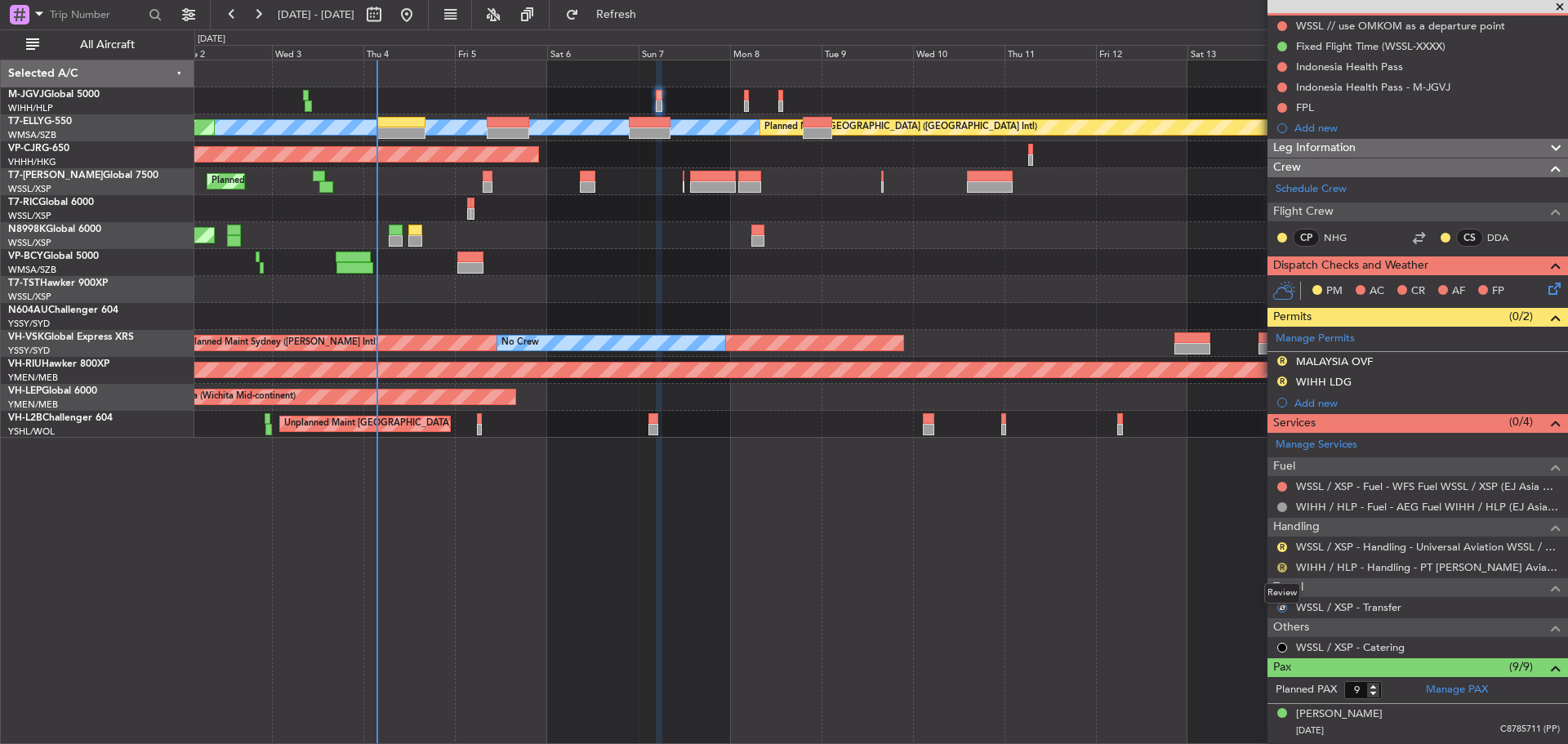
click at [1280, 567] on button "R" at bounding box center [1282, 567] width 10 height 10
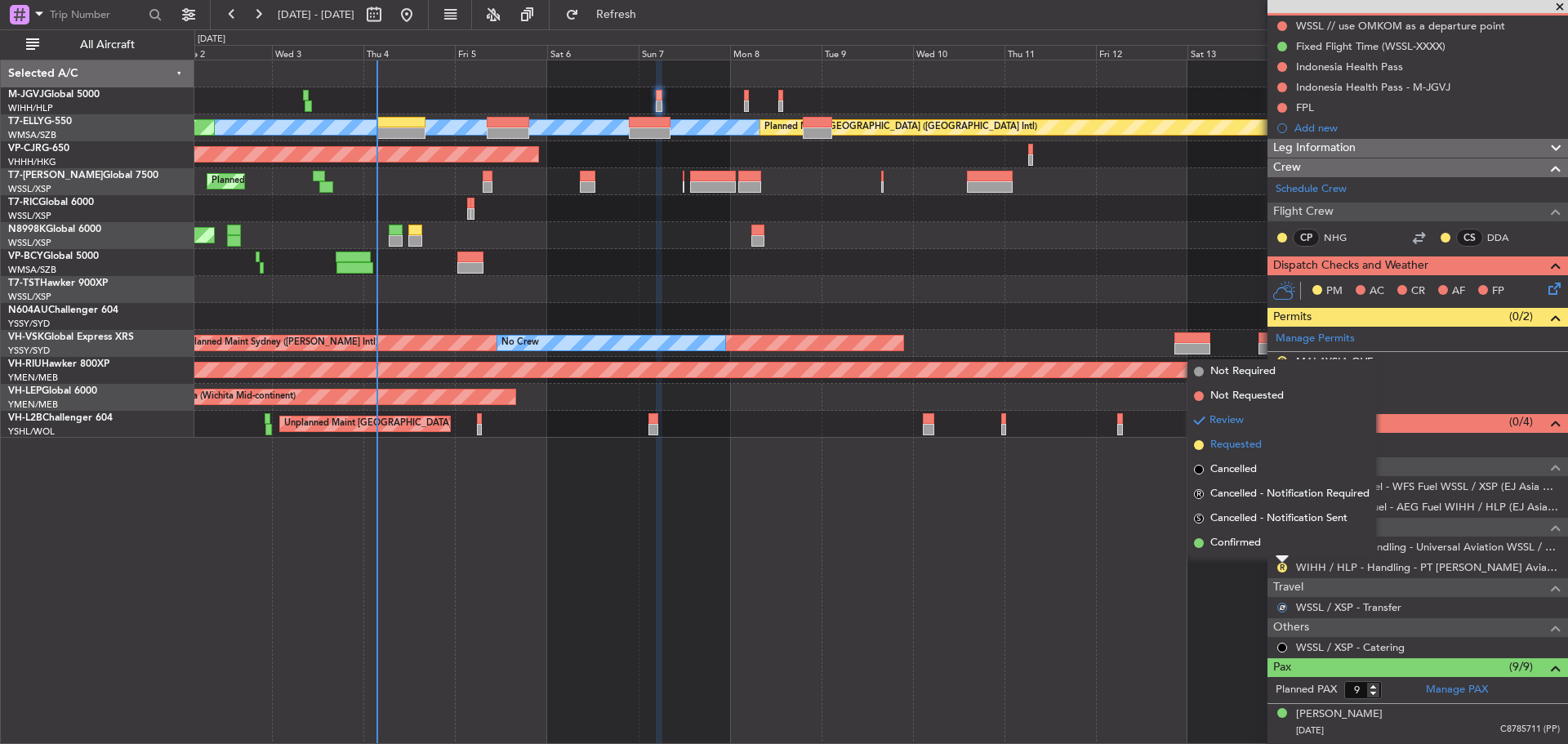
click at [1252, 447] on span "Requested" at bounding box center [1236, 444] width 51 height 17
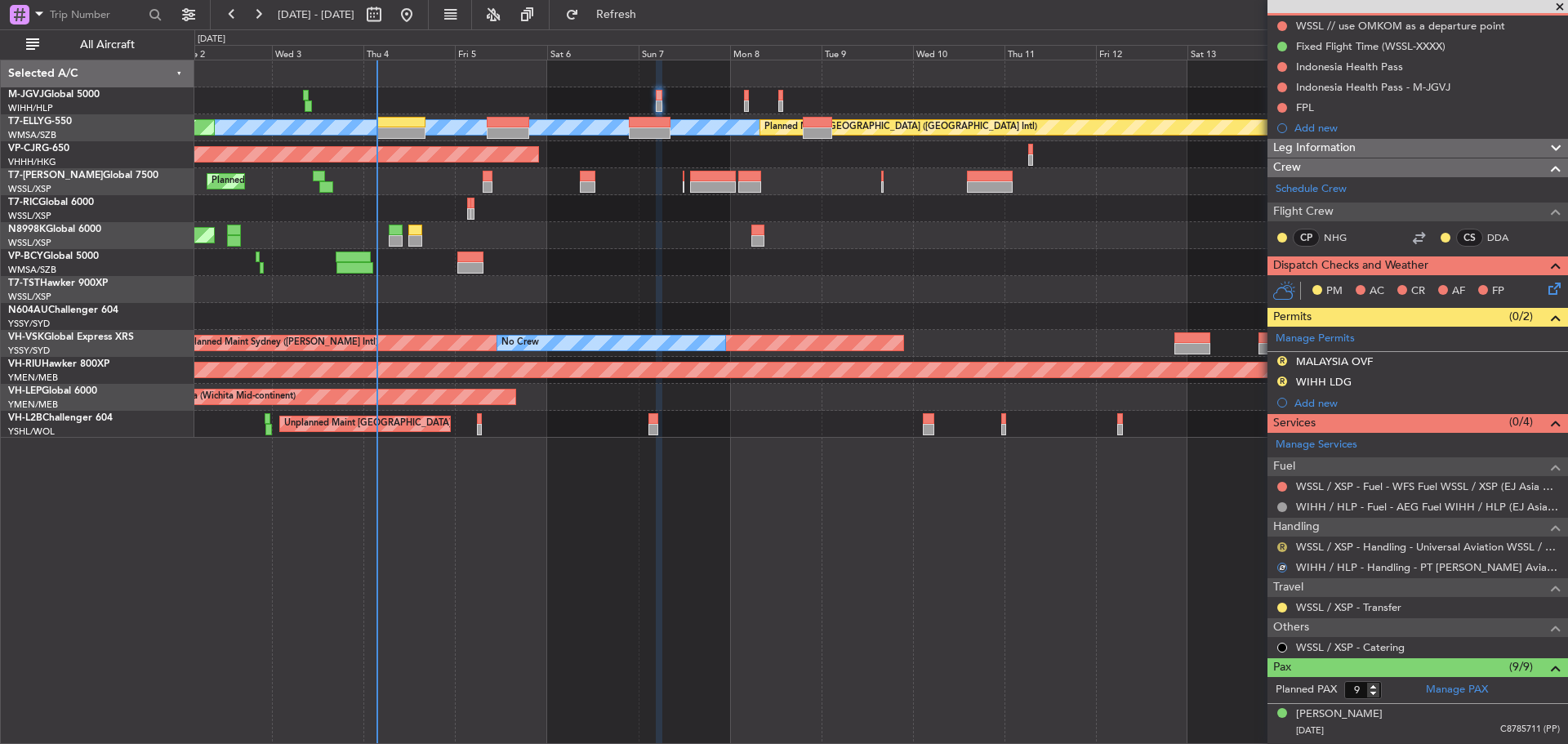
click at [1281, 545] on button "R" at bounding box center [1282, 547] width 10 height 10
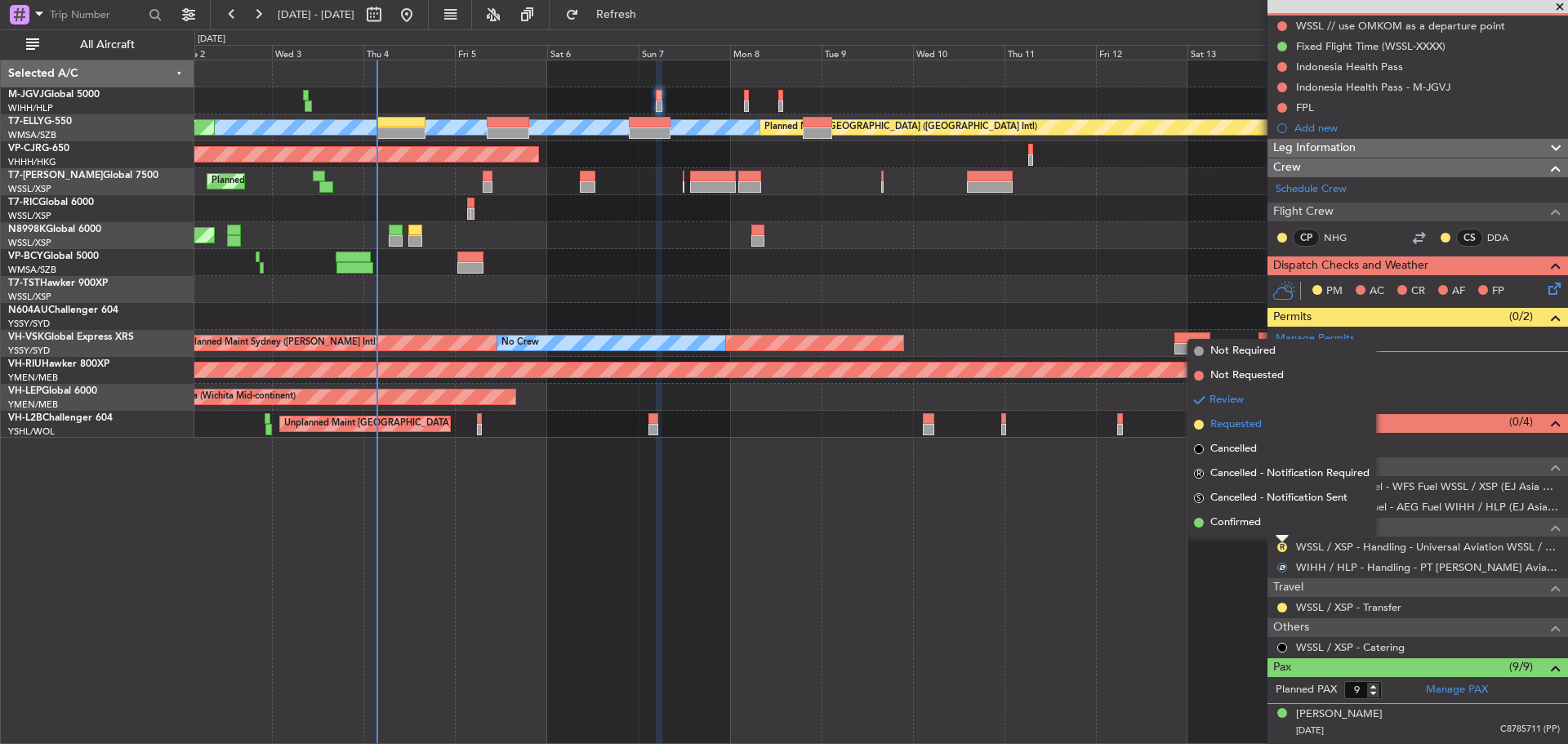
click at [1250, 429] on span "Requested" at bounding box center [1236, 425] width 51 height 17
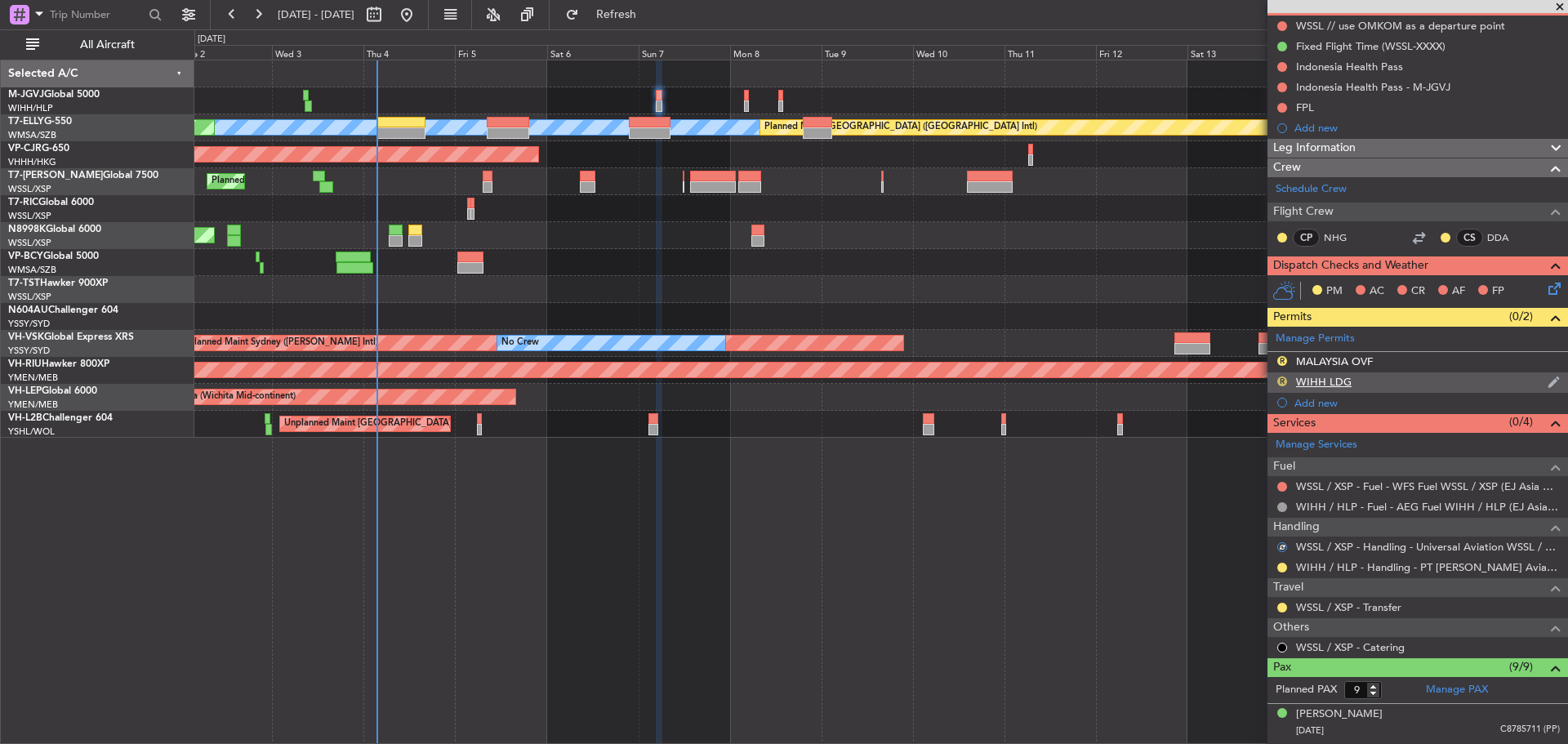
click at [1282, 379] on button "R" at bounding box center [1282, 381] width 10 height 10
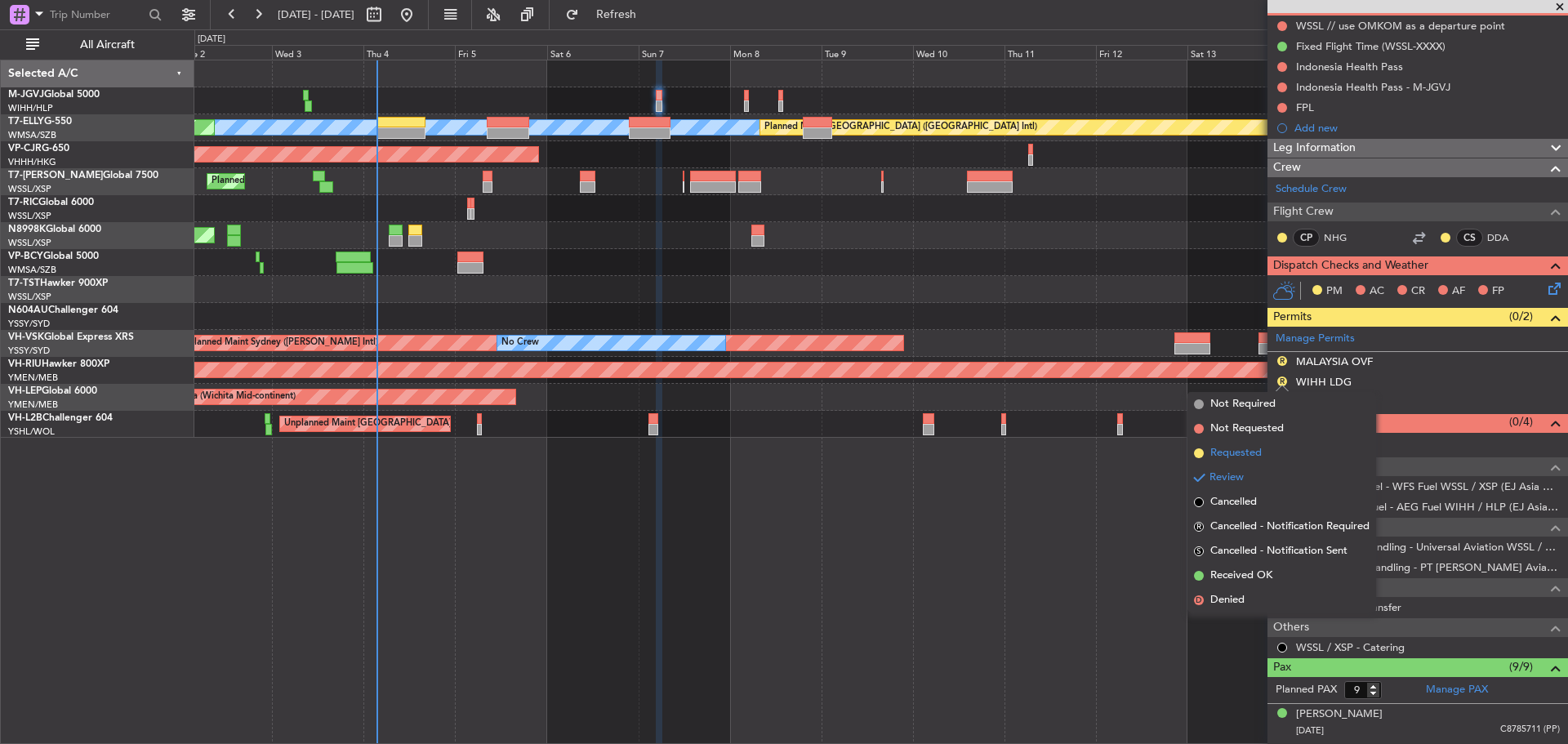
click at [1252, 451] on span "Requested" at bounding box center [1236, 453] width 51 height 17
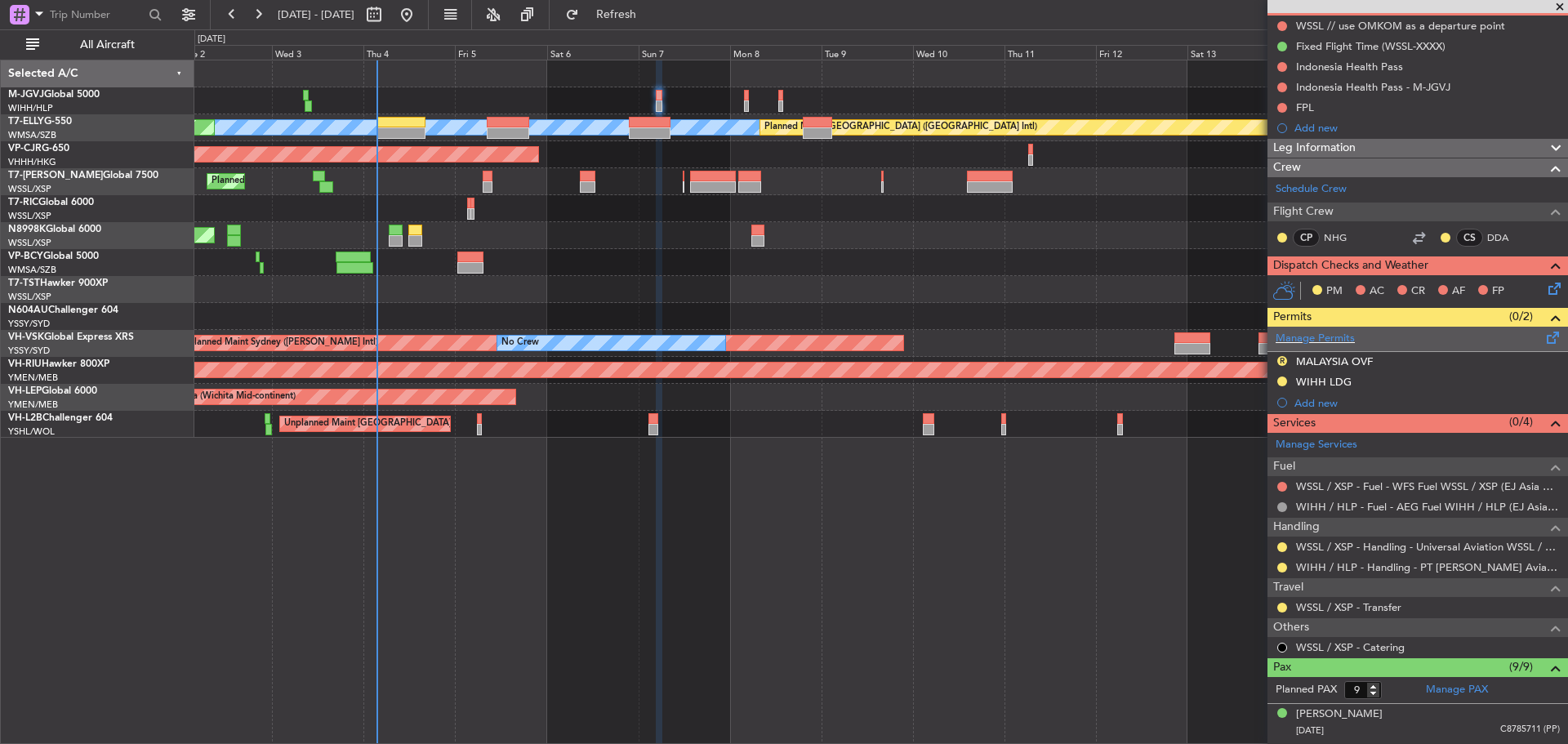
click at [1543, 336] on span at bounding box center [1553, 334] width 20 height 12
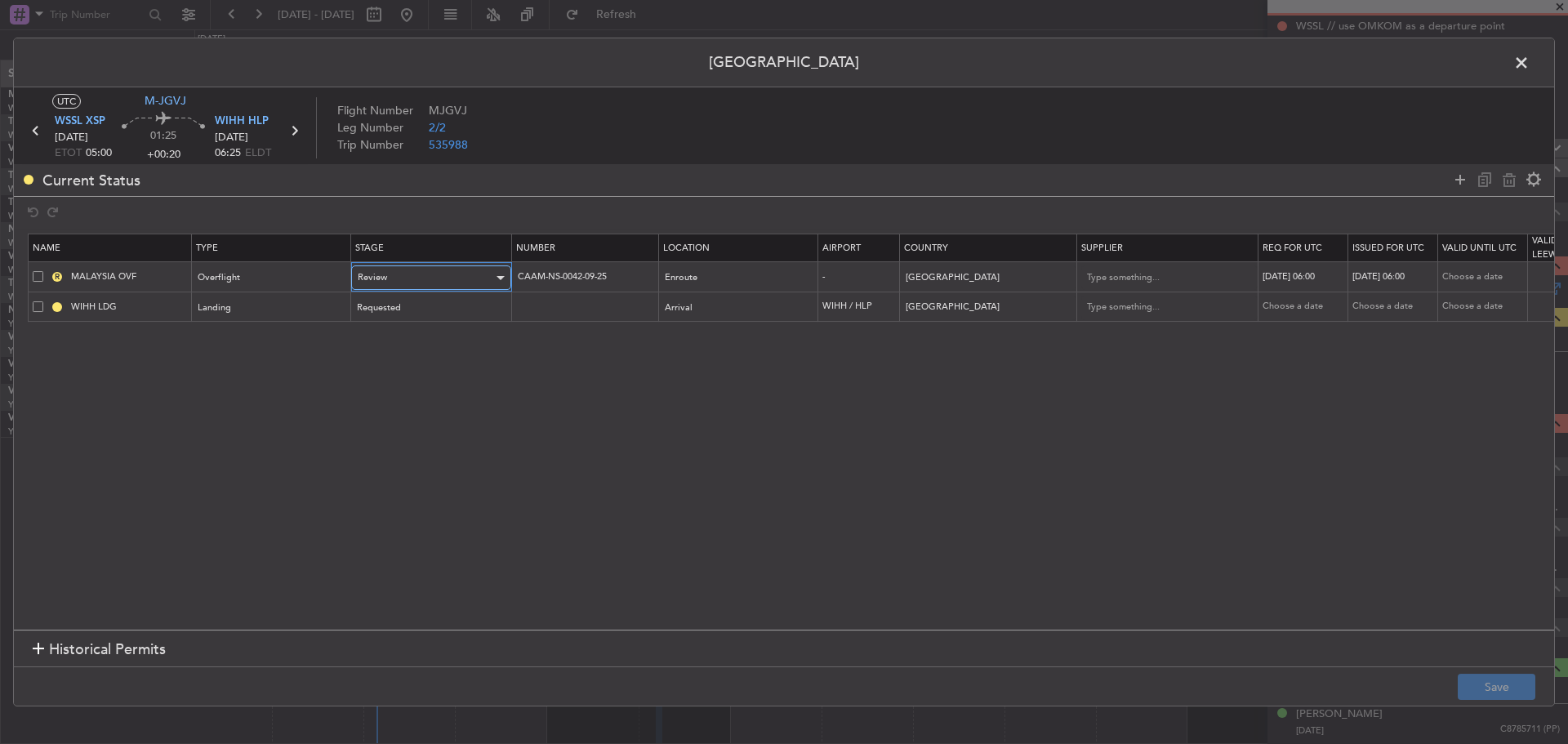
click at [480, 282] on div "Review" at bounding box center [426, 277] width 136 height 25
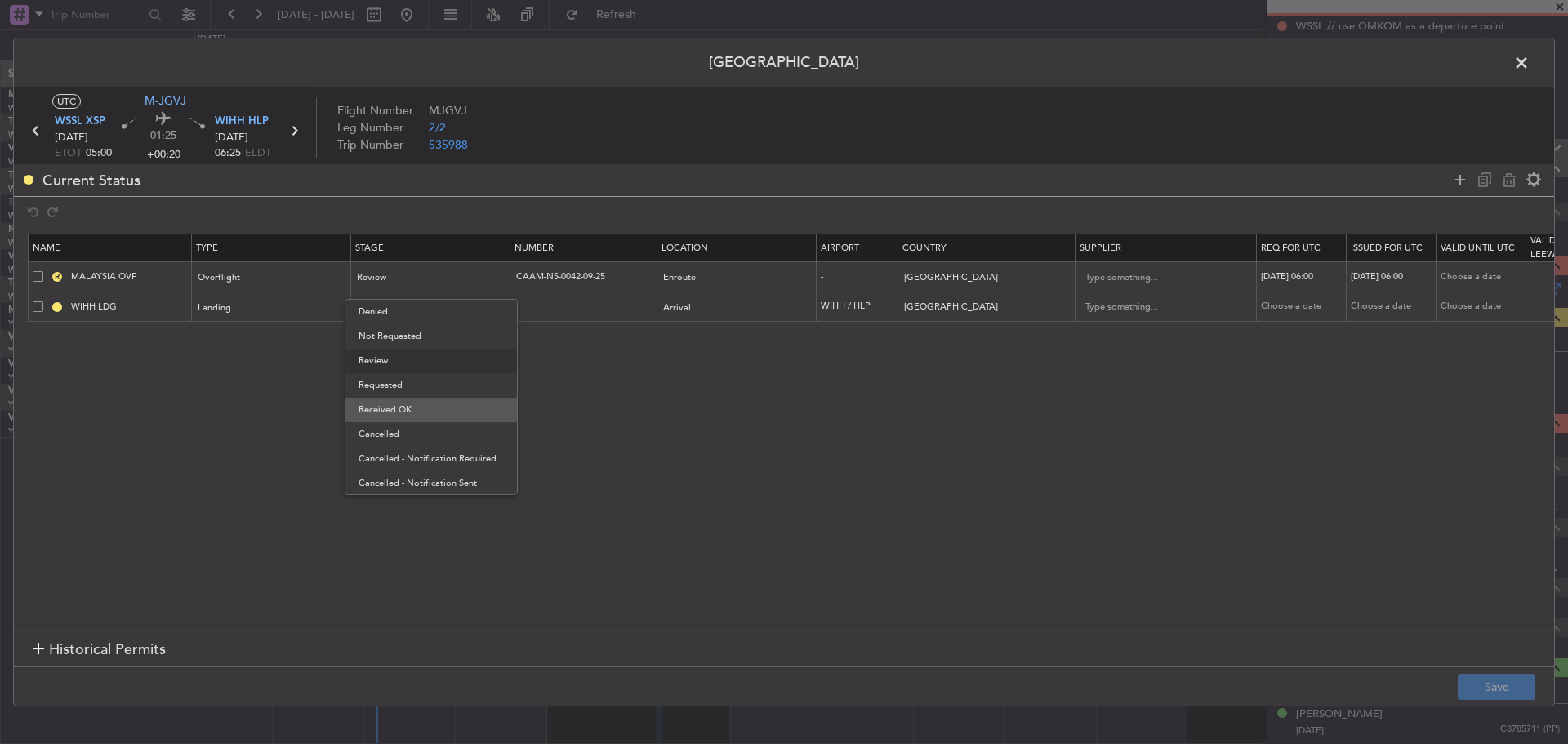
click at [448, 404] on span "Received OK" at bounding box center [432, 410] width 145 height 25
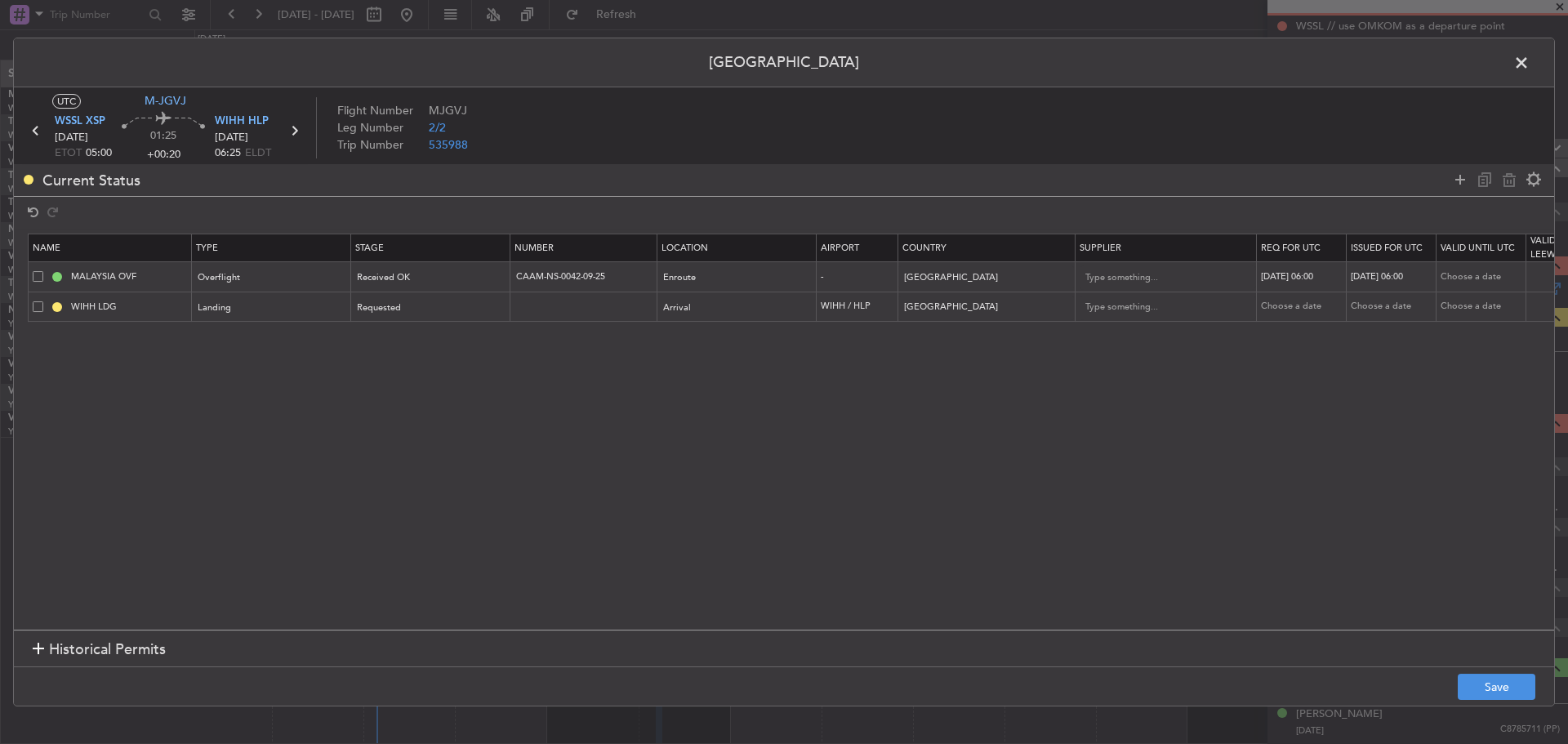
click at [1284, 277] on div "07/09/2025 06:00" at bounding box center [1304, 277] width 85 height 14
select select "9"
select select "2025"
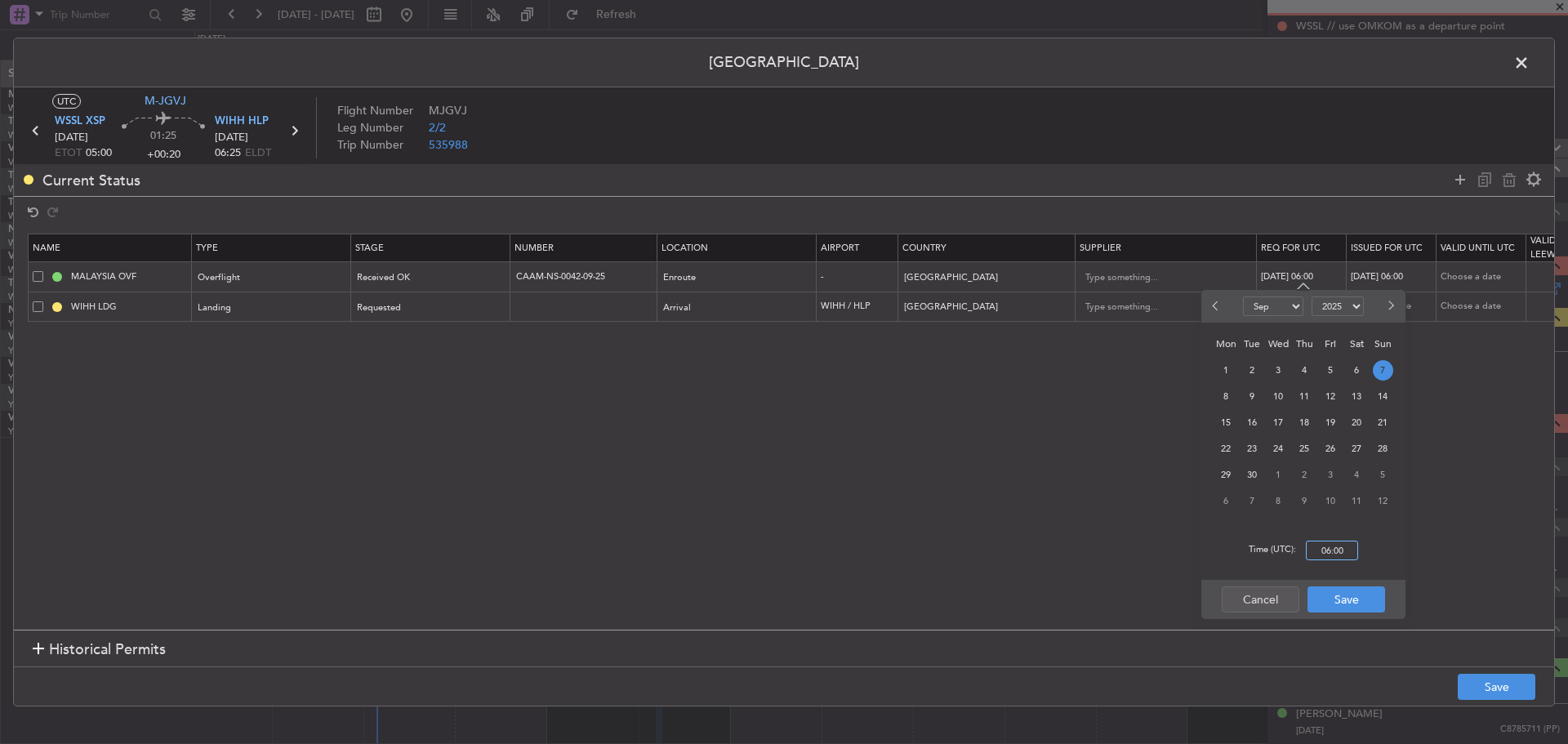
click at [1339, 551] on input "06:00" at bounding box center [1331, 550] width 52 height 20
type input "05:00"
click at [1339, 596] on button "Save" at bounding box center [1346, 600] width 78 height 27
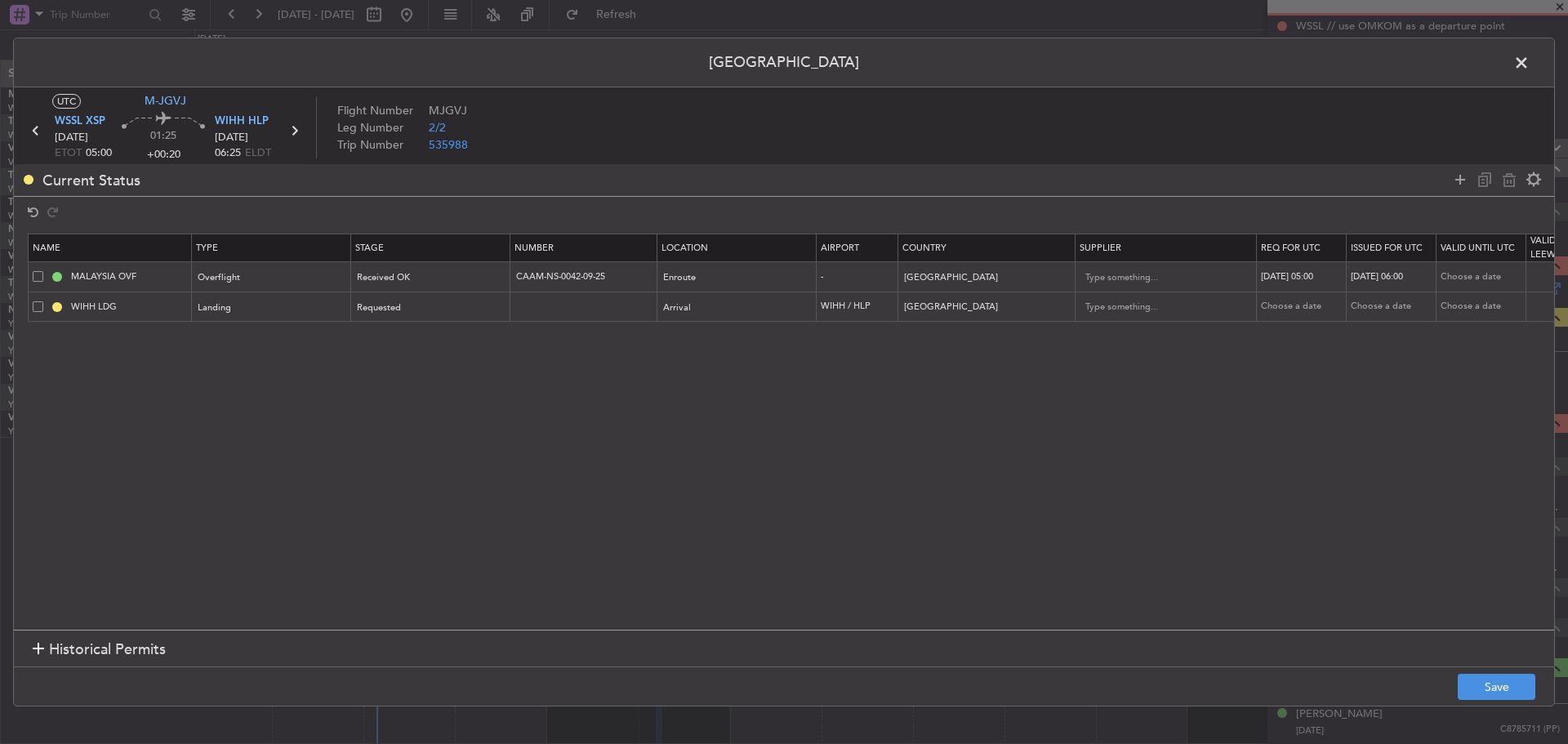
click at [1397, 268] on td "07/09/2025 06:00" at bounding box center [1391, 277] width 89 height 30
click at [1396, 273] on div "07/09/2025 06:00" at bounding box center [1393, 277] width 85 height 14
select select "9"
select select "2025"
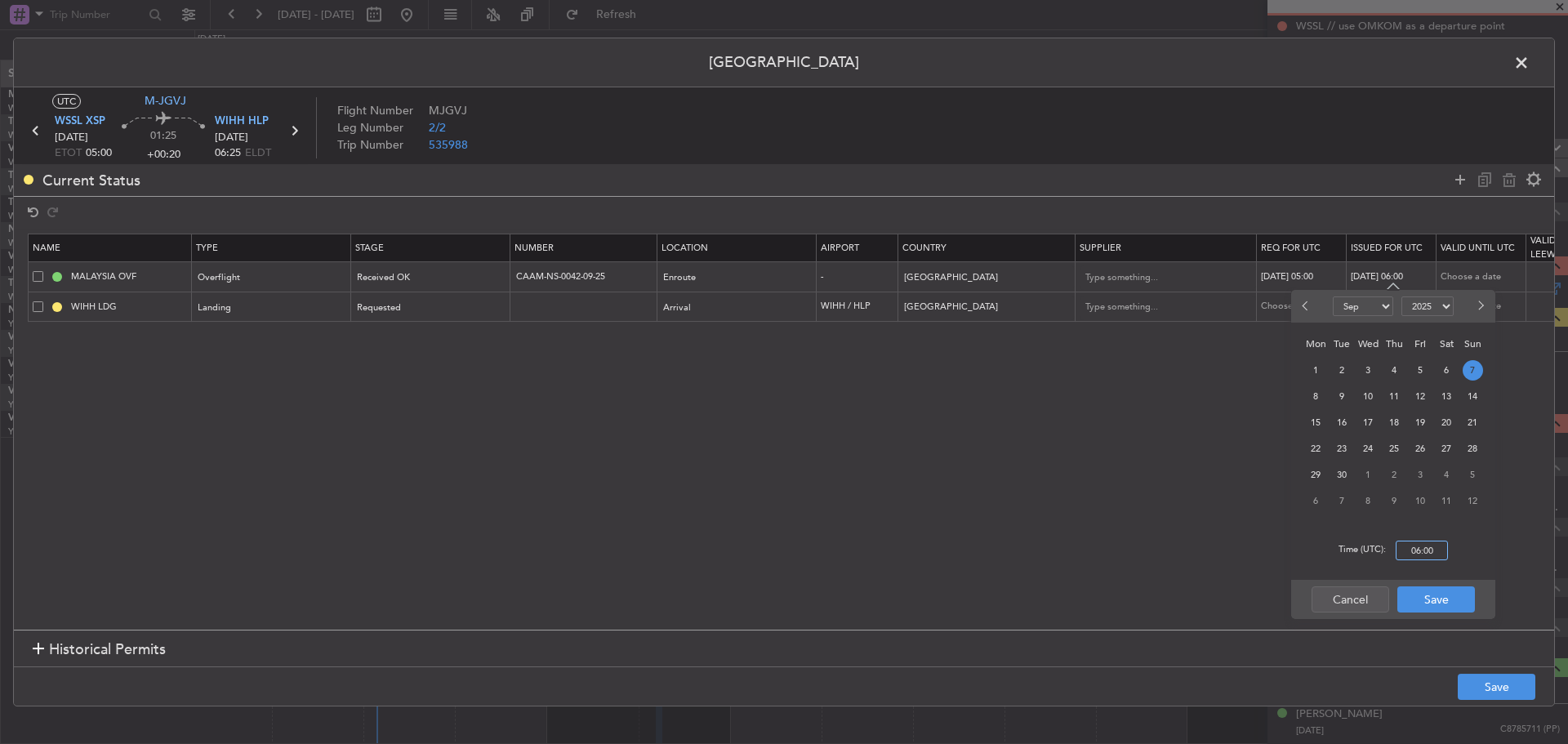
click at [1408, 544] on input "06:00" at bounding box center [1422, 550] width 52 height 20
type input "05:00"
click at [1438, 593] on button "Save" at bounding box center [1436, 600] width 78 height 27
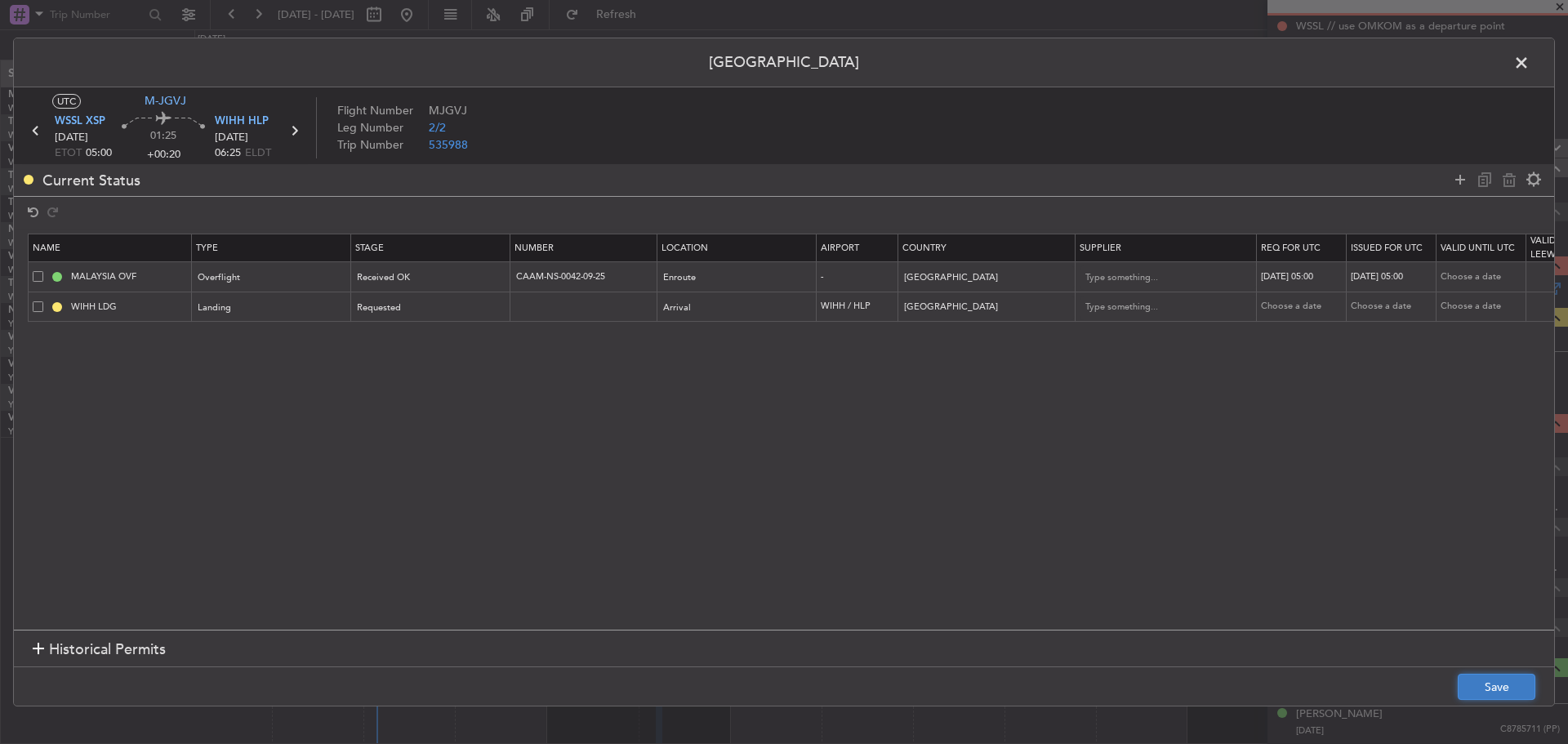
click at [1480, 690] on button "Save" at bounding box center [1496, 686] width 78 height 27
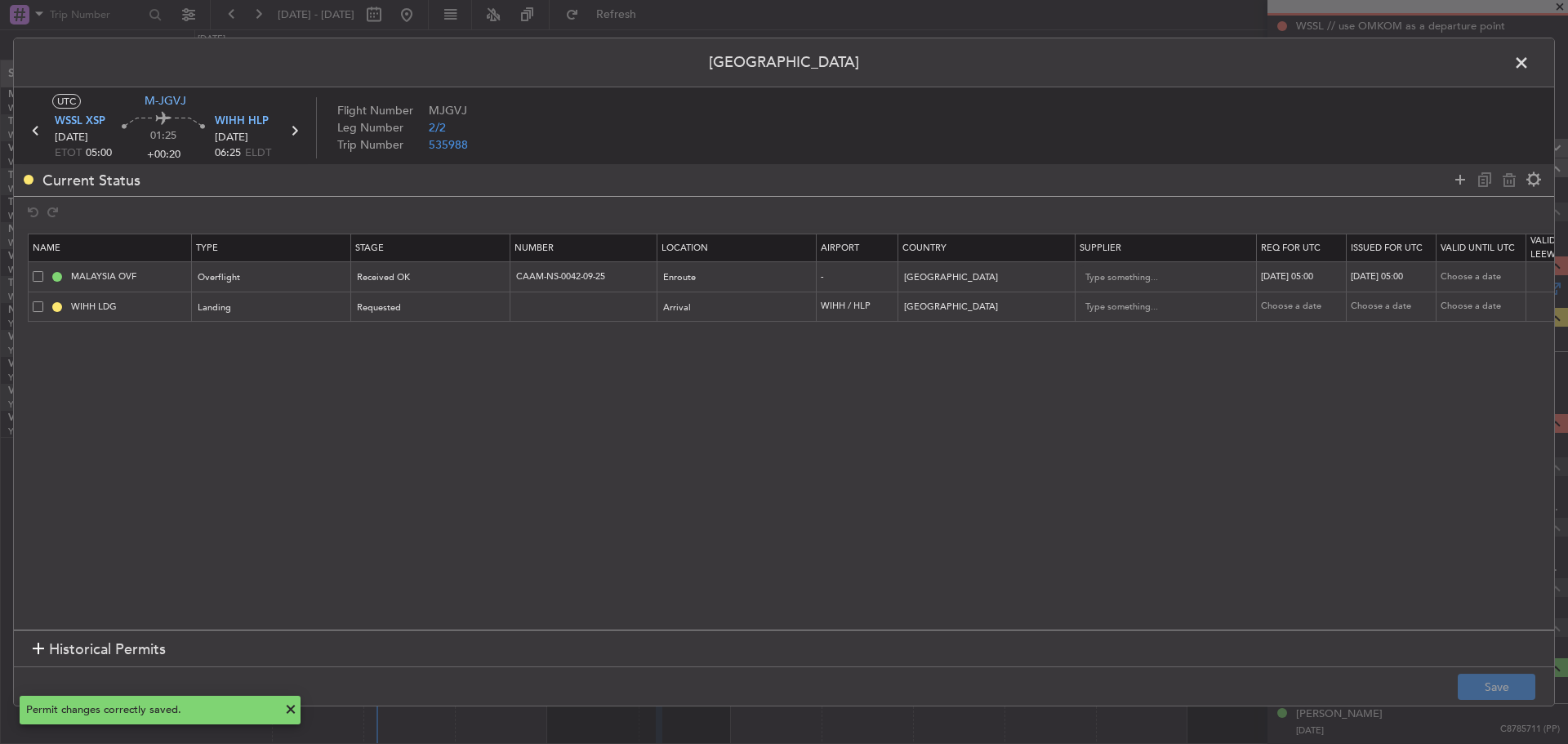
click at [1530, 65] on span at bounding box center [1530, 67] width 0 height 32
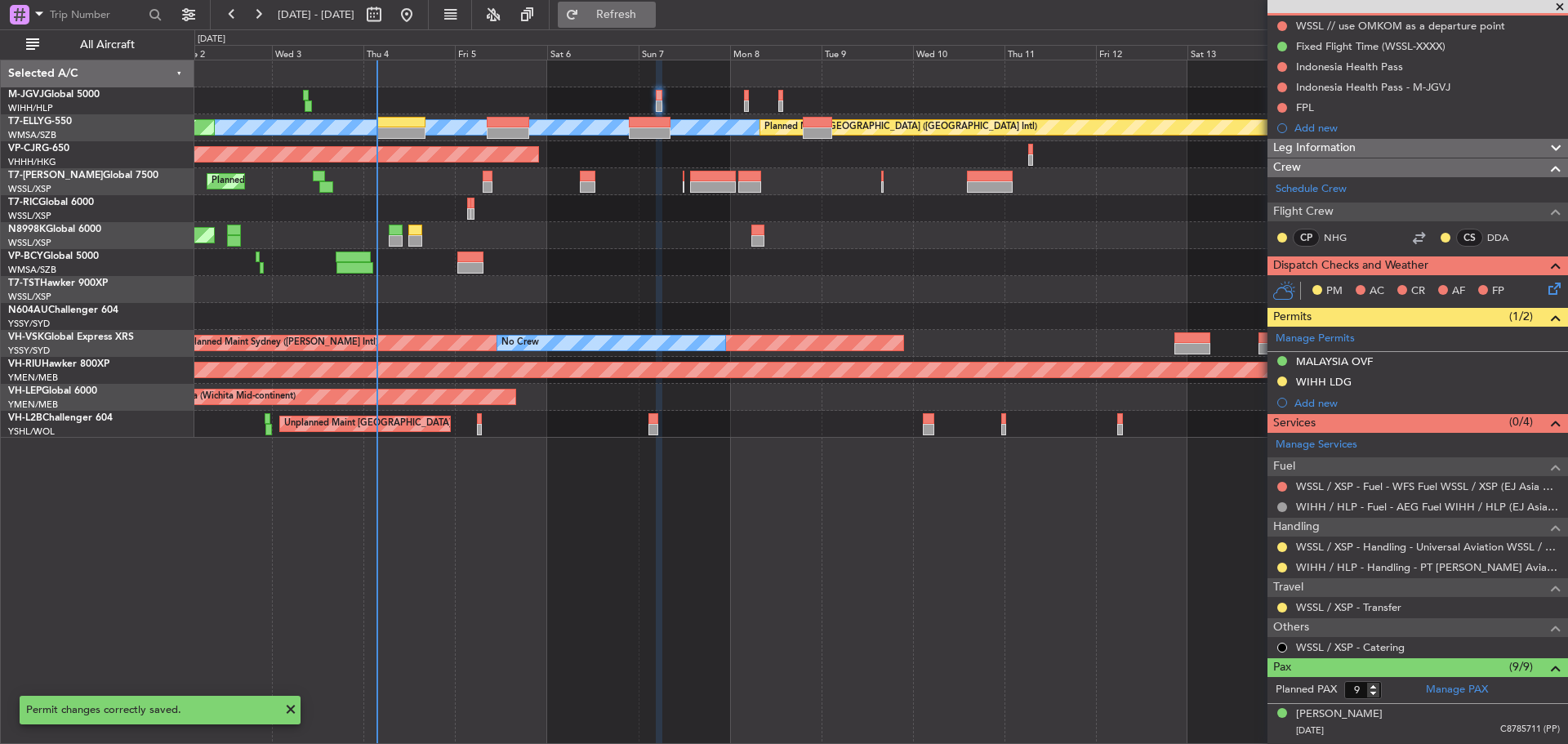
click at [656, 22] on button "Refresh" at bounding box center [607, 15] width 98 height 27
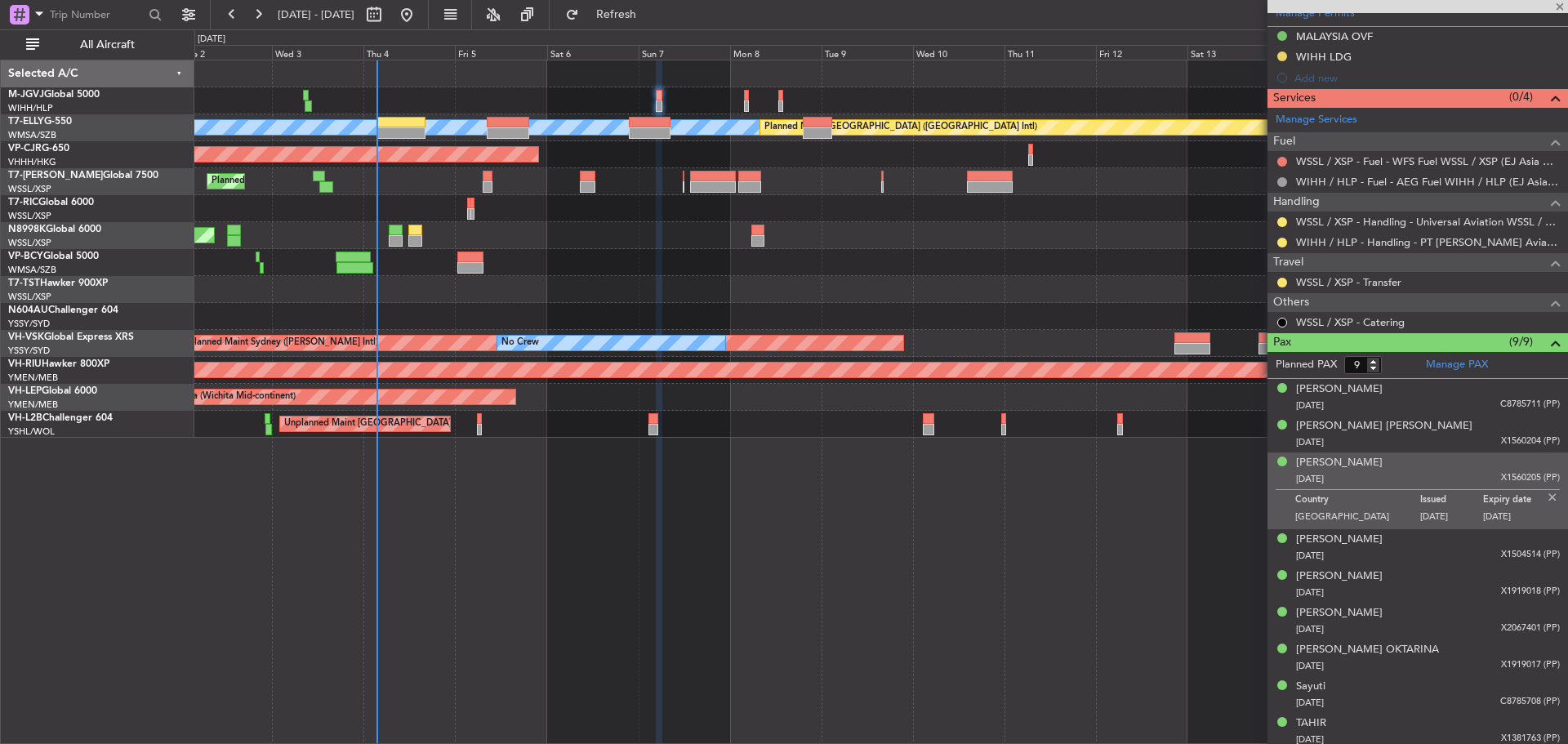
scroll to position [493, 0]
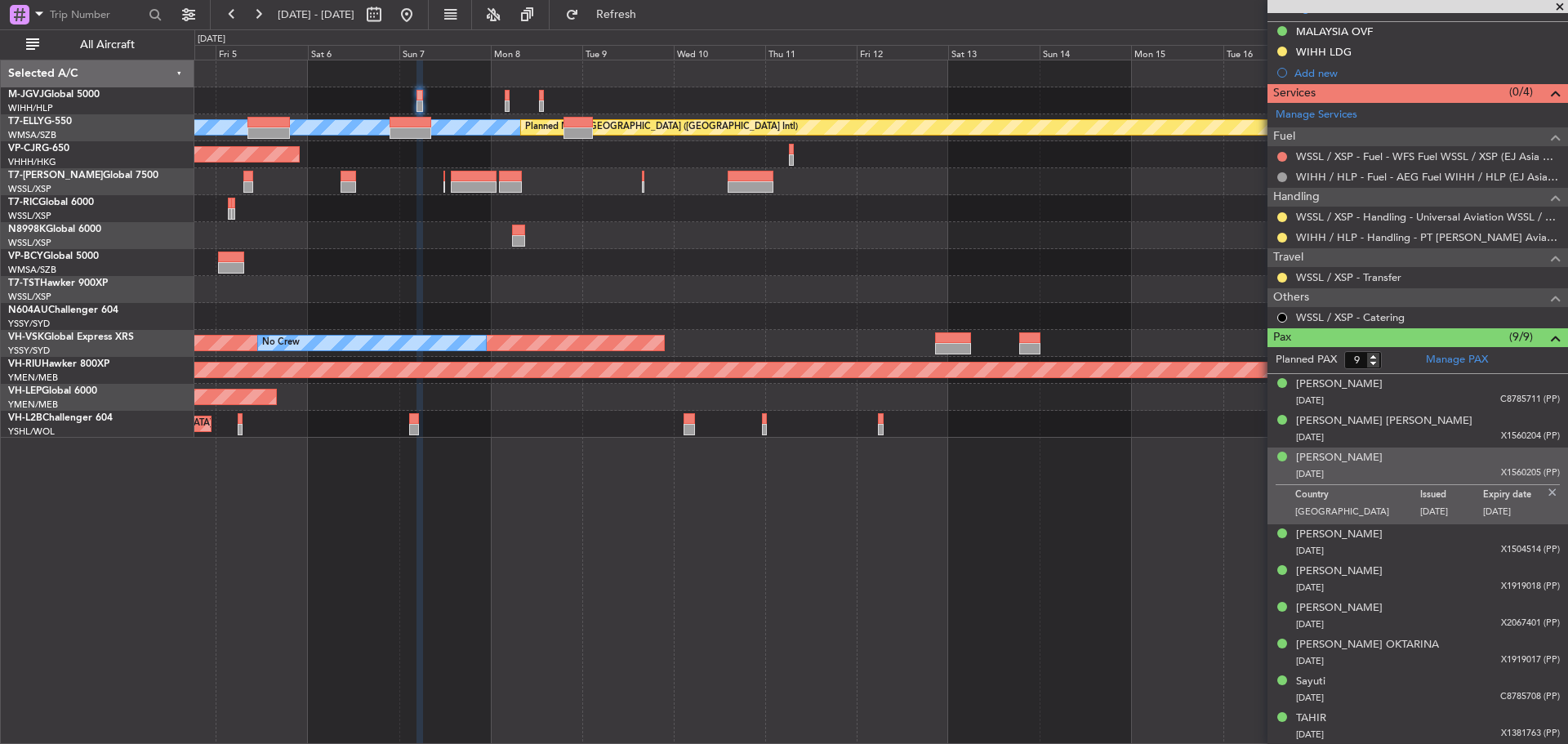
click at [786, 200] on div "MEL Planned Maint Dubai (Dubai Intl) Planned Maint Kuala Lumpur (Sultan Abdul A…" at bounding box center [881, 249] width 1373 height 377
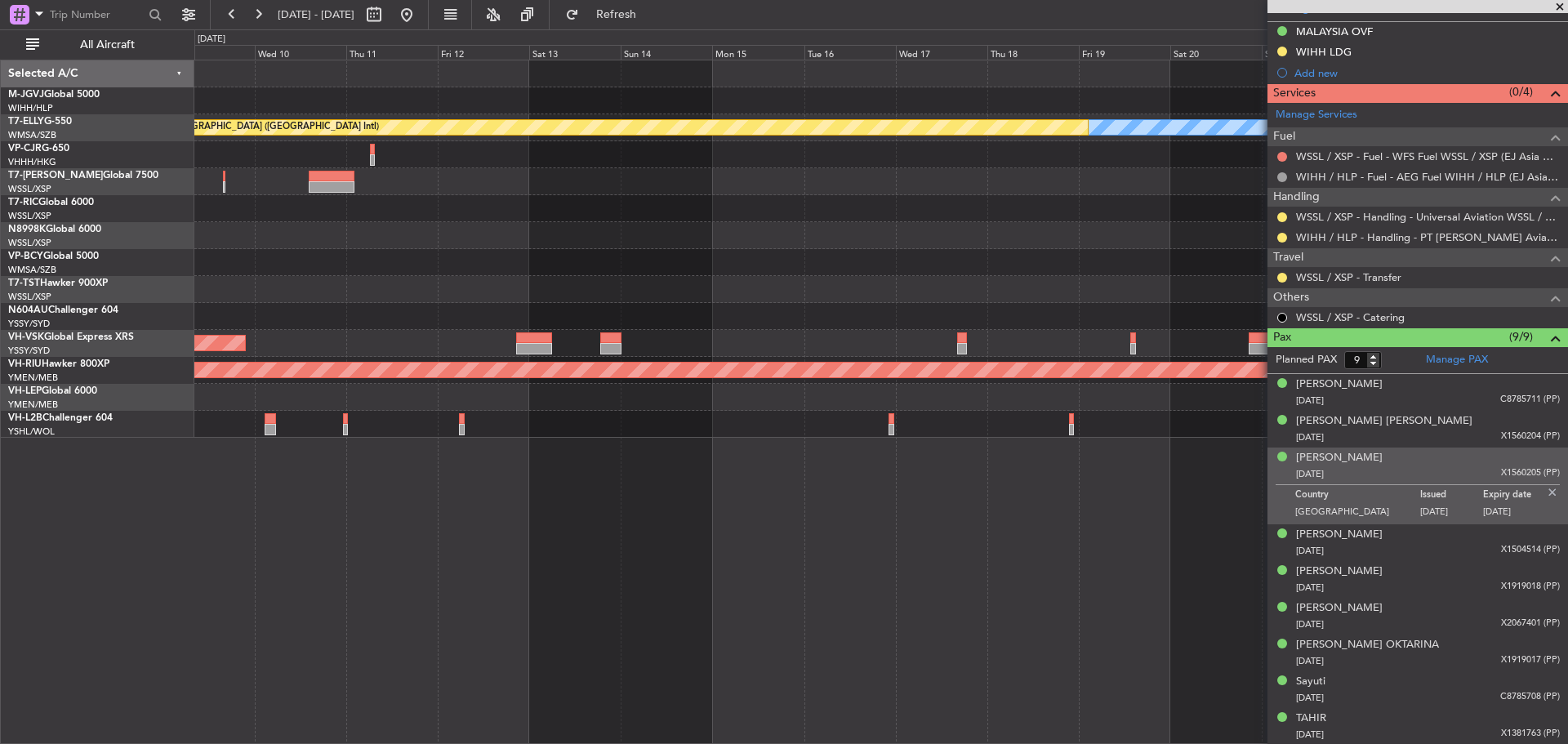
click at [606, 210] on div "MEL Planned Maint Dubai (Dubai Intl) Planned Maint Hong Kong (Hong Kong Intl) U…" at bounding box center [881, 249] width 1373 height 377
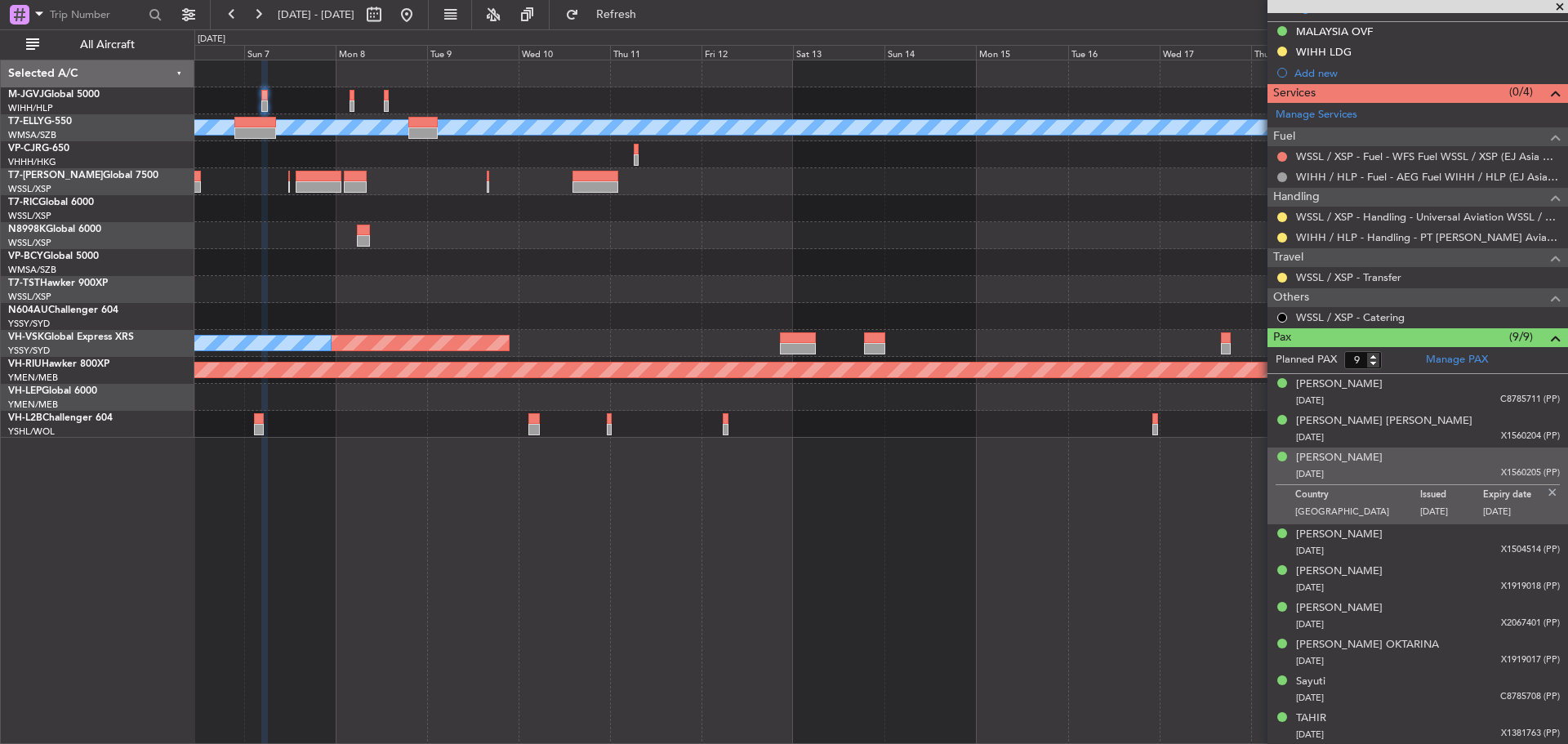
click at [1064, 296] on div "Planned Maint Dubai (Dubai Intl) MEL Planned Maint Hong Kong (Hong Kong Intl) U…" at bounding box center [881, 249] width 1373 height 377
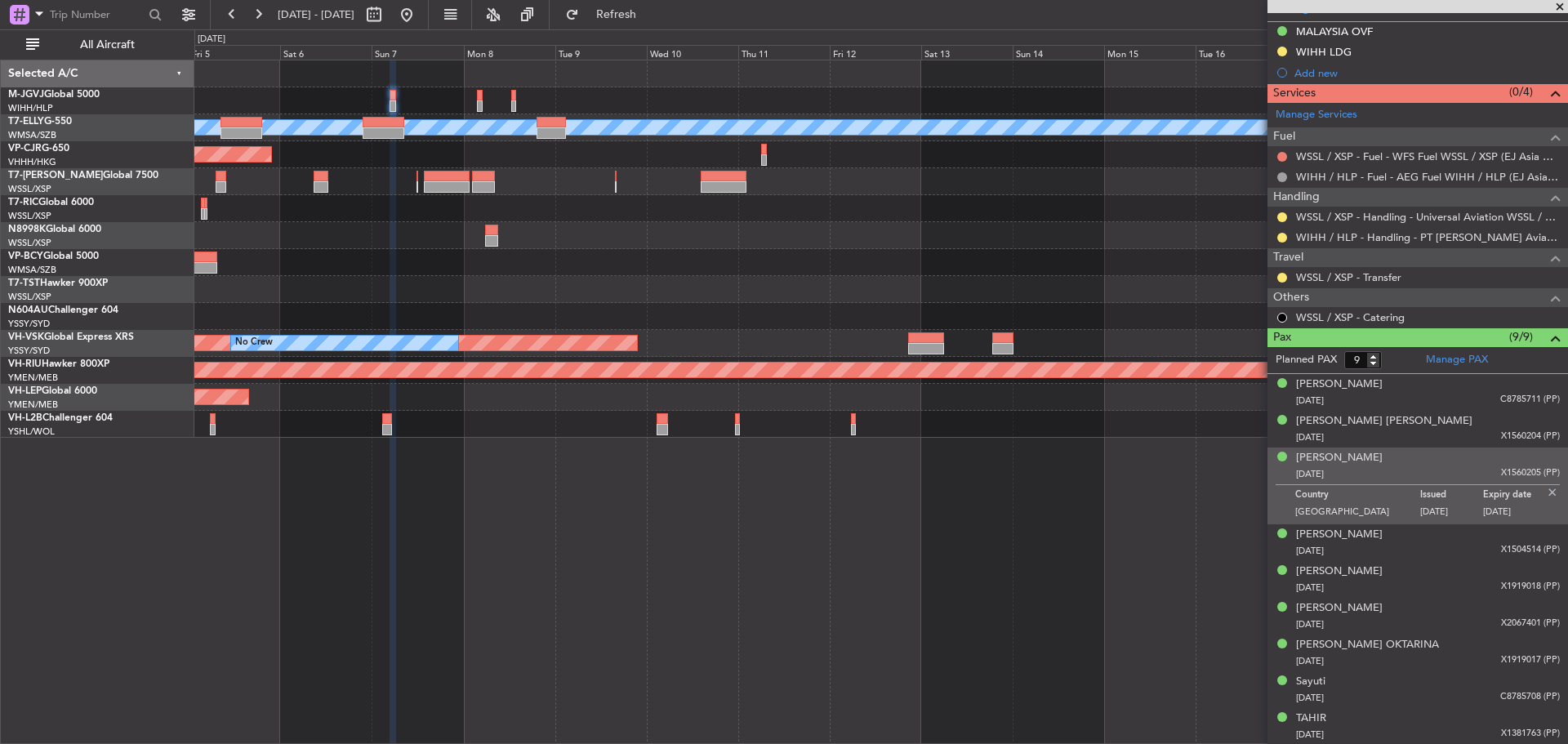
click at [958, 235] on div "Planned Maint [GEOGRAPHIC_DATA] (Seletar)" at bounding box center [881, 235] width 1373 height 27
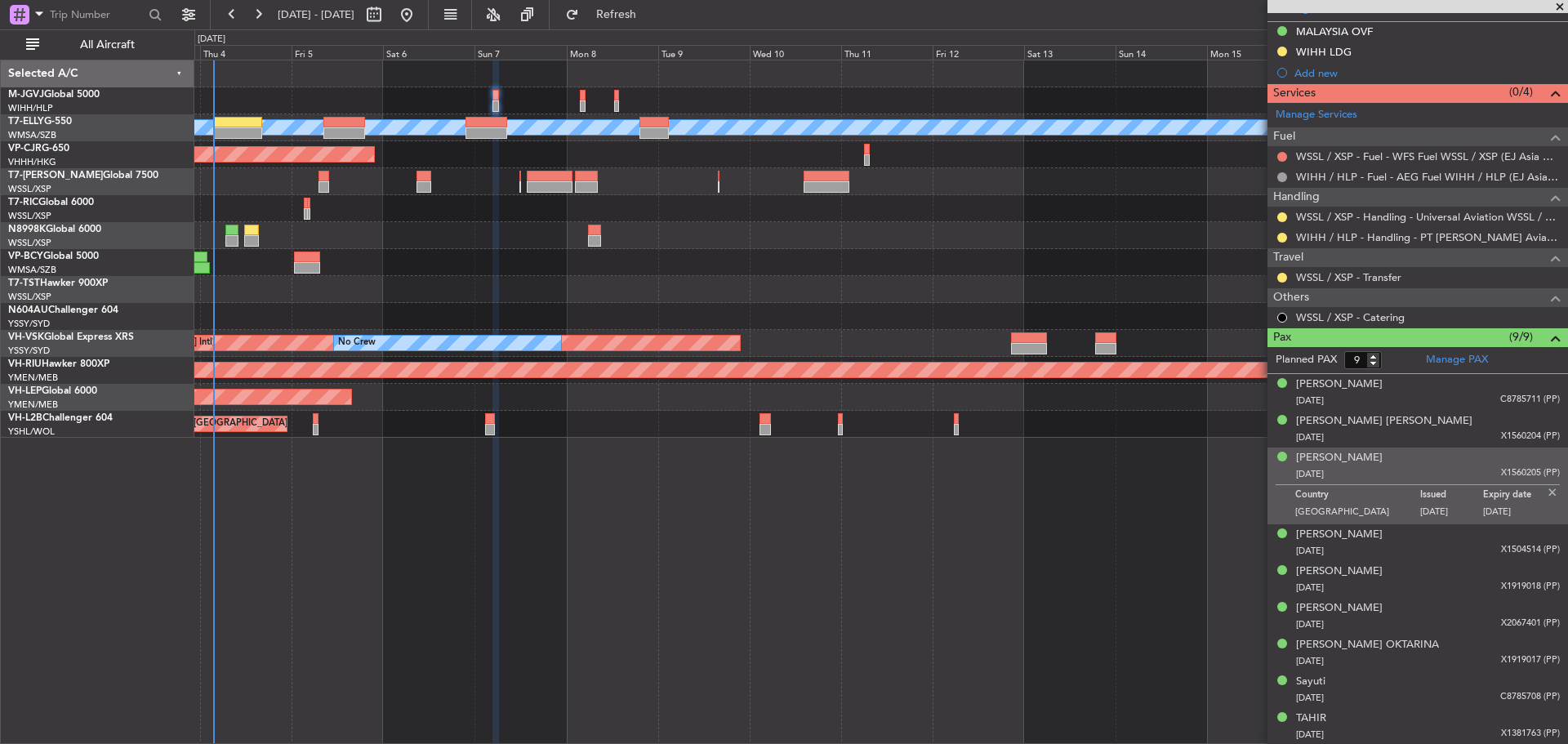
click at [894, 182] on div "Planned Maint Dubai (Al Maktoum Intl)" at bounding box center [881, 181] width 1373 height 27
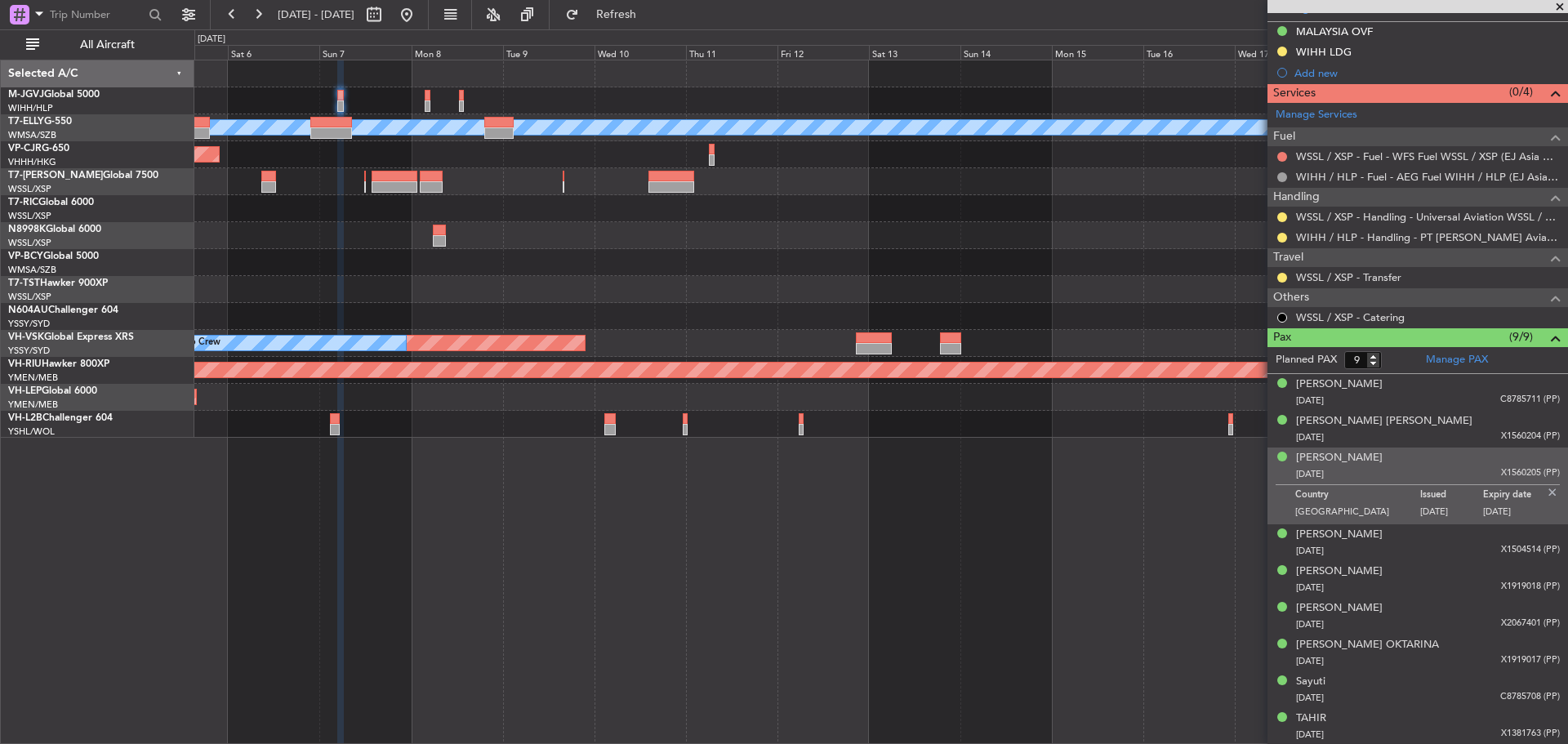
click at [836, 191] on div "Planned Maint Dubai (Al Maktoum Intl)" at bounding box center [881, 181] width 1373 height 27
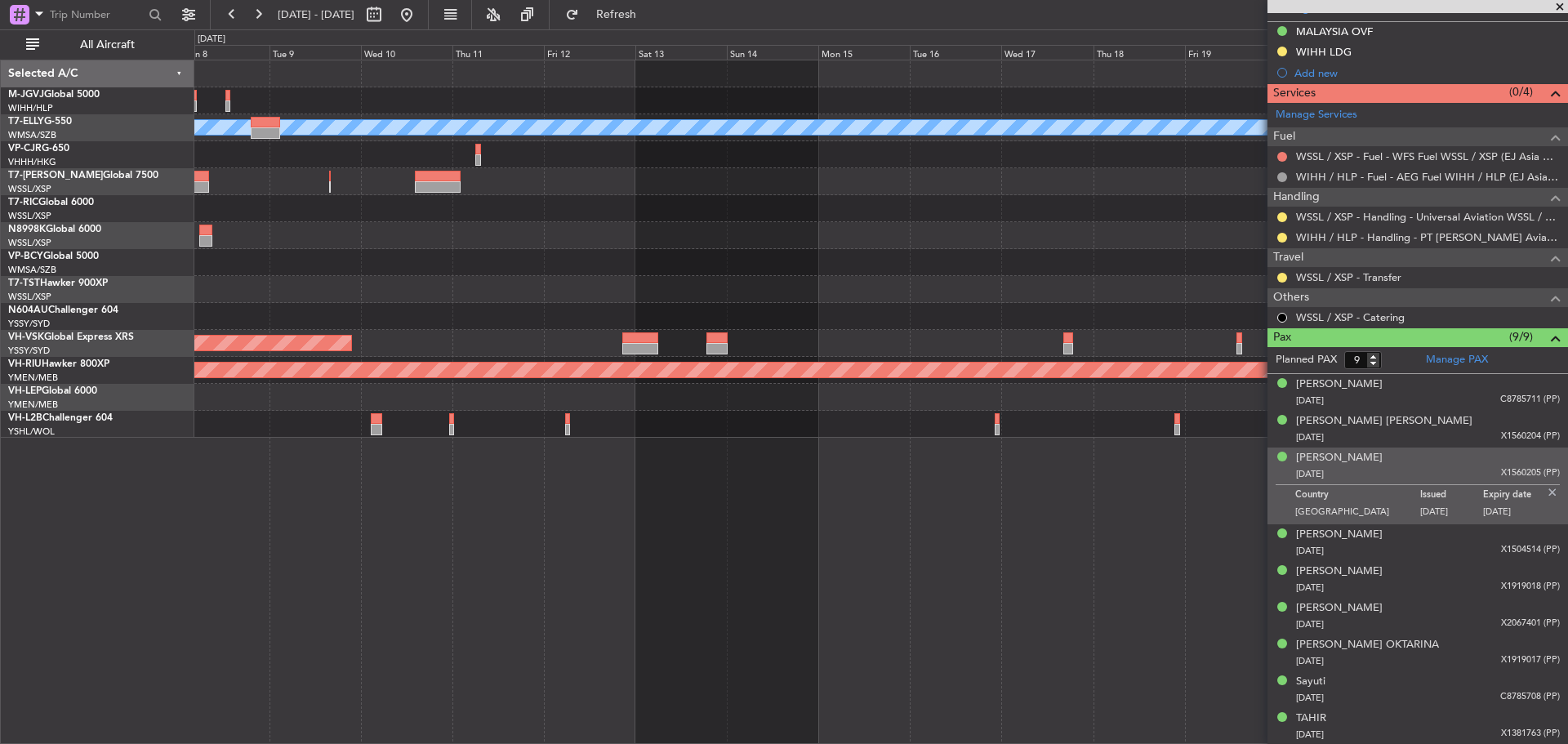
click at [888, 217] on div at bounding box center [881, 208] width 1373 height 27
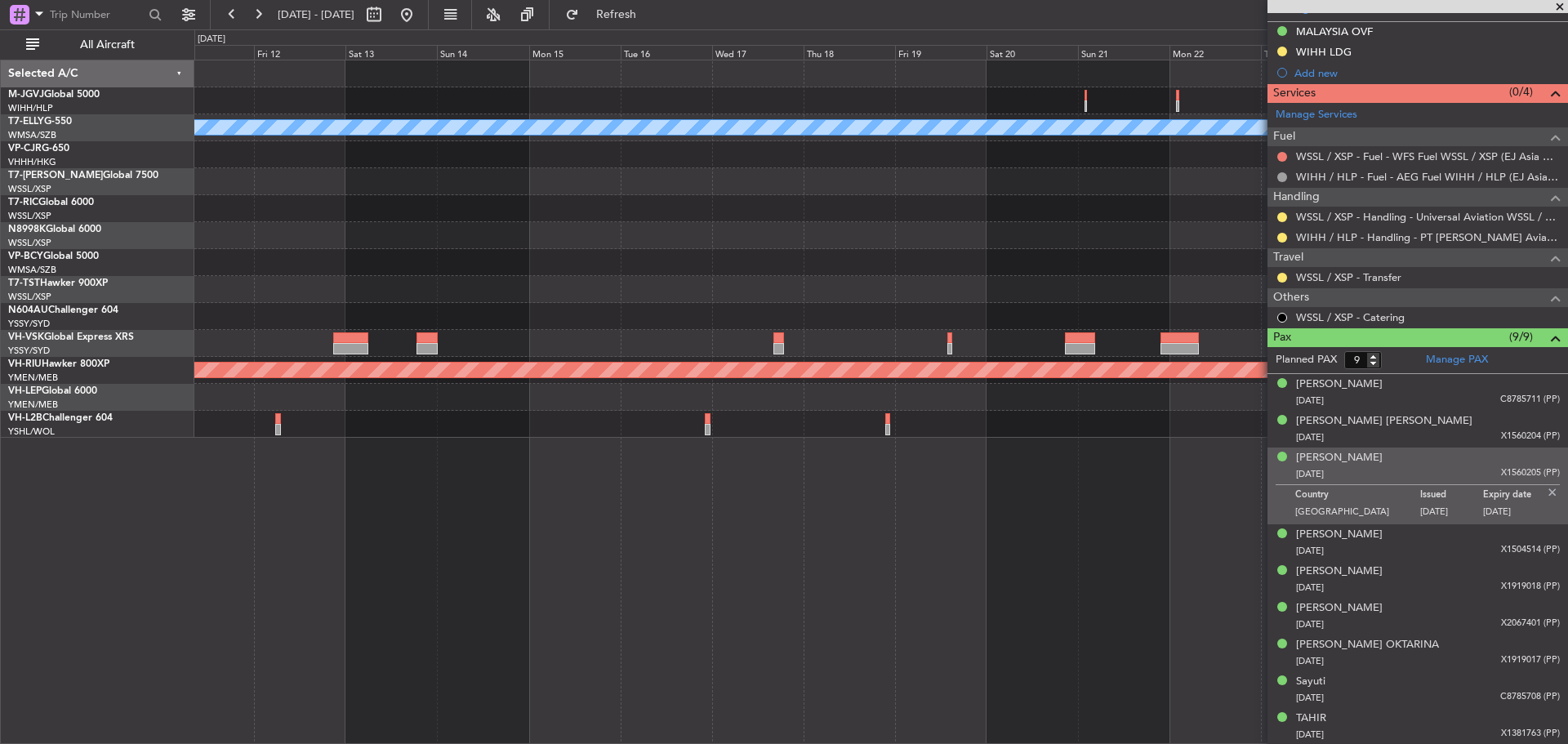
click at [861, 263] on div at bounding box center [881, 261] width 1373 height 27
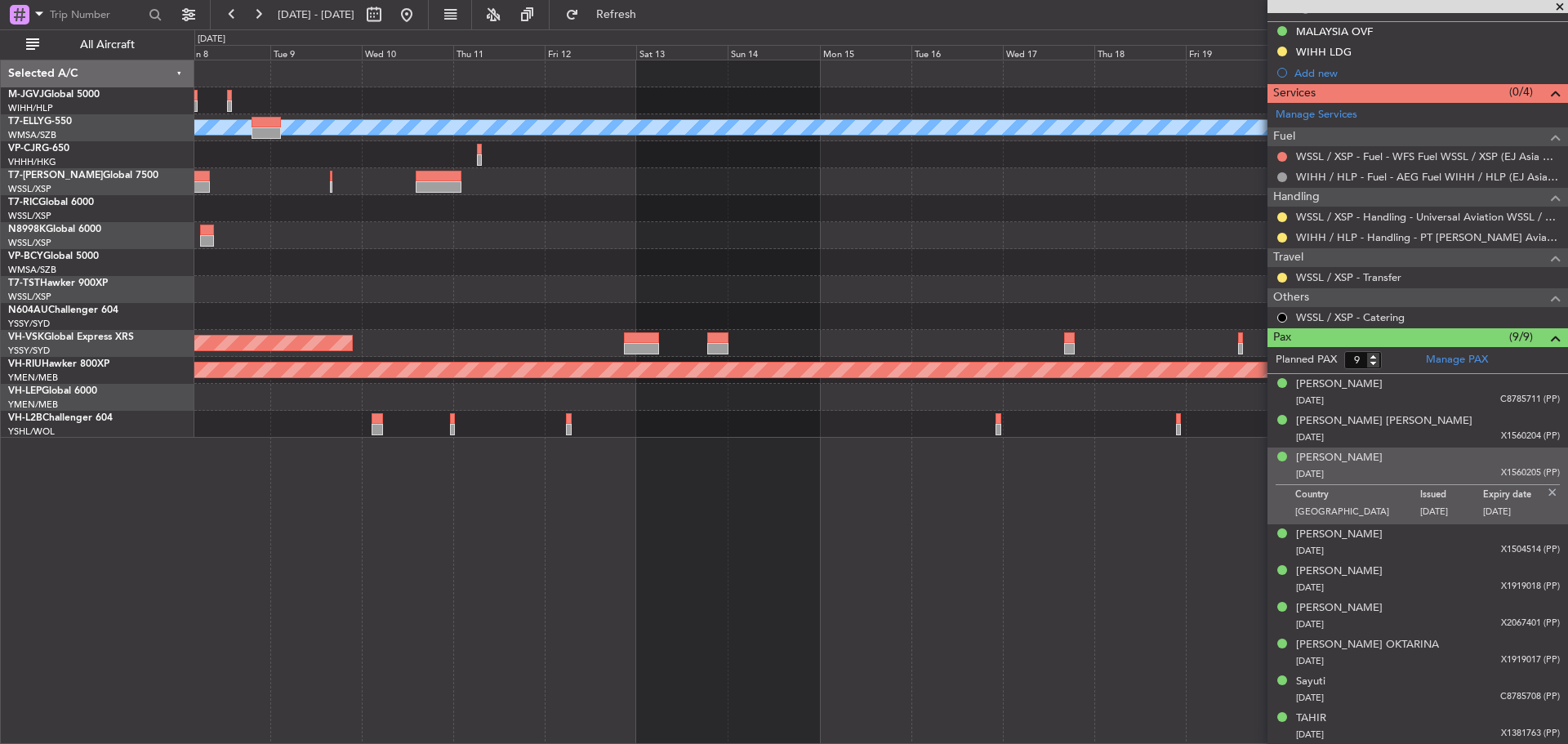
click at [923, 197] on div at bounding box center [881, 208] width 1373 height 27
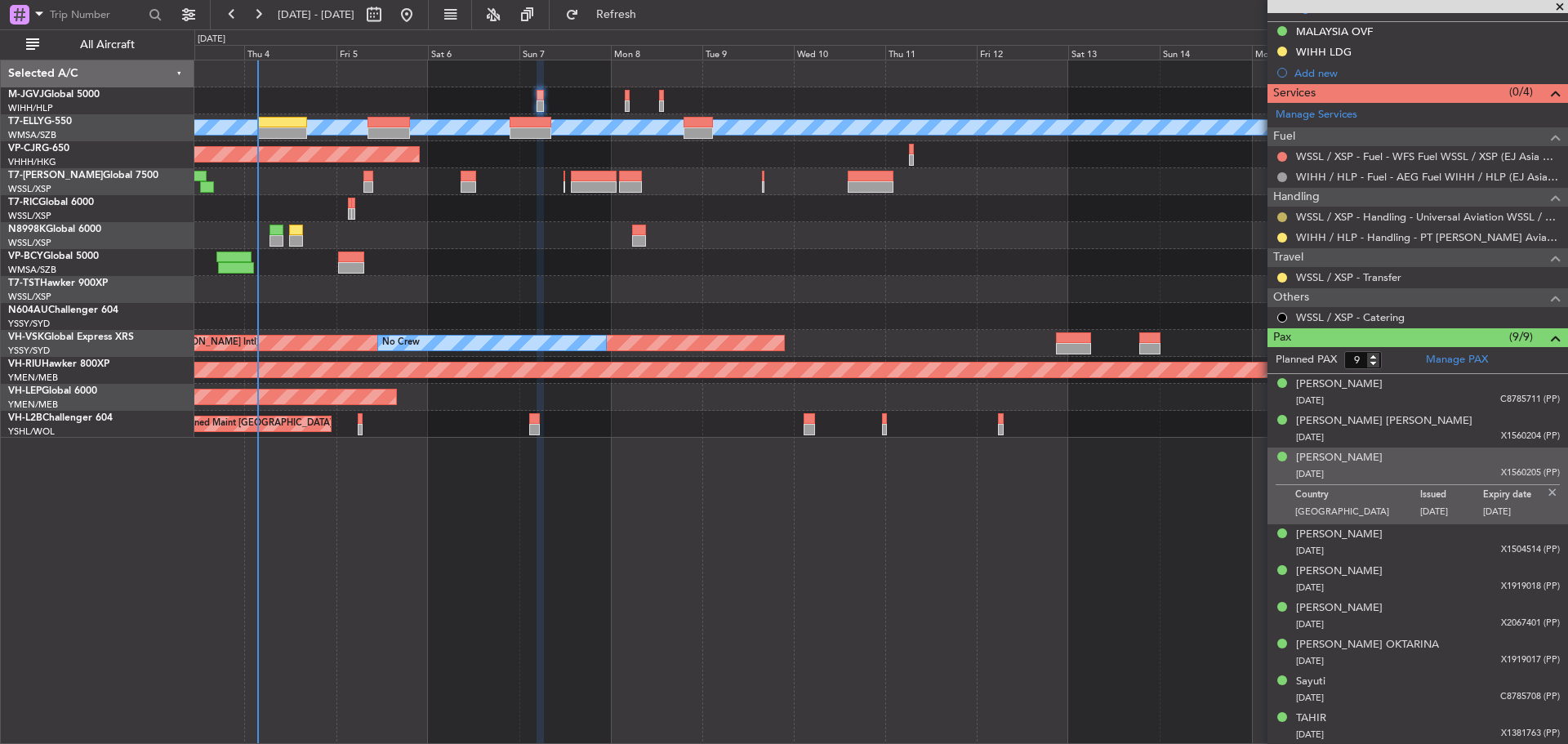
click at [1278, 219] on button at bounding box center [1282, 217] width 10 height 10
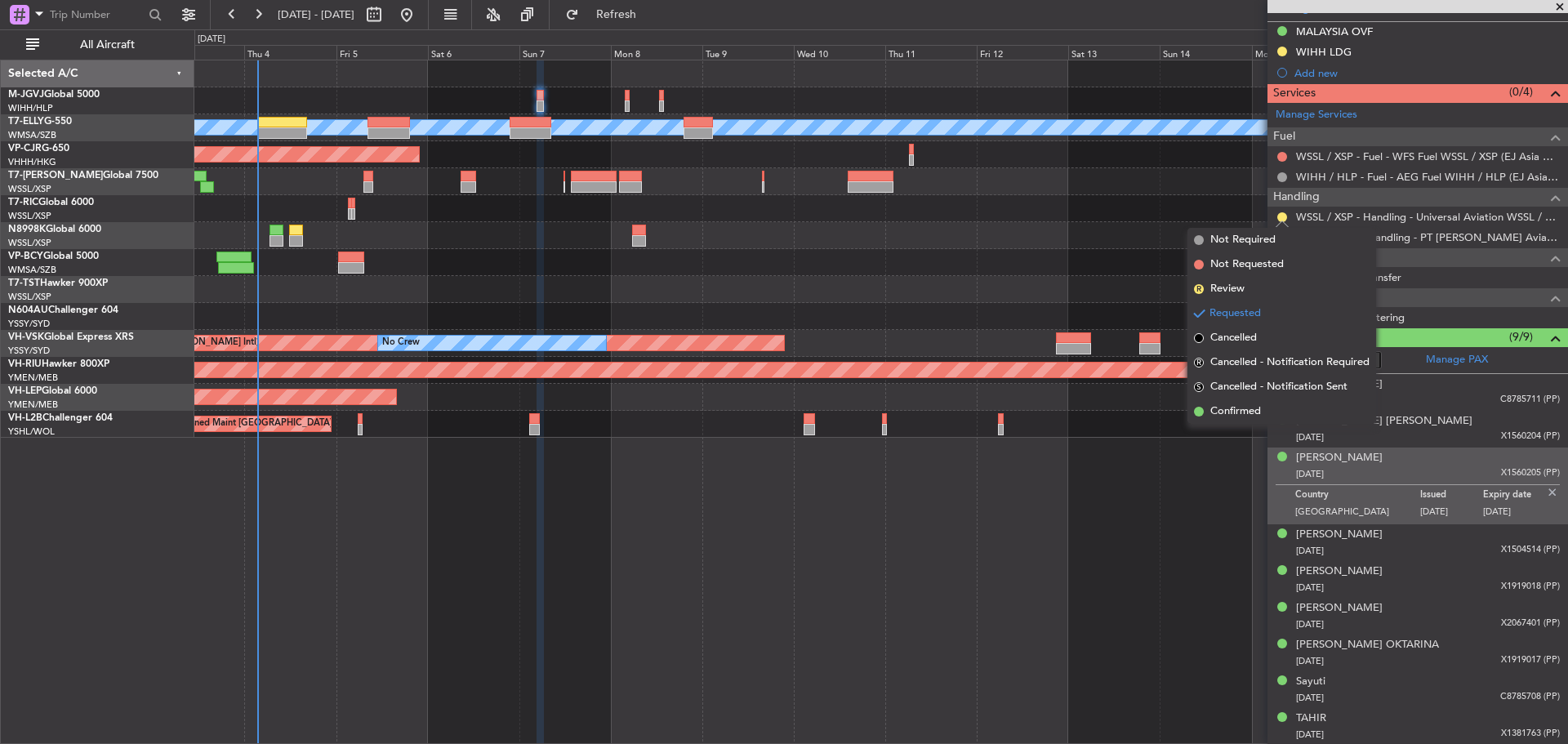
click at [1237, 412] on span "Confirmed" at bounding box center [1236, 411] width 51 height 17
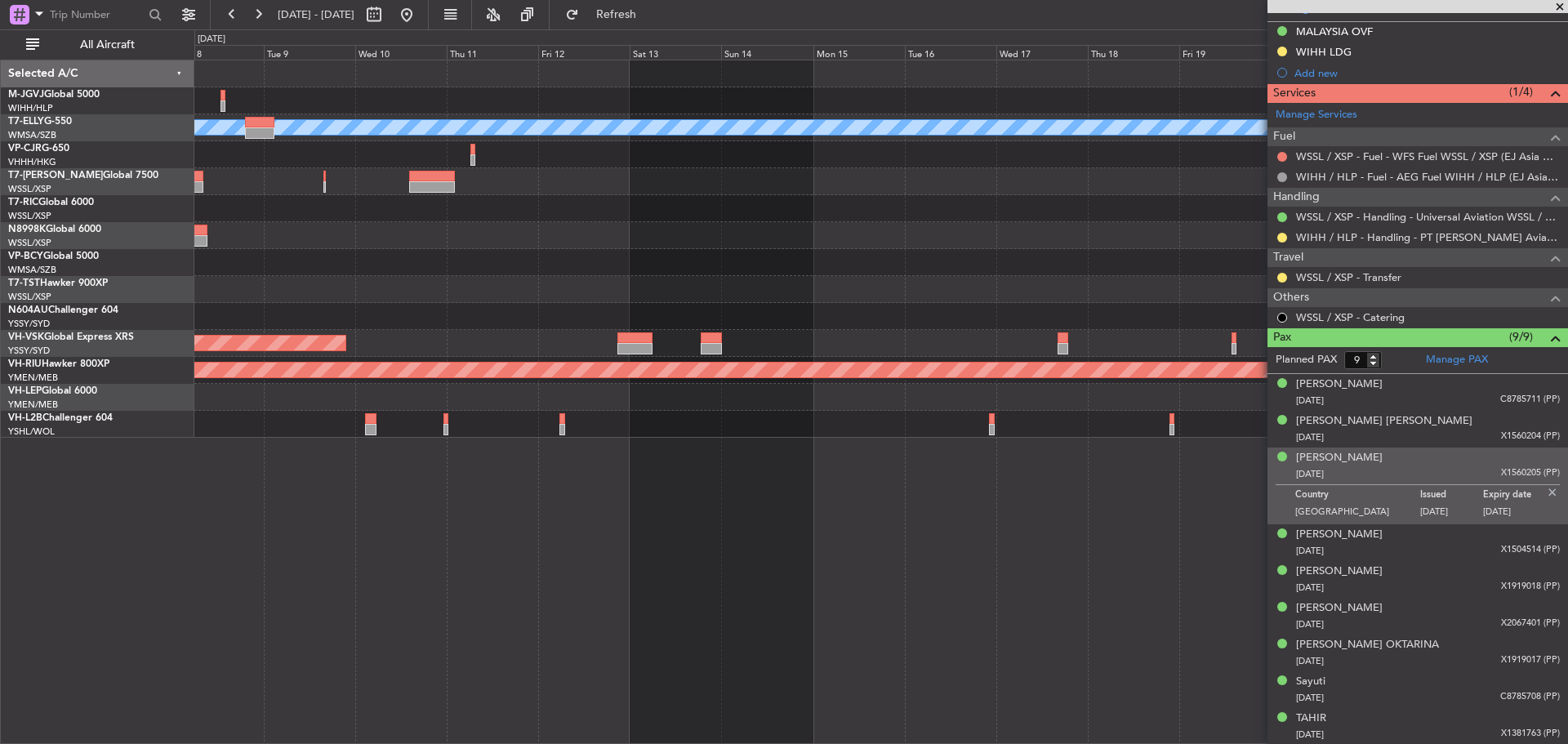
click at [680, 268] on div at bounding box center [881, 261] width 1373 height 27
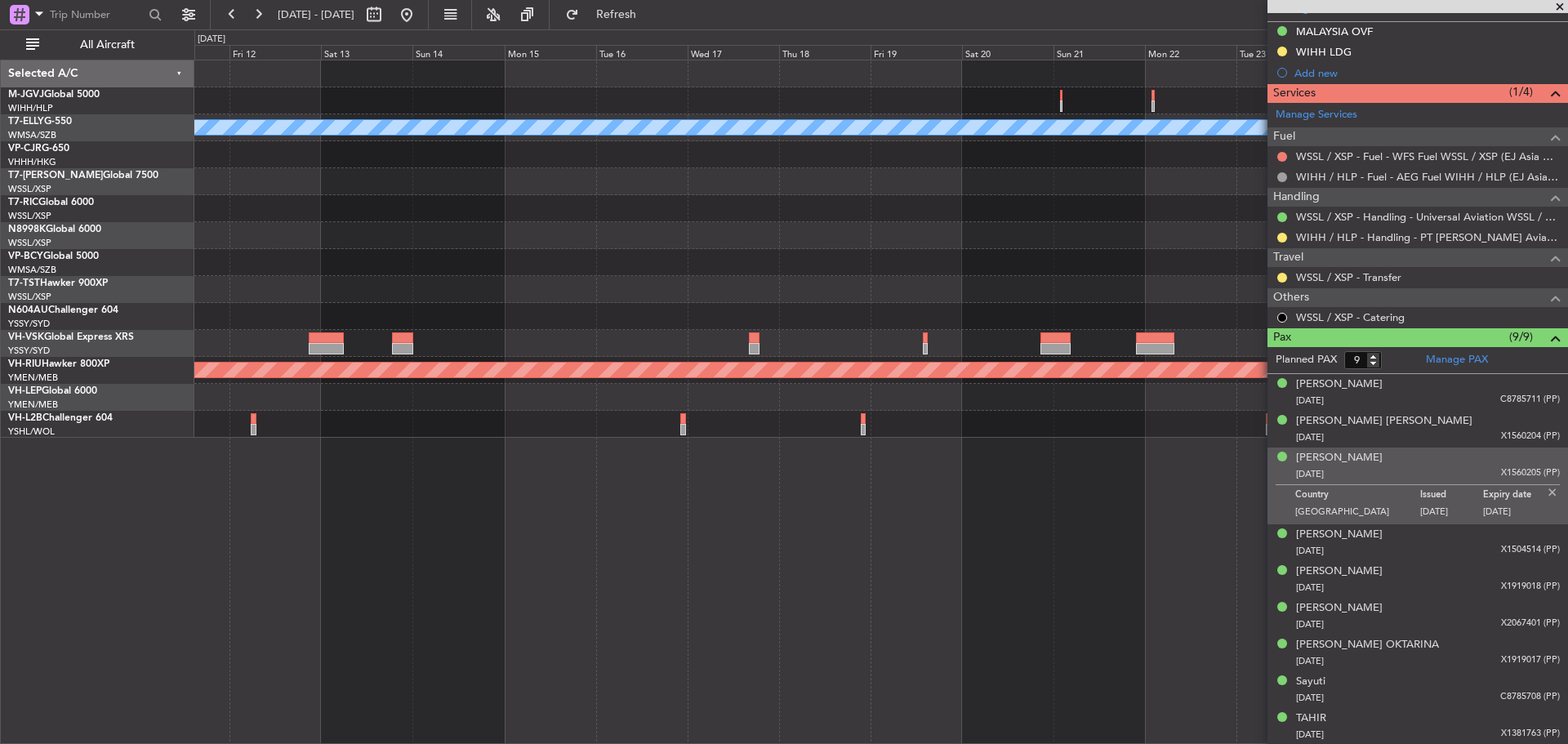
click at [613, 242] on div at bounding box center [881, 235] width 1373 height 27
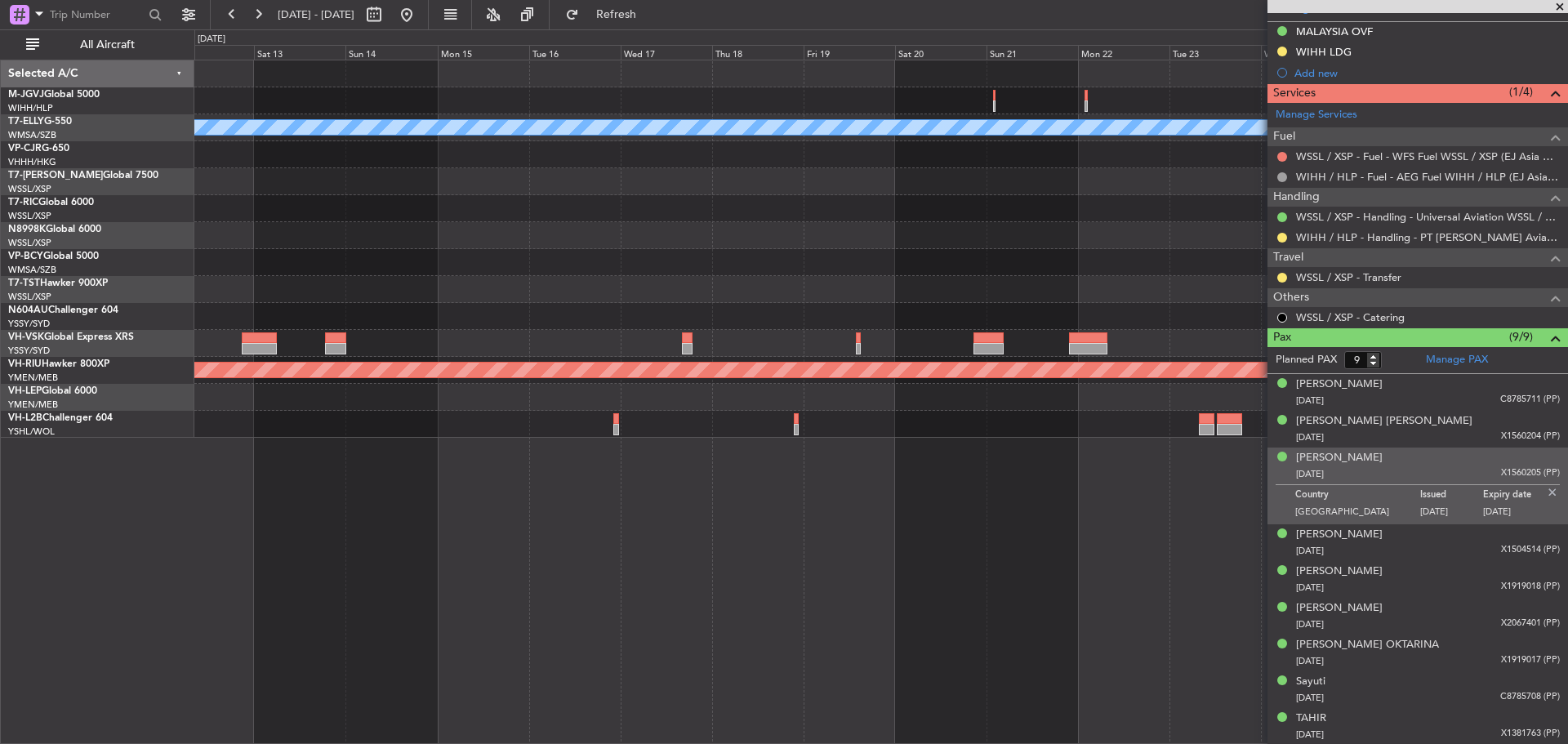
click at [862, 190] on div "Planned Maint Dubai (Dubai Intl) MEL Unplanned Maint Sydney (Kingsford Smith In…" at bounding box center [881, 249] width 1373 height 377
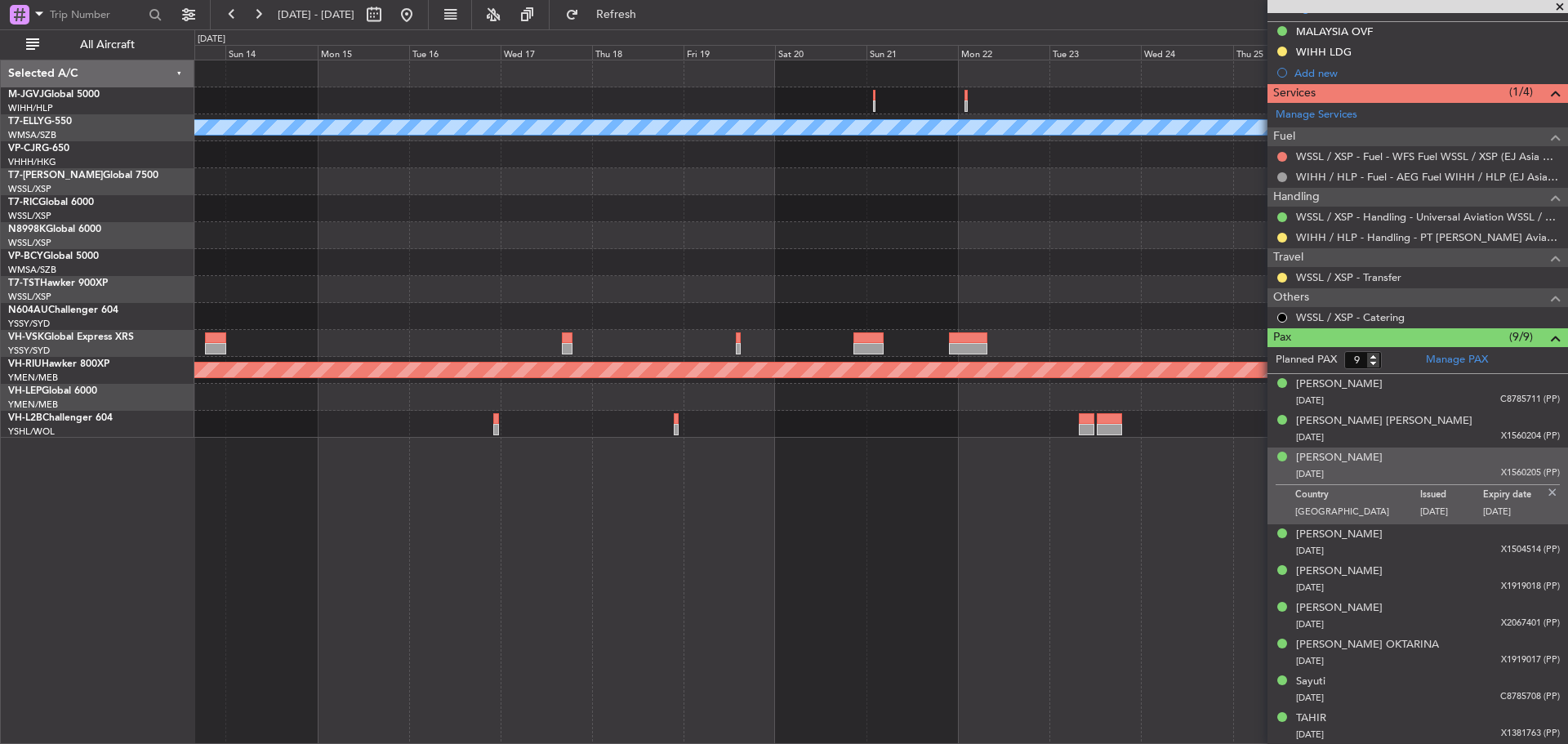
click at [1393, 217] on fb-app "13 Sep 2025 - 28 Sep 2025 Refresh Quick Links All Aircraft Planned Maint Dubai …" at bounding box center [784, 377] width 1568 height 731
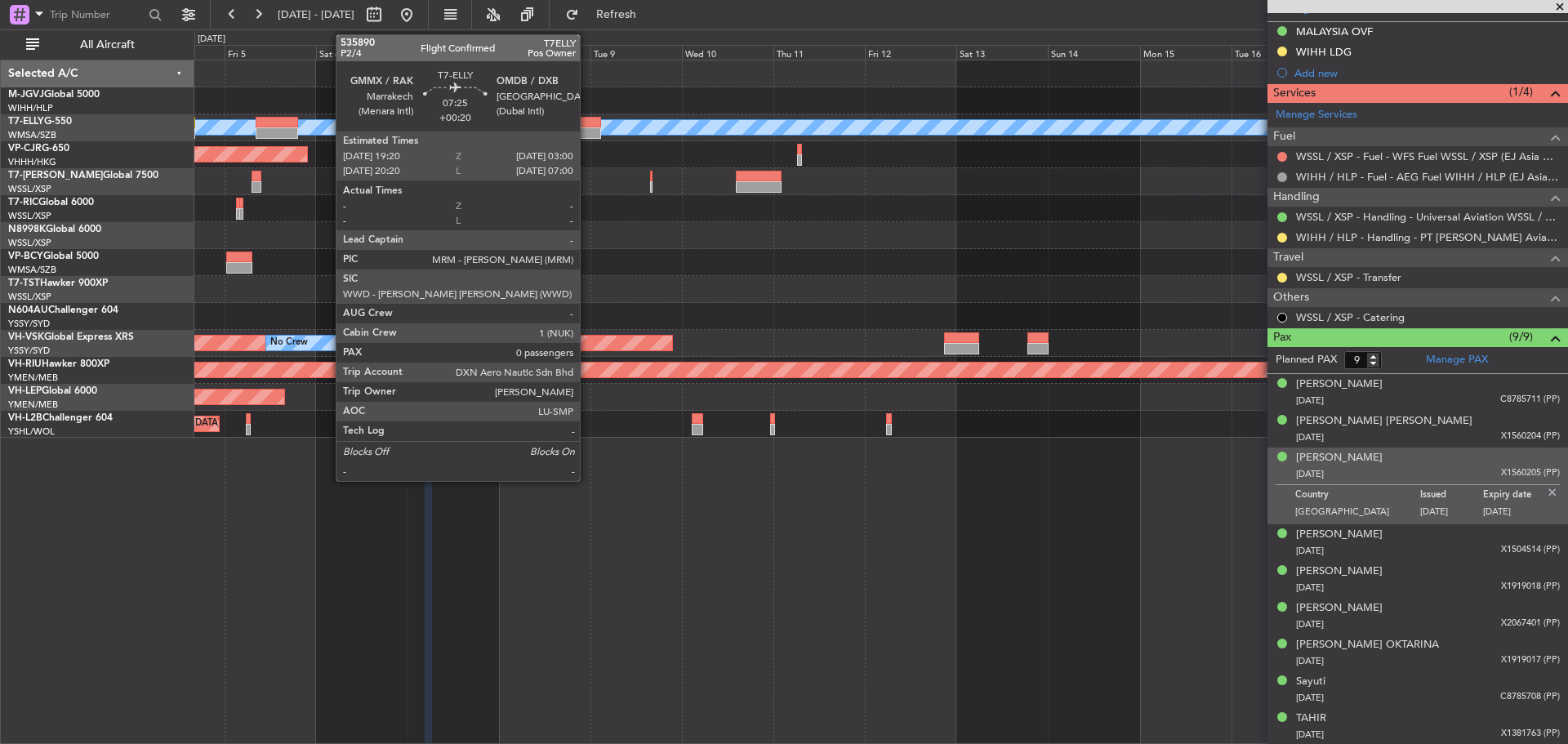
click at [587, 130] on div at bounding box center [587, 134] width 29 height 12
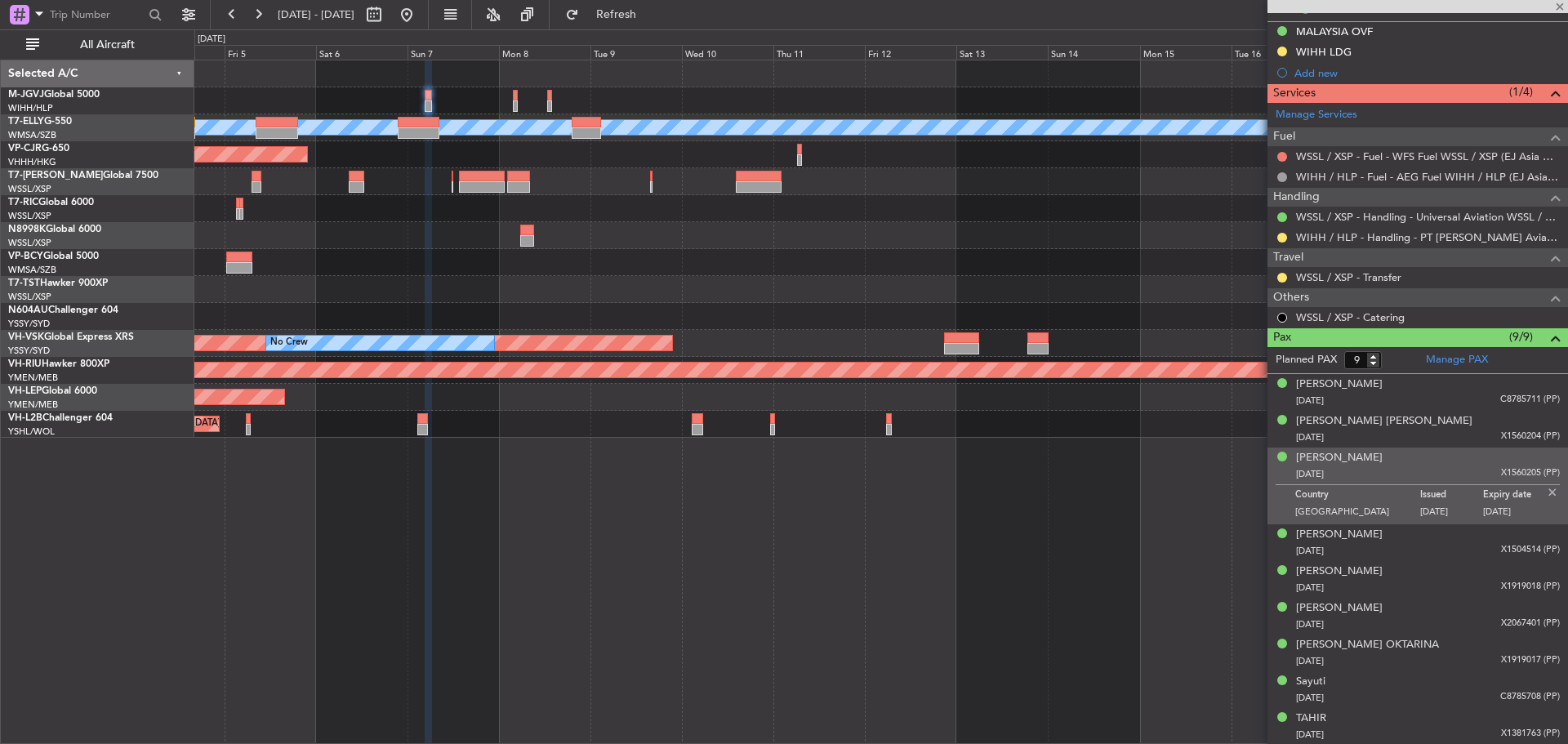
type input "0"
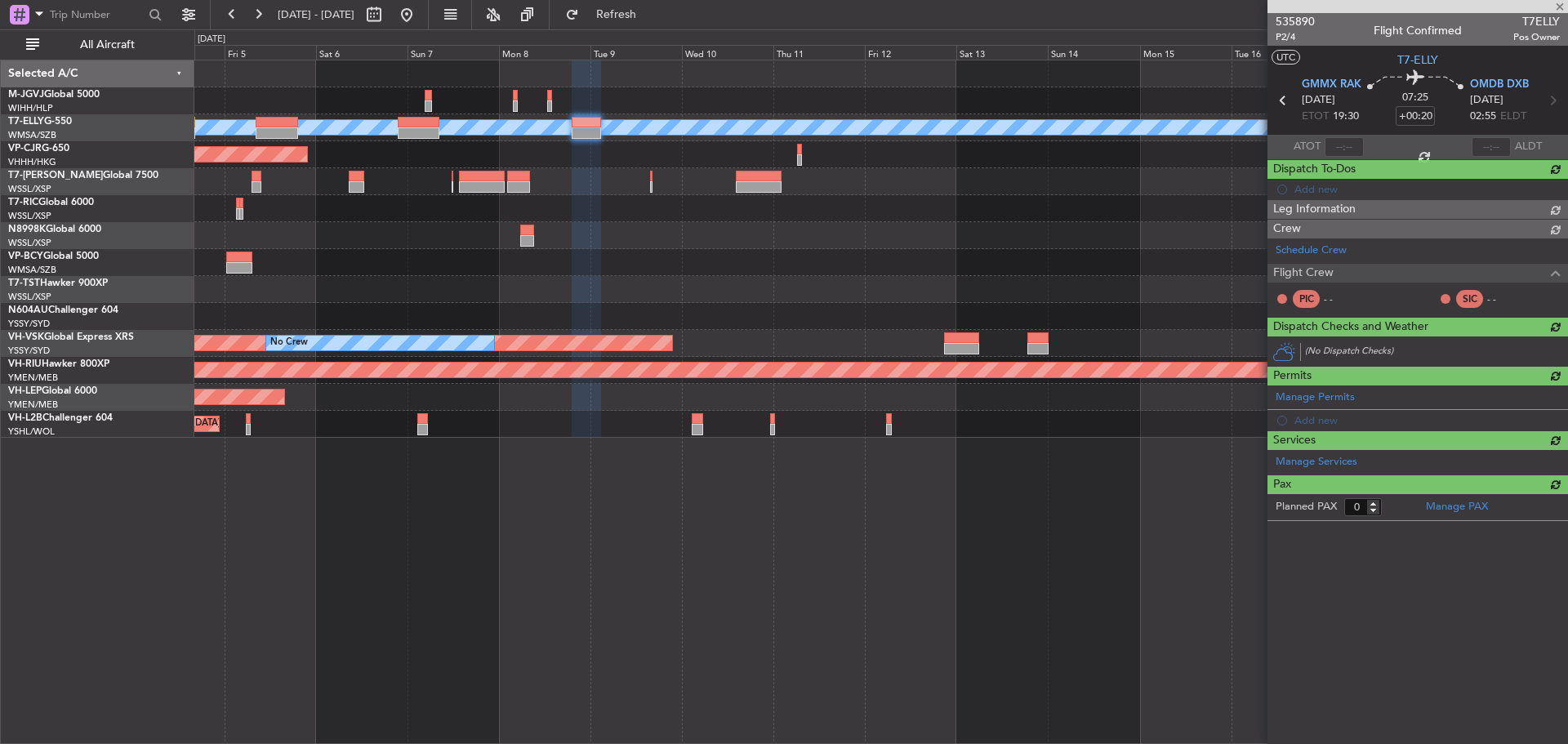
scroll to position [0, 0]
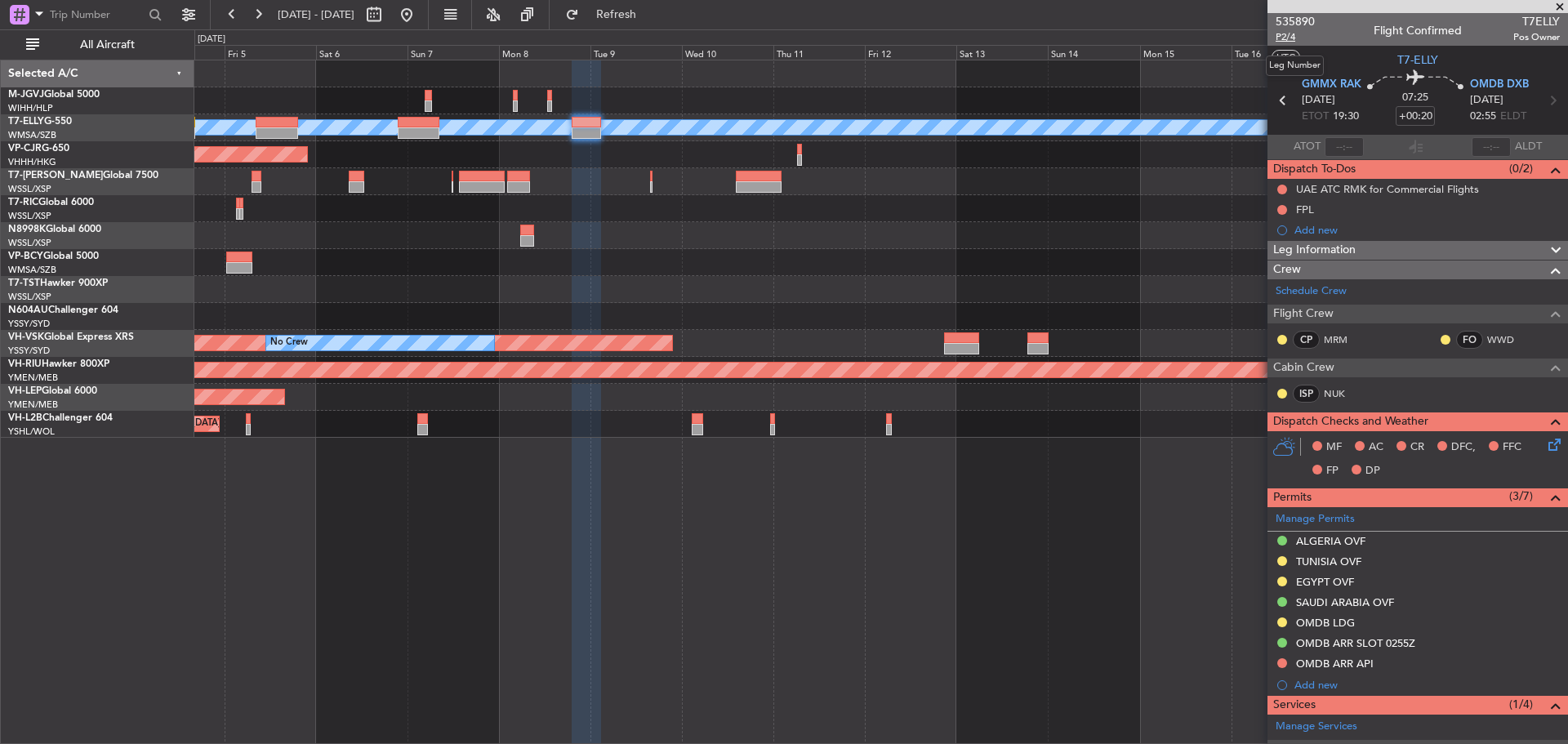
click at [1282, 36] on span "P2/4" at bounding box center [1296, 37] width 39 height 14
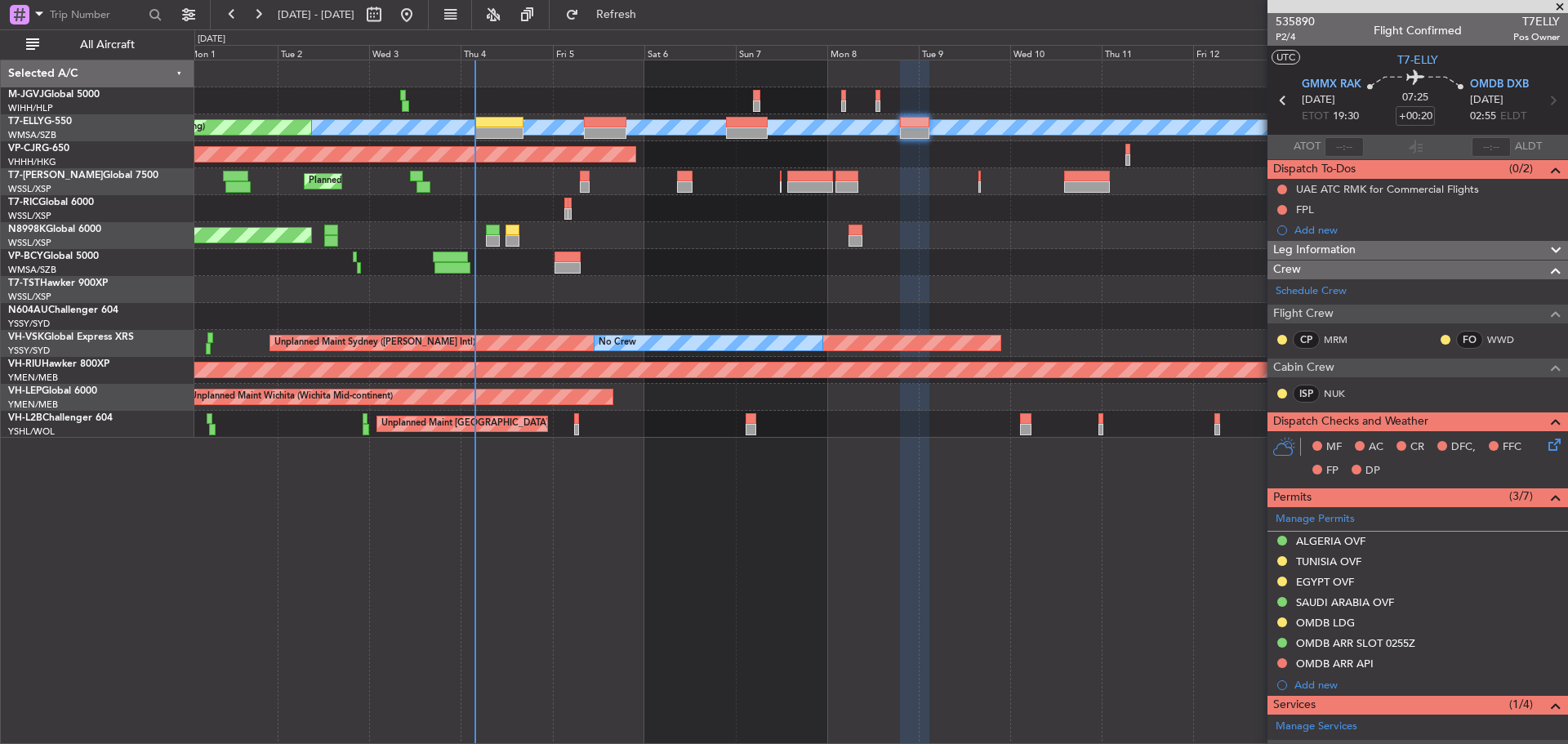
click at [850, 249] on div "Planned Maint Dubai (Dubai Intl) MEL Planned Maint Kuala Lumpur (Sultan Abdul A…" at bounding box center [881, 249] width 1373 height 377
